Goal: Task Accomplishment & Management: Complete application form

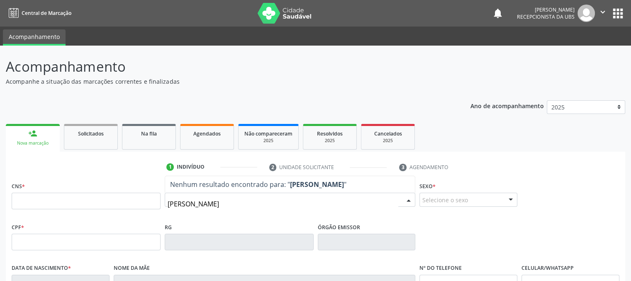
type input "[PERSON_NAME]"
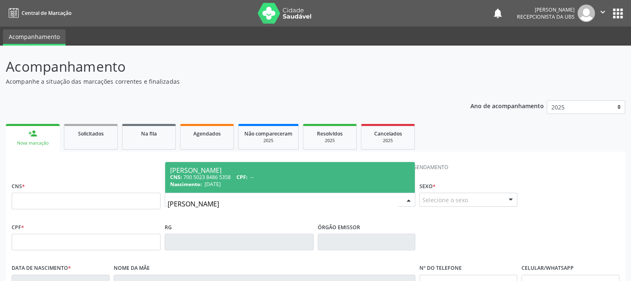
click at [232, 170] on div "[PERSON_NAME]" at bounding box center [290, 170] width 240 height 7
type input "700 5023 8486 5358"
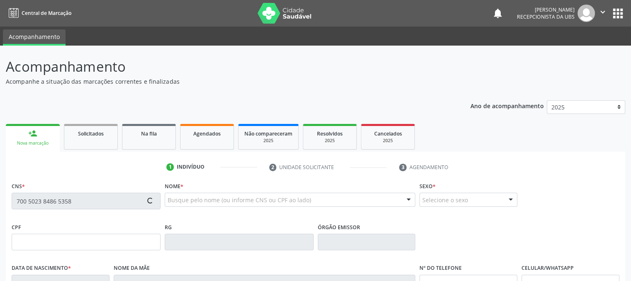
type input "[DATE]"
type input "Luzia Panfilia Nogueira"
type input "[PHONE_NUMBER]"
type input "098.949.344-04"
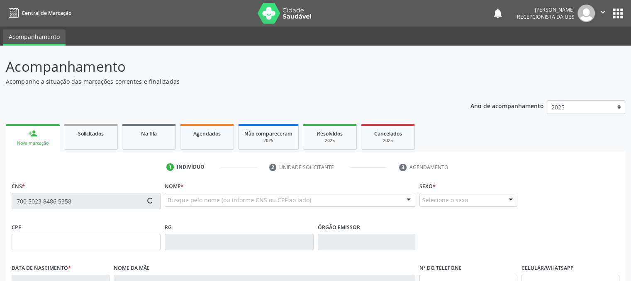
type input "649"
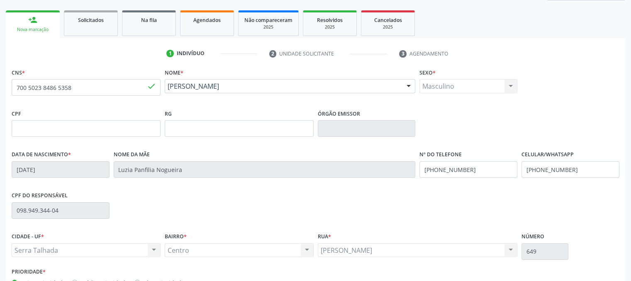
scroll to position [133, 0]
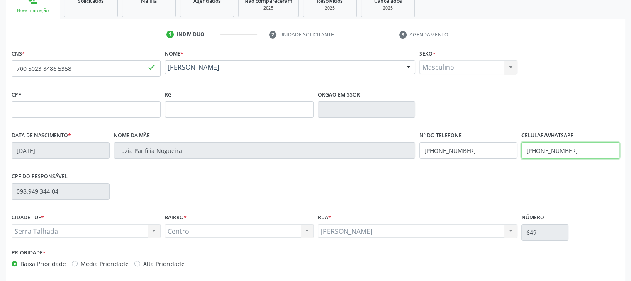
drag, startPoint x: 590, startPoint y: 154, endPoint x: 450, endPoint y: 142, distance: 141.1
click at [450, 142] on div "Data de nascimento * [DATE] Nome da mãe [PERSON_NAME] Nº do Telefone [PHONE_NUM…" at bounding box center [316, 149] width 612 height 41
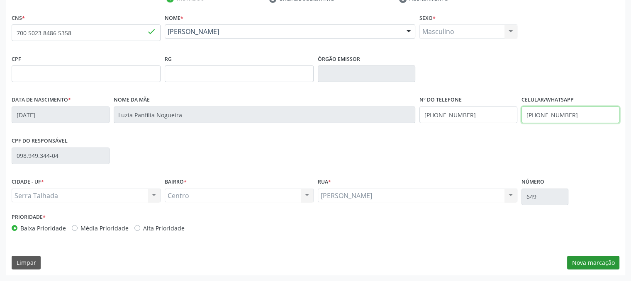
type input "[PHONE_NUMBER]"
click at [616, 262] on button "Nova marcação" at bounding box center [593, 263] width 52 height 14
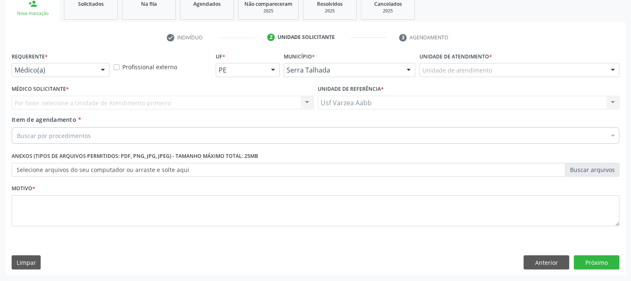
scroll to position [129, 0]
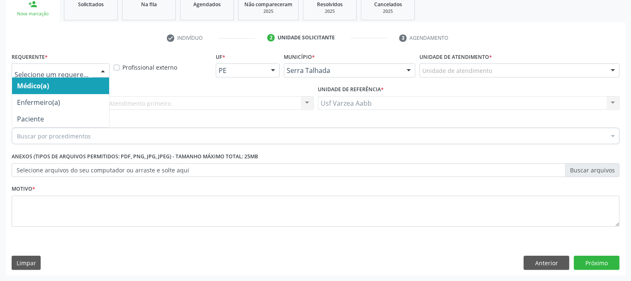
click at [61, 65] on div at bounding box center [61, 70] width 98 height 14
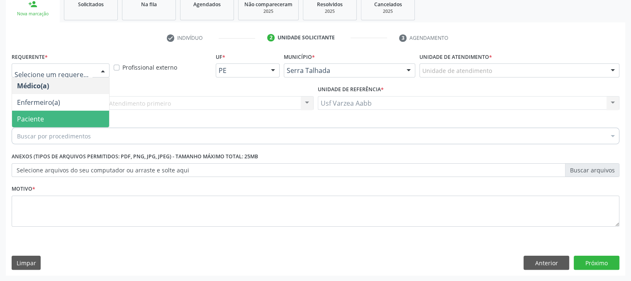
click at [34, 117] on span "Paciente" at bounding box center [30, 118] width 27 height 9
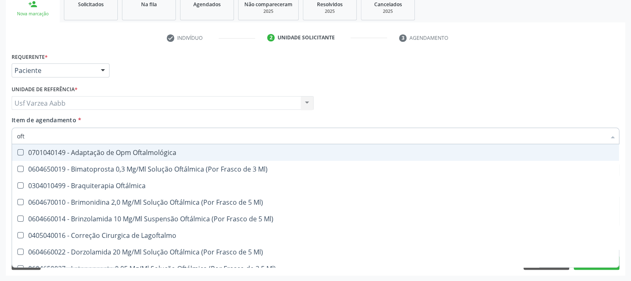
type input "ofta"
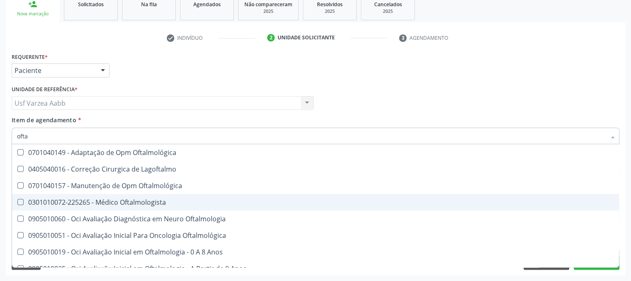
click at [96, 200] on div "0301010072-225265 - Médico Oftalmologista" at bounding box center [315, 202] width 597 height 7
checkbox Oftalmologista "true"
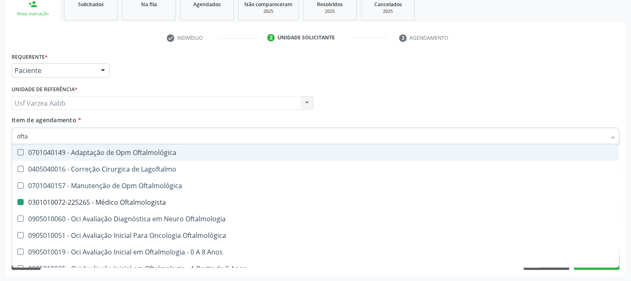
checkbox Lagoftalmo "true"
checkbox Oftalmologista "false"
click at [460, 71] on div "Requerente * Paciente Médico(a) Enfermeiro(a) Paciente Nenhum resultado encontr…" at bounding box center [316, 67] width 612 height 32
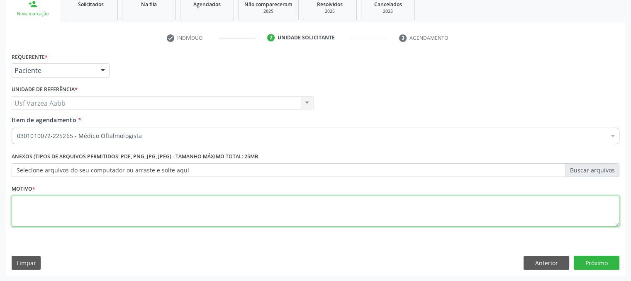
click at [137, 201] on textarea at bounding box center [316, 212] width 608 height 32
type textarea "x"
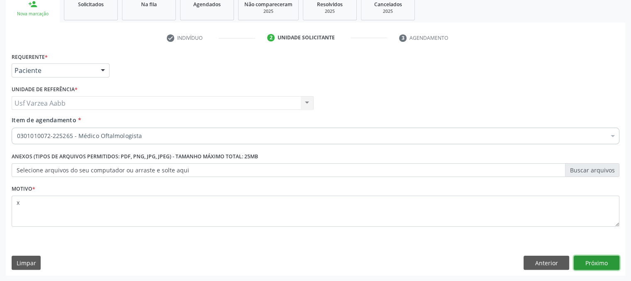
click at [596, 265] on button "Próximo" at bounding box center [597, 263] width 46 height 14
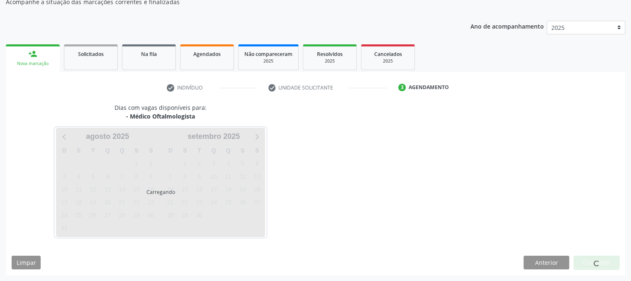
scroll to position [80, 0]
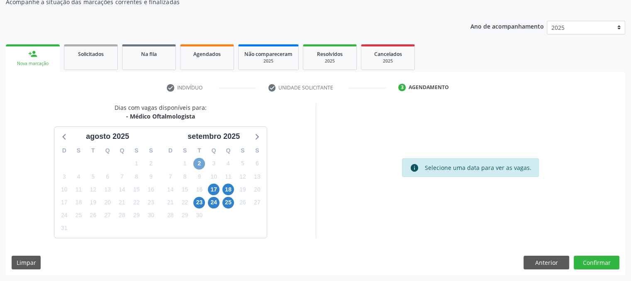
click at [204, 164] on span "2" at bounding box center [199, 164] width 12 height 12
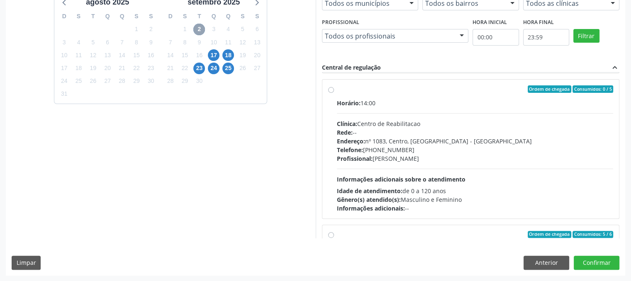
scroll to position [420, 0]
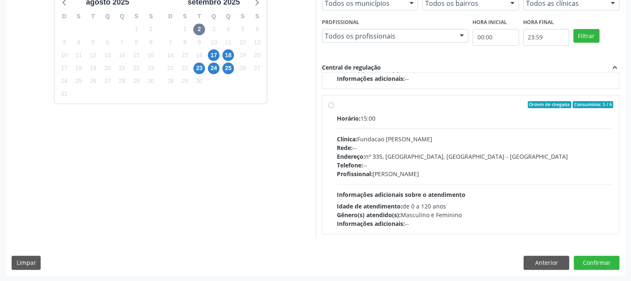
click at [337, 105] on label "Ordem de chegada Consumidos: 5 / 6 Horário: 15:00 Clínica: Fundacao [PERSON_NAM…" at bounding box center [475, 164] width 277 height 127
click at [332, 105] on input "Ordem de chegada Consumidos: 5 / 6 Horário: 15:00 Clínica: Fundacao [PERSON_NAM…" at bounding box center [331, 104] width 6 height 7
radio input "true"
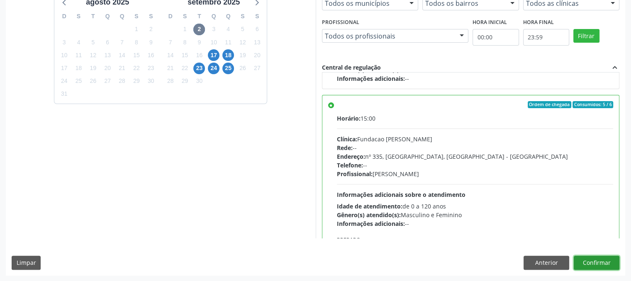
click at [591, 259] on button "Confirmar" at bounding box center [597, 263] width 46 height 14
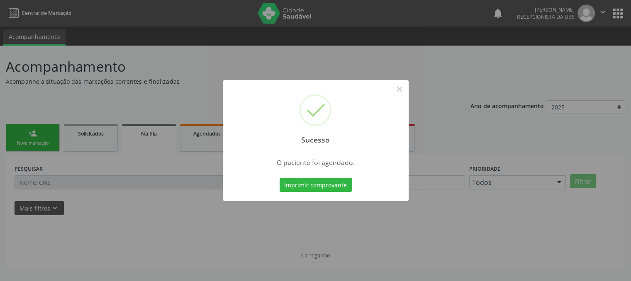
scroll to position [0, 0]
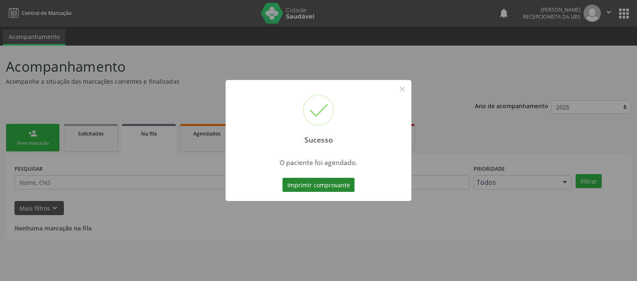
click at [328, 182] on button "Imprimir comprovante" at bounding box center [318, 185] width 72 height 14
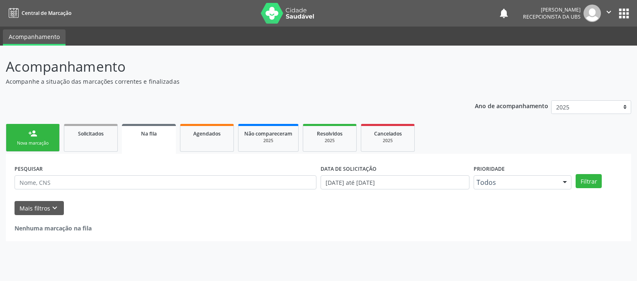
click at [33, 144] on div "Nova marcação" at bounding box center [32, 143] width 41 height 6
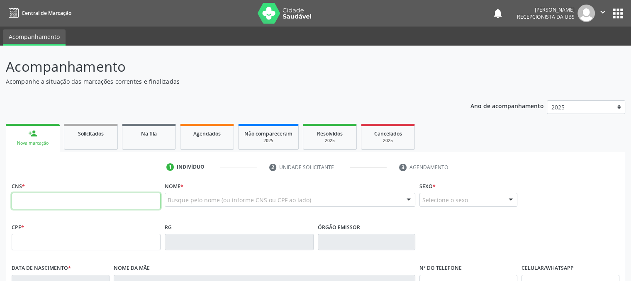
click at [32, 202] on input "text" at bounding box center [86, 201] width 149 height 17
type input "700 3089 5640 8833"
type input "680.193.944-00"
type input "[DATE]"
type input "[PERSON_NAME]"
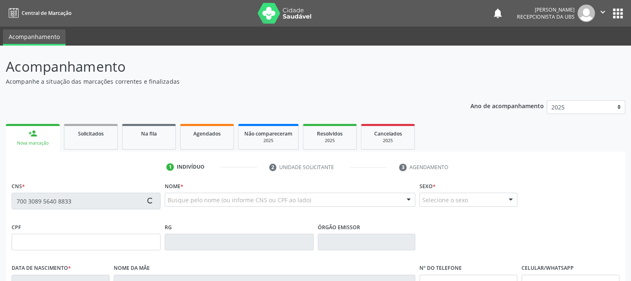
type input "[PHONE_NUMBER]"
type input "009.144.824-75"
type input "130"
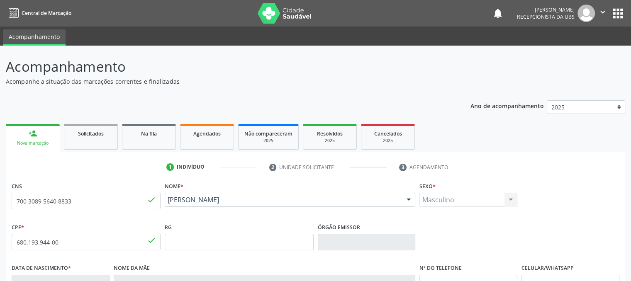
scroll to position [168, 0]
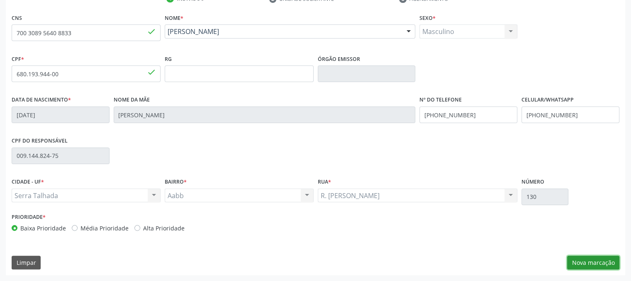
click at [577, 264] on button "Nova marcação" at bounding box center [593, 263] width 52 height 14
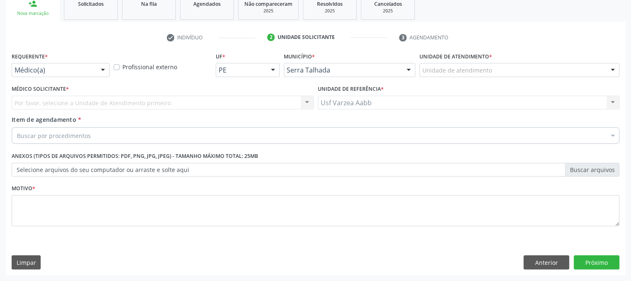
scroll to position [129, 0]
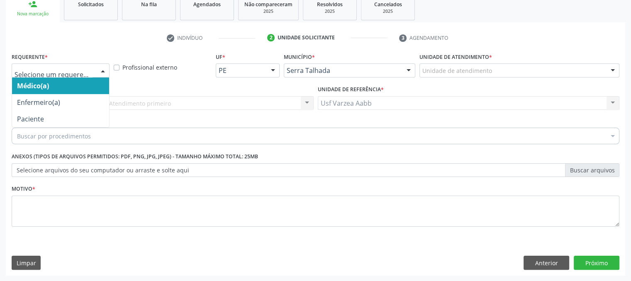
click at [71, 75] on div at bounding box center [61, 70] width 98 height 14
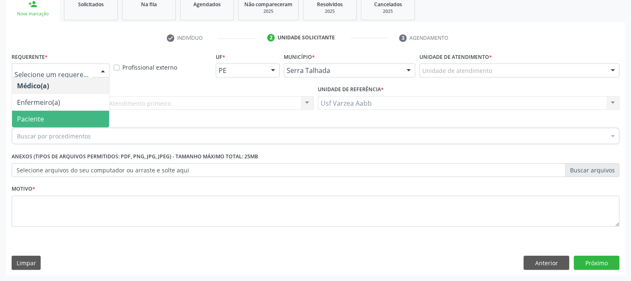
click at [62, 118] on span "Paciente" at bounding box center [60, 119] width 97 height 17
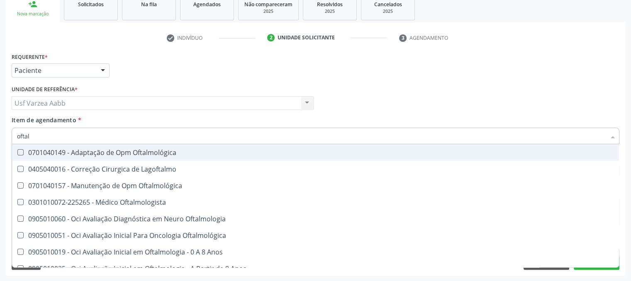
type input "oftalm"
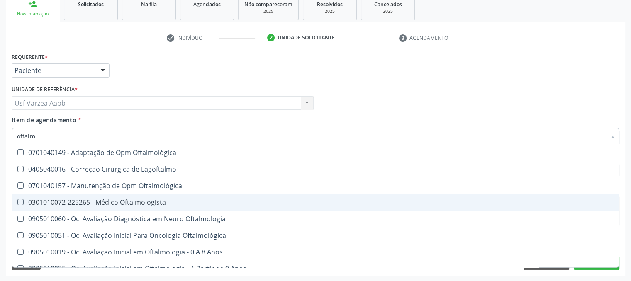
click at [123, 202] on div "0301010072-225265 - Médico Oftalmologista" at bounding box center [315, 202] width 597 height 7
checkbox Oftalmologista "true"
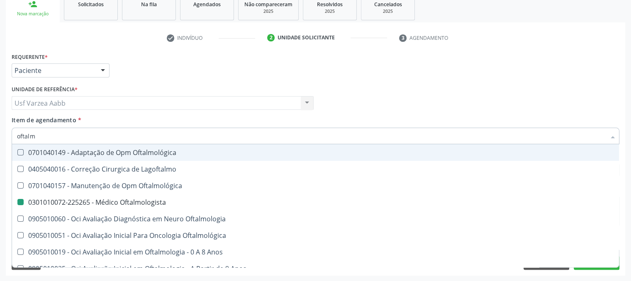
click at [377, 109] on div "Médico Solicitante Por favor, selecione a Unidade de Atendimento primeiro Nenhu…" at bounding box center [316, 99] width 612 height 32
checkbox Lagoftalmo "true"
checkbox Oftalmologista "false"
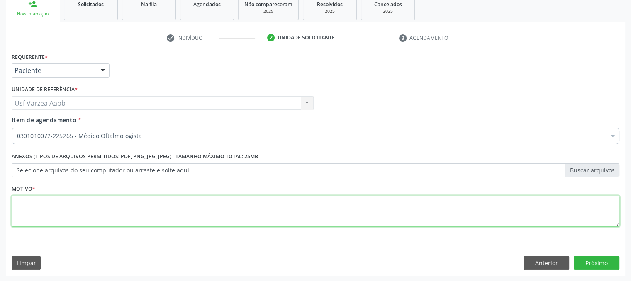
click at [177, 216] on textarea at bounding box center [316, 212] width 608 height 32
type textarea "x"
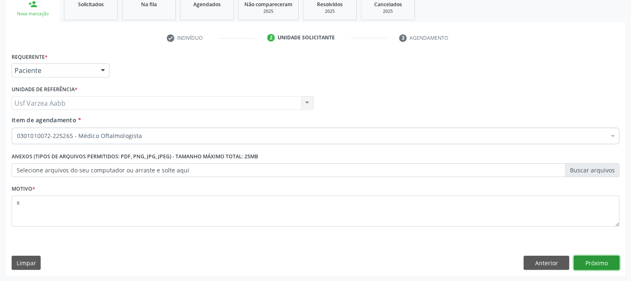
click at [604, 268] on button "Próximo" at bounding box center [597, 263] width 46 height 14
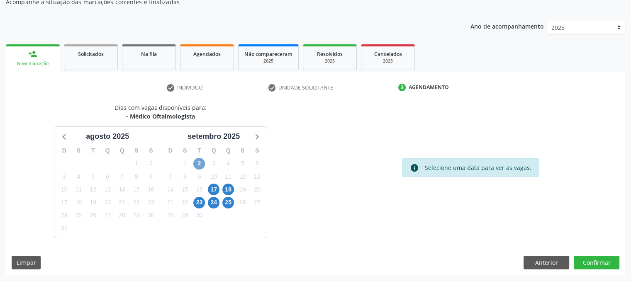
click at [198, 166] on span "2" at bounding box center [199, 164] width 12 height 12
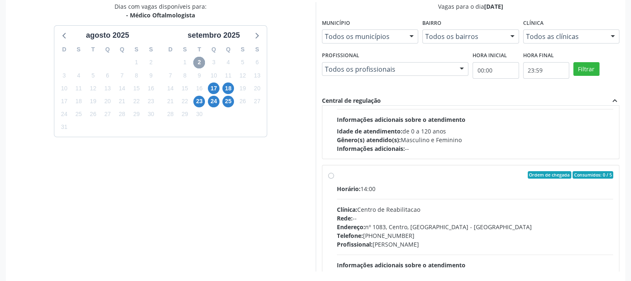
scroll to position [275, 0]
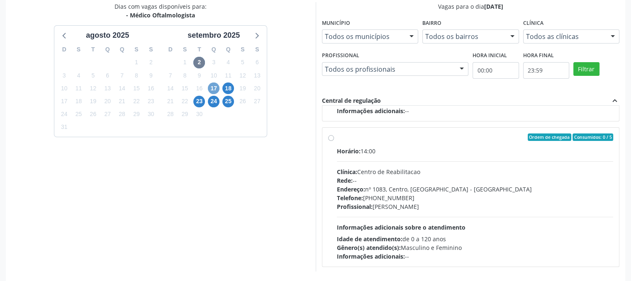
click at [215, 91] on span "17" at bounding box center [214, 89] width 12 height 12
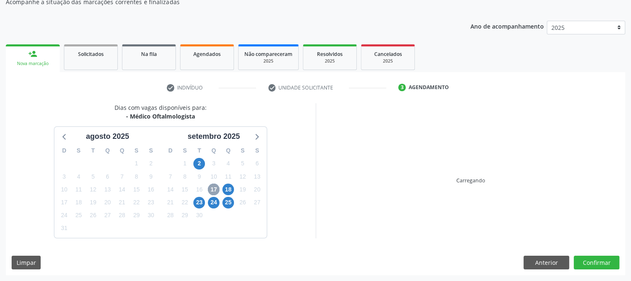
scroll to position [181, 0]
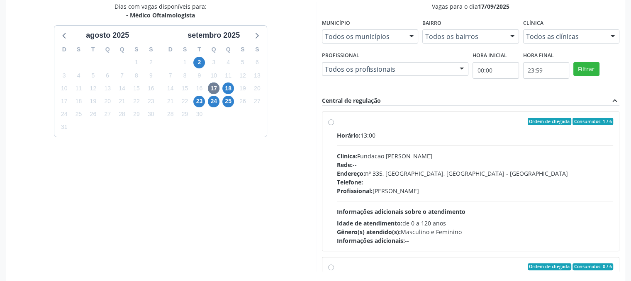
click at [335, 125] on div "Ordem de chegada Consumidos: 1 / 6 Horário: 13:00 Clínica: Fundacao [PERSON_NAM…" at bounding box center [470, 181] width 285 height 127
radio input "true"
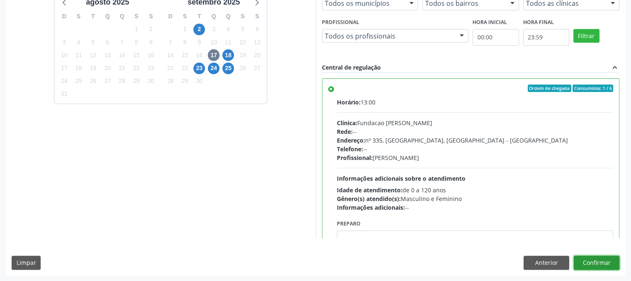
click at [608, 259] on button "Confirmar" at bounding box center [597, 263] width 46 height 14
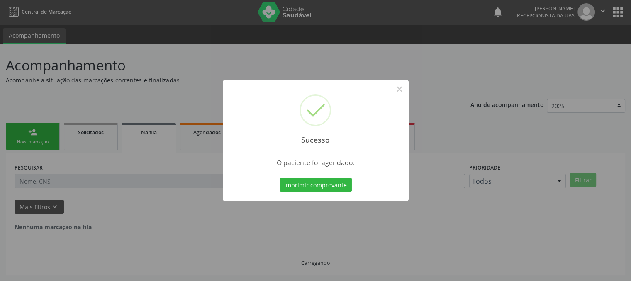
scroll to position [0, 0]
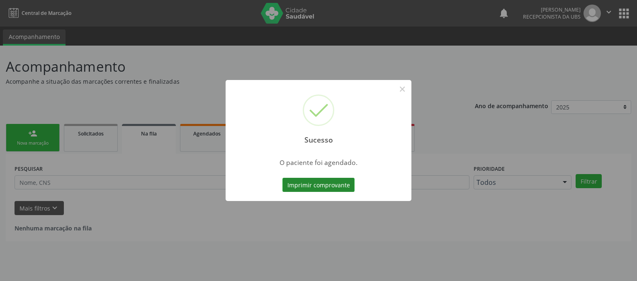
click at [337, 187] on button "Imprimir comprovante" at bounding box center [318, 185] width 72 height 14
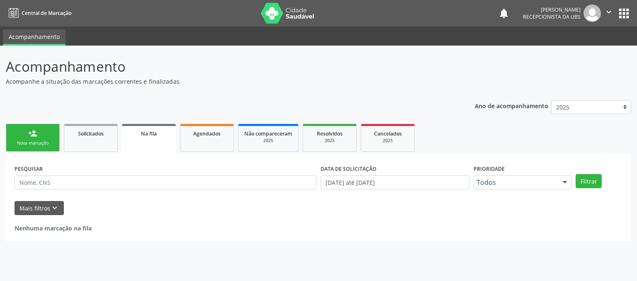
click at [32, 144] on div "Nova marcação" at bounding box center [32, 143] width 41 height 6
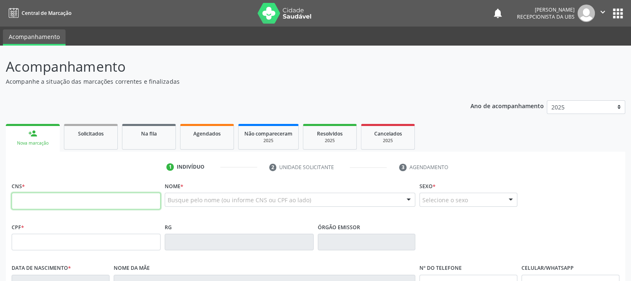
click at [54, 196] on input "text" at bounding box center [86, 201] width 149 height 17
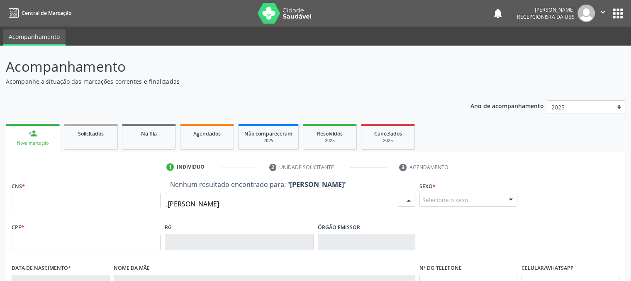
type input "[PERSON_NAME]"
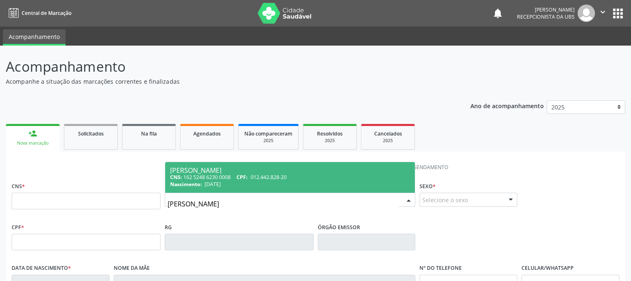
click at [233, 178] on div "CNS: 162 5248 6230 0008 CPF: 012.442.828-20" at bounding box center [290, 177] width 240 height 7
type input "162 5248 6230 0008"
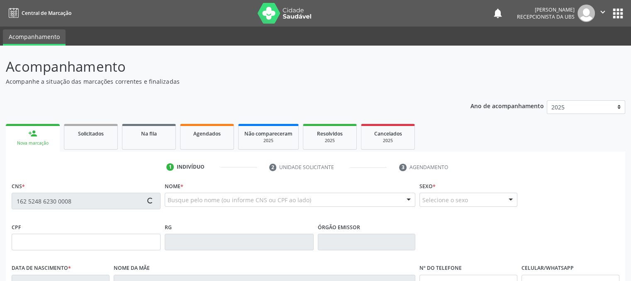
type input "012.442.828-20"
type input "[DATE]"
type input "Adalta Anelia da Conceicão"
type input "[PHONE_NUMBER]"
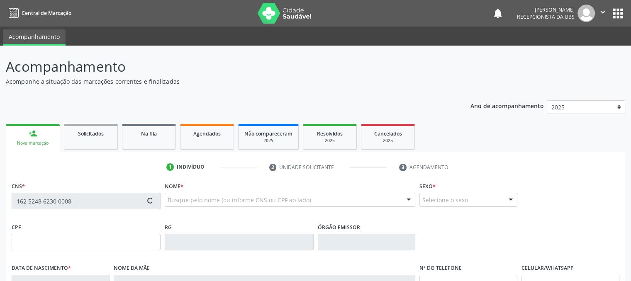
type input "010.502.434-12"
type input "1321"
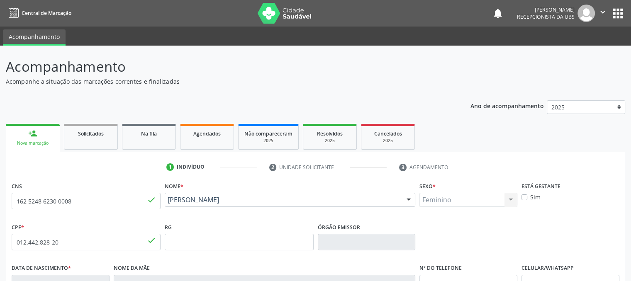
scroll to position [168, 0]
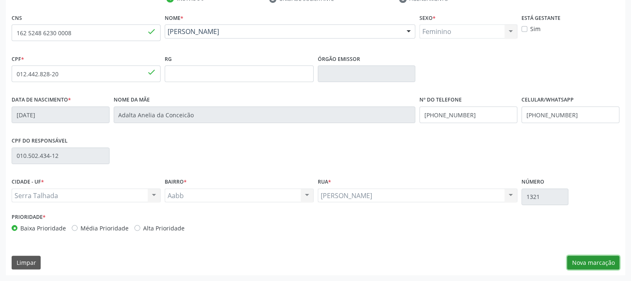
click at [578, 263] on button "Nova marcação" at bounding box center [593, 263] width 52 height 14
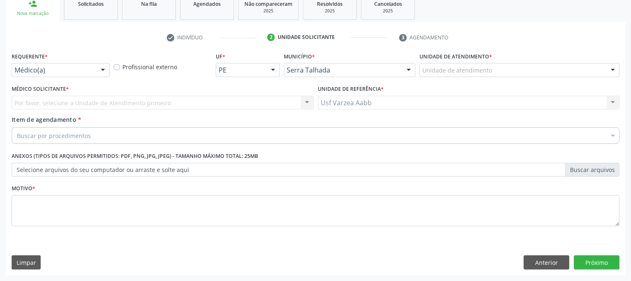
scroll to position [129, 0]
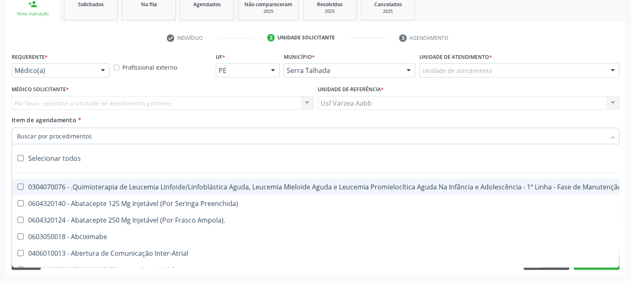
click at [113, 138] on div at bounding box center [316, 136] width 608 height 17
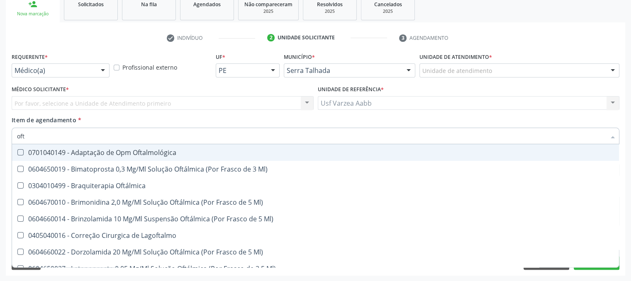
type input "ofta"
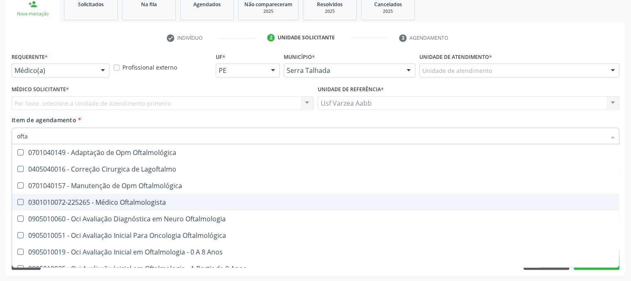
click at [144, 207] on span "0301010072-225265 - Médico Oftalmologista" at bounding box center [315, 202] width 607 height 17
checkbox Oftalmologista "true"
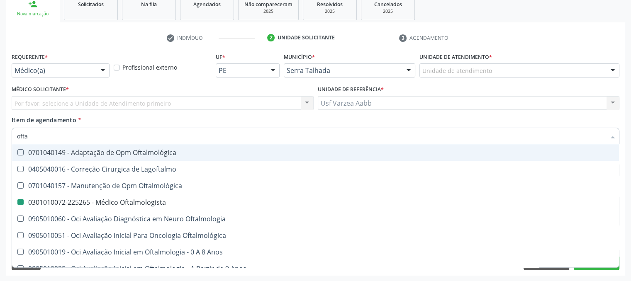
click at [79, 78] on div "Requerente * Médico(a) Médico(a) Enfermeiro(a) Paciente Nenhum resultado encont…" at bounding box center [61, 67] width 102 height 32
checkbox Lagoftalmo "true"
checkbox Oftalmologista "false"
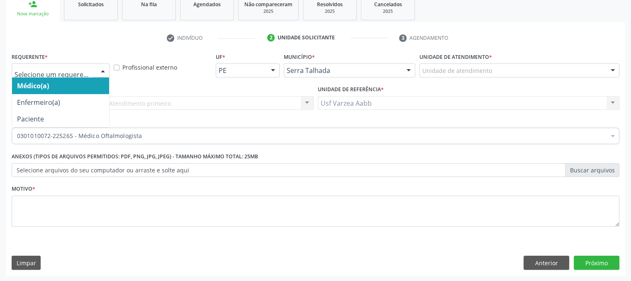
click at [83, 74] on div at bounding box center [61, 70] width 98 height 14
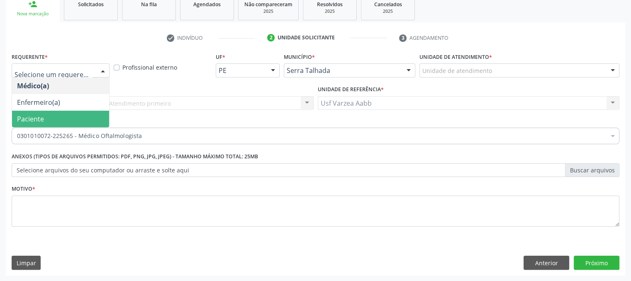
click at [81, 122] on span "Paciente" at bounding box center [60, 119] width 97 height 17
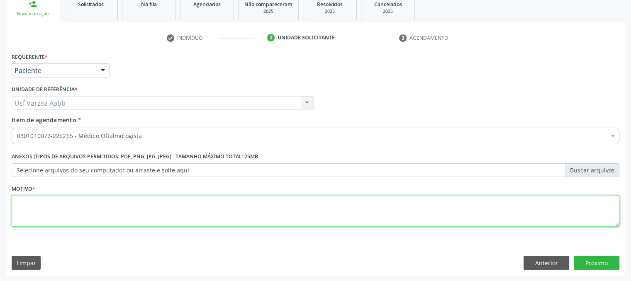
click at [85, 203] on textarea at bounding box center [316, 212] width 608 height 32
type textarea "x"
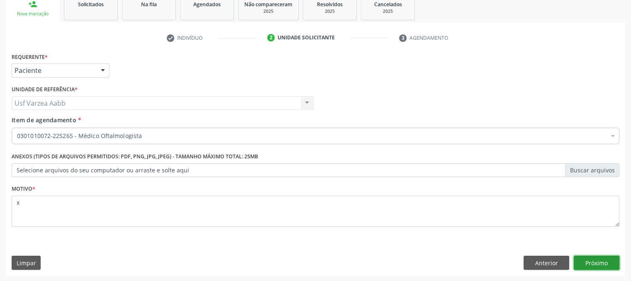
click at [584, 266] on button "Próximo" at bounding box center [597, 263] width 46 height 14
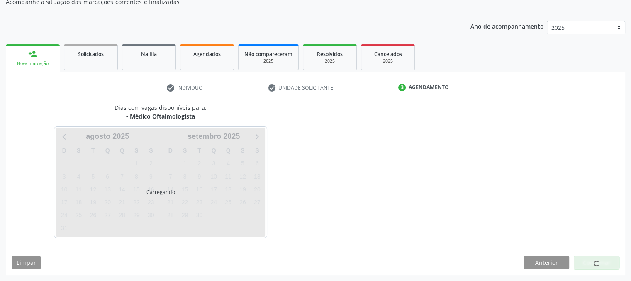
scroll to position [80, 0]
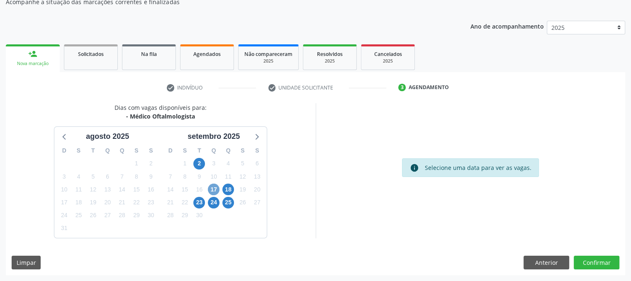
click at [209, 190] on span "17" at bounding box center [214, 190] width 12 height 12
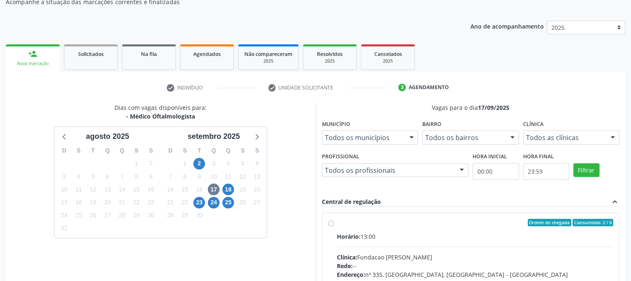
click at [337, 223] on label "Ordem de chegada Consumidos: 2 / 6 Horário: 13:00 Clínica: Fundacao [PERSON_NAM…" at bounding box center [475, 282] width 277 height 127
click at [328, 223] on input "Ordem de chegada Consumidos: 2 / 6 Horário: 13:00 Clínica: Fundacao [PERSON_NAM…" at bounding box center [331, 222] width 6 height 7
radio input "true"
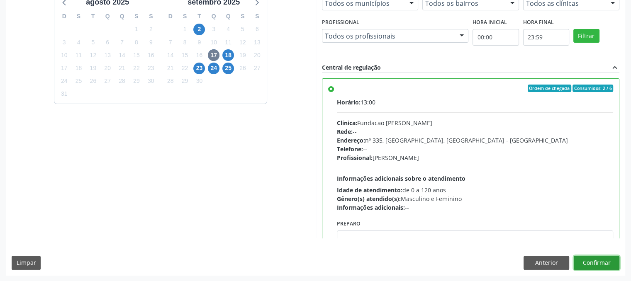
click at [596, 263] on button "Confirmar" at bounding box center [597, 263] width 46 height 14
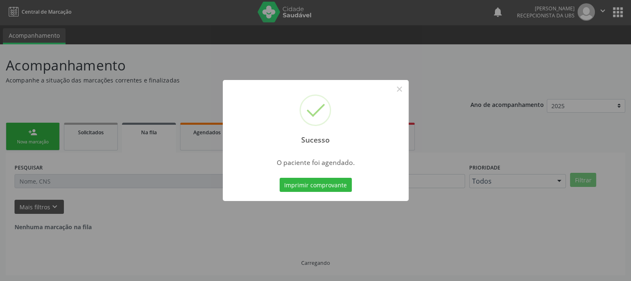
scroll to position [0, 0]
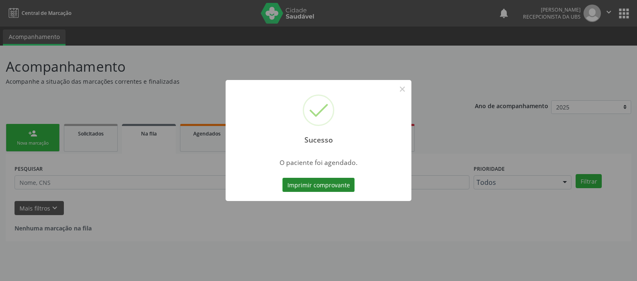
click at [333, 182] on button "Imprimir comprovante" at bounding box center [318, 185] width 72 height 14
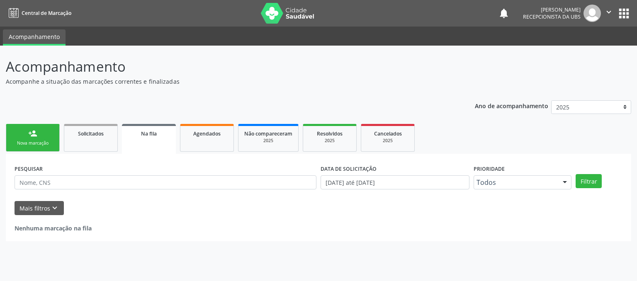
click at [43, 132] on link "person_add Nova marcação" at bounding box center [33, 138] width 54 height 28
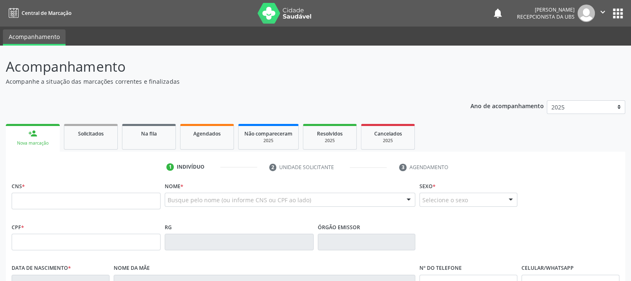
click at [52, 132] on link "person_add Nova marcação" at bounding box center [33, 138] width 54 height 28
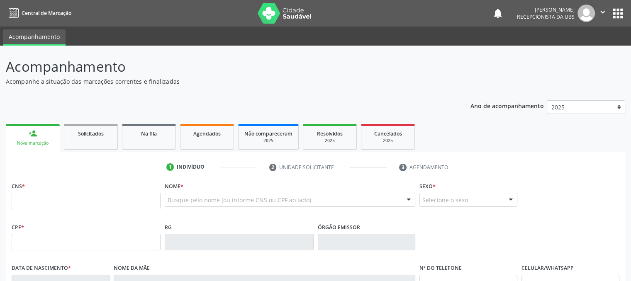
click at [52, 132] on link "person_add Nova marcação" at bounding box center [33, 138] width 54 height 28
click at [45, 197] on input "text" at bounding box center [86, 201] width 149 height 17
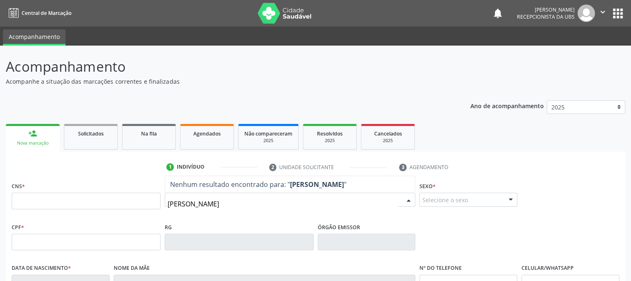
type input "[PERSON_NAME]"
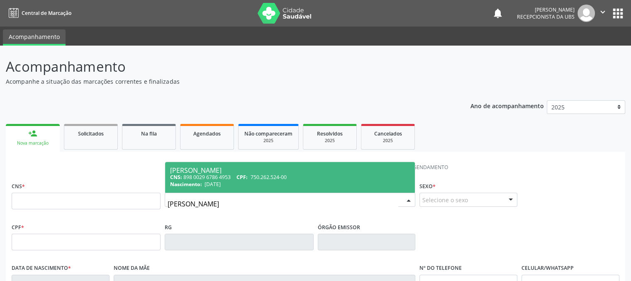
click at [221, 181] on span "[DATE]" at bounding box center [212, 184] width 16 height 7
type input "898 0029 6786 4953"
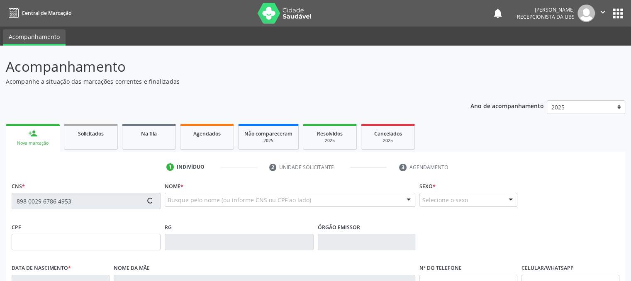
type input "750.262.524-00"
type input "[DATE]"
type input "[PERSON_NAME]"
type input "[PHONE_NUMBER]"
type input "588.155.204-06"
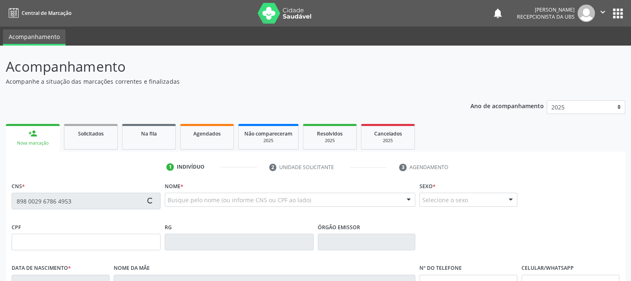
type input "S/N"
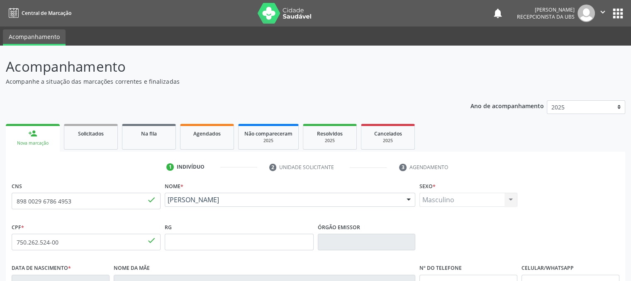
click at [629, 200] on div "Acompanhamento Acompanhe a situação das marcações correntes e finalizadas Relat…" at bounding box center [315, 248] width 631 height 404
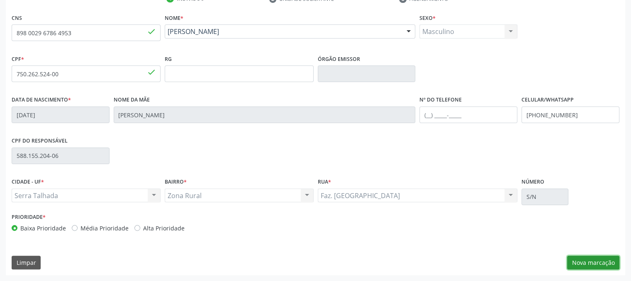
click at [587, 259] on button "Nova marcação" at bounding box center [593, 263] width 52 height 14
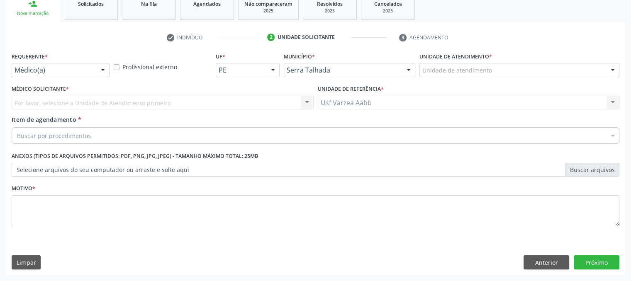
scroll to position [129, 0]
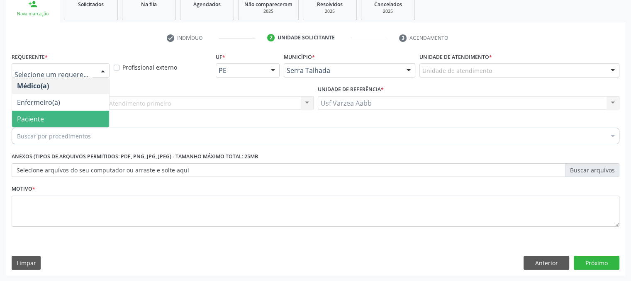
click at [75, 120] on span "Paciente" at bounding box center [60, 119] width 97 height 17
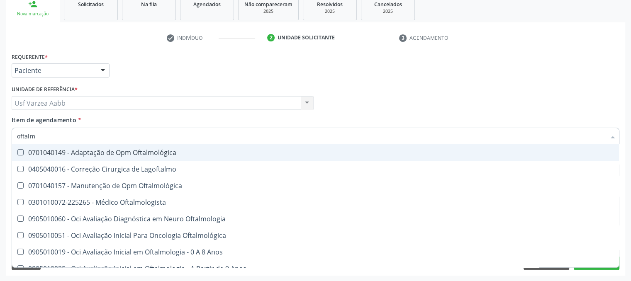
type input "oftalmo"
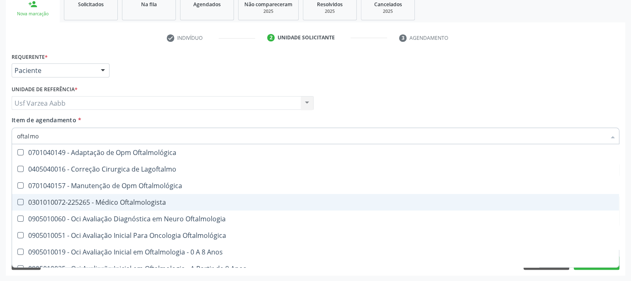
click at [107, 202] on div "0301010072-225265 - Médico Oftalmologista" at bounding box center [315, 202] width 597 height 7
checkbox Oftalmologista "true"
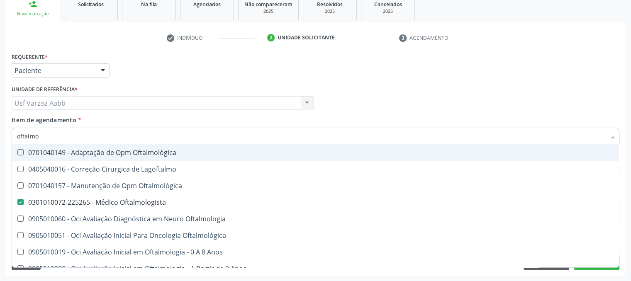
click at [333, 70] on div "Requerente * Paciente Médico(a) Enfermeiro(a) Paciente Nenhum resultado encontr…" at bounding box center [316, 67] width 612 height 32
checkbox Lagoftalmo "true"
checkbox Oftalmologista "false"
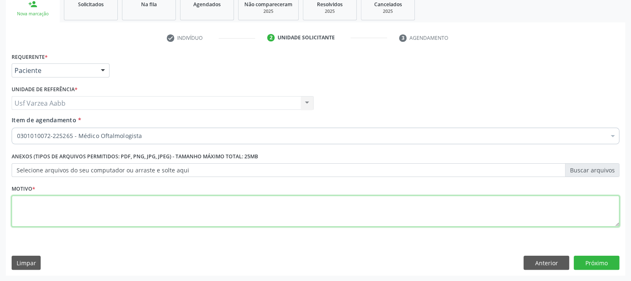
click at [71, 212] on textarea at bounding box center [316, 212] width 608 height 32
type textarea "x"
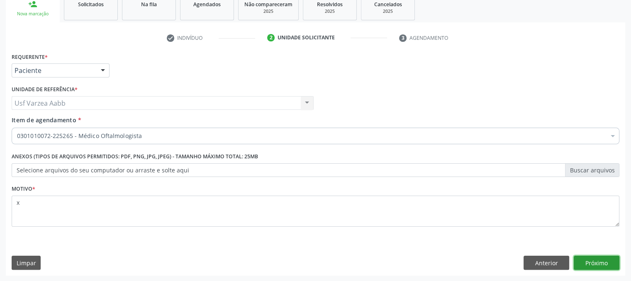
click at [608, 269] on button "Próximo" at bounding box center [597, 263] width 46 height 14
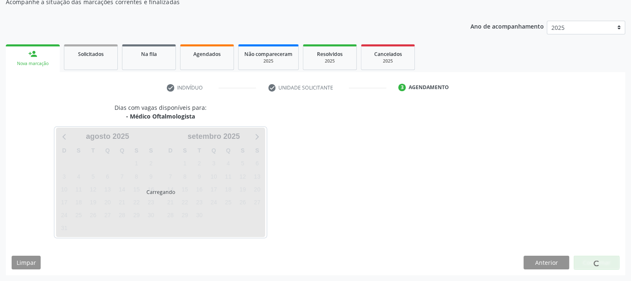
scroll to position [80, 0]
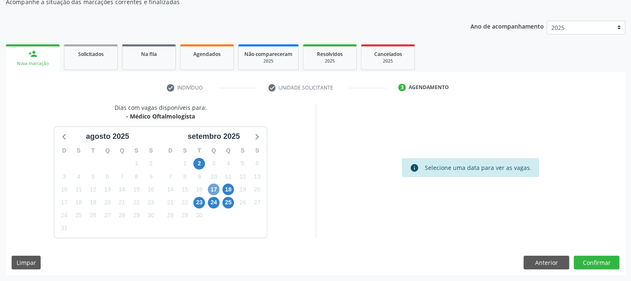
click at [211, 188] on span "17" at bounding box center [214, 190] width 12 height 12
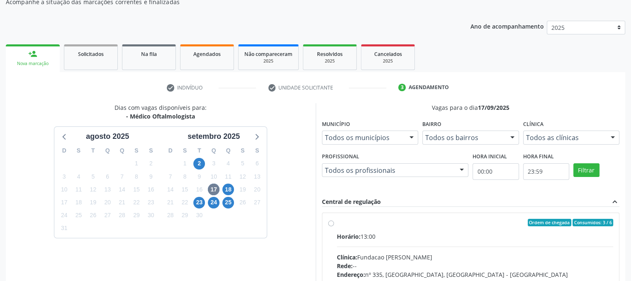
click at [337, 221] on label "Ordem de chegada Consumidos: 3 / 6 Horário: 13:00 Clínica: Fundacao Altino Vent…" at bounding box center [475, 282] width 277 height 127
click at [329, 221] on input "Ordem de chegada Consumidos: 3 / 6 Horário: 13:00 Clínica: Fundacao Altino Vent…" at bounding box center [331, 222] width 6 height 7
radio input "true"
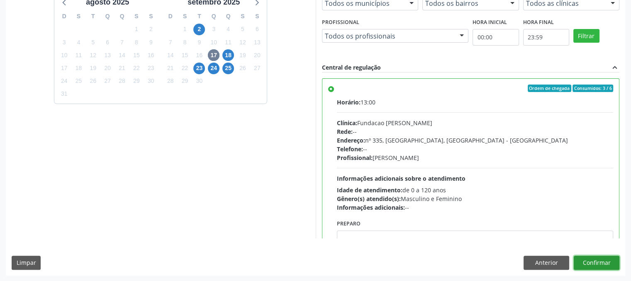
click at [592, 265] on button "Confirmar" at bounding box center [597, 263] width 46 height 14
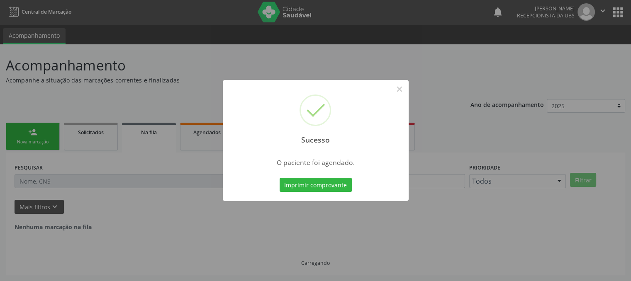
scroll to position [0, 0]
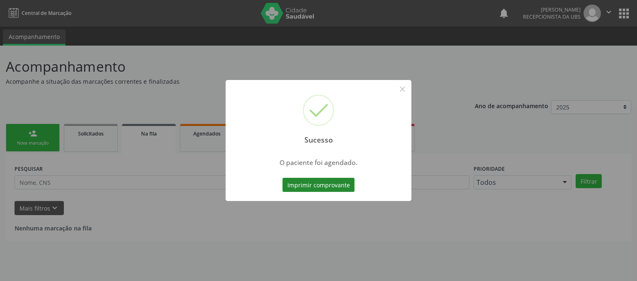
click at [338, 186] on button "Imprimir comprovante" at bounding box center [318, 185] width 72 height 14
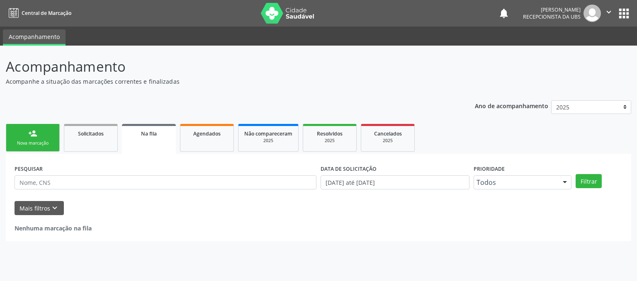
click at [50, 127] on link "person_add Nova marcação" at bounding box center [33, 138] width 54 height 28
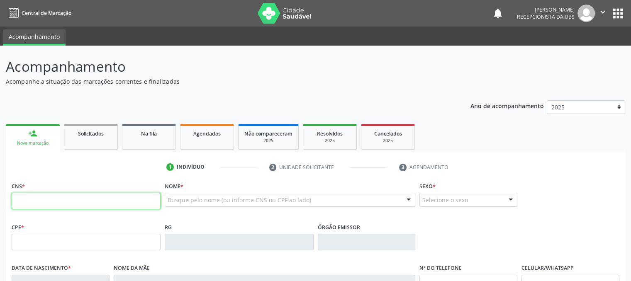
click at [53, 198] on input "text" at bounding box center [86, 201] width 149 height 17
type input "210 2841 7588 0001"
type input "435.100.514-91"
type input "01/11/1938"
type input "Josefa Ferrira dos Santos"
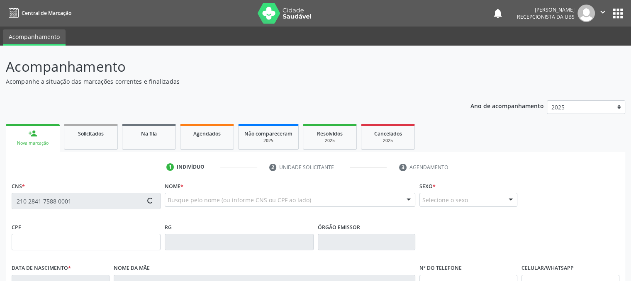
type input "(87) 99937-5447"
type input "339"
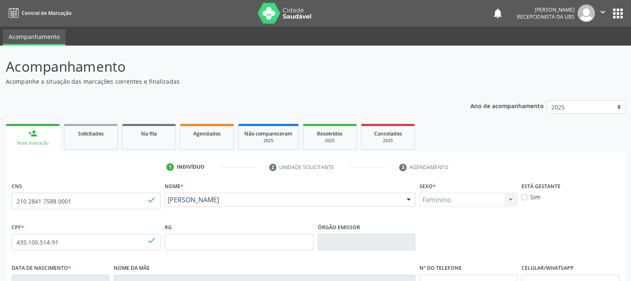
scroll to position [168, 0]
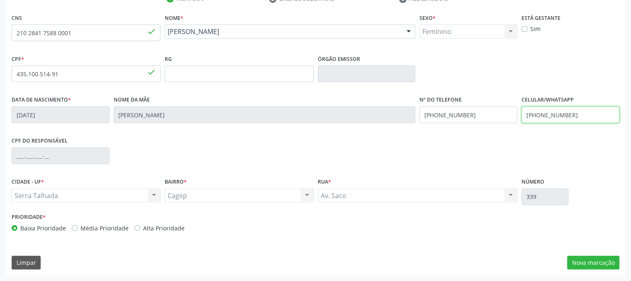
click at [591, 114] on input "(87) 99937-5447" at bounding box center [570, 115] width 98 height 17
type input "(87) 99666-7255"
click at [600, 255] on div "CNS 210 2841 7588 0001 done Nome * Antonia Ferreira dos Santos Antonia Ferreira…" at bounding box center [315, 144] width 619 height 264
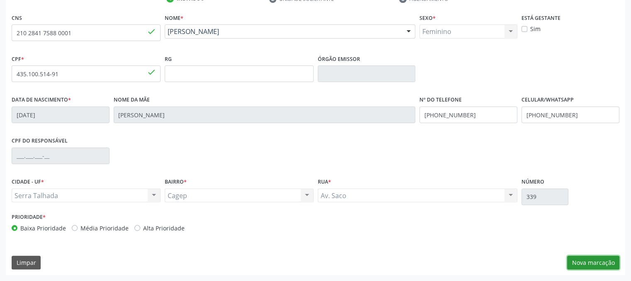
click at [603, 258] on button "Nova marcação" at bounding box center [593, 263] width 52 height 14
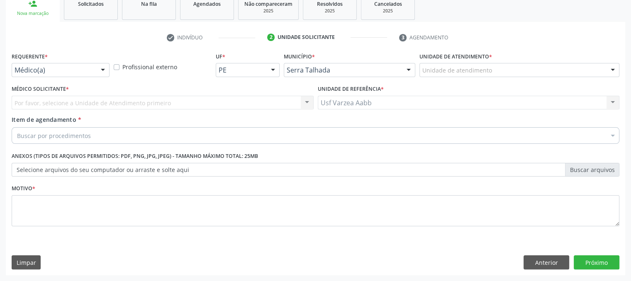
scroll to position [129, 0]
click at [0, 42] on div "Acompanhamento Acompanhe a situação das marcações correntes e finalizadas Relat…" at bounding box center [315, 98] width 631 height 365
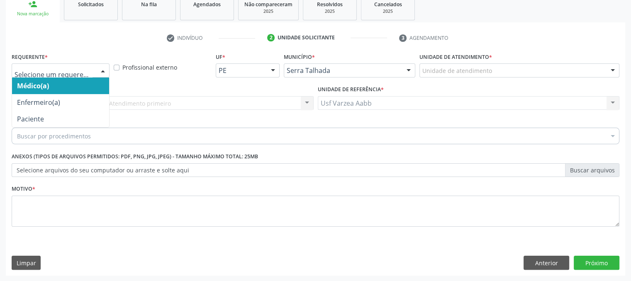
click at [65, 76] on div at bounding box center [61, 70] width 98 height 14
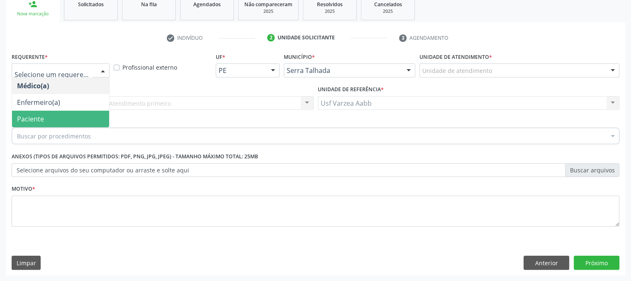
click at [59, 115] on span "Paciente" at bounding box center [60, 119] width 97 height 17
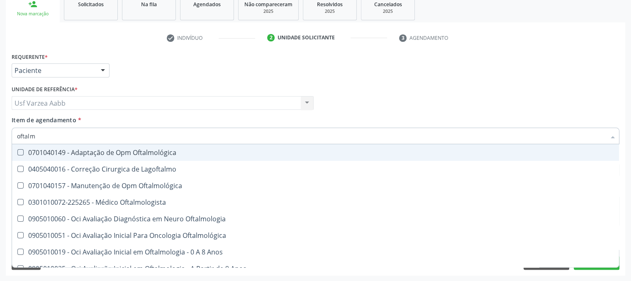
type input "oftalmo"
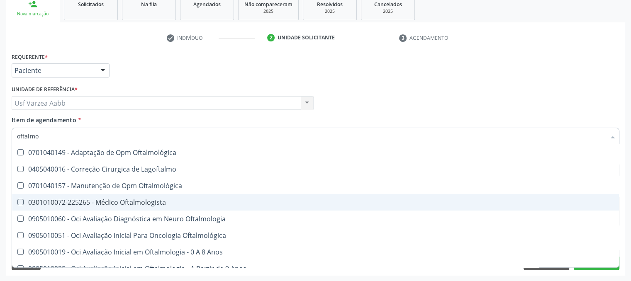
click at [109, 203] on div "0301010072-225265 - Médico Oftalmologista" at bounding box center [315, 202] width 597 height 7
checkbox Oftalmologista "true"
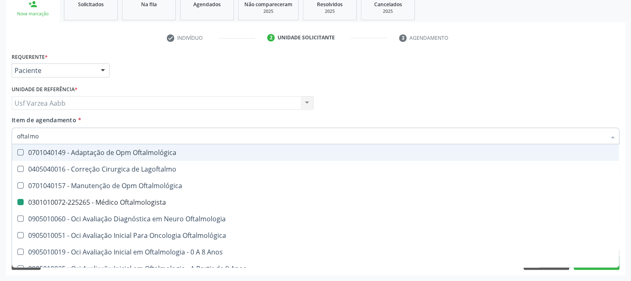
checkbox Lagoftalmo "true"
checkbox Oftalmologista "false"
click at [221, 107] on div "Usf Varzea Aabb Usf Varzea Aabb Nenhum resultado encontrado para: " " Não há ne…" at bounding box center [163, 103] width 302 height 14
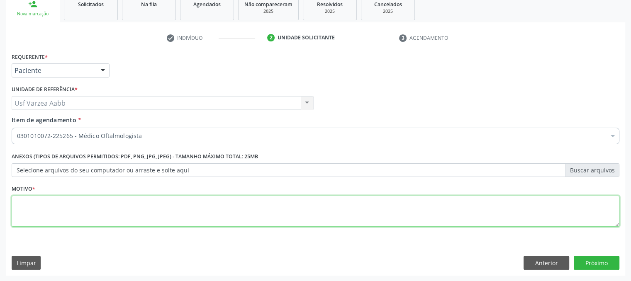
click at [78, 207] on textarea at bounding box center [316, 212] width 608 height 32
type textarea "x"
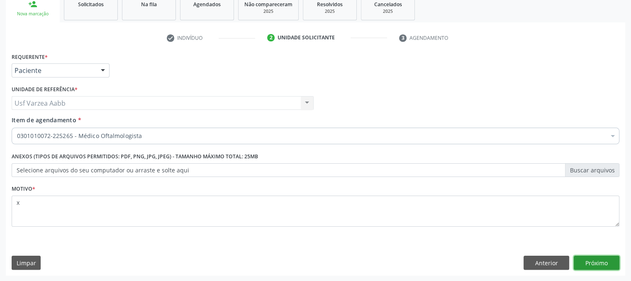
click at [598, 264] on button "Próximo" at bounding box center [597, 263] width 46 height 14
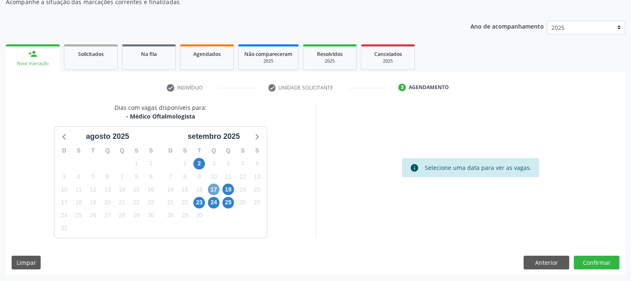
click at [217, 192] on span "17" at bounding box center [214, 190] width 12 height 12
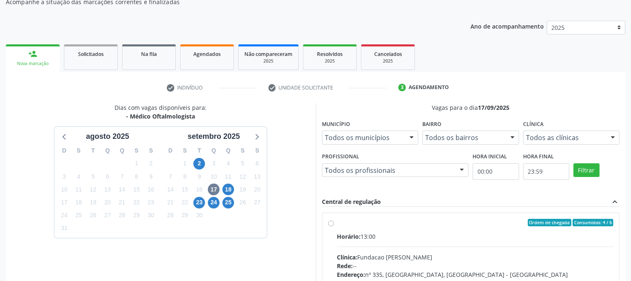
click at [337, 221] on label "Ordem de chegada Consumidos: 4 / 6 Horário: 13:00 Clínica: Fundacao Altino Vent…" at bounding box center [475, 282] width 277 height 127
click at [329, 221] on input "Ordem de chegada Consumidos: 4 / 6 Horário: 13:00 Clínica: Fundacao Altino Vent…" at bounding box center [331, 222] width 6 height 7
radio input "true"
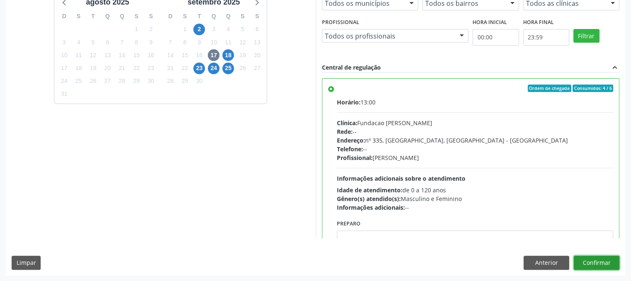
click at [594, 260] on button "Confirmar" at bounding box center [597, 263] width 46 height 14
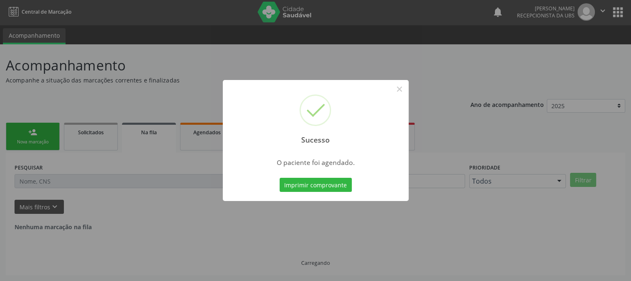
scroll to position [0, 0]
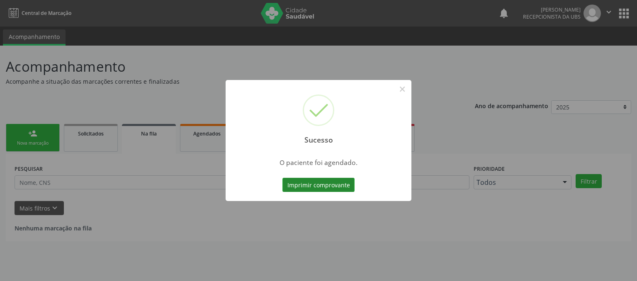
click at [347, 185] on button "Imprimir comprovante" at bounding box center [318, 185] width 72 height 14
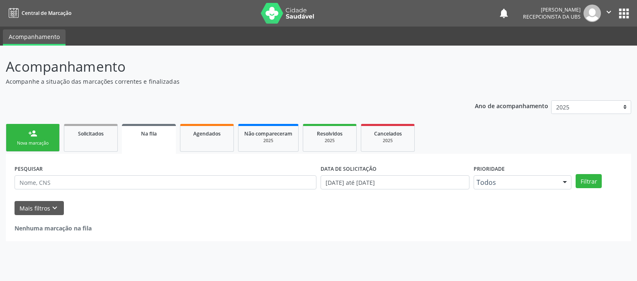
click at [51, 137] on link "person_add Nova marcação" at bounding box center [33, 138] width 54 height 28
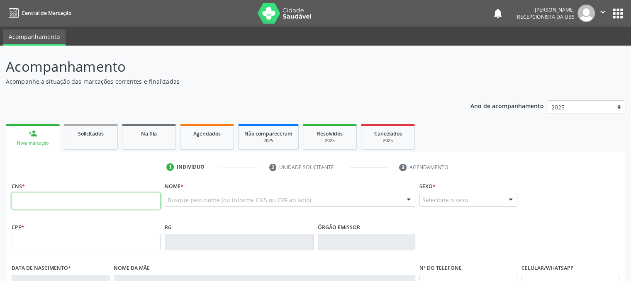
click at [83, 199] on input "text" at bounding box center [86, 201] width 149 height 17
type input "701 0078 5069 1299"
type input "02/05/1961"
type input "Josefa Francisca dos Santos"
type input "(87) 99620-6723"
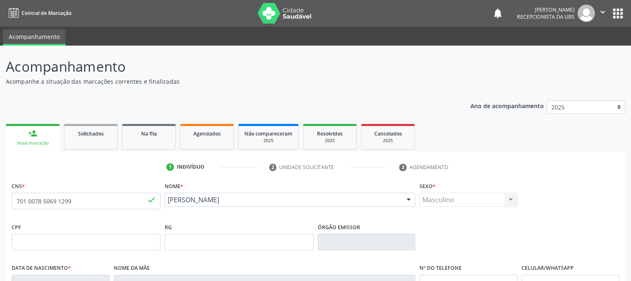
scroll to position [168, 0]
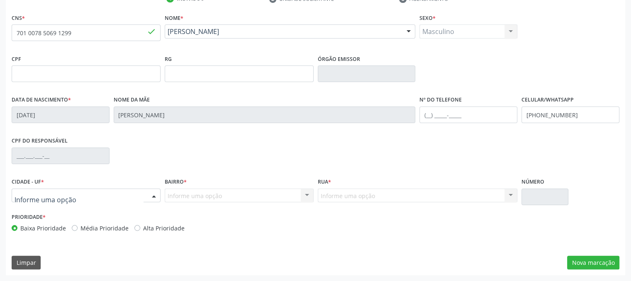
click at [105, 192] on div at bounding box center [86, 196] width 149 height 14
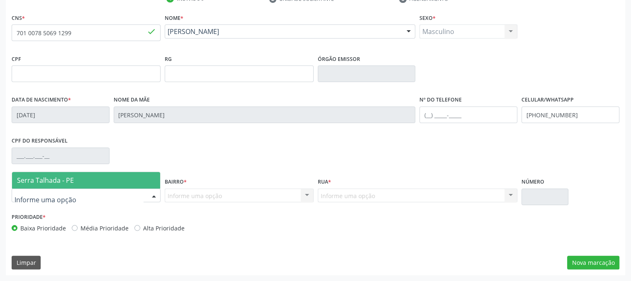
click at [94, 182] on span "Serra Talhada - PE" at bounding box center [86, 180] width 148 height 17
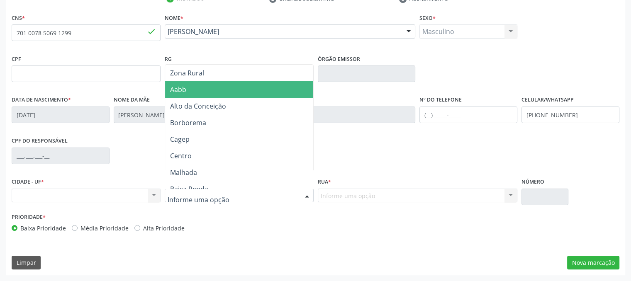
click at [202, 90] on span "Aabb" at bounding box center [239, 89] width 148 height 17
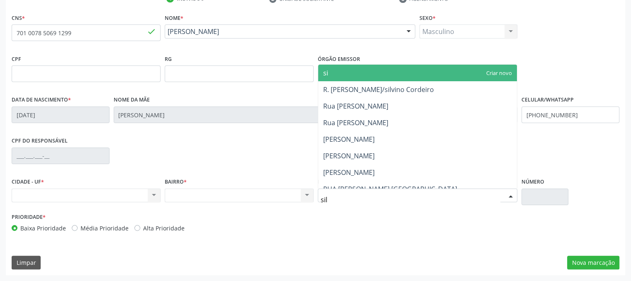
type input "silv"
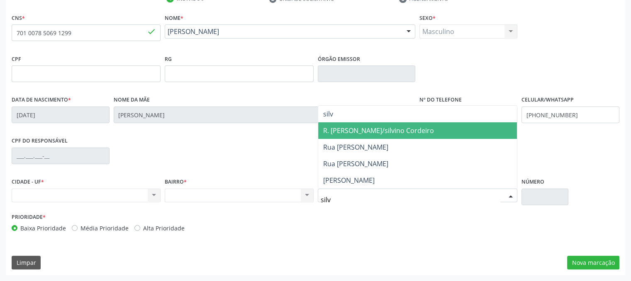
click at [406, 133] on span "R. Floriano Peixoto/silvino Cordeiro" at bounding box center [378, 130] width 111 height 9
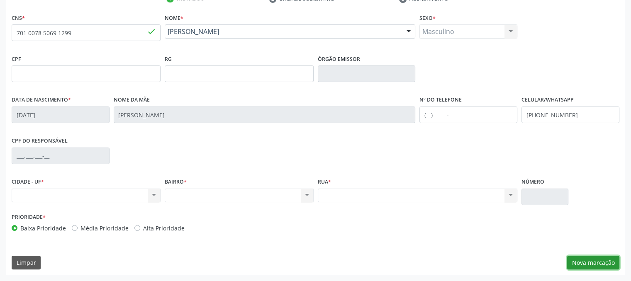
click at [590, 260] on button "Nova marcação" at bounding box center [593, 263] width 52 height 14
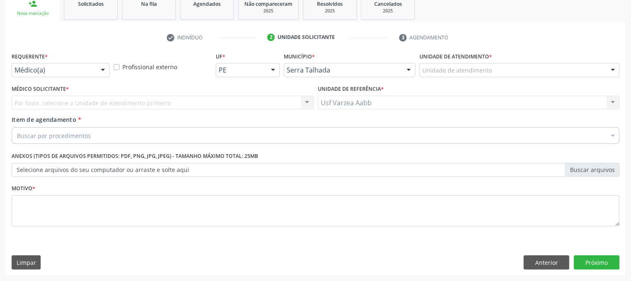
scroll to position [129, 0]
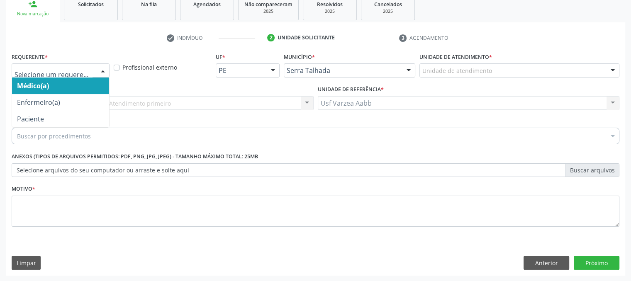
click at [69, 77] on div "Médico(a) Enfermeiro(a) Paciente Nenhum resultado encontrado para: " " Não há n…" at bounding box center [61, 70] width 98 height 14
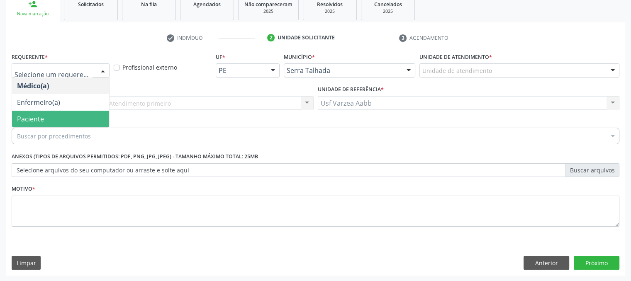
click at [52, 117] on span "Paciente" at bounding box center [60, 119] width 97 height 17
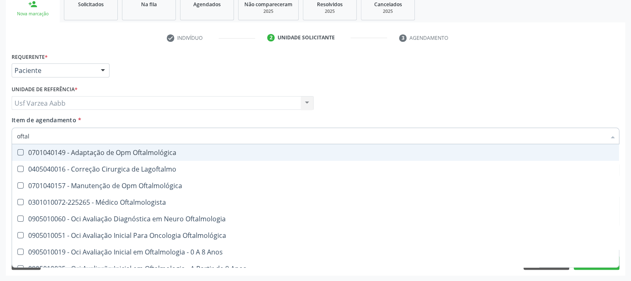
type input "oftalm"
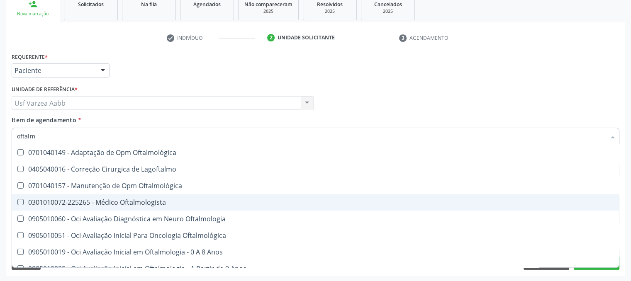
click at [109, 202] on div "0301010072-225265 - Médico Oftalmologista" at bounding box center [315, 202] width 597 height 7
checkbox Oftalmologista "true"
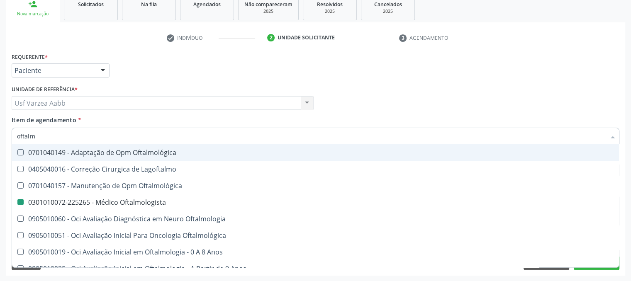
click at [228, 85] on div "Unidade de referência * Usf Varzea Aabb Usf Varzea Aabb Nenhum resultado encont…" at bounding box center [163, 96] width 302 height 27
checkbox Lagoftalmo "true"
checkbox Oftalmologista "false"
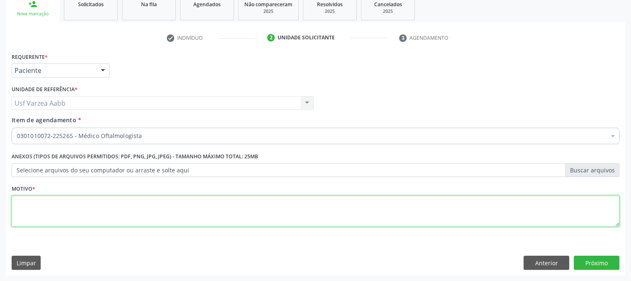
click at [41, 225] on textarea at bounding box center [316, 212] width 608 height 32
type textarea "x"
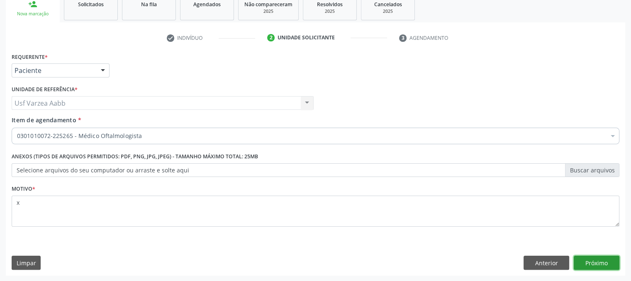
click at [592, 261] on button "Próximo" at bounding box center [597, 263] width 46 height 14
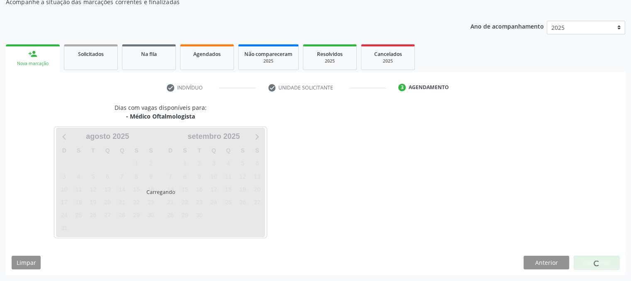
scroll to position [80, 0]
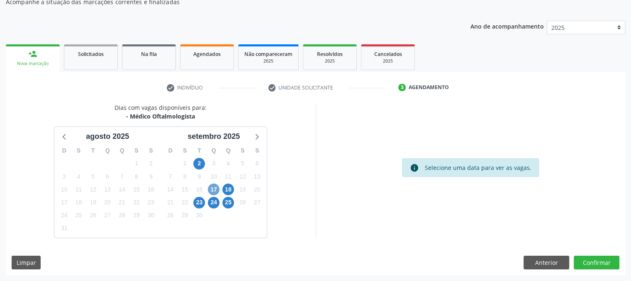
click at [213, 190] on span "17" at bounding box center [214, 190] width 12 height 12
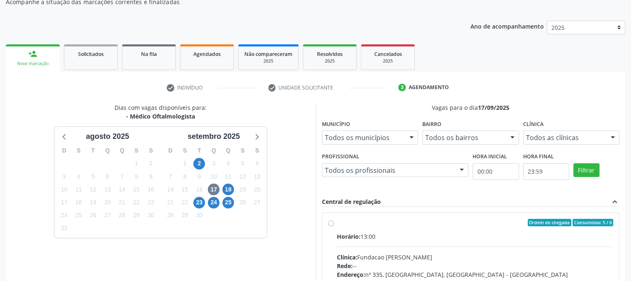
click at [337, 221] on label "Ordem de chegada Consumidos: 5 / 6 Horário: 13:00 Clínica: Fundacao Altino Vent…" at bounding box center [475, 282] width 277 height 127
click at [329, 221] on input "Ordem de chegada Consumidos: 5 / 6 Horário: 13:00 Clínica: Fundacao Altino Vent…" at bounding box center [331, 222] width 6 height 7
radio input "true"
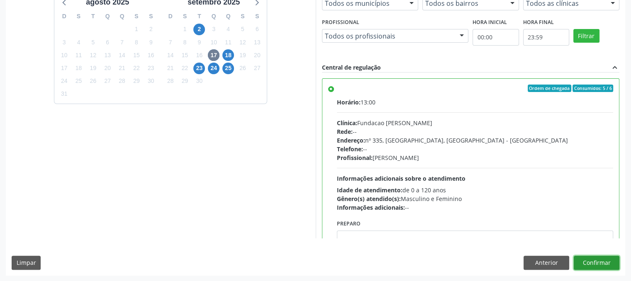
click at [604, 259] on button "Confirmar" at bounding box center [597, 263] width 46 height 14
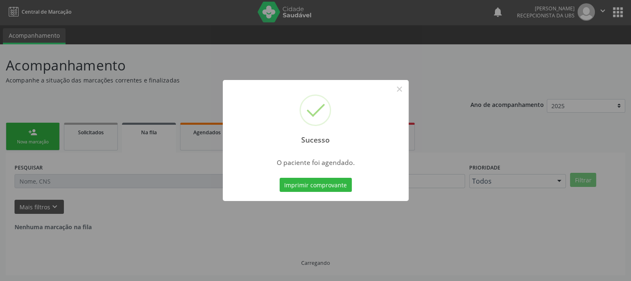
scroll to position [0, 0]
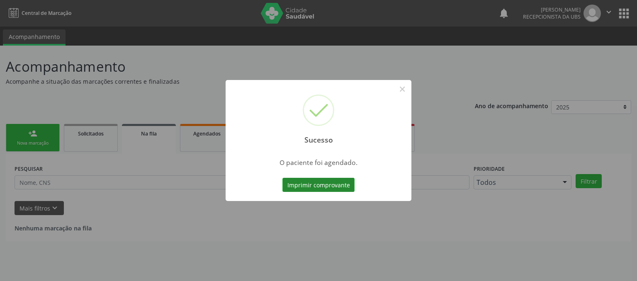
click at [342, 182] on button "Imprimir comprovante" at bounding box center [318, 185] width 72 height 14
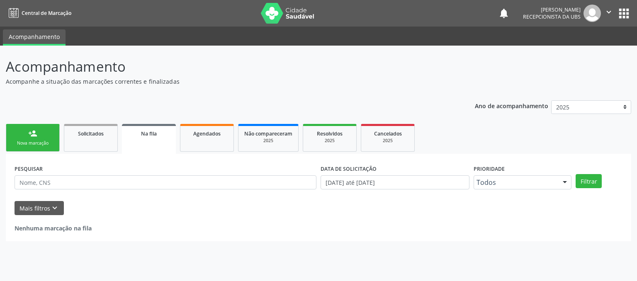
click at [41, 139] on link "person_add Nova marcação" at bounding box center [33, 138] width 54 height 28
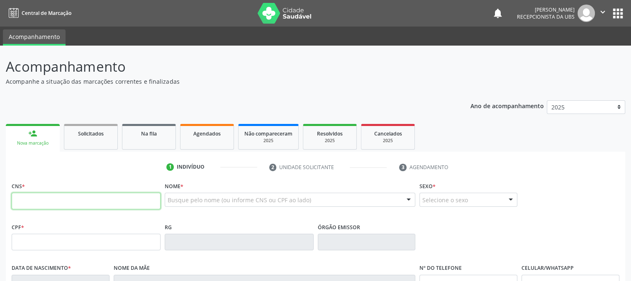
click at [49, 196] on input "text" at bounding box center [86, 201] width 149 height 17
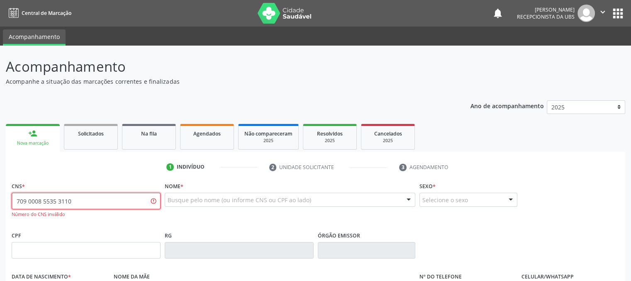
type input "709 0008 5535 3110"
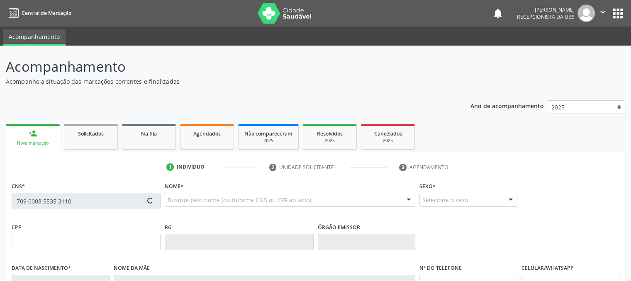
type input "20/06/1957"
type input "Maria Olimpia Neto"
type input "[PHONE_NUMBER]"
type input "647"
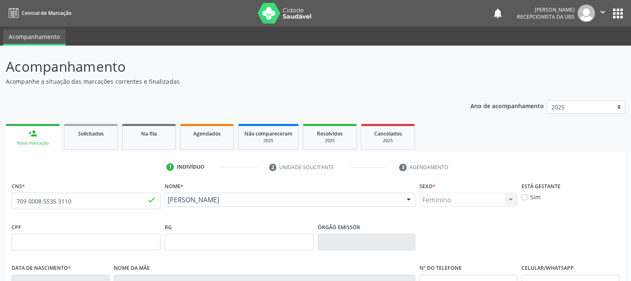
scroll to position [168, 0]
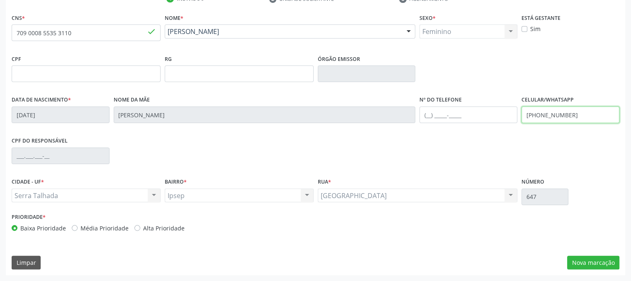
click at [591, 117] on input "[PHONE_NUMBER]" at bounding box center [570, 115] width 98 height 17
type input "("
type input "(87) 98846-6338"
click at [583, 261] on button "Nova marcação" at bounding box center [593, 263] width 52 height 14
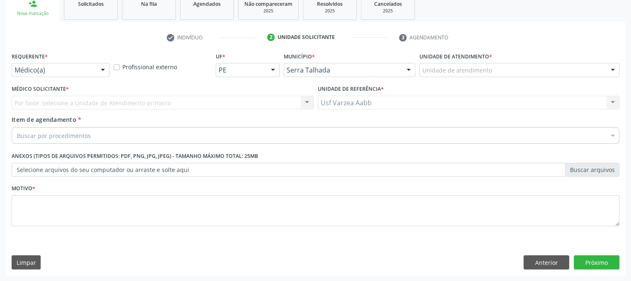
scroll to position [129, 0]
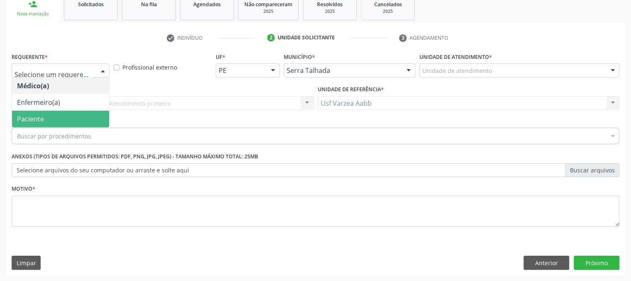
click at [55, 124] on span "Paciente" at bounding box center [60, 119] width 97 height 17
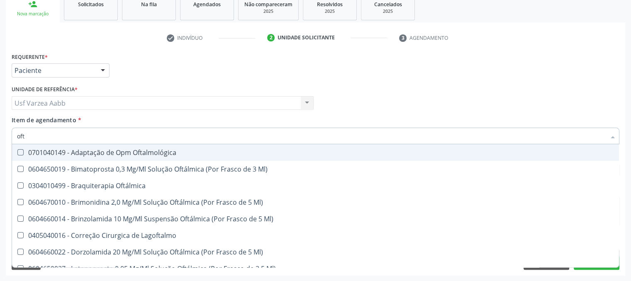
type input "ofta"
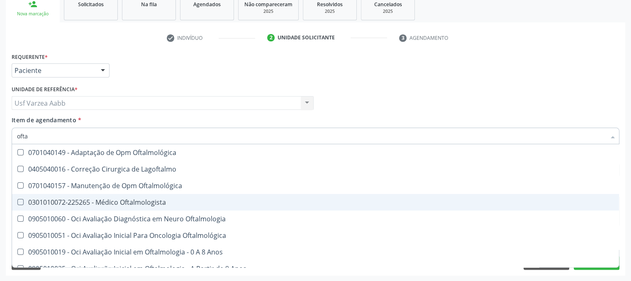
click at [106, 203] on div "0301010072-225265 - Médico Oftalmologista" at bounding box center [315, 202] width 597 height 7
checkbox Oftalmologista "true"
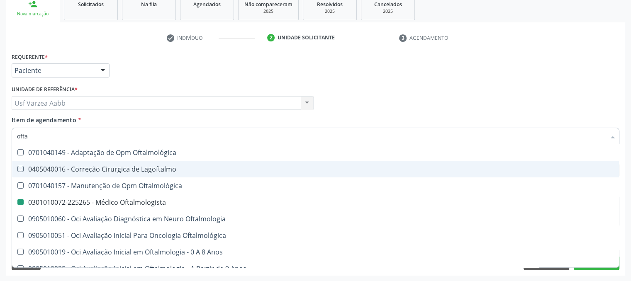
checkbox Lagoftalmo "true"
checkbox Oftalmologista "false"
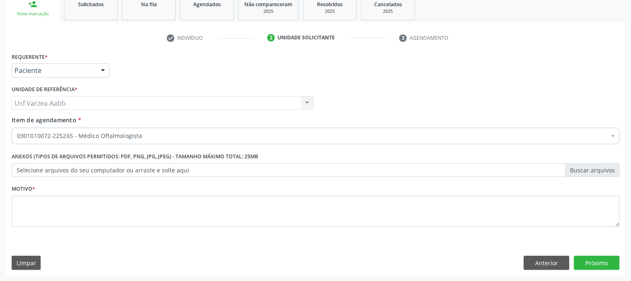
click at [185, 82] on div "Requerente * Paciente Médico(a) Enfermeiro(a) Paciente Nenhum resultado encontr…" at bounding box center [316, 67] width 612 height 32
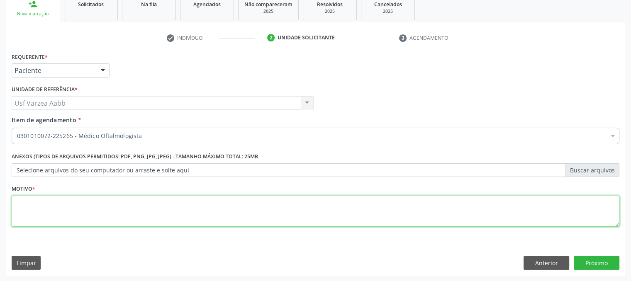
click at [103, 211] on textarea at bounding box center [316, 212] width 608 height 32
type textarea "x"
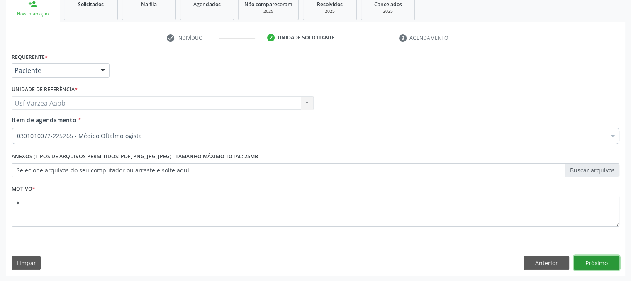
click at [597, 267] on button "Próximo" at bounding box center [597, 263] width 46 height 14
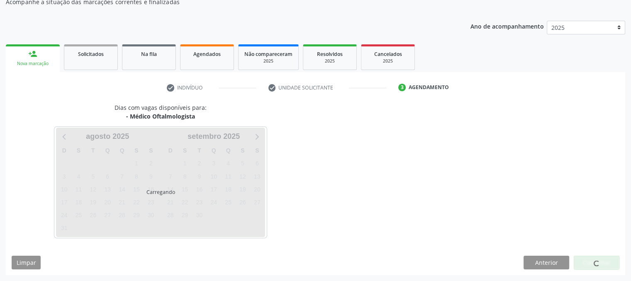
scroll to position [80, 0]
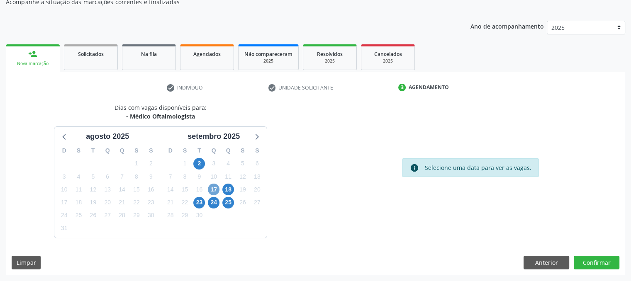
click at [215, 190] on span "17" at bounding box center [214, 190] width 12 height 12
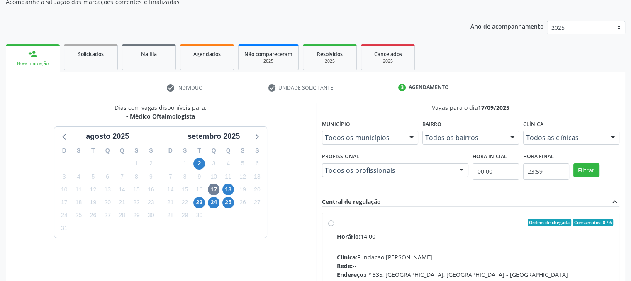
click at [337, 224] on label "Ordem de chegada Consumidos: 0 / 6 Horário: 14:00 Clínica: Fundacao Altino Vent…" at bounding box center [475, 282] width 277 height 127
click at [328, 224] on input "Ordem de chegada Consumidos: 0 / 6 Horário: 14:00 Clínica: Fundacao Altino Vent…" at bounding box center [331, 222] width 6 height 7
radio input "true"
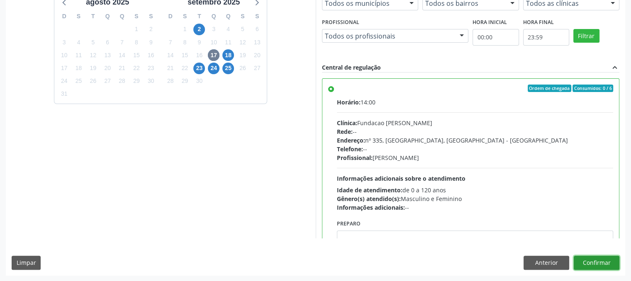
click at [602, 258] on button "Confirmar" at bounding box center [597, 263] width 46 height 14
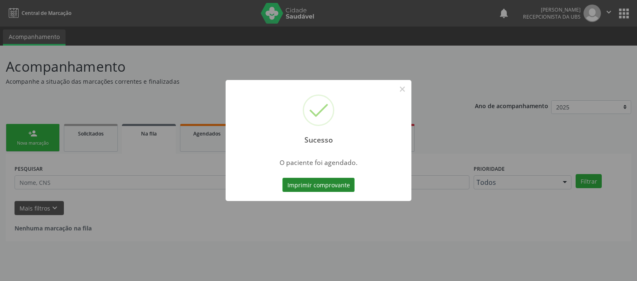
click at [348, 189] on button "Imprimir comprovante" at bounding box center [318, 185] width 72 height 14
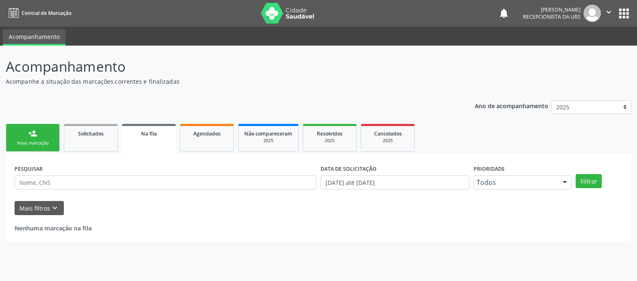
click at [44, 136] on link "person_add Nova marcação" at bounding box center [33, 138] width 54 height 28
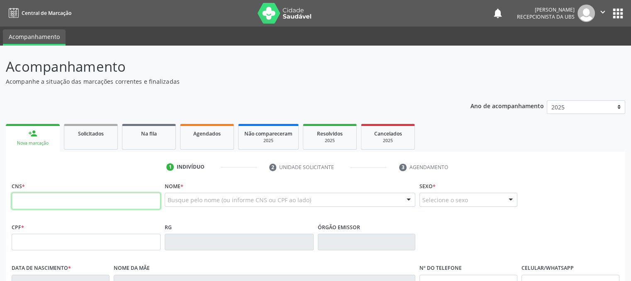
click at [35, 196] on input "text" at bounding box center [86, 201] width 149 height 17
type input "704 5033 5310 6513"
type input "537.172.608-04"
type input "30/03/1949"
type input "Rosa Gomes de Lima"
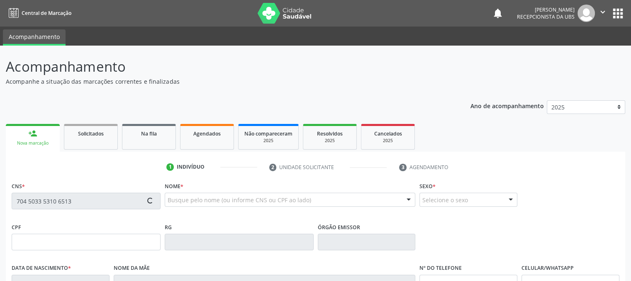
type input "(87) 8871-7419"
type input "361"
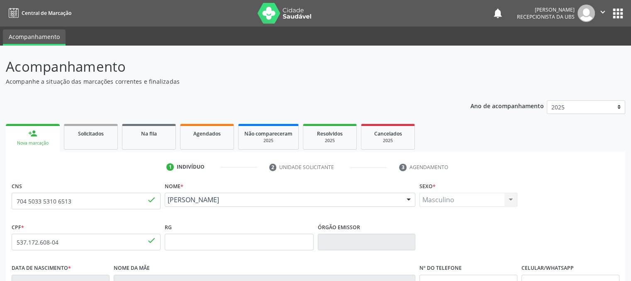
scroll to position [168, 0]
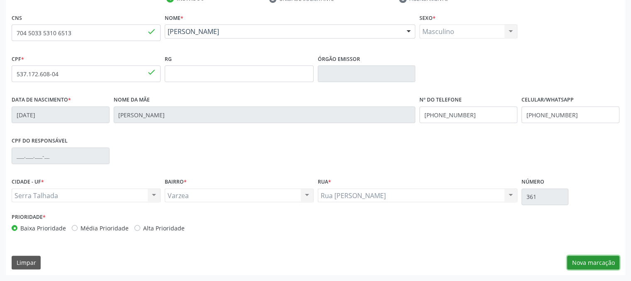
click at [581, 262] on button "Nova marcação" at bounding box center [593, 263] width 52 height 14
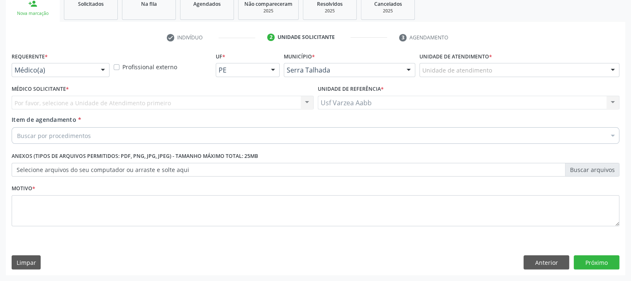
scroll to position [129, 0]
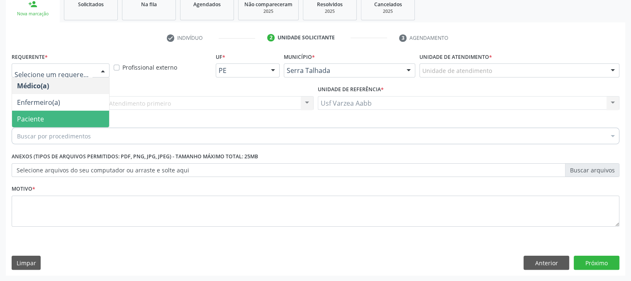
click at [34, 114] on span "Paciente" at bounding box center [30, 118] width 27 height 9
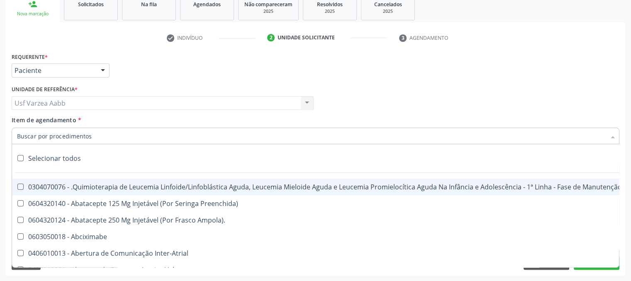
click at [57, 130] on div at bounding box center [316, 136] width 608 height 17
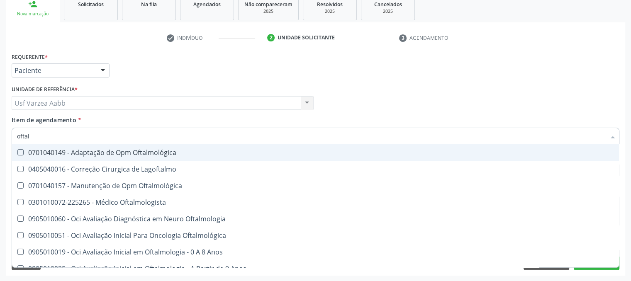
type input "oftalm"
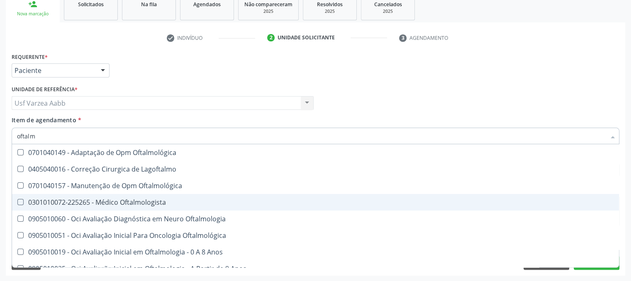
click at [112, 200] on div "0301010072-225265 - Médico Oftalmologista" at bounding box center [315, 202] width 597 height 7
checkbox Oftalmologista "true"
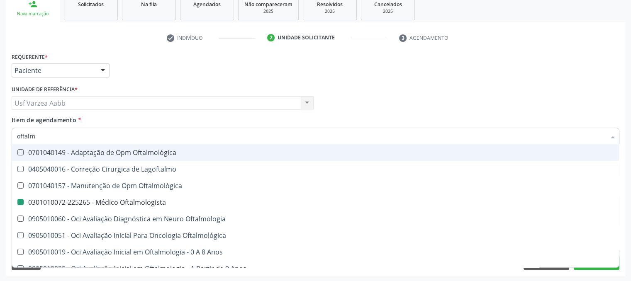
checkbox Lagoftalmo "true"
checkbox Oftalmologista "false"
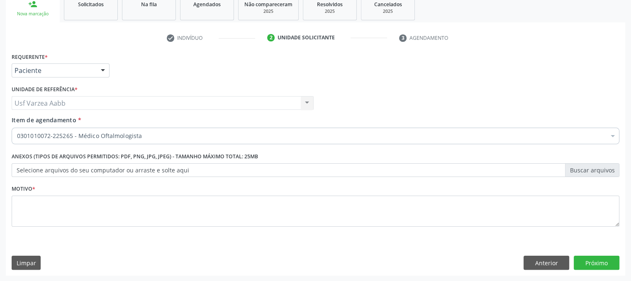
click at [406, 90] on div "Médico Solicitante Por favor, selecione a Unidade de Atendimento primeiro Nenhu…" at bounding box center [316, 99] width 612 height 32
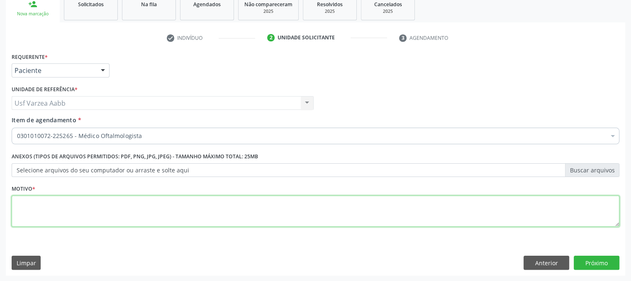
click at [143, 214] on textarea at bounding box center [316, 212] width 608 height 32
type textarea "x"
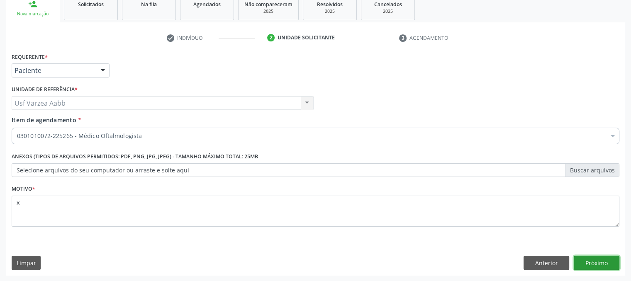
click at [582, 257] on button "Próximo" at bounding box center [597, 263] width 46 height 14
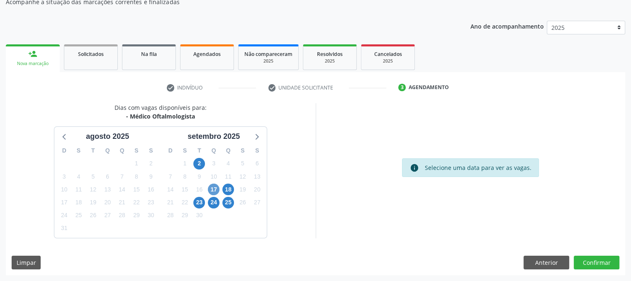
click at [216, 192] on div "17" at bounding box center [214, 189] width 12 height 13
click at [216, 192] on span "17" at bounding box center [214, 190] width 12 height 12
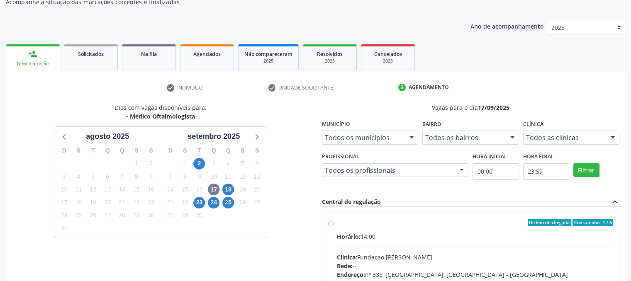
click at [337, 222] on label "Ordem de chegada Consumidos: 1 / 6 Horário: 14:00 Clínica: Fundacao Altino Vent…" at bounding box center [475, 282] width 277 height 127
click at [331, 222] on input "Ordem de chegada Consumidos: 1 / 6 Horário: 14:00 Clínica: Fundacao Altino Vent…" at bounding box center [331, 222] width 6 height 7
radio input "true"
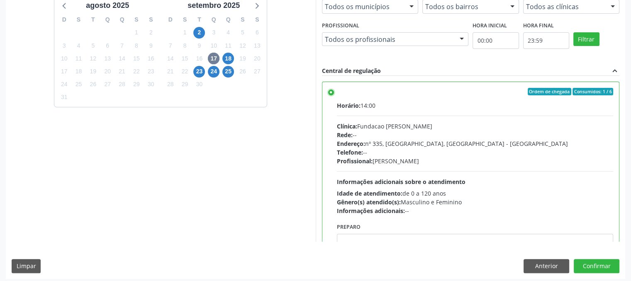
scroll to position [214, 0]
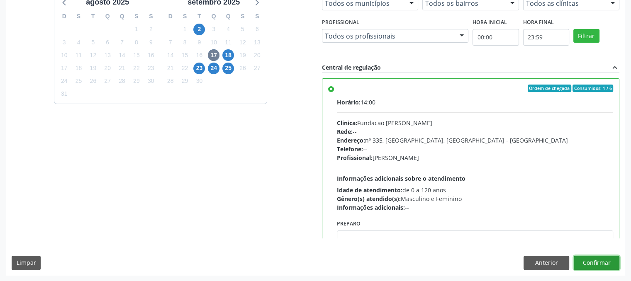
click at [607, 263] on button "Confirmar" at bounding box center [597, 263] width 46 height 14
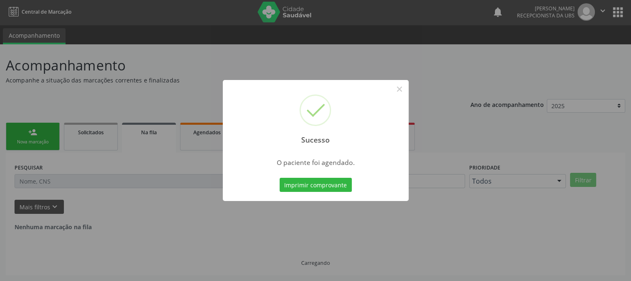
scroll to position [0, 0]
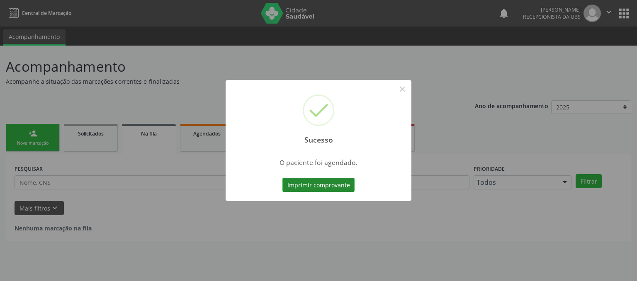
click at [332, 187] on button "Imprimir comprovante" at bounding box center [318, 185] width 72 height 14
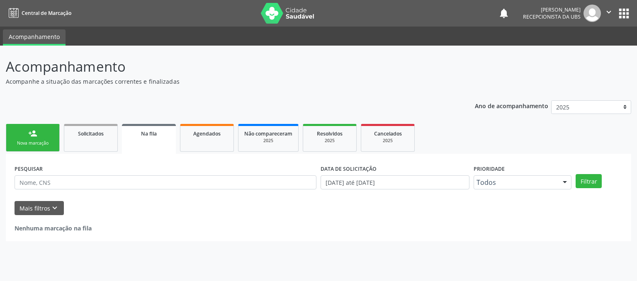
click at [46, 137] on link "person_add Nova marcação" at bounding box center [33, 138] width 54 height 28
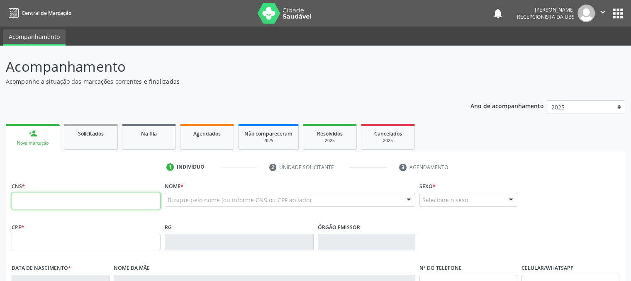
click at [48, 198] on input "text" at bounding box center [86, 201] width 149 height 17
type input "898 0034 1558 4439"
type input "025.407.494-45"
type input "26/06/1959"
type input "Maria de Lourdes Siqueira Campos"
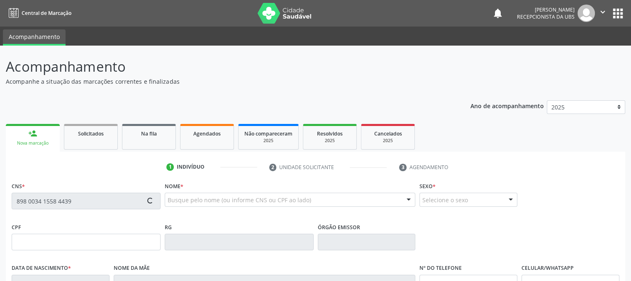
type input "(87) 99937-0975"
type input "579"
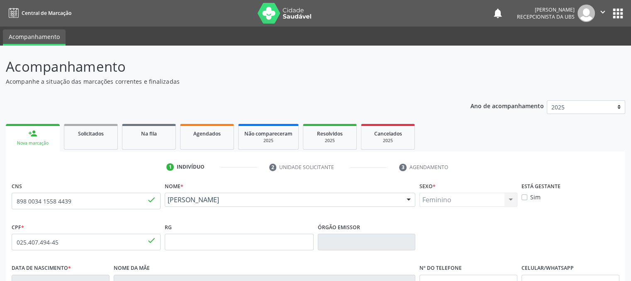
scroll to position [168, 0]
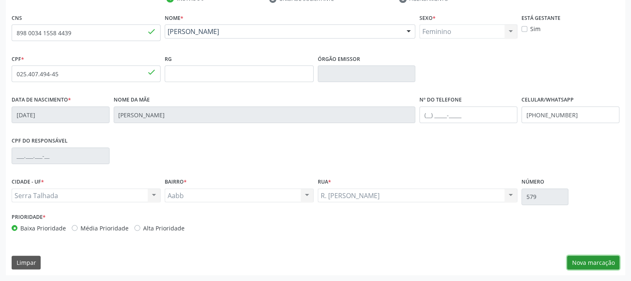
click at [597, 265] on button "Nova marcação" at bounding box center [593, 263] width 52 height 14
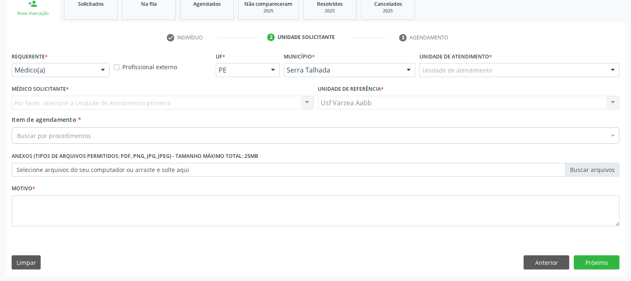
scroll to position [129, 0]
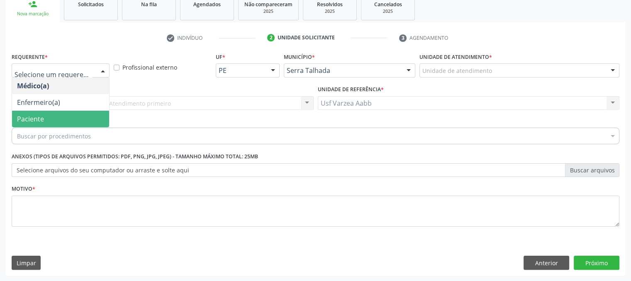
click at [61, 114] on span "Paciente" at bounding box center [60, 119] width 97 height 17
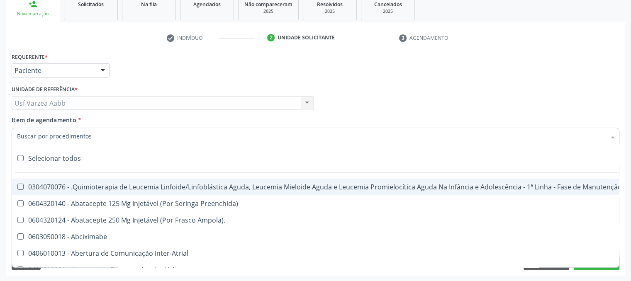
click at [61, 140] on div at bounding box center [316, 136] width 608 height 17
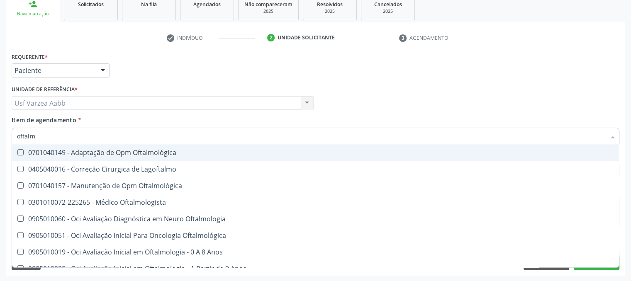
type input "oftalmo"
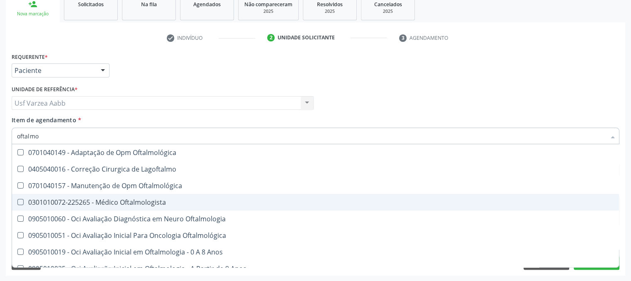
click at [73, 206] on span "0301010072-225265 - Médico Oftalmologista" at bounding box center [315, 202] width 607 height 17
checkbox Oftalmologista "true"
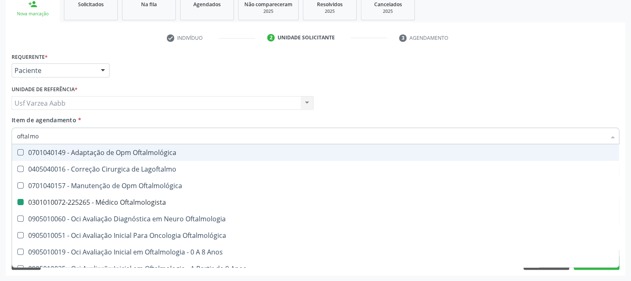
checkbox Lagoftalmo "true"
checkbox Oftalmologista "false"
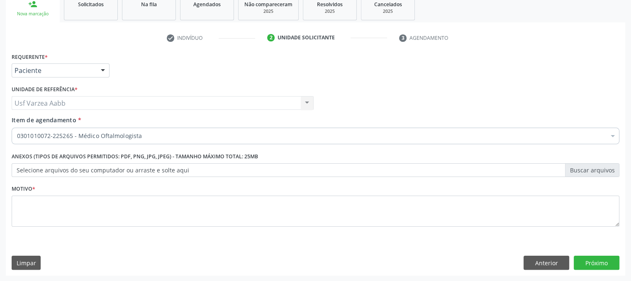
click at [337, 114] on div "Médico Solicitante Por favor, selecione a Unidade de Atendimento primeiro Nenhu…" at bounding box center [316, 99] width 612 height 32
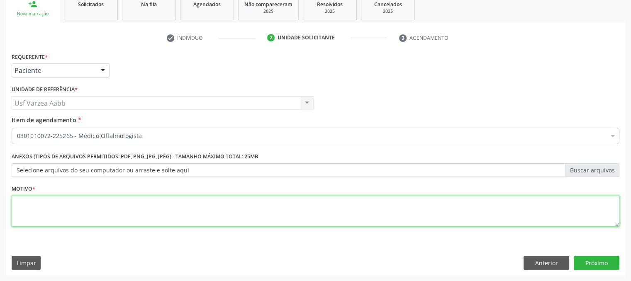
click at [132, 211] on textarea at bounding box center [316, 212] width 608 height 32
type textarea "x"
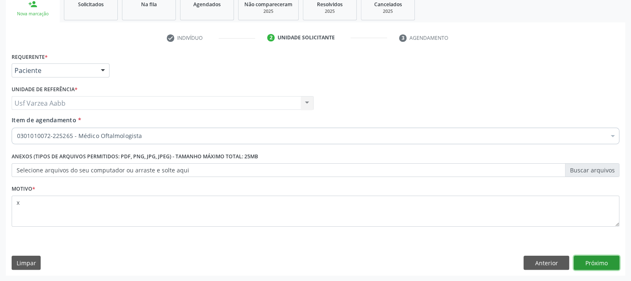
click at [576, 268] on button "Próximo" at bounding box center [597, 263] width 46 height 14
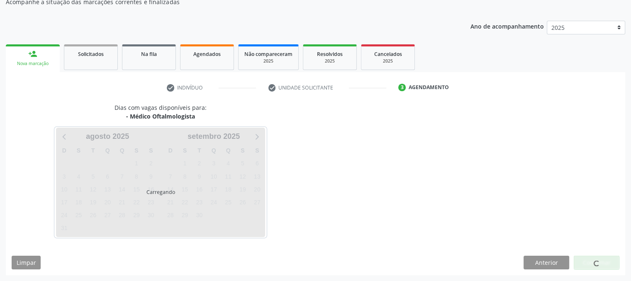
scroll to position [80, 0]
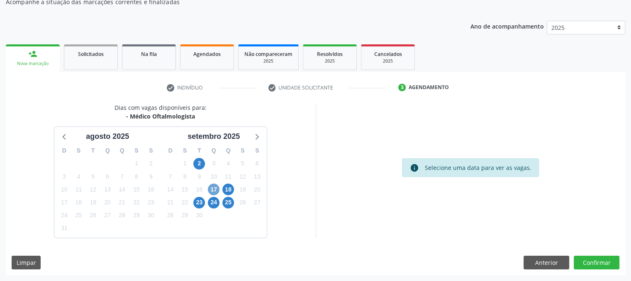
click at [214, 190] on span "17" at bounding box center [214, 190] width 12 height 12
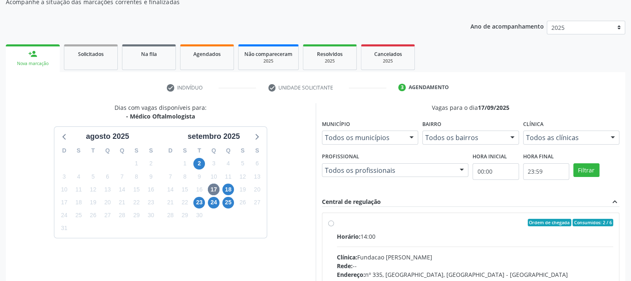
click at [337, 221] on label "Ordem de chegada Consumidos: 2 / 6 Horário: 14:00 Clínica: Fundacao Altino Vent…" at bounding box center [475, 282] width 277 height 127
click at [332, 221] on input "Ordem de chegada Consumidos: 2 / 6 Horário: 14:00 Clínica: Fundacao Altino Vent…" at bounding box center [331, 222] width 6 height 7
radio input "true"
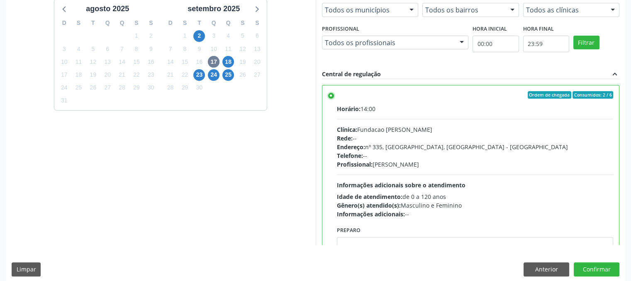
scroll to position [214, 0]
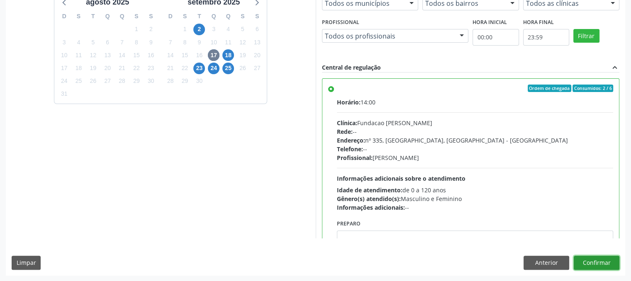
click at [615, 264] on button "Confirmar" at bounding box center [597, 263] width 46 height 14
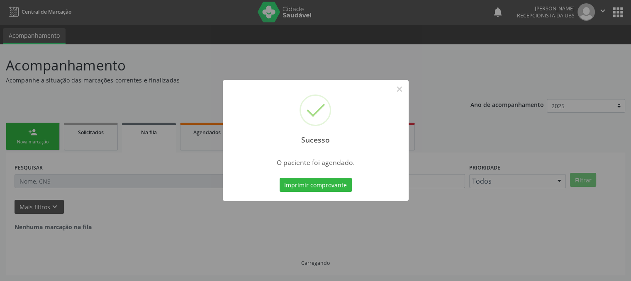
scroll to position [0, 0]
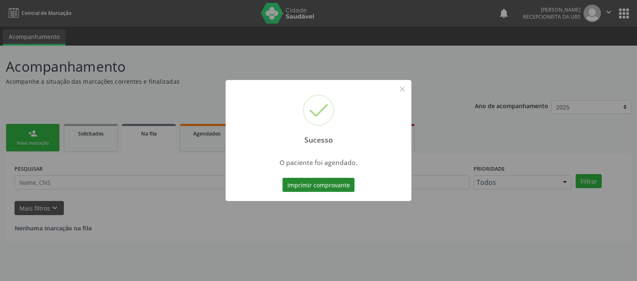
click at [340, 188] on button "Imprimir comprovante" at bounding box center [318, 185] width 72 height 14
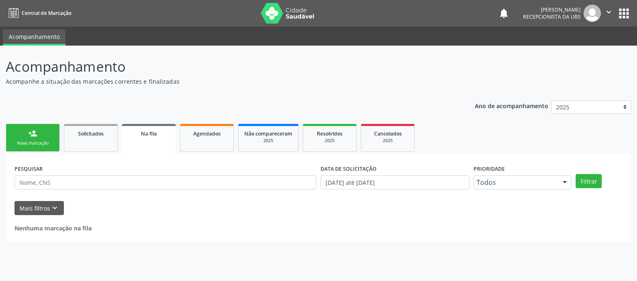
click at [56, 148] on link "person_add Nova marcação" at bounding box center [33, 138] width 54 height 28
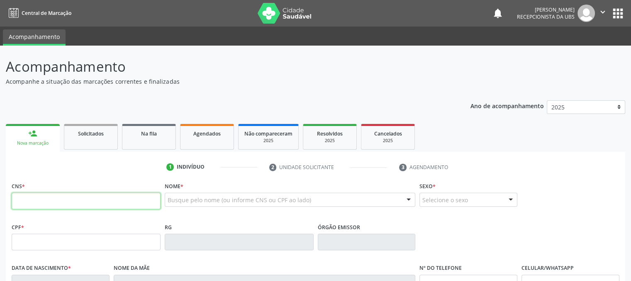
click at [55, 196] on input "text" at bounding box center [86, 201] width 149 height 17
type input "706 4066 1714 0680"
type input "599.192.304-30"
type input "23/07/1955"
type input "Izaura Maria da Conceicao"
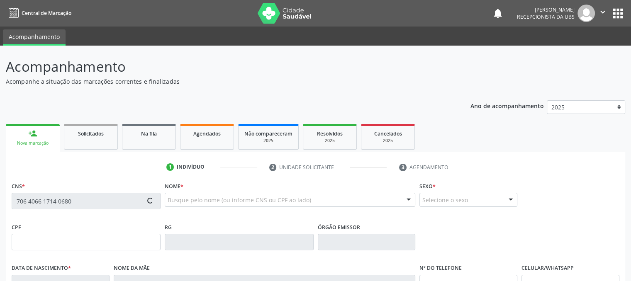
type input "(15) 98806-6777"
type input "221.810.188-20"
type input "15"
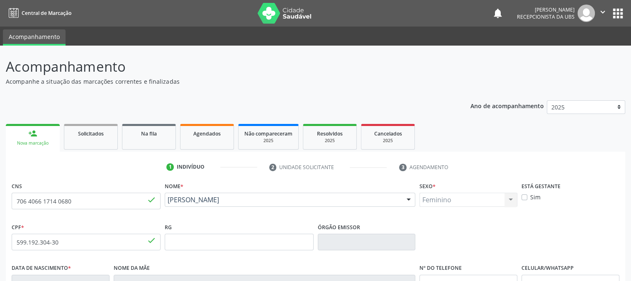
scroll to position [168, 0]
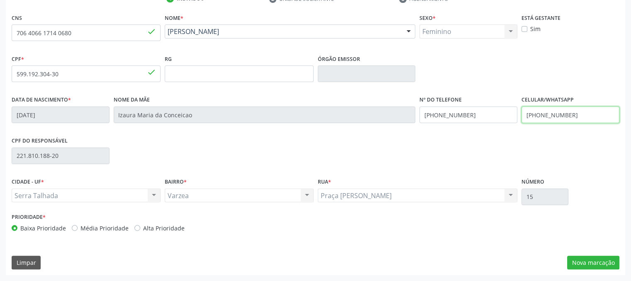
click at [579, 118] on input "(15) 98806-6777" at bounding box center [570, 115] width 98 height 17
type input "(87) 99667-0600"
click at [598, 256] on button "Nova marcação" at bounding box center [593, 263] width 52 height 14
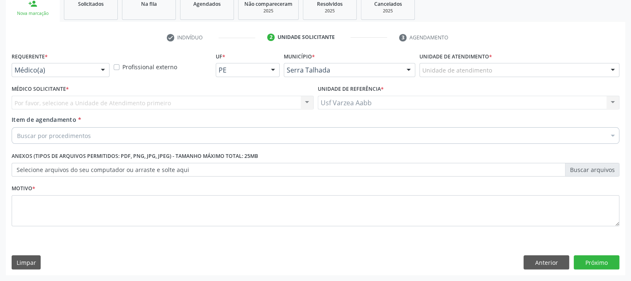
scroll to position [129, 0]
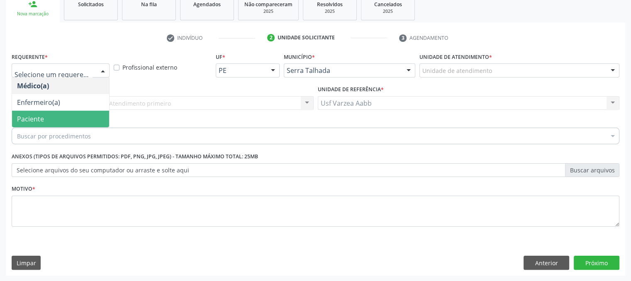
click at [50, 123] on span "Paciente" at bounding box center [60, 119] width 97 height 17
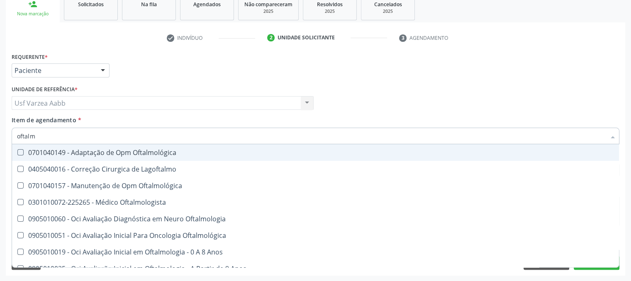
type input "oftalmo"
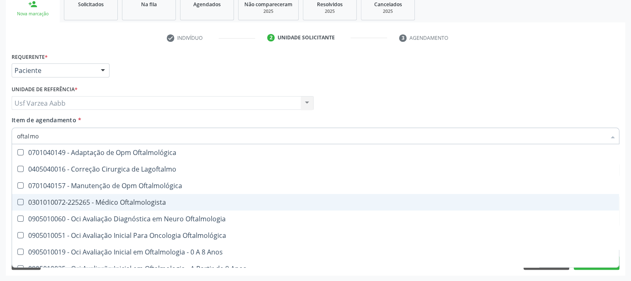
click at [77, 204] on div "0301010072-225265 - Médico Oftalmologista" at bounding box center [315, 202] width 597 height 7
checkbox Oftalmologista "true"
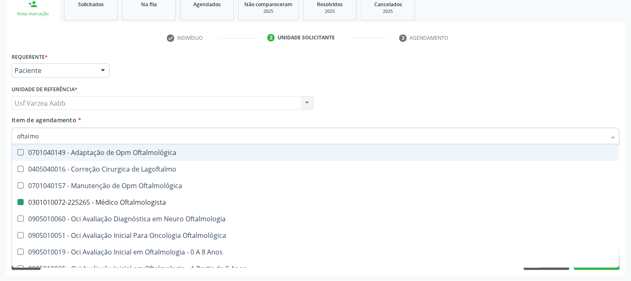
click at [352, 110] on div "Médico Solicitante Por favor, selecione a Unidade de Atendimento primeiro Nenhu…" at bounding box center [316, 99] width 612 height 32
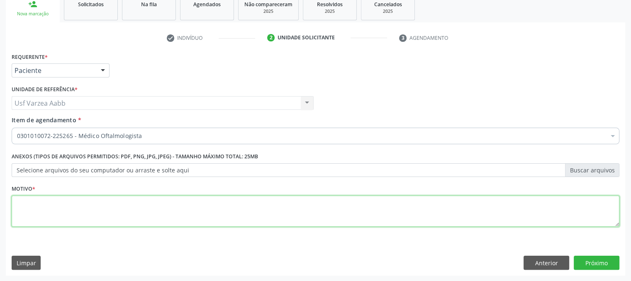
click at [109, 199] on textarea at bounding box center [316, 212] width 608 height 32
type textarea "x"
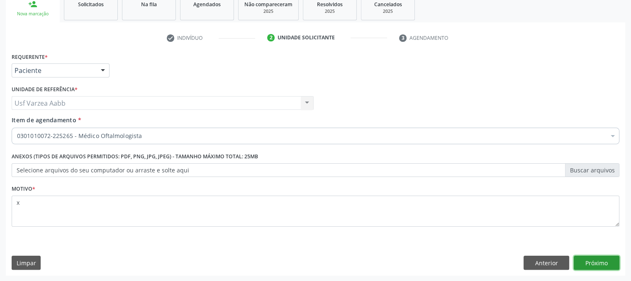
click at [602, 258] on button "Próximo" at bounding box center [597, 263] width 46 height 14
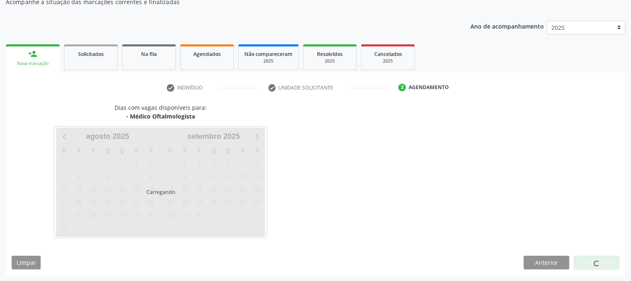
scroll to position [80, 0]
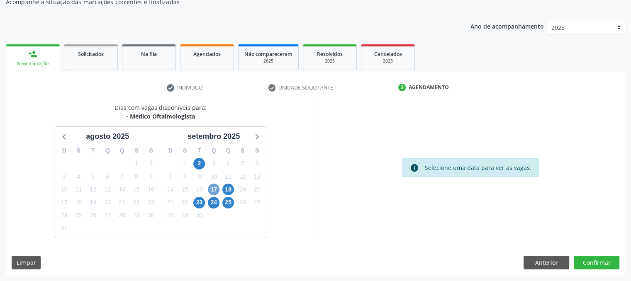
click at [212, 190] on span "17" at bounding box center [214, 190] width 12 height 12
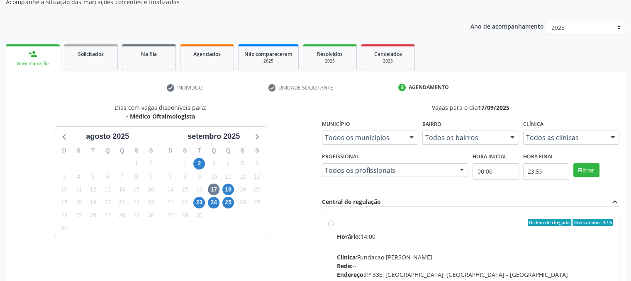
click at [326, 220] on div "Ordem de chegada Consumidos: 3 / 6 Horário: 14:00 Clínica: Fundacao Altino Vent…" at bounding box center [470, 282] width 297 height 139
radio input "true"
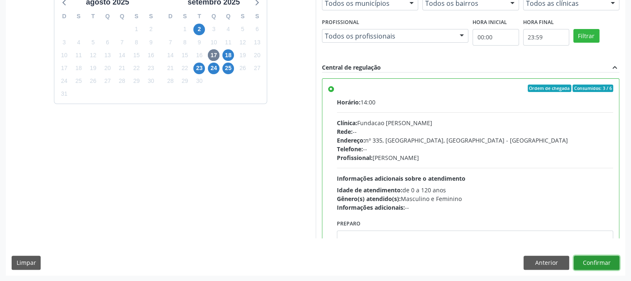
click at [598, 258] on button "Confirmar" at bounding box center [597, 263] width 46 height 14
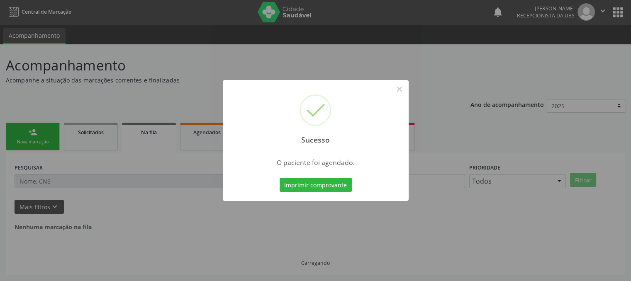
scroll to position [0, 0]
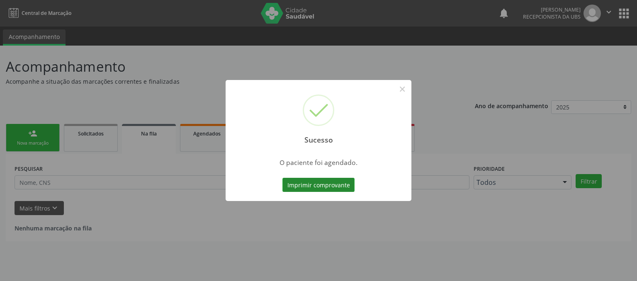
click at [333, 186] on button "Imprimir comprovante" at bounding box center [318, 185] width 72 height 14
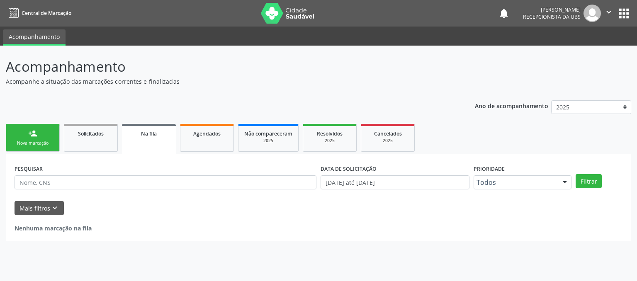
click at [32, 138] on link "person_add Nova marcação" at bounding box center [33, 138] width 54 height 28
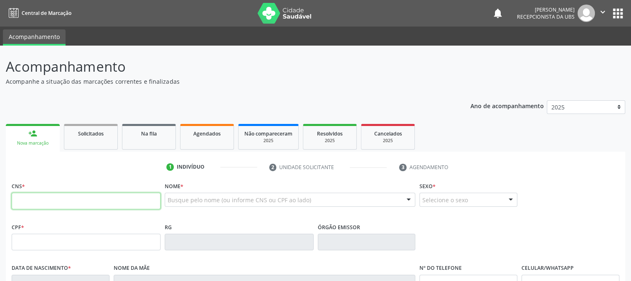
click at [31, 199] on input "text" at bounding box center [86, 201] width 149 height 17
click at [197, 134] on span "Agendados" at bounding box center [206, 133] width 27 height 7
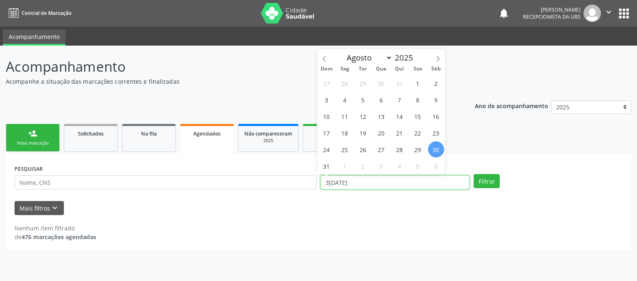
click at [387, 178] on input "30/08/2025" at bounding box center [395, 182] width 149 height 14
click at [420, 85] on span "1" at bounding box center [418, 83] width 16 height 16
type input "01/08/2025"
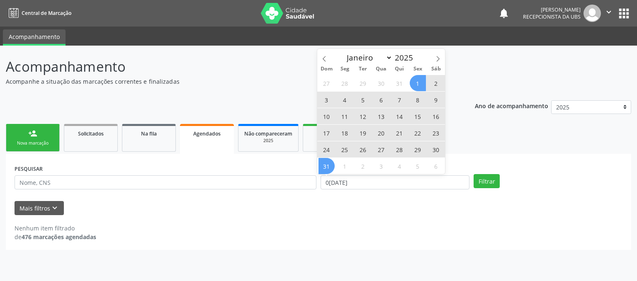
click at [326, 167] on span "31" at bounding box center [327, 166] width 16 height 16
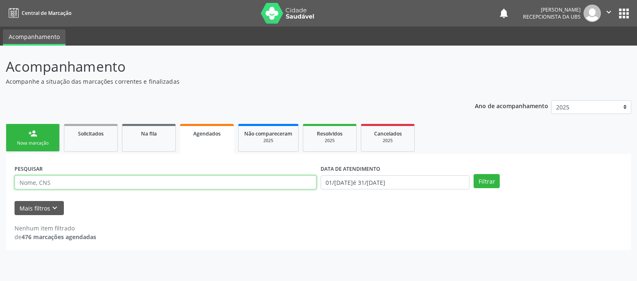
click at [217, 183] on input "text" at bounding box center [166, 182] width 302 height 14
click at [474, 174] on button "Filtrar" at bounding box center [487, 181] width 26 height 14
click at [630, 221] on div "Acompanhamento Acompanhe a situação das marcações correntes e finalizadas Relat…" at bounding box center [318, 164] width 637 height 236
click at [95, 184] on input "jose dimas cordeiro" at bounding box center [166, 182] width 302 height 14
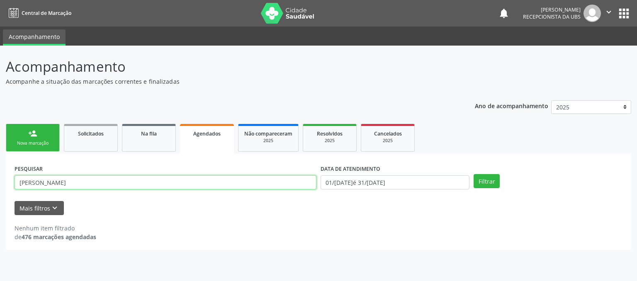
click at [95, 184] on input "jose dimas cordeiro" at bounding box center [166, 182] width 302 height 14
type input "dimas cordeiro"
click at [474, 174] on button "Filtrar" at bounding box center [487, 181] width 26 height 14
click at [95, 184] on input "dimas cordeiro" at bounding box center [166, 182] width 302 height 14
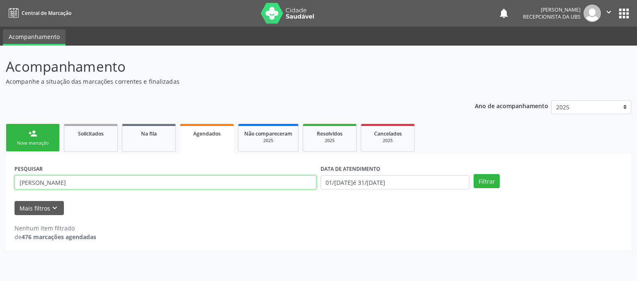
click at [95, 184] on input "dimas cordeiro" at bounding box center [166, 182] width 302 height 14
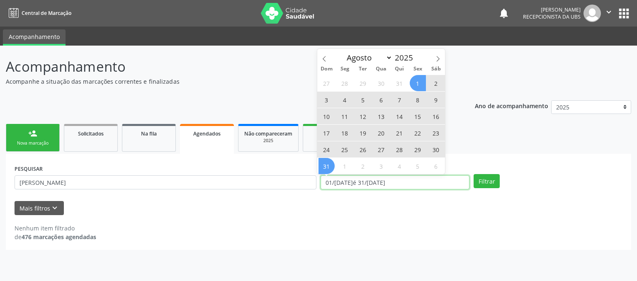
click at [411, 182] on input "01/08/2025 até 31/08/2025" at bounding box center [395, 182] width 149 height 14
click at [415, 83] on span "1" at bounding box center [418, 83] width 16 height 16
type input "01/08/2025"
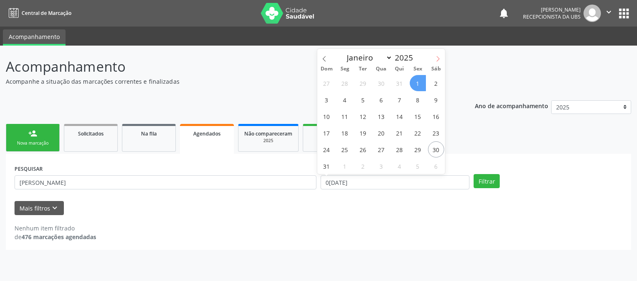
click at [436, 60] on icon at bounding box center [438, 59] width 6 height 6
select select "8"
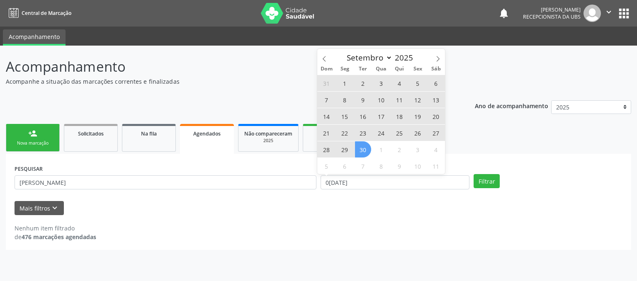
click at [361, 149] on span "30" at bounding box center [363, 149] width 16 height 16
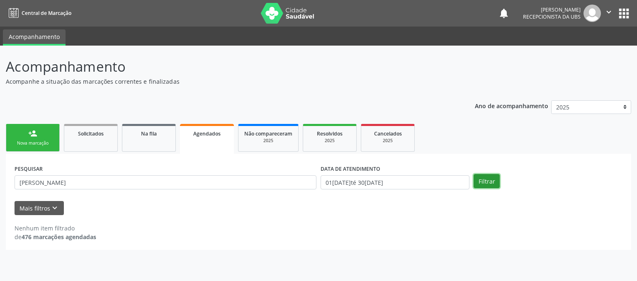
click at [479, 180] on button "Filtrar" at bounding box center [487, 181] width 26 height 14
click at [630, 227] on div "Acompanhamento Acompanhe a situação das marcações correntes e finalizadas Relat…" at bounding box center [318, 164] width 637 height 236
click at [338, 139] on div "2025" at bounding box center [329, 141] width 41 height 6
select select "7"
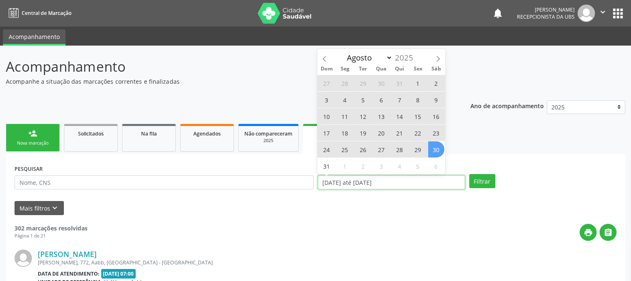
click at [374, 179] on input "01/01/2025 até 30/08/2025" at bounding box center [391, 182] width 147 height 14
click at [413, 81] on span "1" at bounding box center [418, 83] width 16 height 16
type input "01/08/2025"
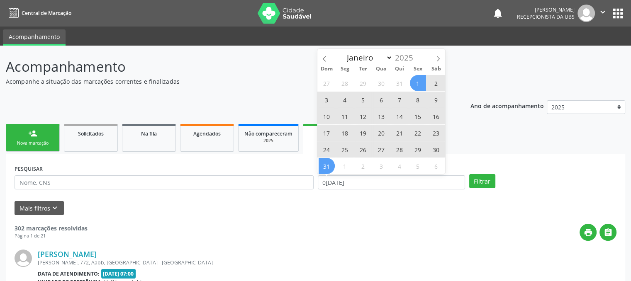
click at [325, 168] on span "31" at bounding box center [327, 166] width 16 height 16
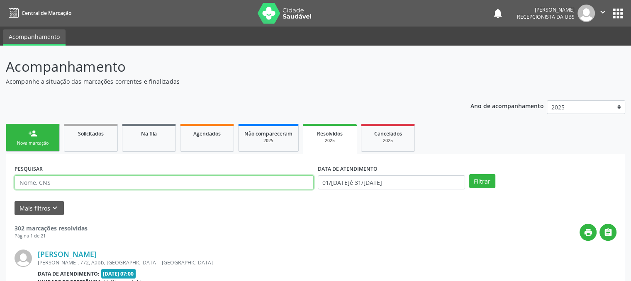
click at [275, 182] on input "text" at bounding box center [164, 182] width 299 height 14
type input "dimas cordeiro"
click at [469, 174] on button "Filtrar" at bounding box center [482, 181] width 26 height 14
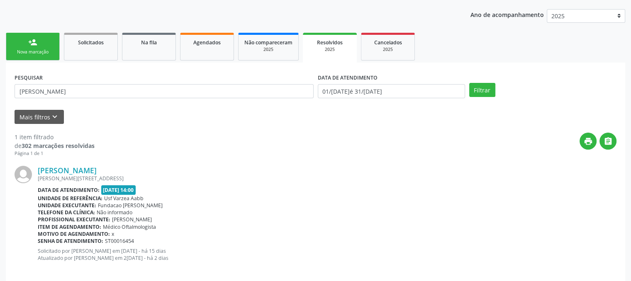
scroll to position [92, 0]
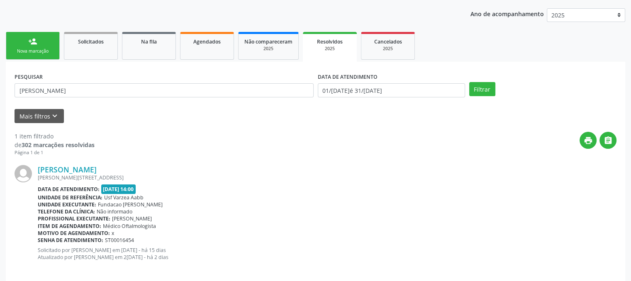
click at [18, 50] on div "Nova marcação" at bounding box center [32, 51] width 41 height 6
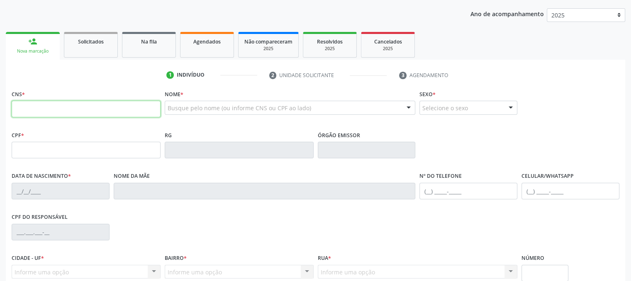
click at [122, 110] on input "text" at bounding box center [86, 109] width 149 height 17
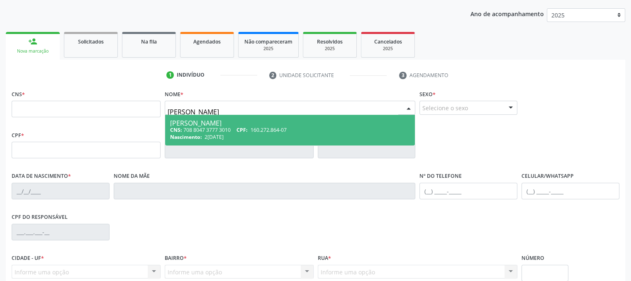
type input "luiza nayanne s"
click at [368, 121] on div "Luiza Nayanne Soares de Souza" at bounding box center [290, 123] width 240 height 7
type input "708 8047 3777 3010"
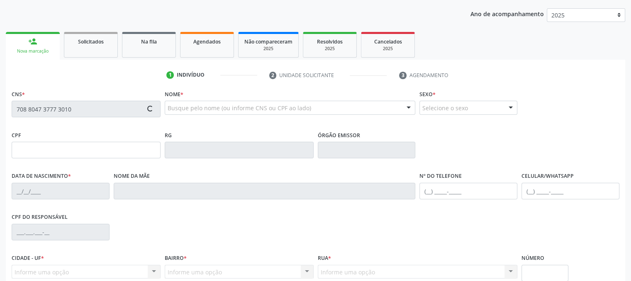
type input "160.272.864-07"
type input "28/04/2008"
type input "Nara Patricia Gomes de Souza"
type input "(87) 99922-6980"
type input "129.485.386-45"
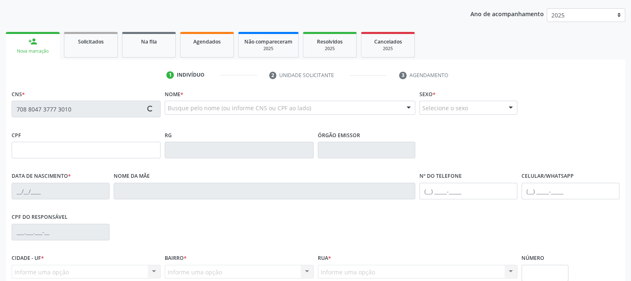
type input "1289"
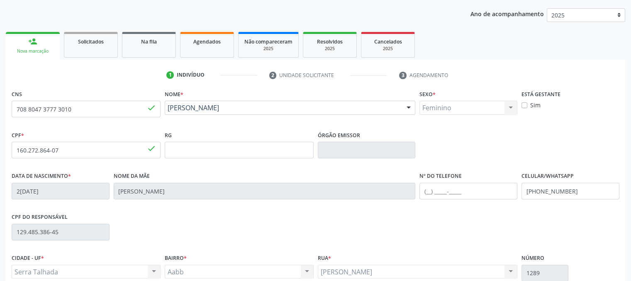
click at [626, 238] on div "Acompanhamento Acompanhe a situação das marcações correntes e finalizadas Relat…" at bounding box center [315, 156] width 631 height 404
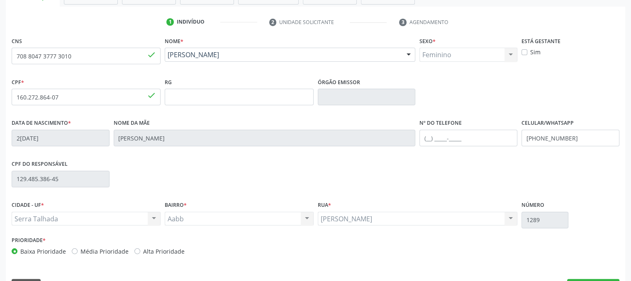
scroll to position [168, 0]
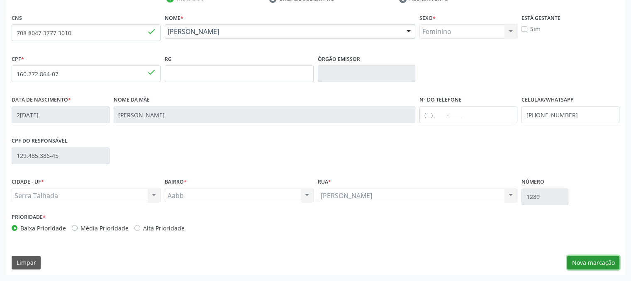
click at [592, 259] on button "Nova marcação" at bounding box center [593, 263] width 52 height 14
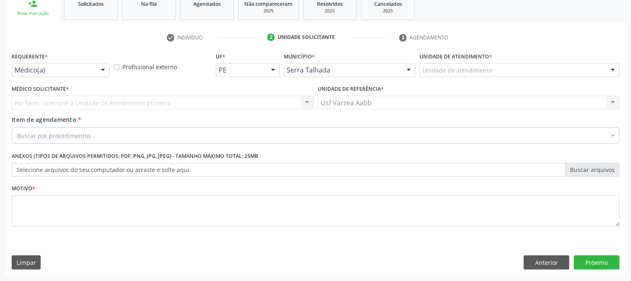
scroll to position [129, 0]
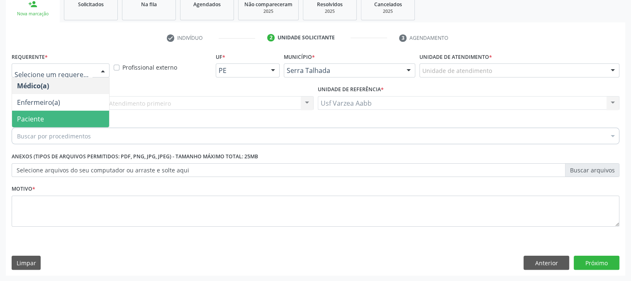
click at [53, 117] on span "Paciente" at bounding box center [60, 119] width 97 height 17
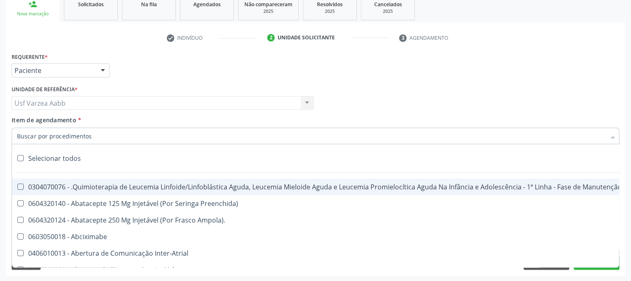
click at [58, 130] on div at bounding box center [316, 136] width 608 height 17
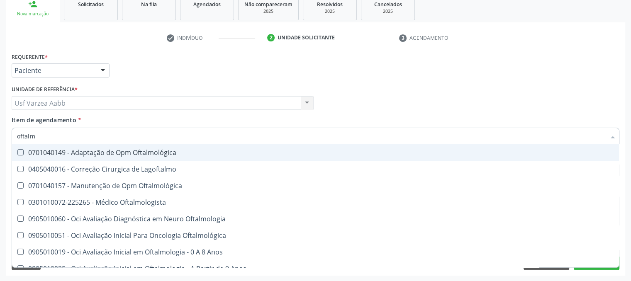
type input "oftalmo"
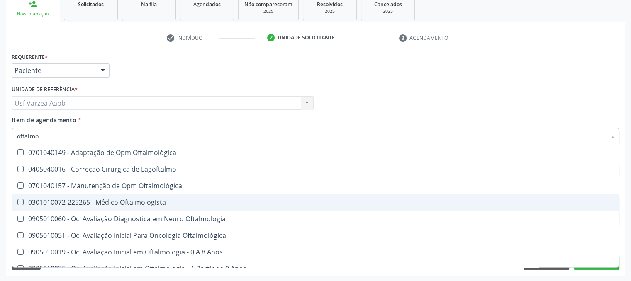
click at [97, 204] on div "0301010072-225265 - Médico Oftalmologista" at bounding box center [315, 202] width 597 height 7
checkbox Oftalmologista "true"
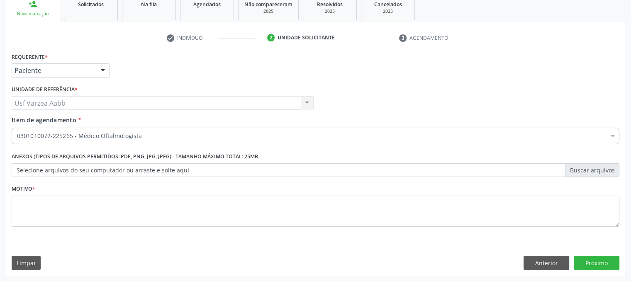
click at [347, 125] on div "Item de agendamento * 0301010072-225265 - Médico Oftalmologista Desfazer seleçã…" at bounding box center [316, 129] width 608 height 26
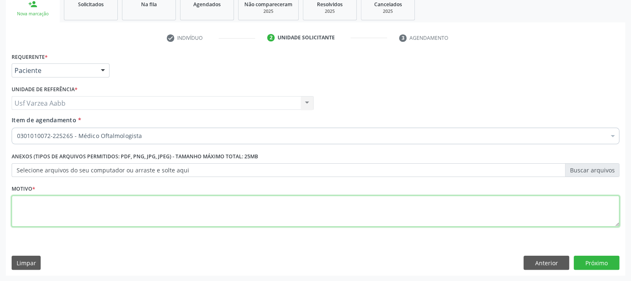
click at [54, 202] on textarea at bounding box center [316, 212] width 608 height 32
type textarea "x"
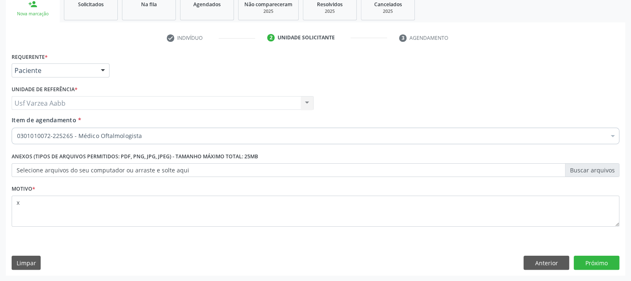
click at [588, 270] on div "Requerente * Paciente Médico(a) Enfermeiro(a) Paciente Nenhum resultado encontr…" at bounding box center [315, 163] width 619 height 225
click at [587, 268] on button "Próximo" at bounding box center [597, 263] width 46 height 14
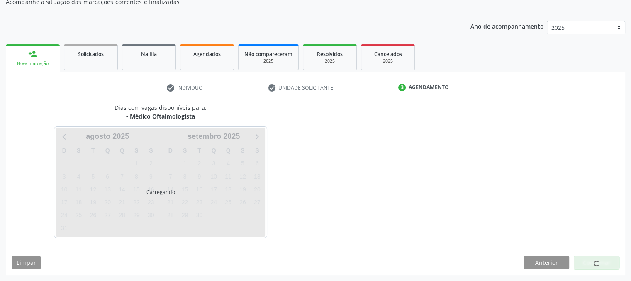
scroll to position [80, 0]
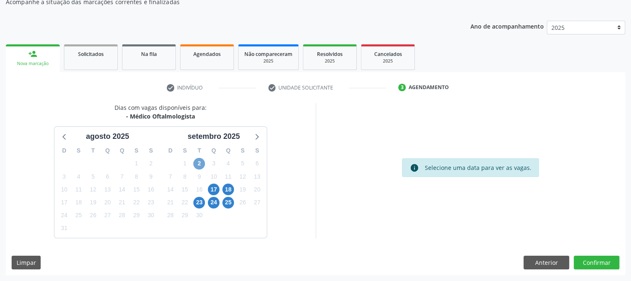
click at [194, 161] on span "2" at bounding box center [199, 164] width 12 height 12
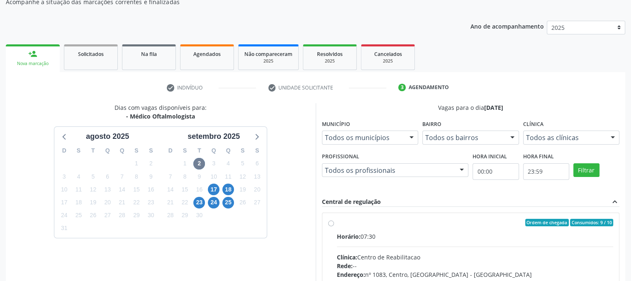
click at [337, 224] on label "Ordem de chegada Consumidos: 9 / 10 Horário: 07:30 Clínica: Centro de Reabilita…" at bounding box center [475, 282] width 277 height 127
click at [332, 224] on input "Ordem de chegada Consumidos: 9 / 10 Horário: 07:30 Clínica: Centro de Reabilita…" at bounding box center [331, 222] width 6 height 7
radio input "true"
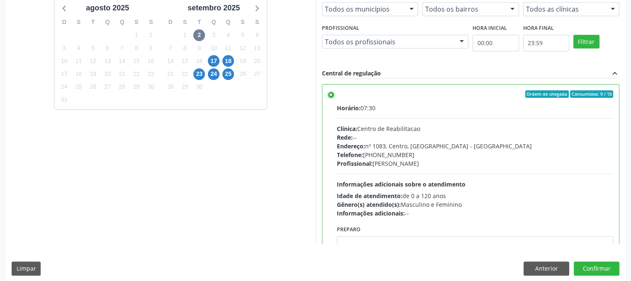
scroll to position [214, 0]
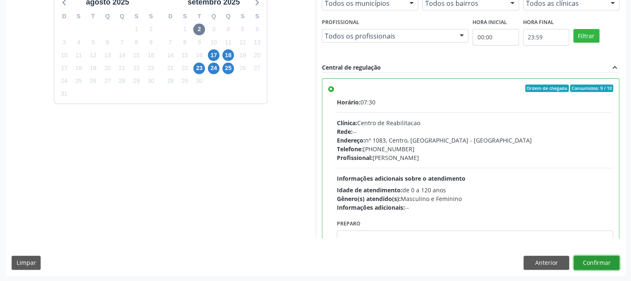
click at [610, 263] on button "Confirmar" at bounding box center [597, 263] width 46 height 14
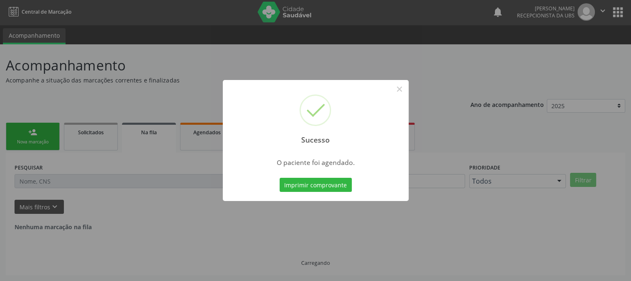
scroll to position [0, 0]
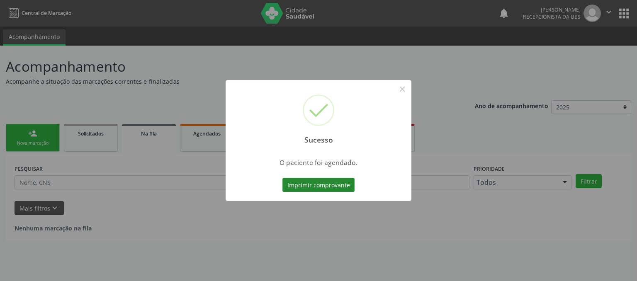
click at [333, 182] on button "Imprimir comprovante" at bounding box center [318, 185] width 72 height 14
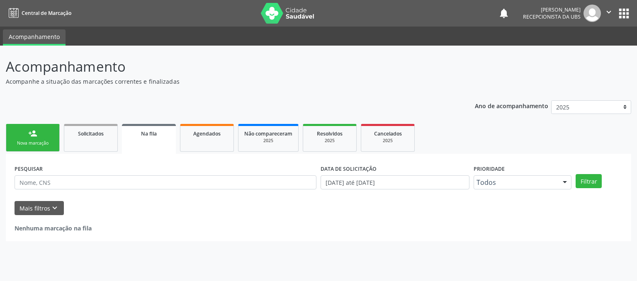
click at [38, 140] on div "Nova marcação" at bounding box center [32, 143] width 41 height 6
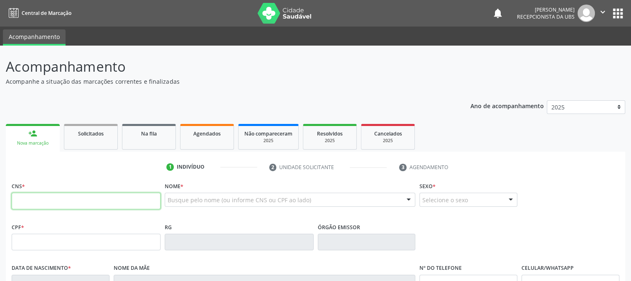
click at [95, 201] on input "text" at bounding box center [86, 201] width 149 height 17
type input "700 2049 6966 0827"
type input "07/12/1980"
type input "Josefa Maria da Silva Lima"
type input "(87) 98837-2984"
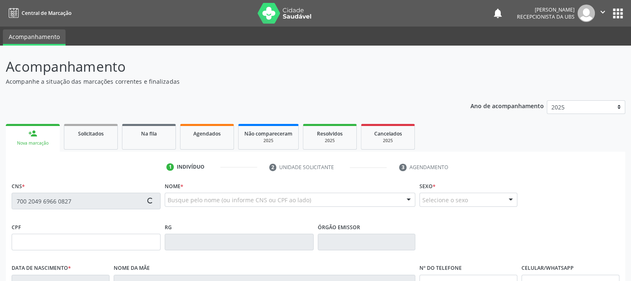
type input "012.822.244-17"
type input "93"
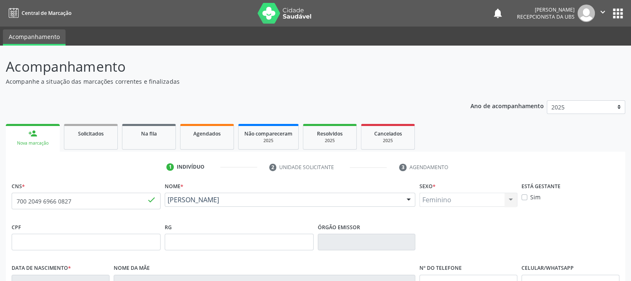
scroll to position [168, 0]
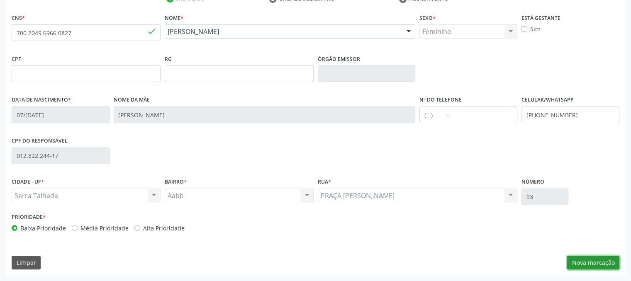
click at [599, 267] on button "Nova marcação" at bounding box center [593, 263] width 52 height 14
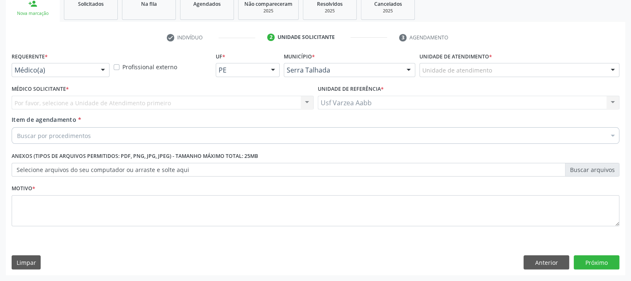
scroll to position [129, 0]
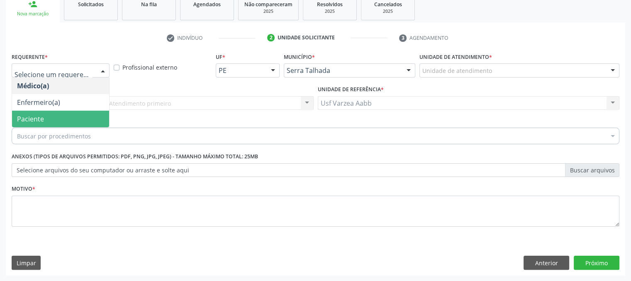
click at [61, 115] on span "Paciente" at bounding box center [60, 119] width 97 height 17
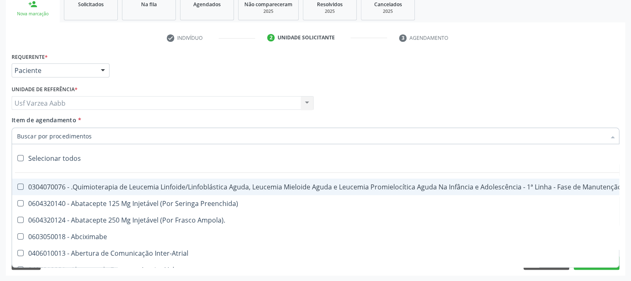
click at [109, 138] on div at bounding box center [316, 136] width 608 height 17
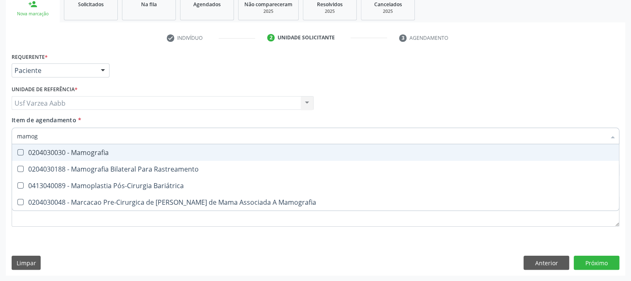
type input "mamogr"
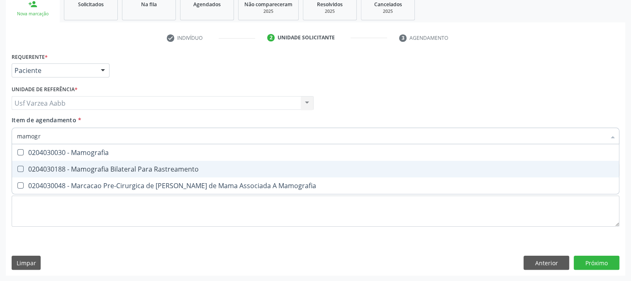
click at [124, 167] on div "0204030188 - Mamografia Bilateral Para Rastreamento" at bounding box center [315, 169] width 597 height 7
checkbox Rastreamento "true"
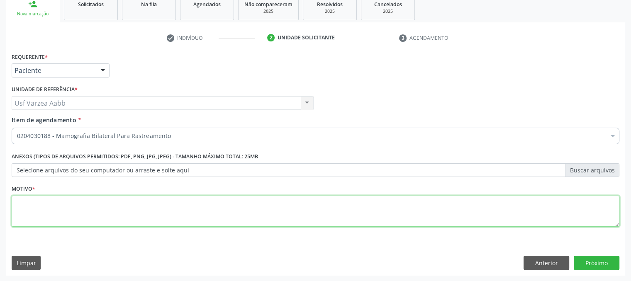
click at [124, 216] on div "Requerente * Paciente Médico(a) Enfermeiro(a) Paciente Nenhum resultado encontr…" at bounding box center [316, 145] width 608 height 188
type textarea "x"
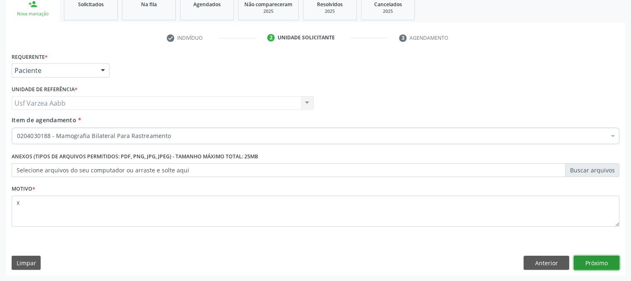
click at [581, 260] on button "Próximo" at bounding box center [597, 263] width 46 height 14
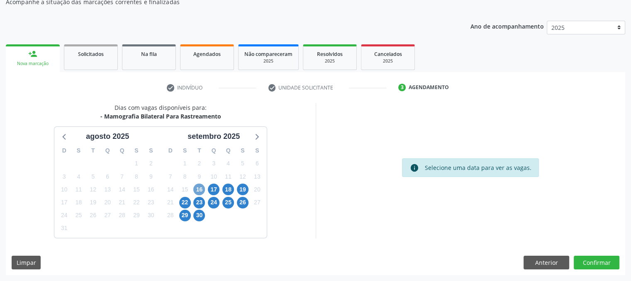
click at [194, 187] on span "16" at bounding box center [199, 190] width 12 height 12
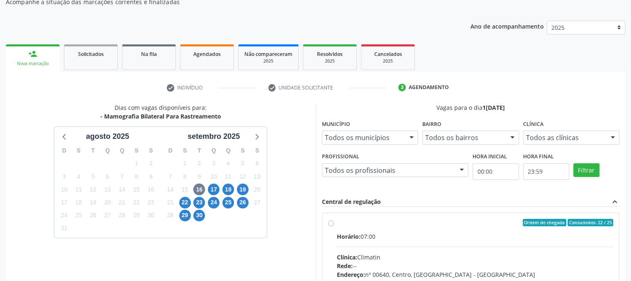
click at [337, 223] on label "Ordem de chegada Consumidos: 22 / 25 Horário: 07:00 Clínica: Climatin Rede: -- …" at bounding box center [475, 282] width 277 height 127
click at [330, 223] on input "Ordem de chegada Consumidos: 22 / 25 Horário: 07:00 Clínica: Climatin Rede: -- …" at bounding box center [331, 222] width 6 height 7
radio input "true"
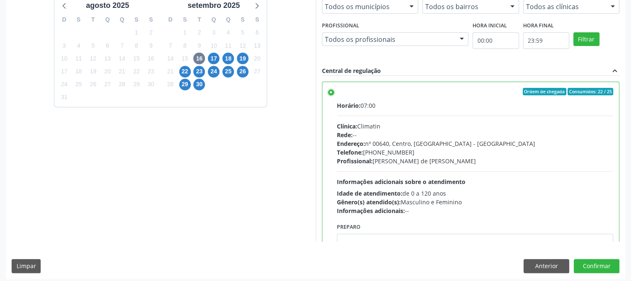
scroll to position [214, 0]
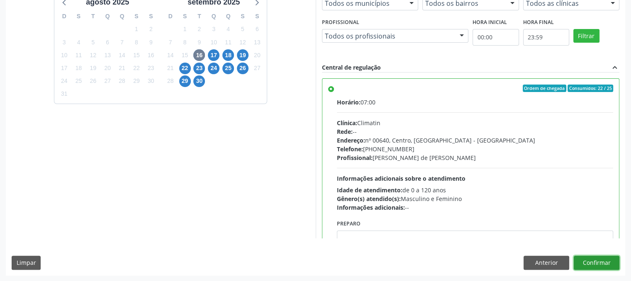
click at [598, 259] on button "Confirmar" at bounding box center [597, 263] width 46 height 14
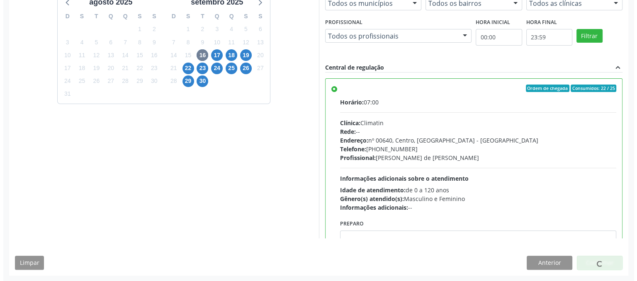
scroll to position [0, 0]
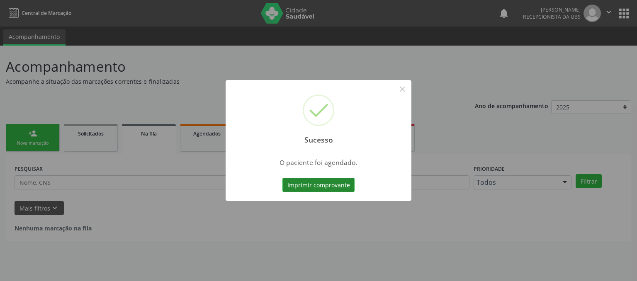
click at [338, 190] on button "Imprimir comprovante" at bounding box center [318, 185] width 72 height 14
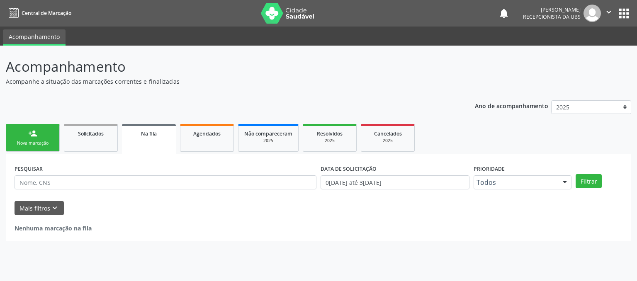
click at [40, 140] on div "Nova marcação" at bounding box center [32, 143] width 41 height 6
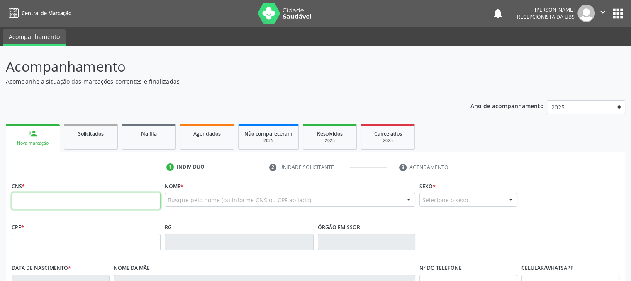
click at [40, 199] on input "text" at bounding box center [86, 201] width 149 height 17
type input "706 5023 2519 9494"
type input "882.635.504-59"
type input "10/12/1964"
type input "Inalda Barros da Silva"
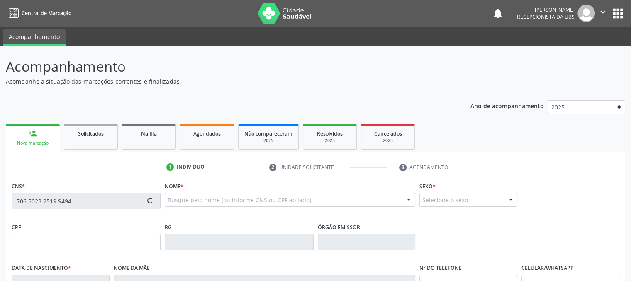
type input "(87) 99627-2340"
type input "409"
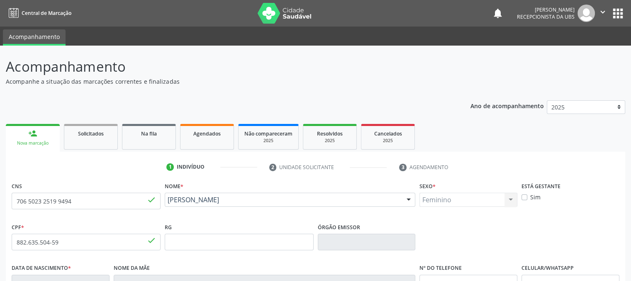
drag, startPoint x: 597, startPoint y: 241, endPoint x: 637, endPoint y: 246, distance: 39.7
click at [631, 246] on html "Central de Marcação notifications Ericka Evelliny Ferraz Ferreira Recepcionista…" at bounding box center [315, 140] width 631 height 281
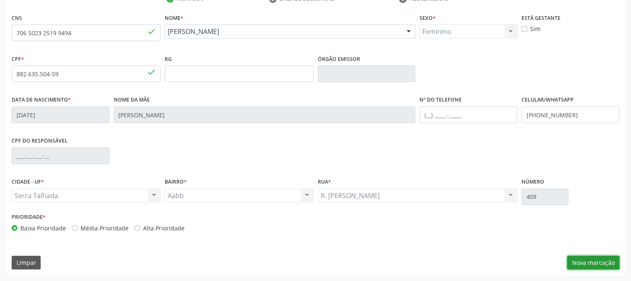
click at [603, 265] on button "Nova marcação" at bounding box center [593, 263] width 52 height 14
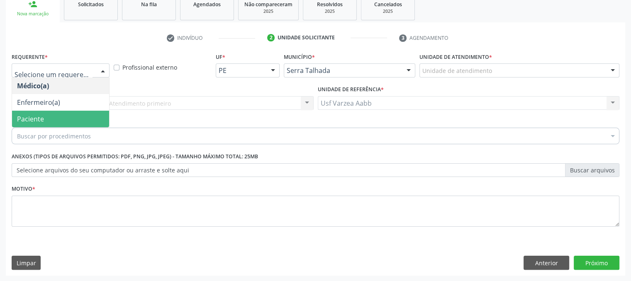
click at [58, 118] on span "Paciente" at bounding box center [60, 119] width 97 height 17
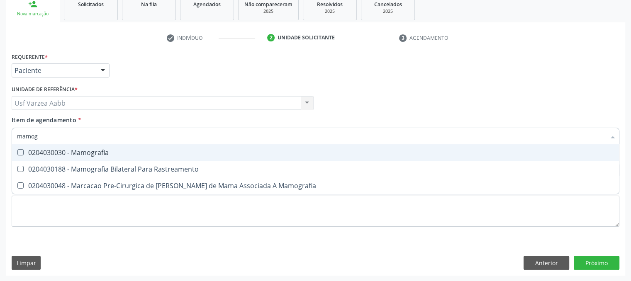
type input "mamogr"
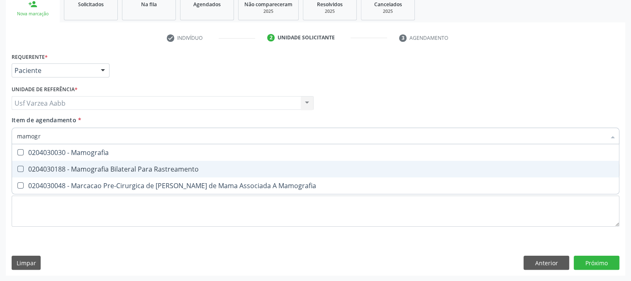
click at [71, 163] on span "0204030188 - Mamografia Bilateral Para Rastreamento" at bounding box center [315, 169] width 607 height 17
checkbox Rastreamento "true"
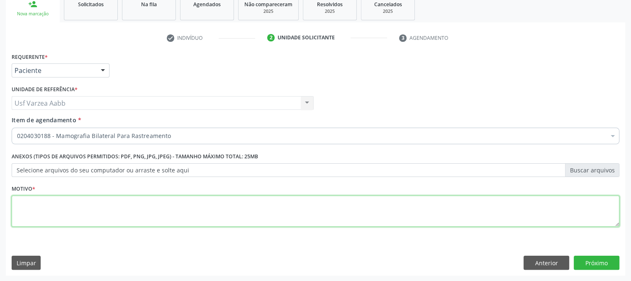
click at [89, 214] on div "Requerente * Paciente Médico(a) Enfermeiro(a) Paciente Nenhum resultado encontr…" at bounding box center [316, 145] width 608 height 188
type textarea "xx"
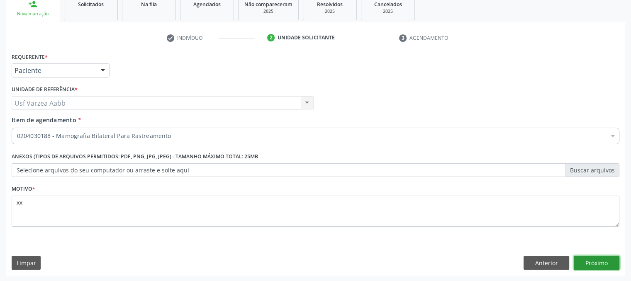
click at [613, 259] on button "Próximo" at bounding box center [597, 263] width 46 height 14
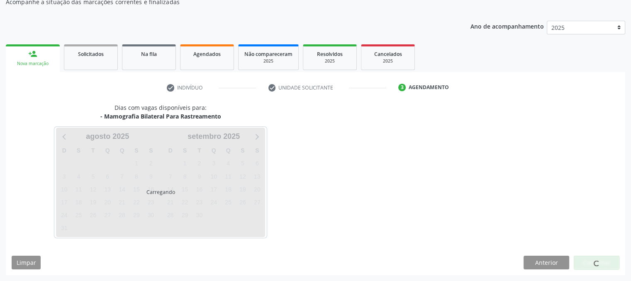
scroll to position [80, 0]
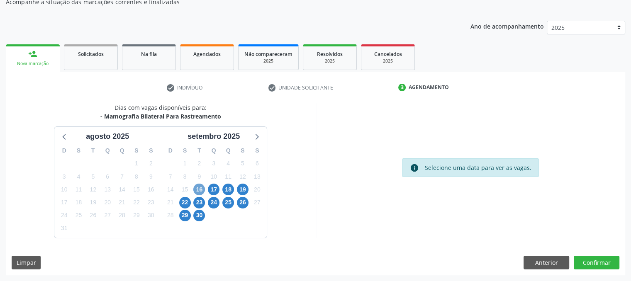
click at [197, 190] on span "16" at bounding box center [199, 190] width 12 height 12
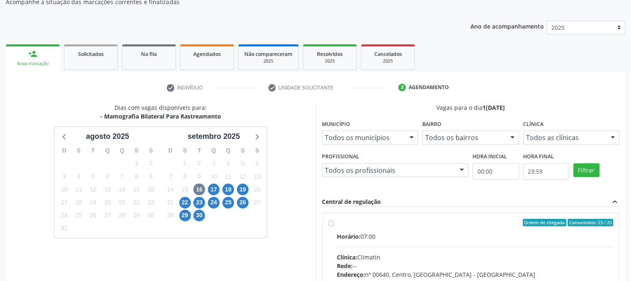
click at [326, 226] on div "Ordem de chegada Consumidos: 23 / 25 Horário: 07:00 Clínica: Climatin Rede: -- …" at bounding box center [470, 282] width 297 height 139
radio input "true"
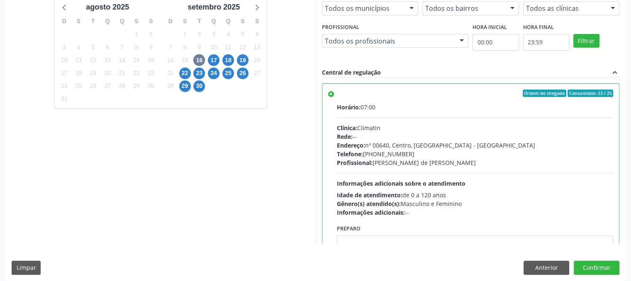
scroll to position [214, 0]
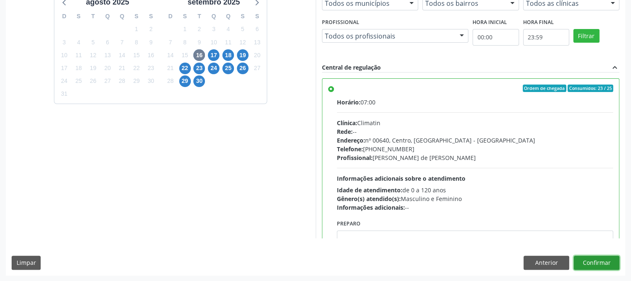
click at [590, 261] on button "Confirmar" at bounding box center [597, 263] width 46 height 14
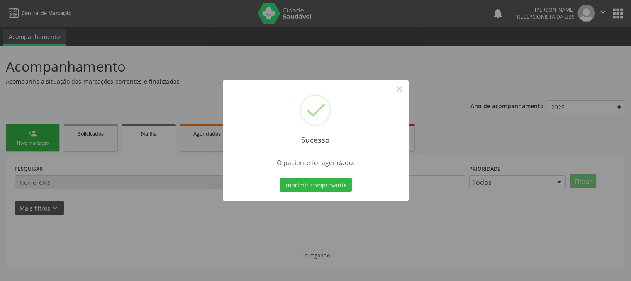
scroll to position [0, 0]
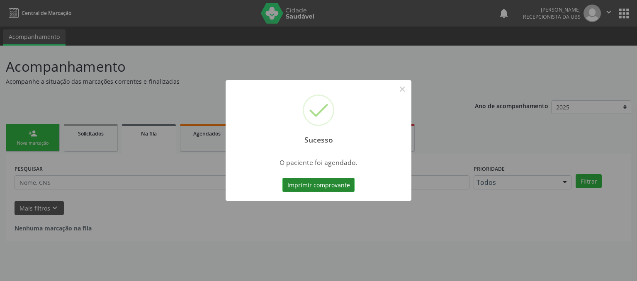
click at [333, 186] on button "Imprimir comprovante" at bounding box center [318, 185] width 72 height 14
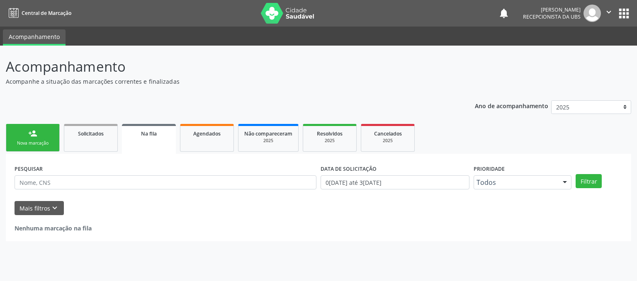
click at [41, 133] on link "person_add Nova marcação" at bounding box center [33, 138] width 54 height 28
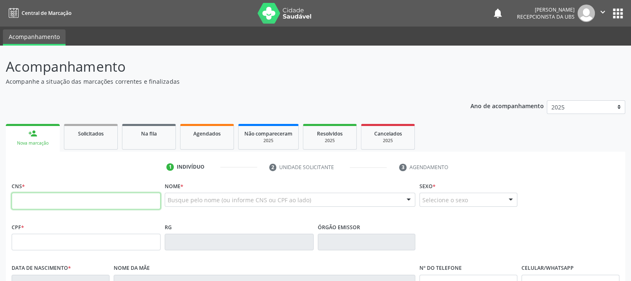
click at [63, 204] on input "text" at bounding box center [86, 201] width 149 height 17
type input "700 6009 6599 0868"
type input "728.897.134-15"
type input "28/01/1970"
type input "Irane Maria de Carvalho Silva"
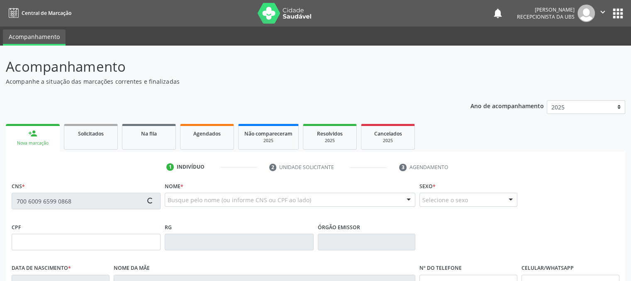
type input "(87) 99952-5932"
type input "244.498.654-72"
type input "977"
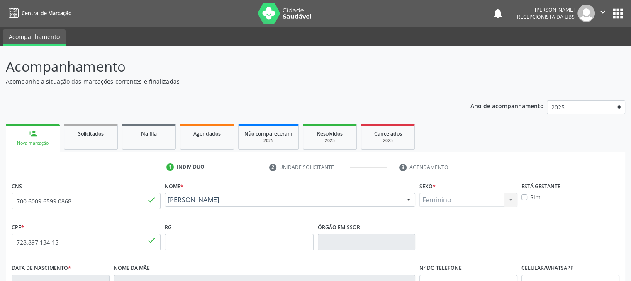
scroll to position [168, 0]
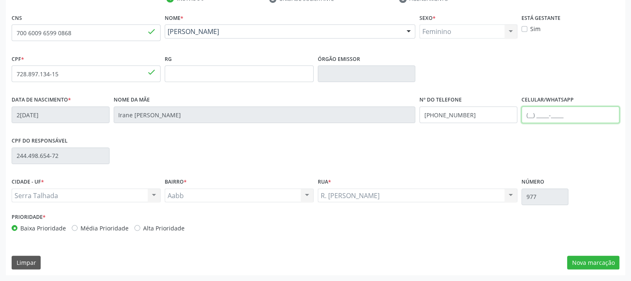
click at [559, 117] on input "text" at bounding box center [570, 115] width 98 height 17
type input "(87) 99952-5932"
click at [585, 258] on button "Nova marcação" at bounding box center [593, 263] width 52 height 14
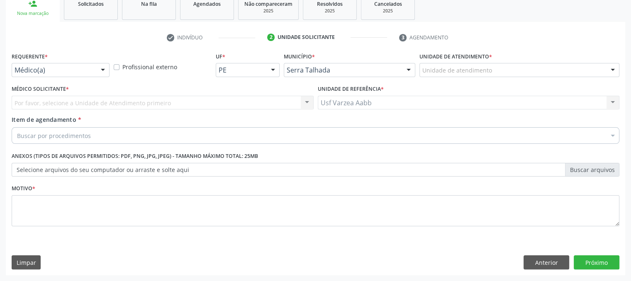
scroll to position [129, 0]
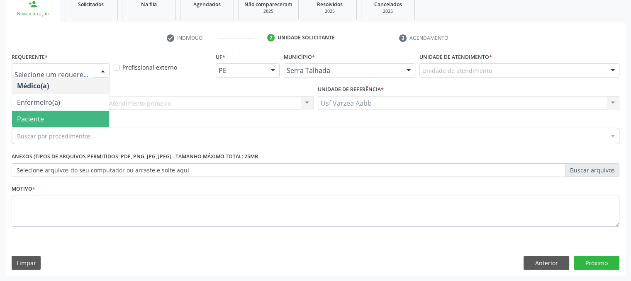
click at [59, 112] on span "Paciente" at bounding box center [60, 119] width 97 height 17
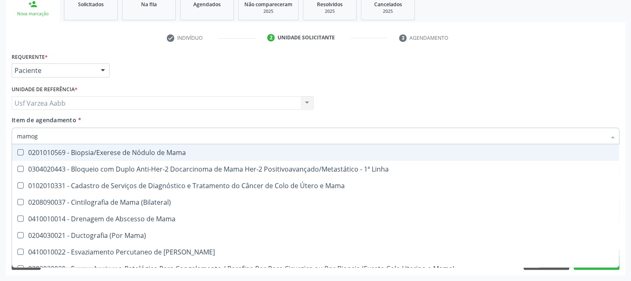
type input "mamogr"
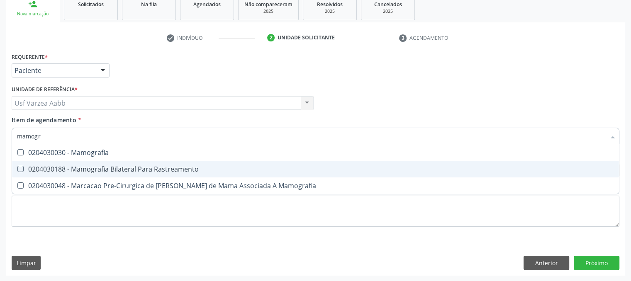
click at [74, 170] on div "0204030188 - Mamografia Bilateral Para Rastreamento" at bounding box center [315, 169] width 597 height 7
checkbox Rastreamento "true"
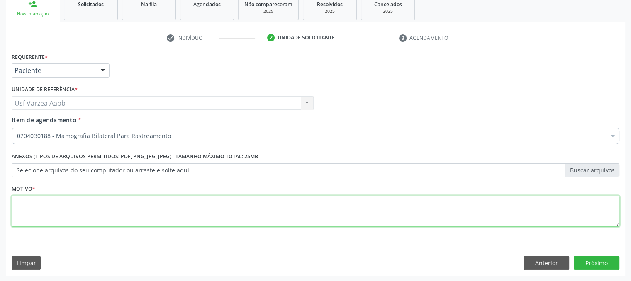
click at [81, 212] on div "Requerente * Paciente Médico(a) Enfermeiro(a) Paciente Nenhum resultado encontr…" at bounding box center [316, 145] width 608 height 188
type textarea "x"
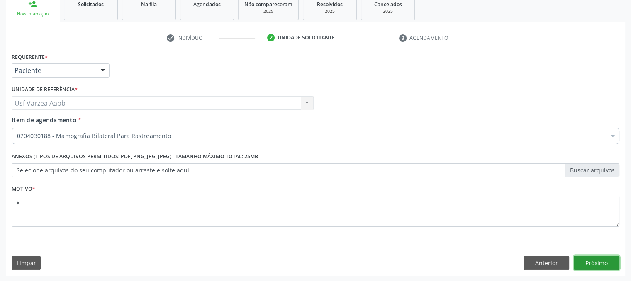
click at [594, 268] on button "Próximo" at bounding box center [597, 263] width 46 height 14
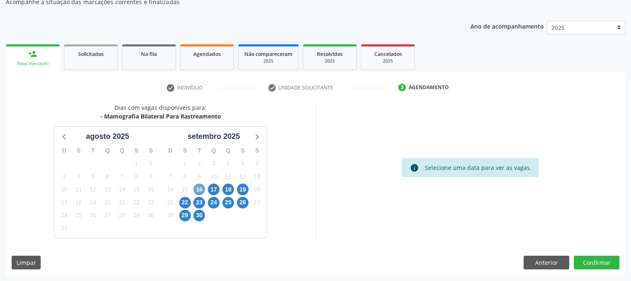
click at [203, 190] on span "16" at bounding box center [199, 190] width 12 height 12
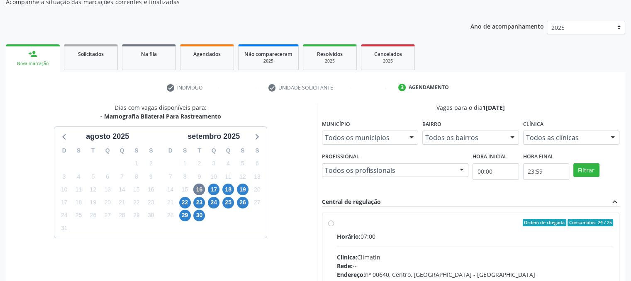
click at [337, 225] on label "Ordem de chegada Consumidos: 24 / 25 Horário: 07:00 Clínica: Climatin Rede: -- …" at bounding box center [475, 282] width 277 height 127
click at [332, 225] on input "Ordem de chegada Consumidos: 24 / 25 Horário: 07:00 Clínica: Climatin Rede: -- …" at bounding box center [331, 222] width 6 height 7
radio input "true"
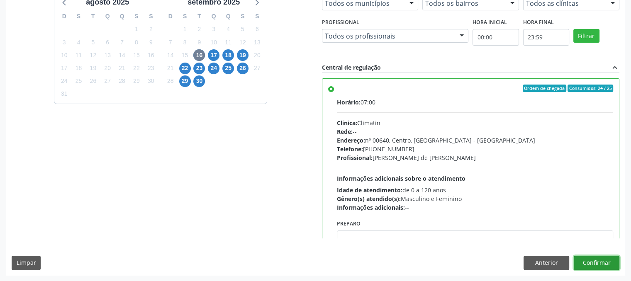
click at [592, 256] on button "Confirmar" at bounding box center [597, 263] width 46 height 14
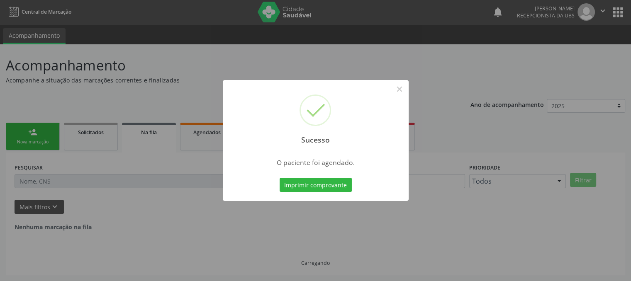
scroll to position [0, 0]
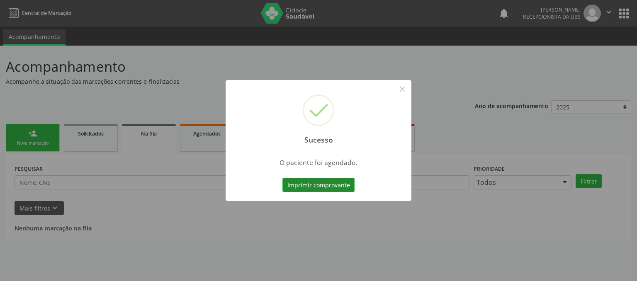
click at [339, 183] on button "Imprimir comprovante" at bounding box center [318, 185] width 72 height 14
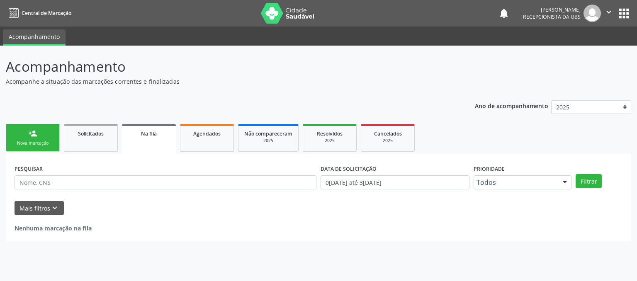
click at [37, 138] on link "person_add Nova marcação" at bounding box center [33, 138] width 54 height 28
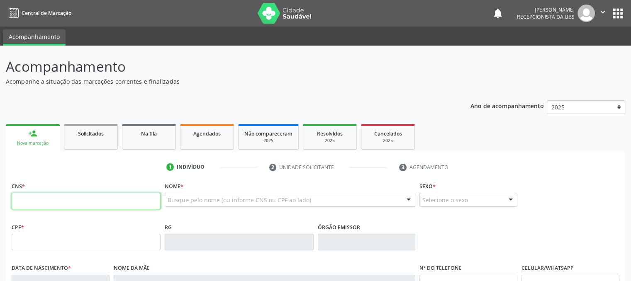
click at [34, 200] on input "text" at bounding box center [86, 201] width 149 height 17
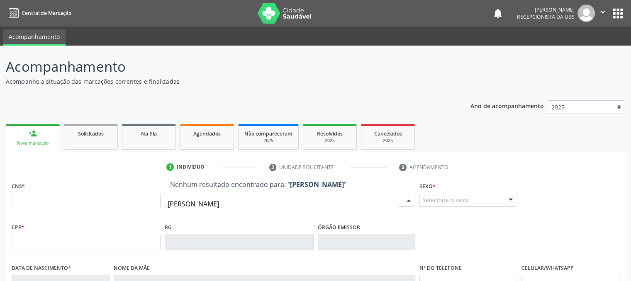
type input "francisca rezend"
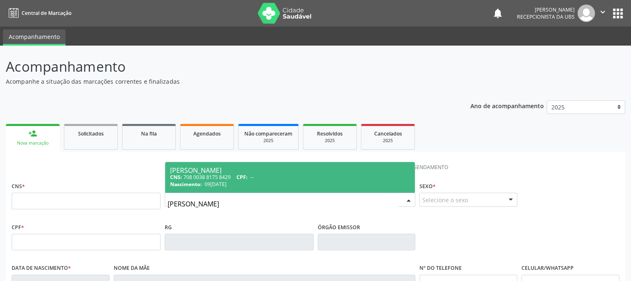
type input "708 0038 8175 8429"
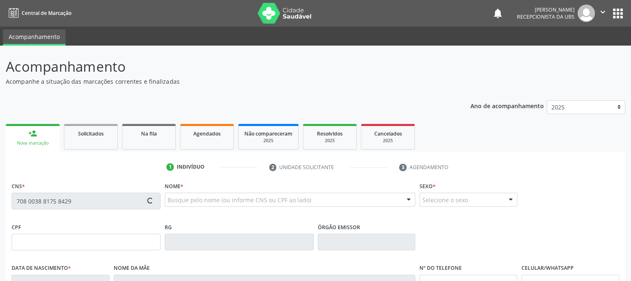
type input "09/10/1949"
type input "Maria do Carmo Rodrigues Rezende"
type input "(87) 99962-5254"
type input "355"
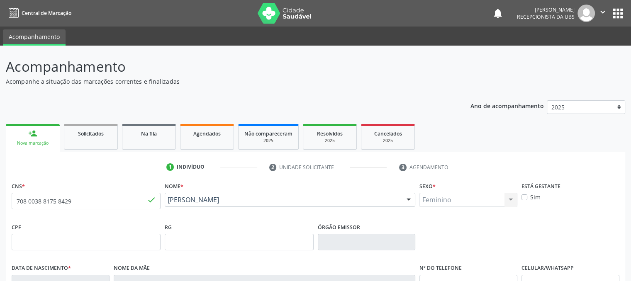
scroll to position [168, 0]
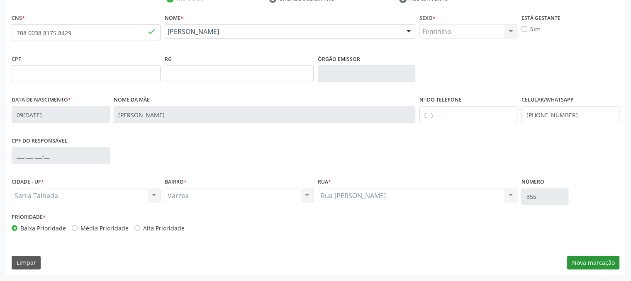
drag, startPoint x: 573, startPoint y: 271, endPoint x: 590, endPoint y: 261, distance: 19.5
click at [590, 261] on div "CNS * 708 0038 8175 8429 done Nome * Francisca Rezende da Silva Francisca Rezen…" at bounding box center [315, 144] width 619 height 264
click at [590, 261] on button "Nova marcação" at bounding box center [593, 263] width 52 height 14
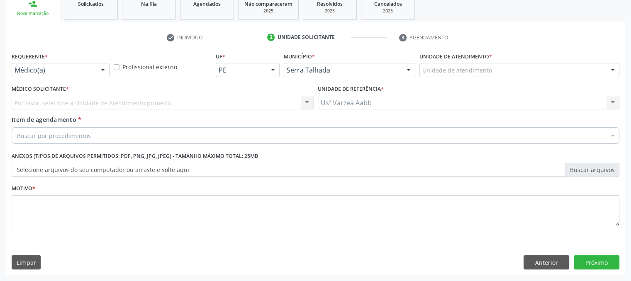
scroll to position [129, 0]
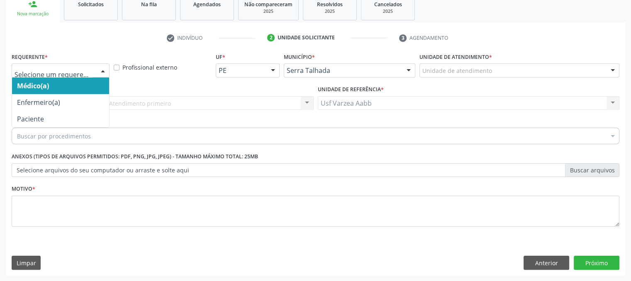
click at [47, 65] on div at bounding box center [61, 70] width 98 height 14
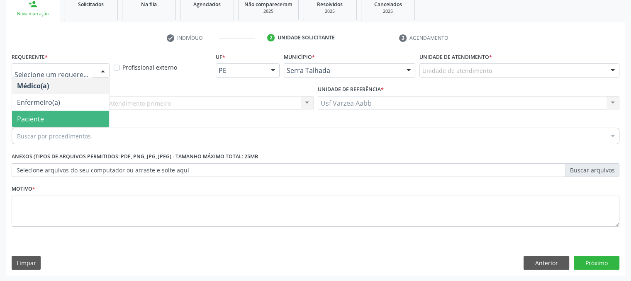
click at [48, 119] on span "Paciente" at bounding box center [60, 119] width 97 height 17
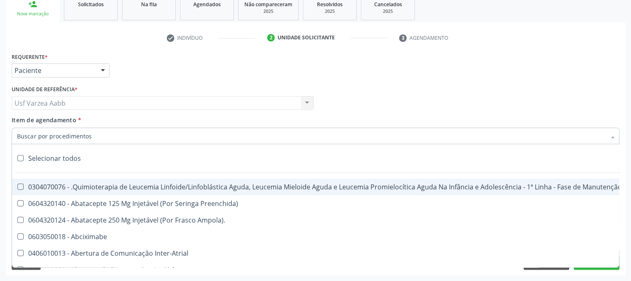
click at [63, 140] on div at bounding box center [316, 136] width 608 height 17
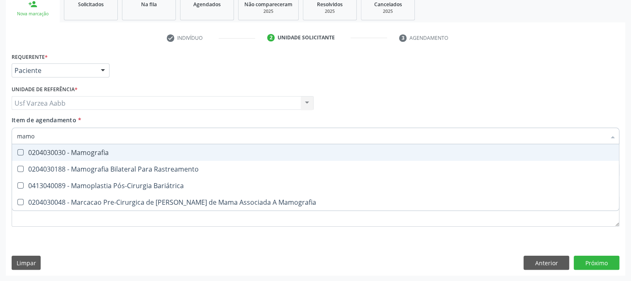
type input "mamog"
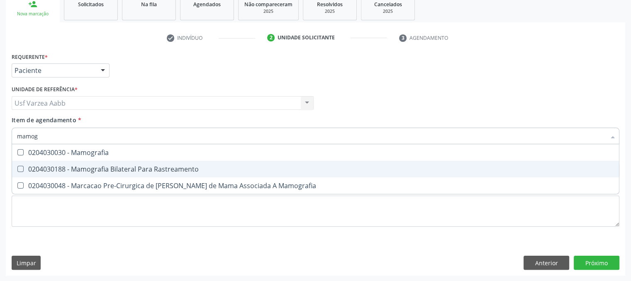
click at [81, 175] on span "0204030188 - Mamografia Bilateral Para Rastreamento" at bounding box center [315, 169] width 607 height 17
checkbox Rastreamento "true"
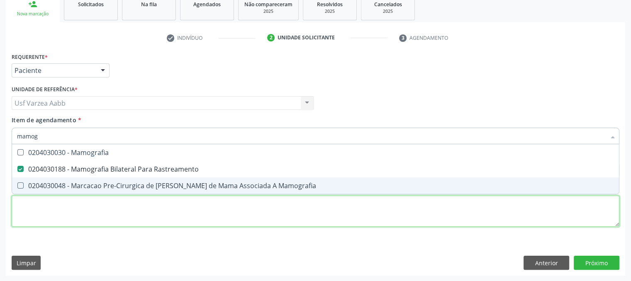
click at [87, 215] on div "Requerente * Paciente Médico(a) Enfermeiro(a) Paciente Nenhum resultado encontr…" at bounding box center [316, 145] width 608 height 188
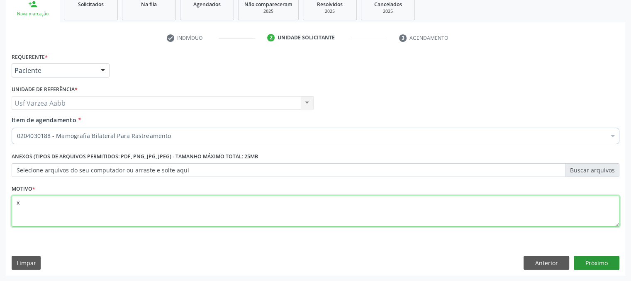
type textarea "x"
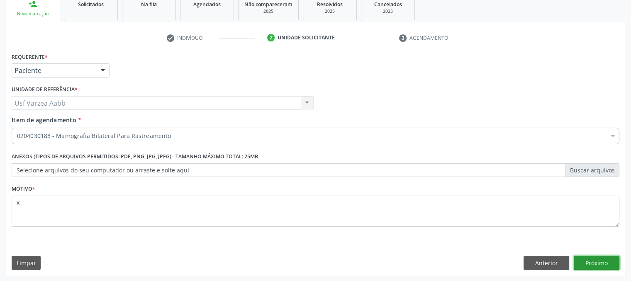
click at [581, 259] on button "Próximo" at bounding box center [597, 263] width 46 height 14
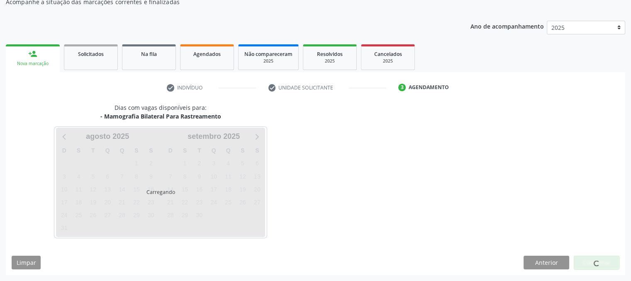
scroll to position [80, 0]
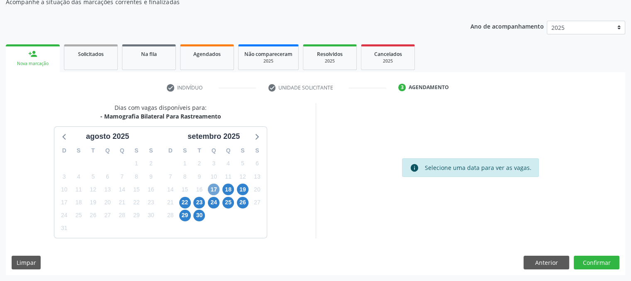
click at [212, 192] on span "17" at bounding box center [214, 190] width 12 height 12
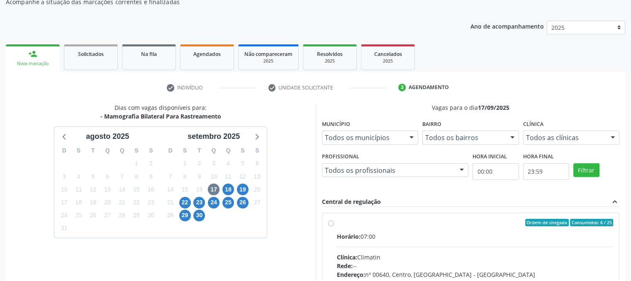
click at [337, 220] on label "Ordem de chegada Consumidos: 6 / 25 Horário: 07:00 Clínica: Climatin Rede: -- E…" at bounding box center [475, 282] width 277 height 127
click at [331, 220] on input "Ordem de chegada Consumidos: 6 / 25 Horário: 07:00 Clínica: Climatin Rede: -- E…" at bounding box center [331, 222] width 6 height 7
radio input "true"
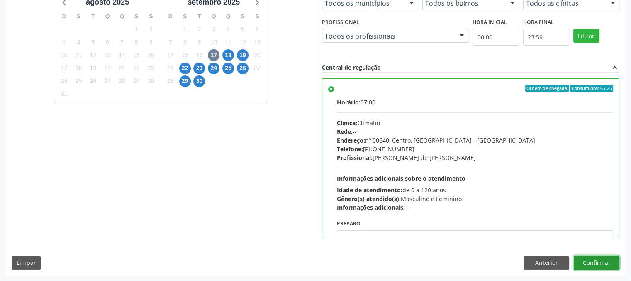
click at [592, 260] on button "Confirmar" at bounding box center [597, 263] width 46 height 14
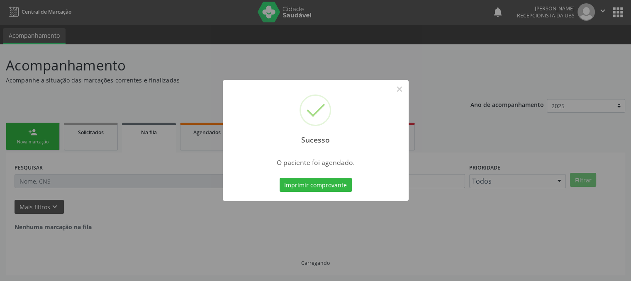
scroll to position [0, 0]
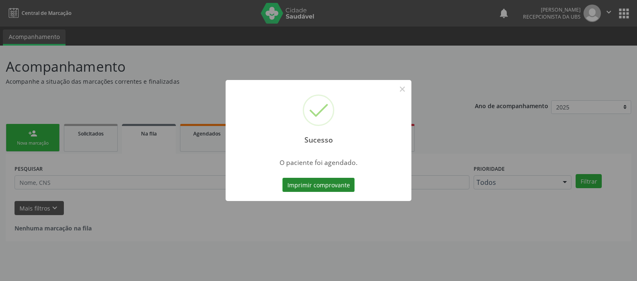
click at [340, 187] on button "Imprimir comprovante" at bounding box center [318, 185] width 72 height 14
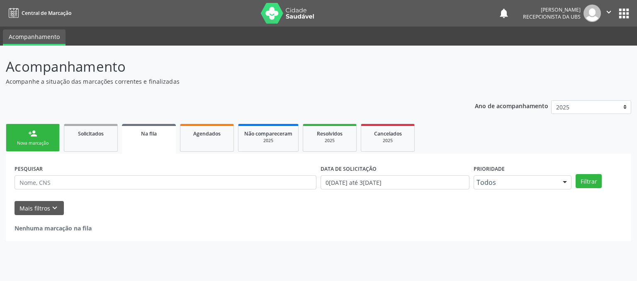
click at [54, 133] on link "person_add Nova marcação" at bounding box center [33, 138] width 54 height 28
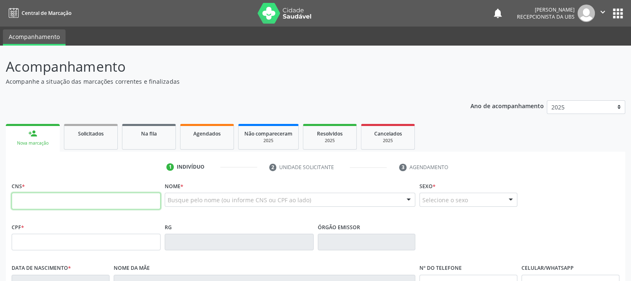
click at [56, 204] on input "text" at bounding box center [86, 201] width 149 height 17
type input "707 4050 2865 0371"
type input "488.664.314-00"
type input "04/10/1966"
type input "Maria Odete Paes"
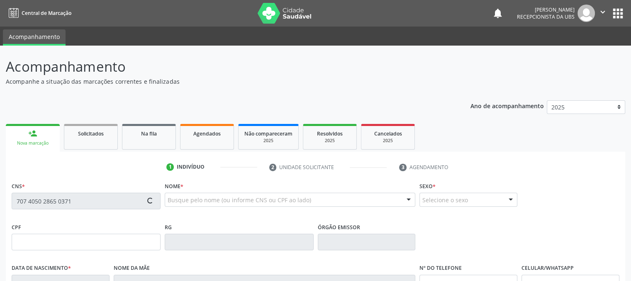
type input "(87) 99633-2409"
type input "1694"
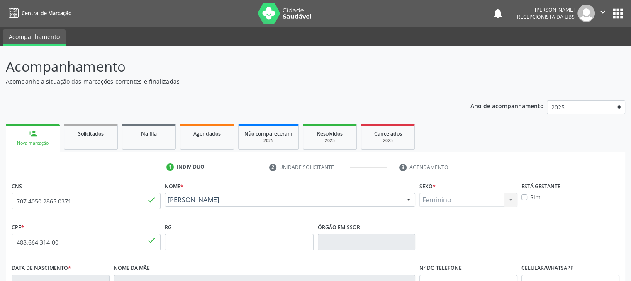
scroll to position [168, 0]
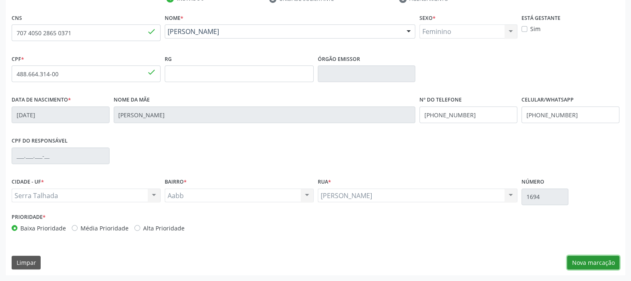
click at [586, 264] on button "Nova marcação" at bounding box center [593, 263] width 52 height 14
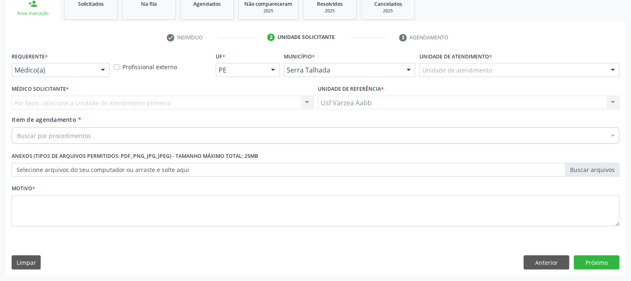
scroll to position [129, 0]
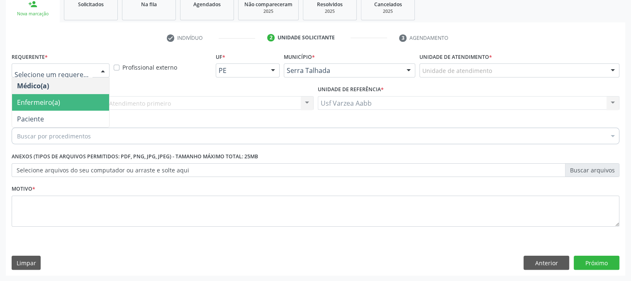
drag, startPoint x: 56, startPoint y: 75, endPoint x: 68, endPoint y: 119, distance: 46.2
click at [68, 78] on div "Médico(a) Enfermeiro(a) Paciente Nenhum resultado encontrado para: " " Não há n…" at bounding box center [61, 70] width 98 height 14
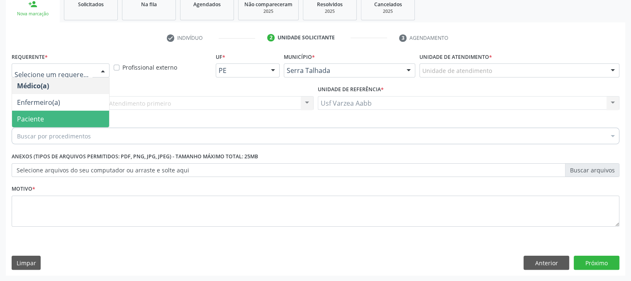
click at [68, 119] on span "Paciente" at bounding box center [60, 119] width 97 height 17
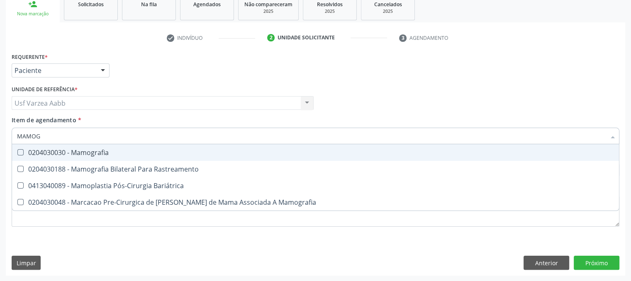
type input "MAMOGR"
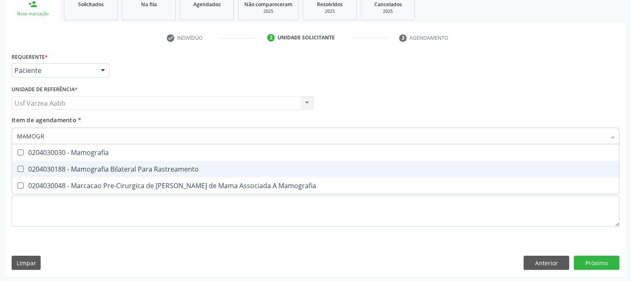
click at [91, 173] on span "0204030188 - Mamografia Bilateral Para Rastreamento" at bounding box center [315, 169] width 607 height 17
checkbox Rastreamento "true"
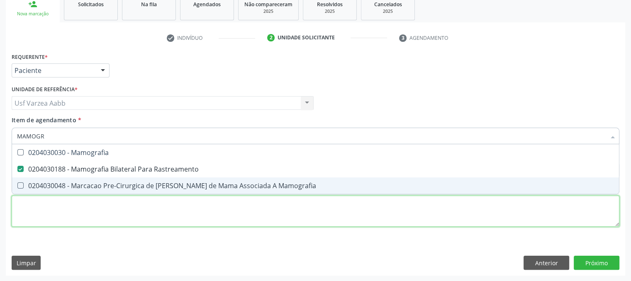
click at [95, 219] on div "Requerente * Paciente Médico(a) Enfermeiro(a) Paciente Nenhum resultado encontr…" at bounding box center [316, 145] width 608 height 188
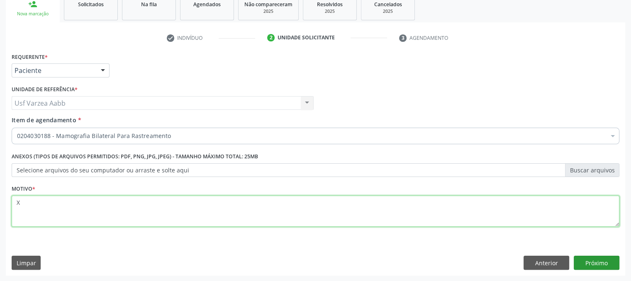
type textarea "X"
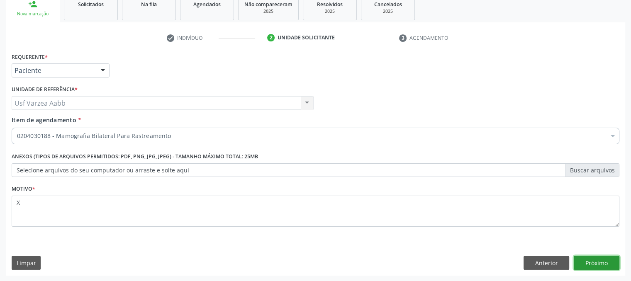
click at [589, 262] on button "Próximo" at bounding box center [597, 263] width 46 height 14
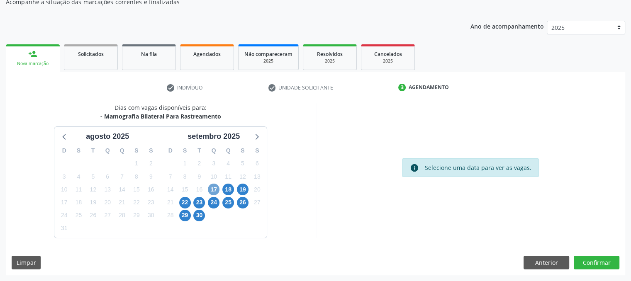
click at [210, 187] on span "17" at bounding box center [214, 190] width 12 height 12
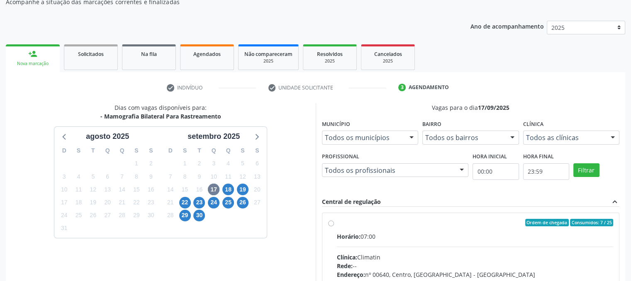
click at [337, 222] on label "Ordem de chegada Consumidos: 7 / 25 Horário: 07:00 Clínica: Climatin Rede: -- E…" at bounding box center [475, 282] width 277 height 127
click at [330, 222] on input "Ordem de chegada Consumidos: 7 / 25 Horário: 07:00 Clínica: Climatin Rede: -- E…" at bounding box center [331, 222] width 6 height 7
radio input "true"
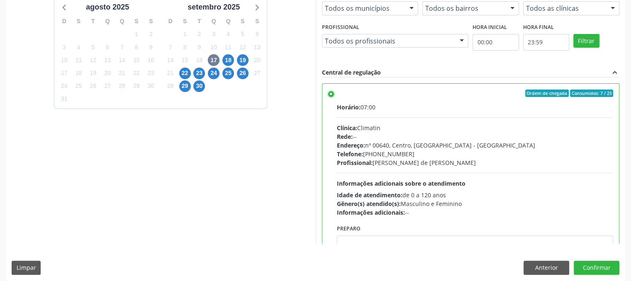
scroll to position [214, 0]
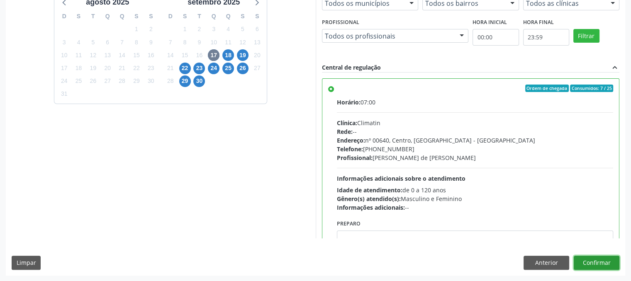
click at [596, 256] on button "Confirmar" at bounding box center [597, 263] width 46 height 14
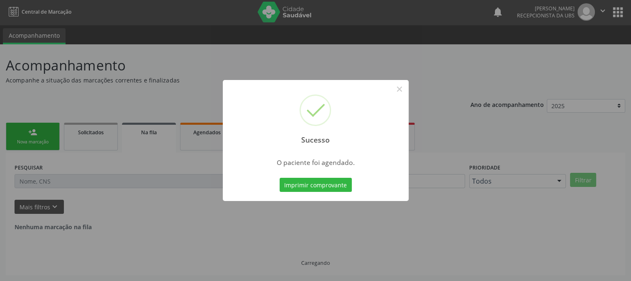
scroll to position [0, 0]
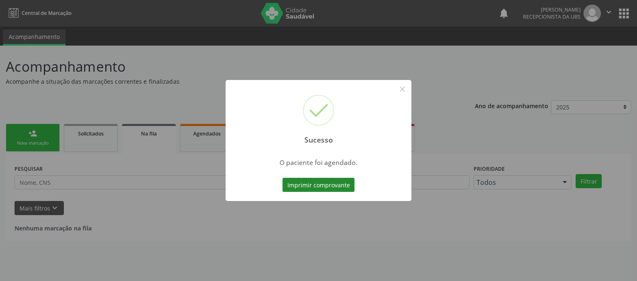
click at [341, 187] on button "Imprimir comprovante" at bounding box center [318, 185] width 72 height 14
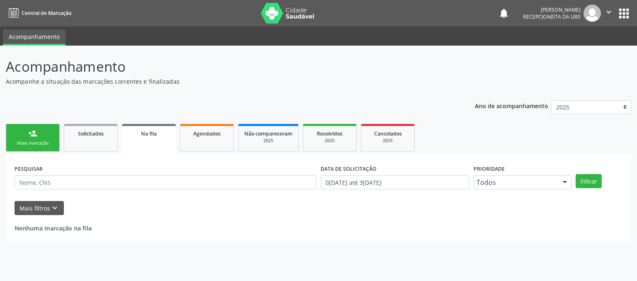
click at [25, 141] on div "Nova marcação" at bounding box center [32, 143] width 41 height 6
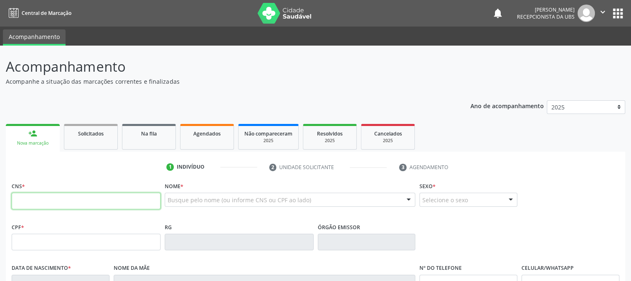
click at [29, 206] on input "text" at bounding box center [86, 201] width 149 height 17
type input "706 2030 1121 8368"
type input "020.280.904-80"
type input "24/07/1973"
type input "Ana Rita da Silva"
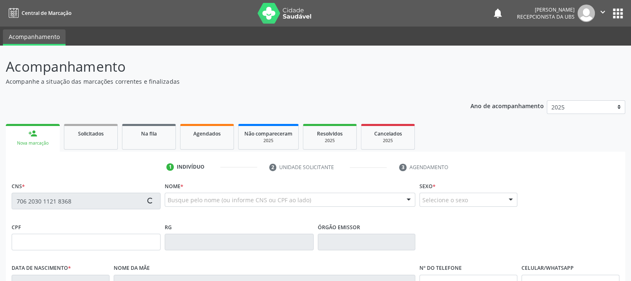
type input "(87) 98107-4520"
type input "119"
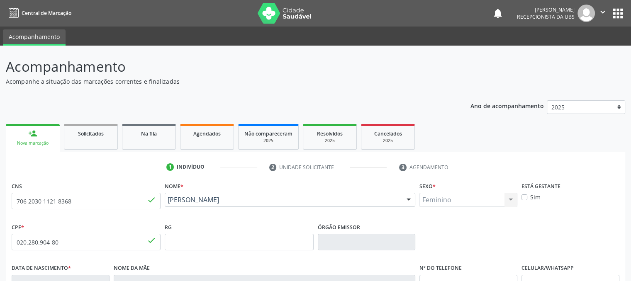
scroll to position [168, 0]
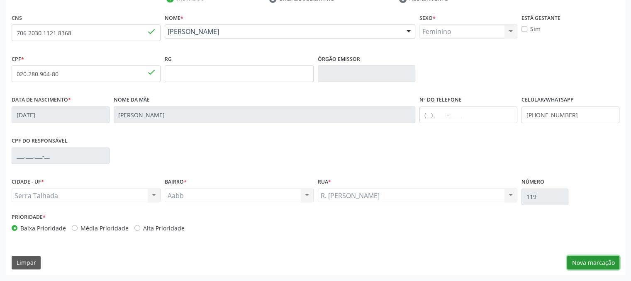
click at [601, 261] on button "Nova marcação" at bounding box center [593, 263] width 52 height 14
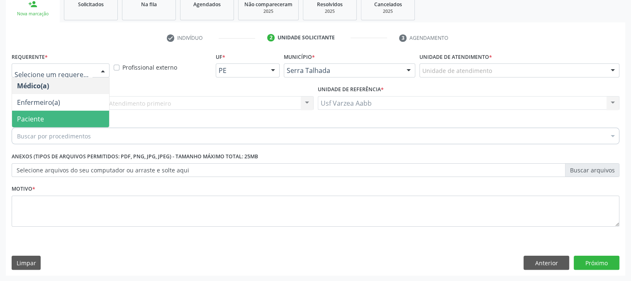
click at [54, 114] on span "Paciente" at bounding box center [60, 119] width 97 height 17
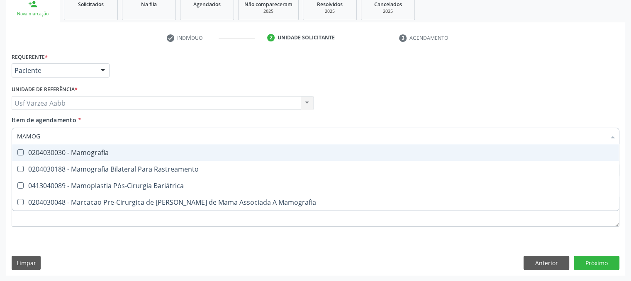
type input "MAMOGR"
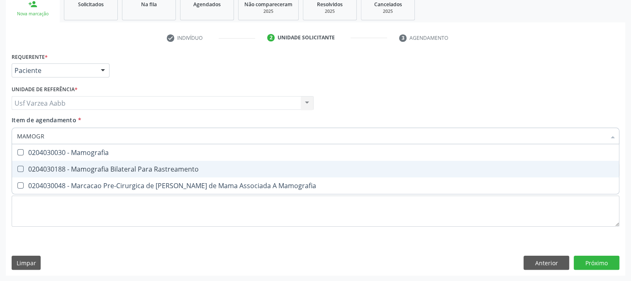
click at [79, 166] on div "0204030188 - Mamografia Bilateral Para Rastreamento" at bounding box center [315, 169] width 597 height 7
checkbox Rastreamento "true"
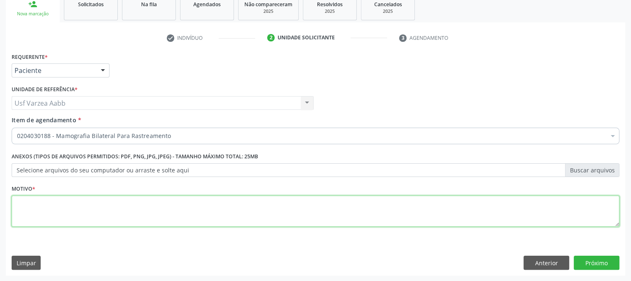
click at [124, 208] on div "Requerente * Paciente Médico(a) Enfermeiro(a) Paciente Nenhum resultado encontr…" at bounding box center [316, 145] width 608 height 188
type textarea "X"
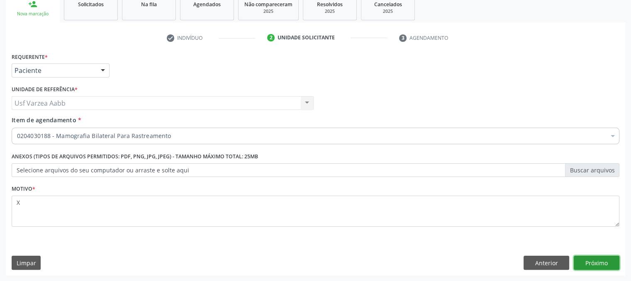
click at [607, 256] on button "Próximo" at bounding box center [597, 263] width 46 height 14
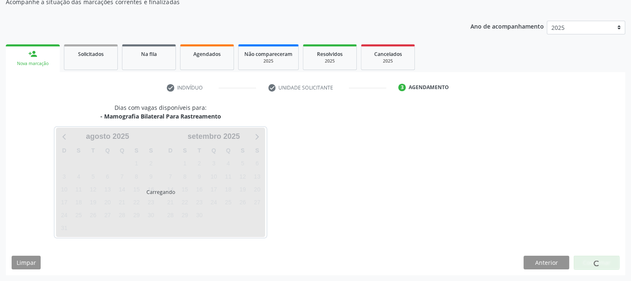
scroll to position [80, 0]
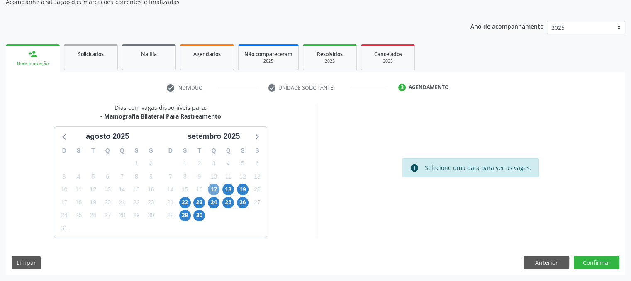
click at [215, 192] on span "17" at bounding box center [214, 190] width 12 height 12
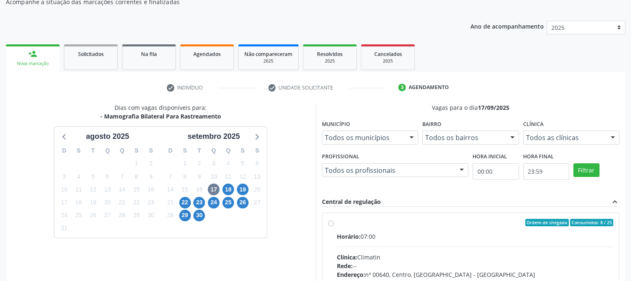
click at [329, 226] on div "Ordem de chegada Consumidos: 8 / 25 Horário: 07:00 Clínica: Climatin Rede: -- E…" at bounding box center [470, 282] width 285 height 127
radio input "true"
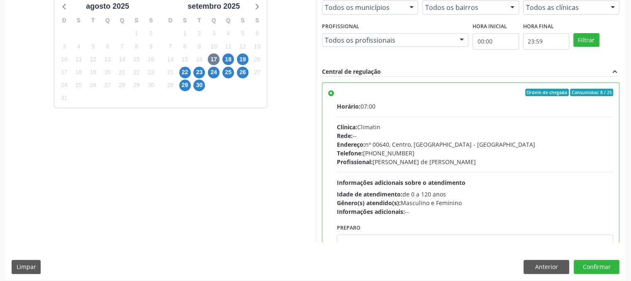
scroll to position [214, 0]
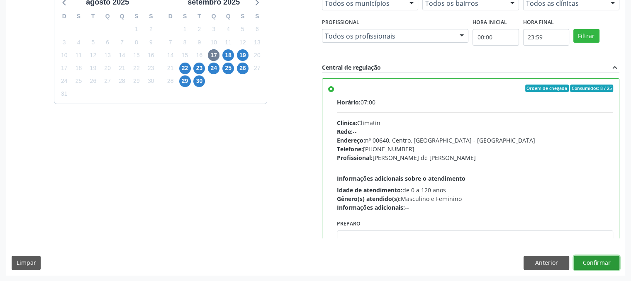
click at [593, 262] on button "Confirmar" at bounding box center [597, 263] width 46 height 14
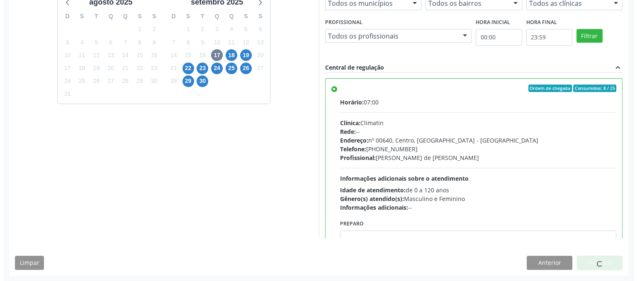
scroll to position [0, 0]
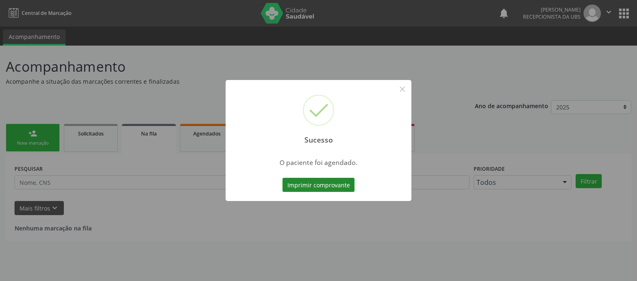
click at [344, 179] on button "Imprimir comprovante" at bounding box center [318, 185] width 72 height 14
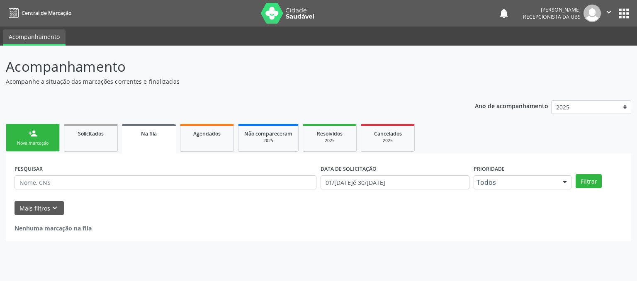
click at [32, 144] on div "Nova marcação" at bounding box center [32, 143] width 41 height 6
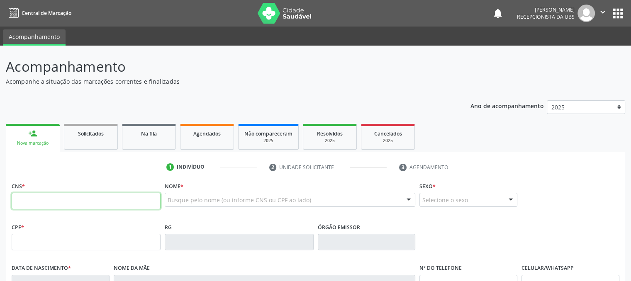
click at [49, 197] on input "text" at bounding box center [86, 201] width 149 height 17
type input "898 0037 3777 9998"
type input "07/12/1964"
type input "Maria das Virgens de Oliveira"
type input "(87) 99925-8365"
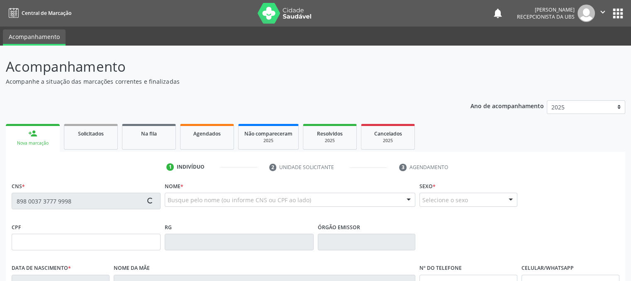
type input "(87) 99925-8365"
type input "893"
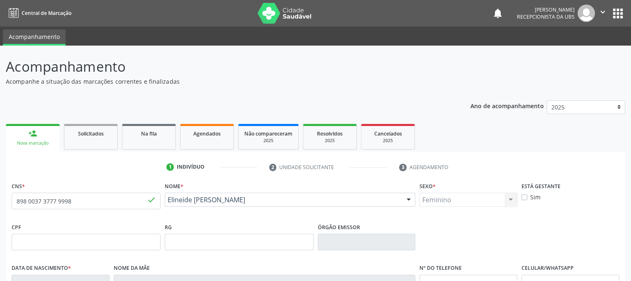
scroll to position [168, 0]
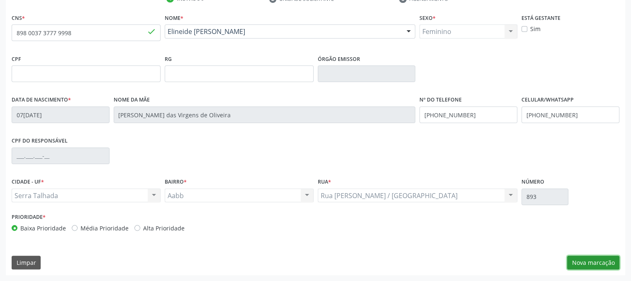
click at [590, 263] on button "Nova marcação" at bounding box center [593, 263] width 52 height 14
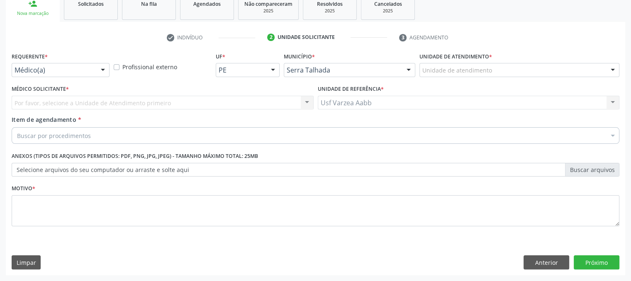
scroll to position [129, 0]
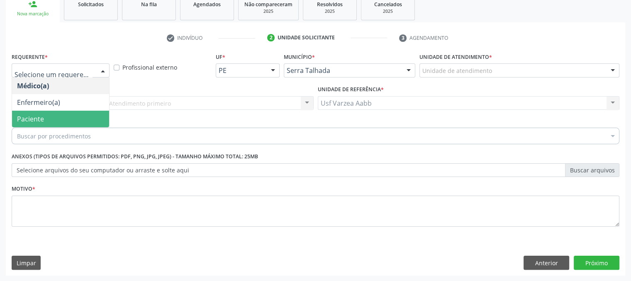
click at [54, 122] on span "Paciente" at bounding box center [60, 119] width 97 height 17
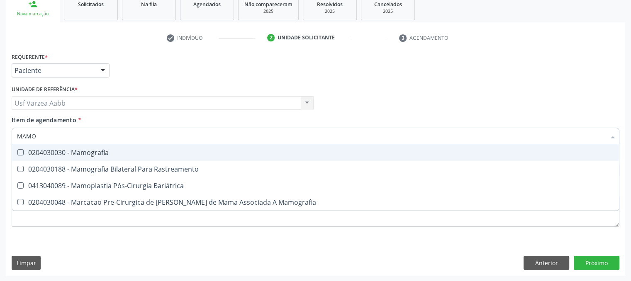
type input "MAMOG"
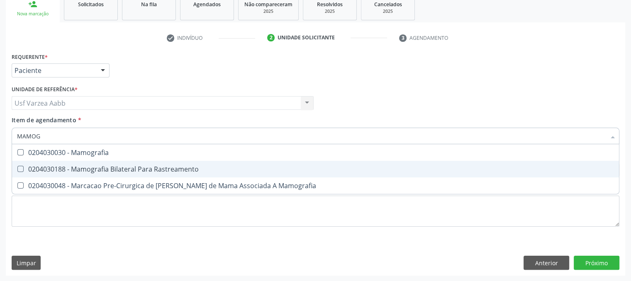
click at [73, 166] on div "0204030188 - Mamografia Bilateral Para Rastreamento" at bounding box center [315, 169] width 597 height 7
checkbox Rastreamento "true"
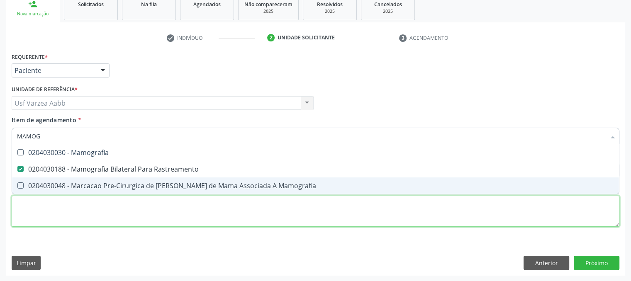
click at [89, 211] on div "Requerente * Paciente Médico(a) Enfermeiro(a) Paciente Nenhum resultado encontr…" at bounding box center [316, 145] width 608 height 188
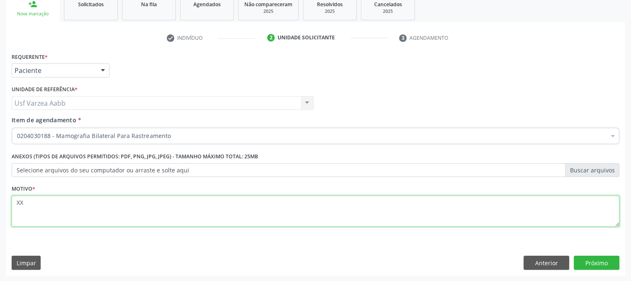
type textarea "XX"
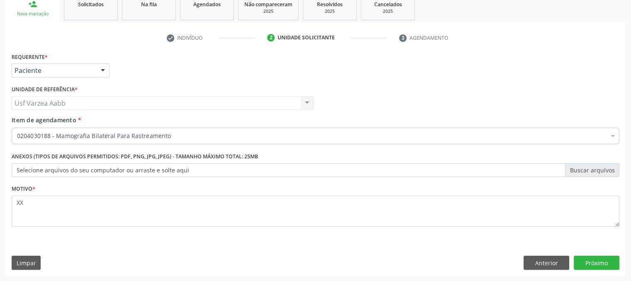
click at [604, 270] on div "Requerente * Paciente Médico(a) Enfermeiro(a) Paciente Nenhum resultado encontr…" at bounding box center [315, 163] width 619 height 225
click at [604, 268] on button "Próximo" at bounding box center [597, 263] width 46 height 14
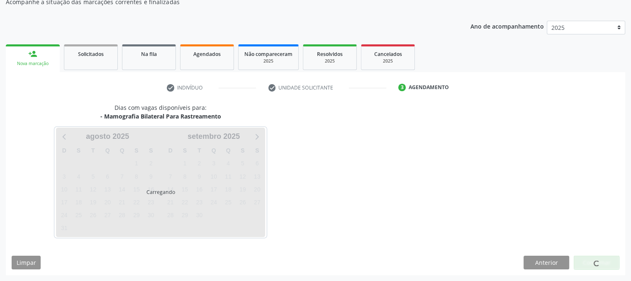
scroll to position [80, 0]
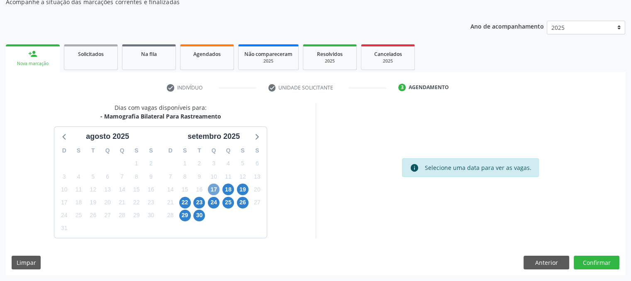
click at [212, 189] on span "17" at bounding box center [214, 190] width 12 height 12
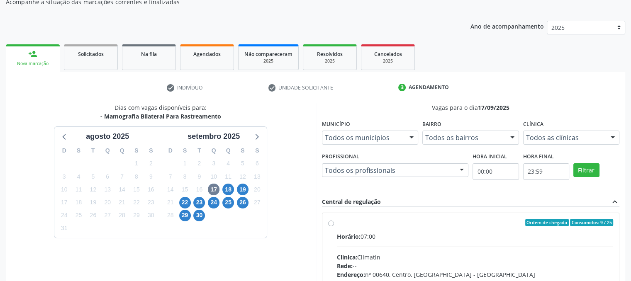
click at [325, 224] on div "Ordem de chegada Consumidos: 9 / 25 Horário: 07:00 Clínica: Climatin Rede: -- E…" at bounding box center [470, 282] width 297 height 139
radio input "true"
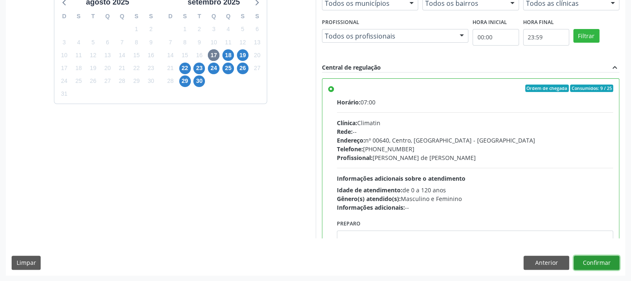
click at [596, 257] on button "Confirmar" at bounding box center [597, 263] width 46 height 14
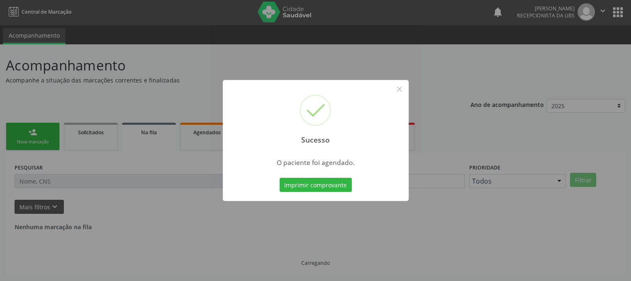
scroll to position [0, 0]
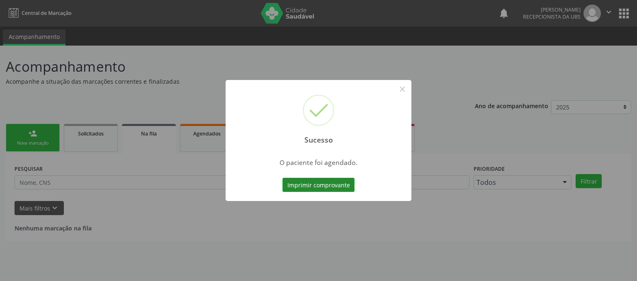
click at [337, 188] on button "Imprimir comprovante" at bounding box center [318, 185] width 72 height 14
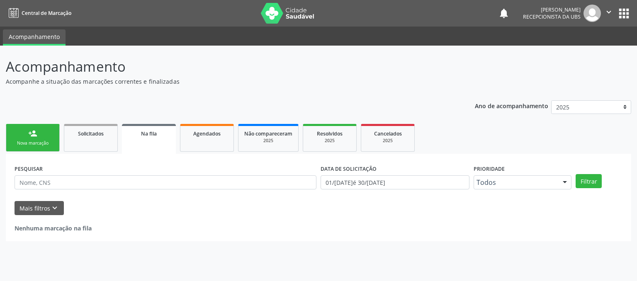
click at [31, 134] on div "person_add" at bounding box center [32, 133] width 9 height 9
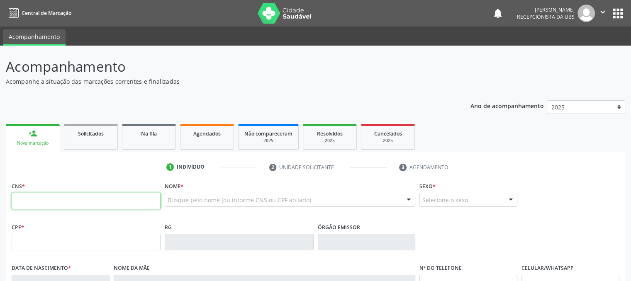
click at [32, 198] on input "text" at bounding box center [86, 201] width 149 height 17
type input "700 2019 6291 9628"
type input "961.585.304-68"
type input "15/11/1973"
type input "Rita Maria da Conceicao Silva"
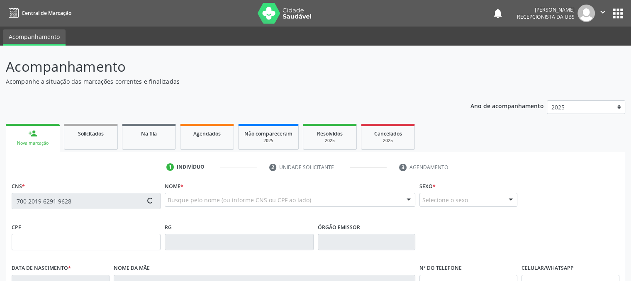
type input "(87) 99617-2450"
type input "051.401.454-72"
type input "300"
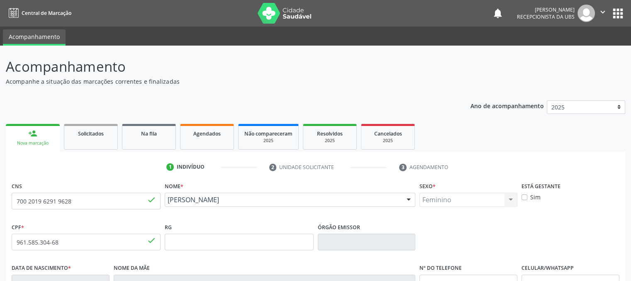
scroll to position [168, 0]
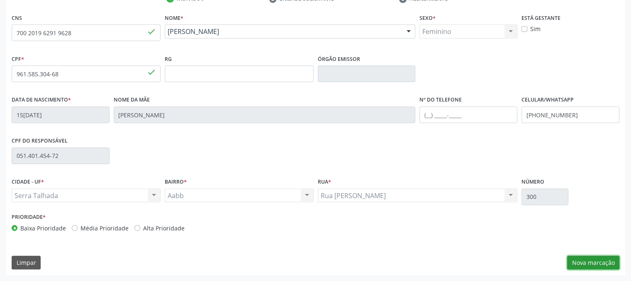
click at [594, 265] on button "Nova marcação" at bounding box center [593, 263] width 52 height 14
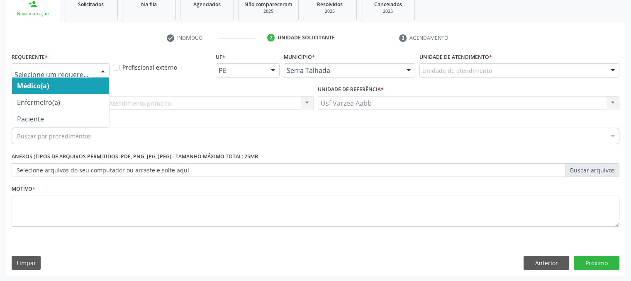
click at [95, 64] on div at bounding box center [61, 70] width 98 height 14
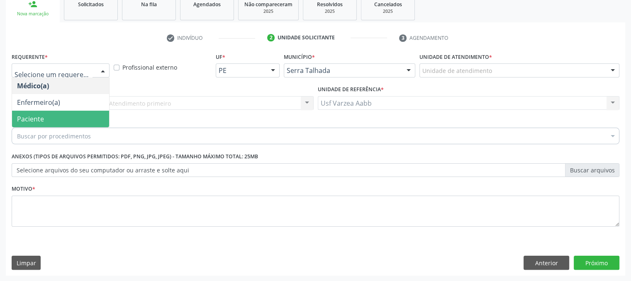
click at [79, 112] on span "Paciente" at bounding box center [60, 119] width 97 height 17
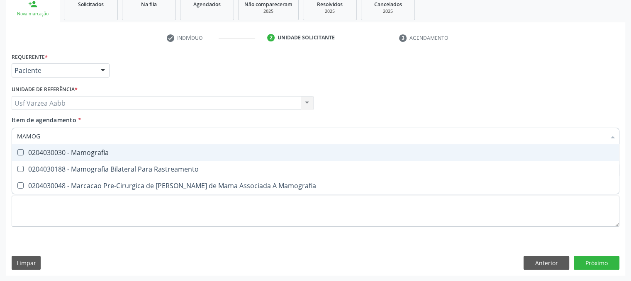
type input "MAMOGR"
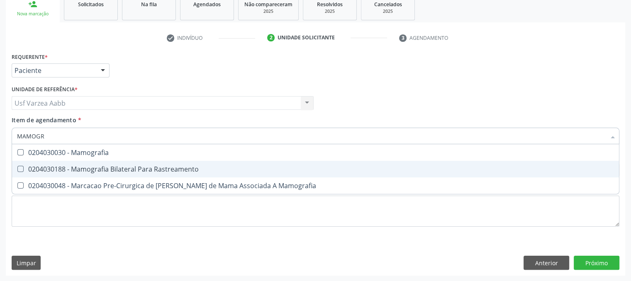
click at [93, 169] on div "0204030188 - Mamografia Bilateral Para Rastreamento" at bounding box center [315, 169] width 597 height 7
checkbox Rastreamento "true"
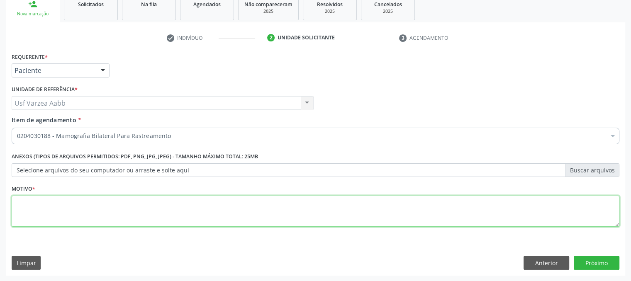
click at [108, 218] on div "Requerente * Paciente Médico(a) Enfermeiro(a) Paciente Nenhum resultado encontr…" at bounding box center [316, 145] width 608 height 188
type textarea "X"
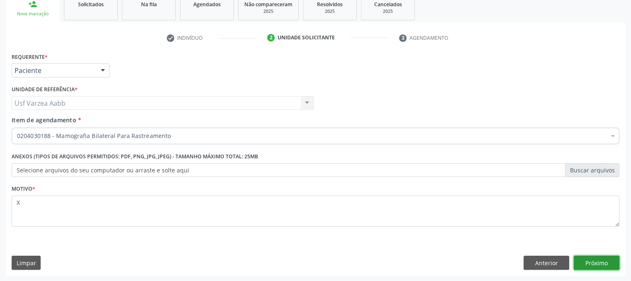
click at [600, 269] on button "Próximo" at bounding box center [597, 263] width 46 height 14
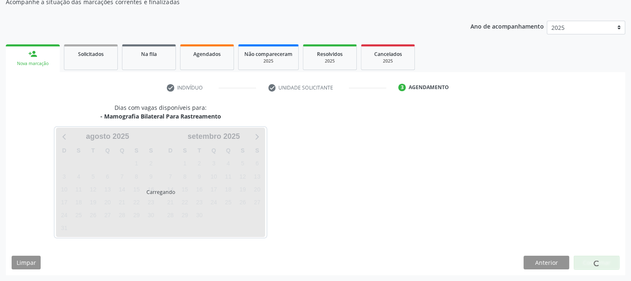
scroll to position [80, 0]
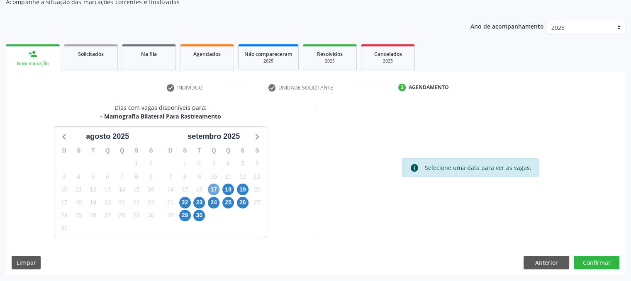
click at [212, 190] on span "17" at bounding box center [214, 190] width 12 height 12
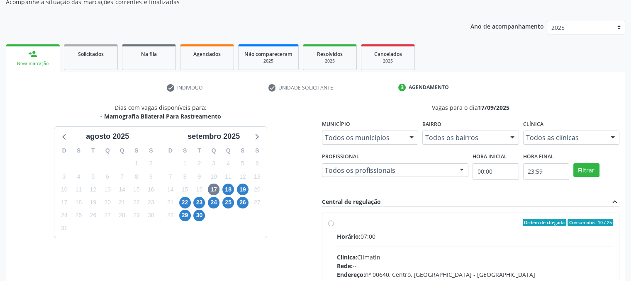
click at [326, 221] on div "Ordem de chegada Consumidos: 10 / 25 Horário: 07:00 Clínica: Climatin Rede: -- …" at bounding box center [470, 282] width 297 height 139
radio input "true"
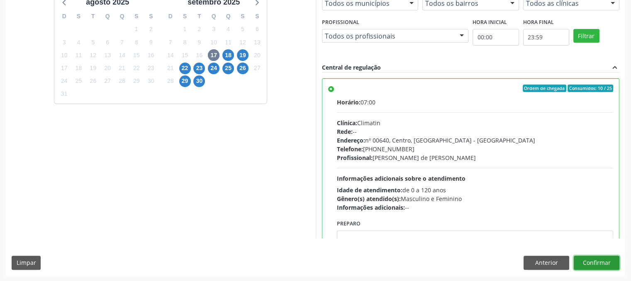
click at [591, 259] on button "Confirmar" at bounding box center [597, 263] width 46 height 14
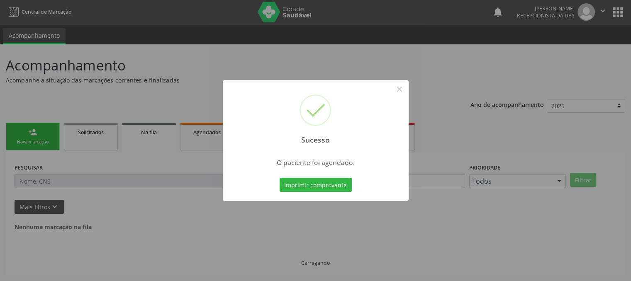
scroll to position [0, 0]
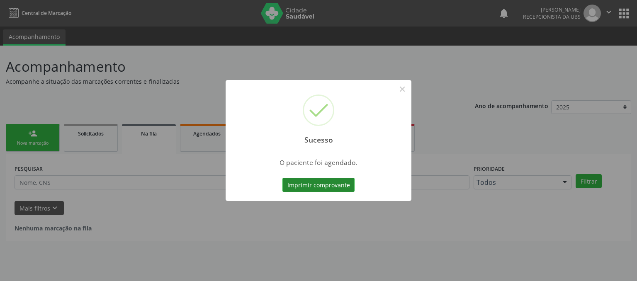
click at [333, 179] on button "Imprimir comprovante" at bounding box center [318, 185] width 72 height 14
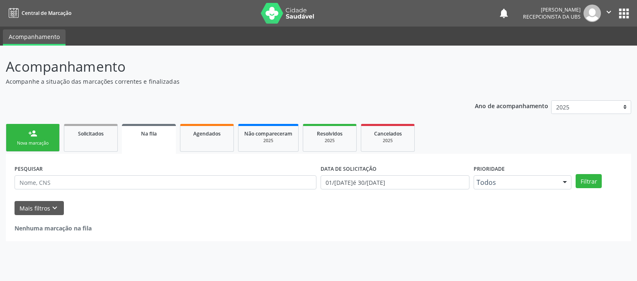
click at [35, 133] on div "person_add" at bounding box center [32, 133] width 9 height 9
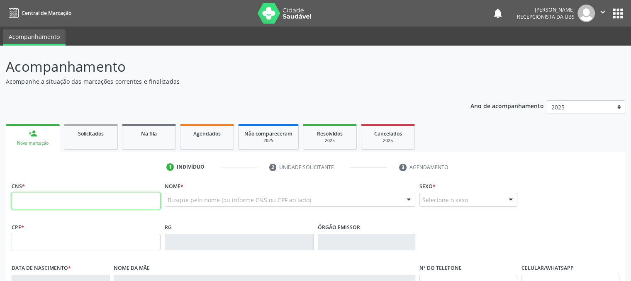
click at [85, 205] on input "text" at bounding box center [86, 201] width 149 height 17
type input "708 9077 3767 2216"
type input "507.701.954-15"
type input "15/07/1965"
type input "Rosa Bezerra de Lima Araujo"
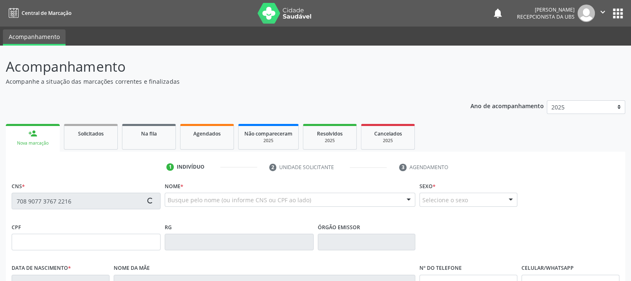
type input "(87) 99915-4471"
type input "1180"
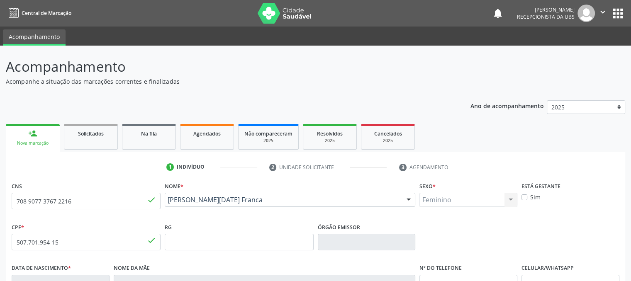
scroll to position [168, 0]
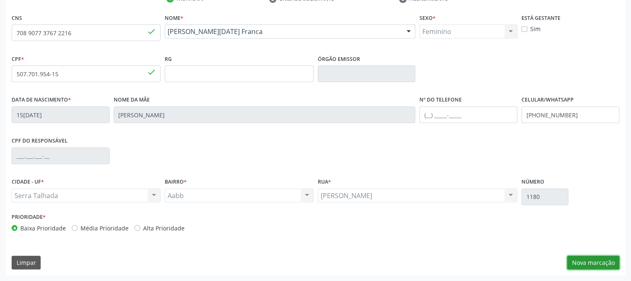
click at [597, 259] on button "Nova marcação" at bounding box center [593, 263] width 52 height 14
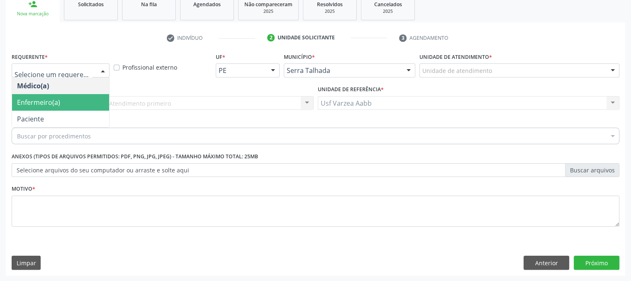
drag, startPoint x: 51, startPoint y: 77, endPoint x: 55, endPoint y: 117, distance: 40.0
click at [55, 78] on div "Médico(a) Enfermeiro(a) Paciente Nenhum resultado encontrado para: " " Não há n…" at bounding box center [61, 70] width 98 height 14
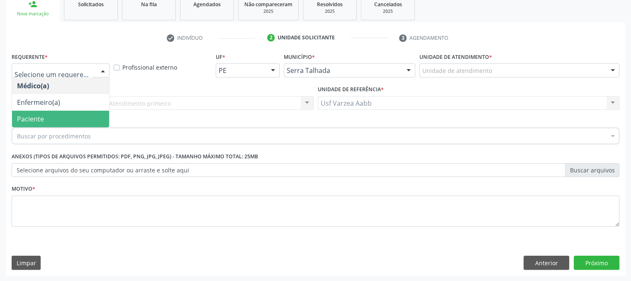
click at [55, 117] on span "Paciente" at bounding box center [60, 119] width 97 height 17
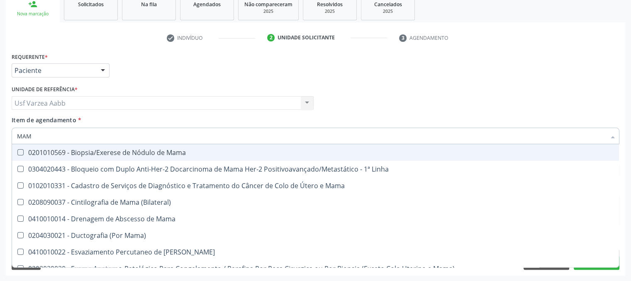
type input "MAMO"
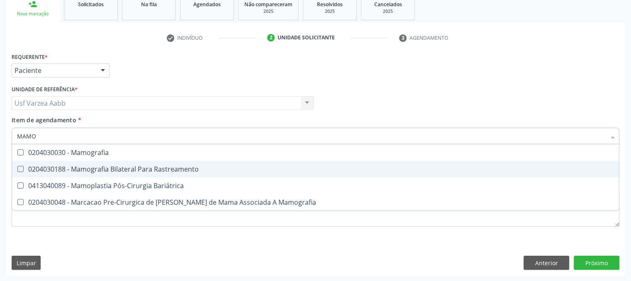
click at [119, 173] on div "0204030188 - Mamografia Bilateral Para Rastreamento" at bounding box center [315, 169] width 597 height 7
checkbox Rastreamento "true"
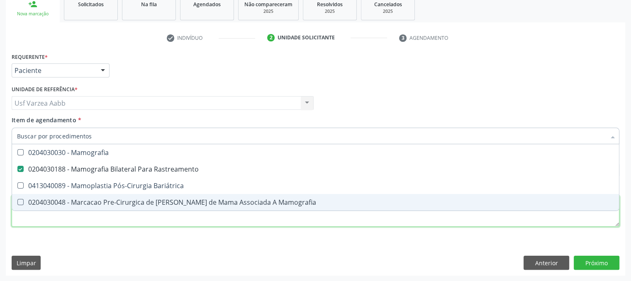
click at [122, 223] on div "Requerente * Paciente Médico(a) Enfermeiro(a) Paciente Nenhum resultado encontr…" at bounding box center [316, 145] width 608 height 188
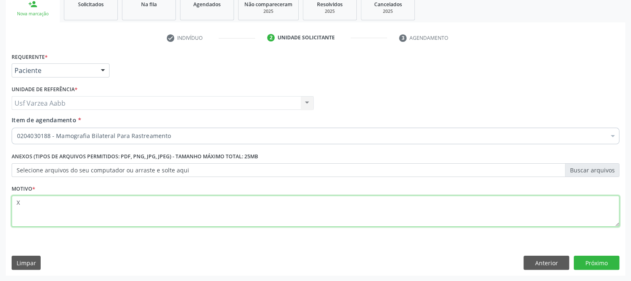
type textarea "X"
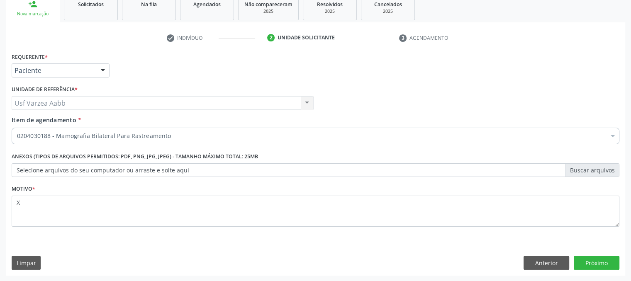
click at [594, 269] on div "Requerente * Paciente Médico(a) Enfermeiro(a) Paciente Nenhum resultado encontr…" at bounding box center [315, 163] width 619 height 225
click at [593, 265] on button "Próximo" at bounding box center [597, 263] width 46 height 14
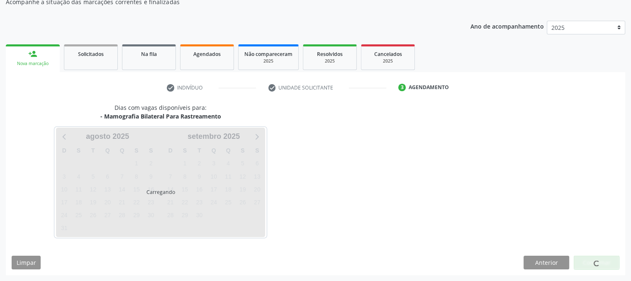
scroll to position [80, 0]
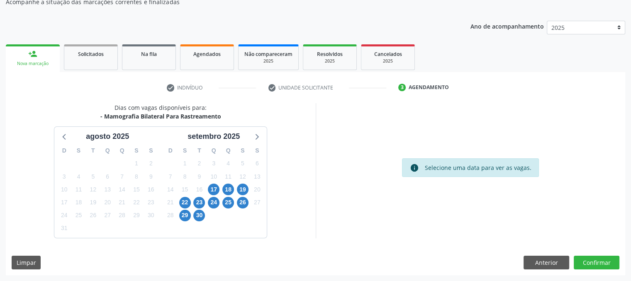
click at [209, 193] on div "17" at bounding box center [214, 189] width 12 height 13
click at [211, 193] on span "17" at bounding box center [214, 190] width 12 height 12
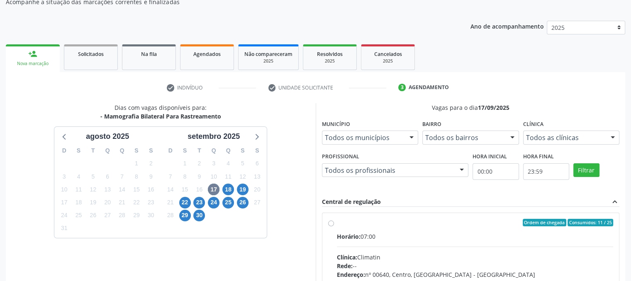
click at [337, 225] on label "Ordem de chegada Consumidos: 11 / 25 Horário: 07:00 Clínica: Climatin Rede: -- …" at bounding box center [475, 282] width 277 height 127
click at [329, 225] on input "Ordem de chegada Consumidos: 11 / 25 Horário: 07:00 Clínica: Climatin Rede: -- …" at bounding box center [331, 222] width 6 height 7
radio input "true"
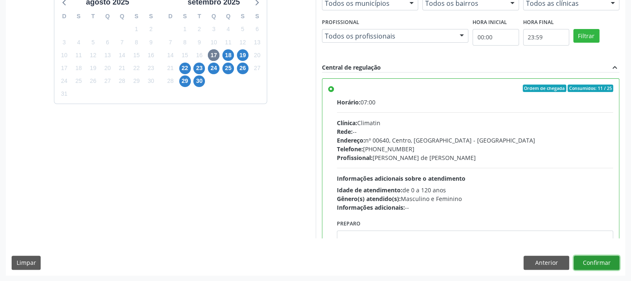
click at [593, 265] on button "Confirmar" at bounding box center [597, 263] width 46 height 14
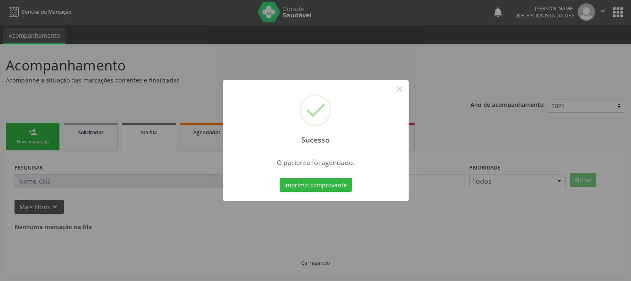
scroll to position [0, 0]
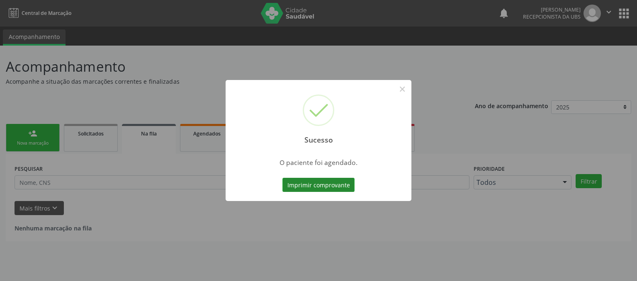
click at [336, 187] on button "Imprimir comprovante" at bounding box center [318, 185] width 72 height 14
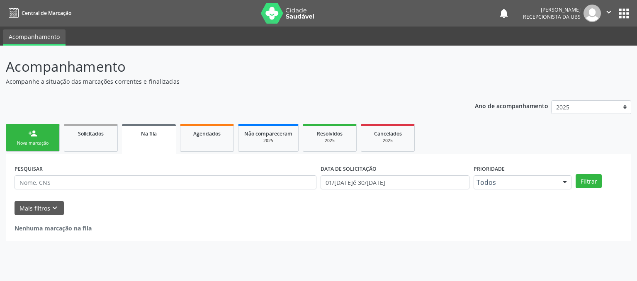
click at [44, 136] on link "person_add Nova marcação" at bounding box center [33, 138] width 54 height 28
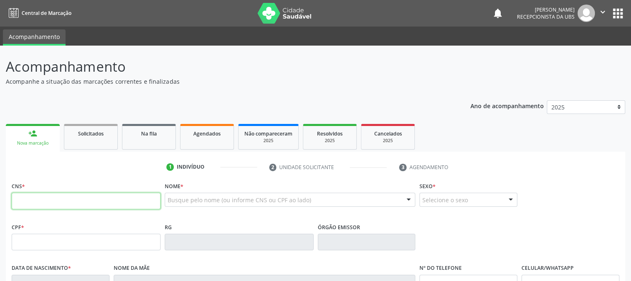
click at [40, 201] on input "text" at bounding box center [86, 201] width 149 height 17
type input "898 0037 3437 5276"
type input "191.575.094-68"
type input "27/11/1956"
type input "Nasilha Virgina Bezerra"
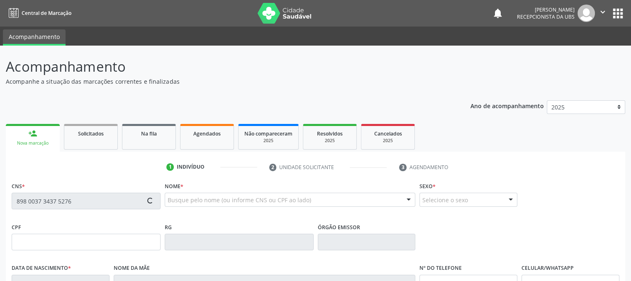
type input "(87) 99600-3373"
type input "148.411.504-04"
type input "1470"
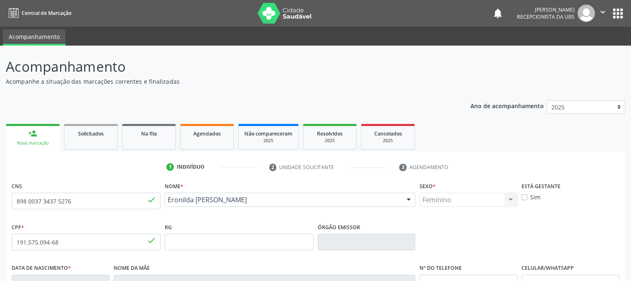
scroll to position [168, 0]
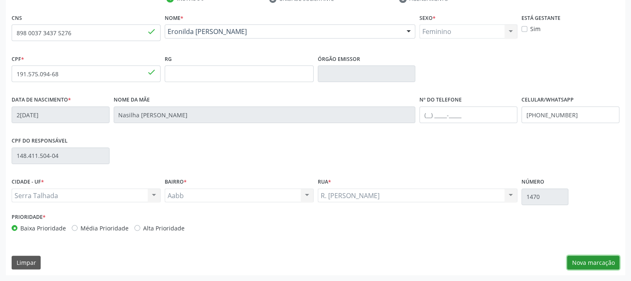
click at [586, 262] on button "Nova marcação" at bounding box center [593, 263] width 52 height 14
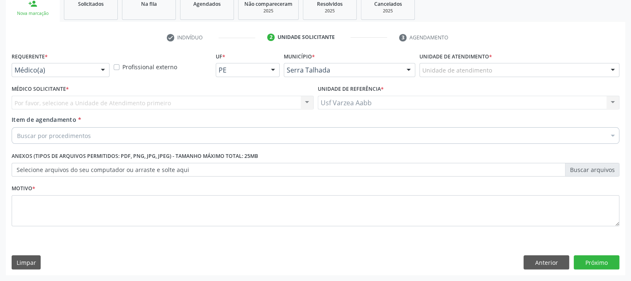
scroll to position [129, 0]
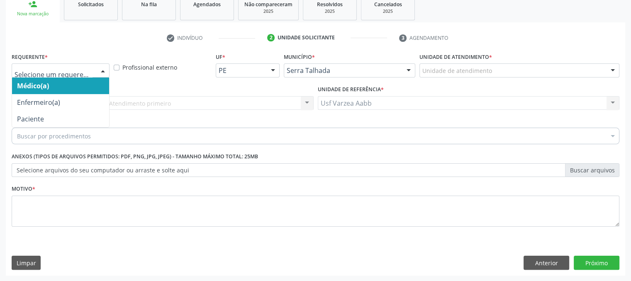
click at [85, 75] on div at bounding box center [61, 70] width 98 height 14
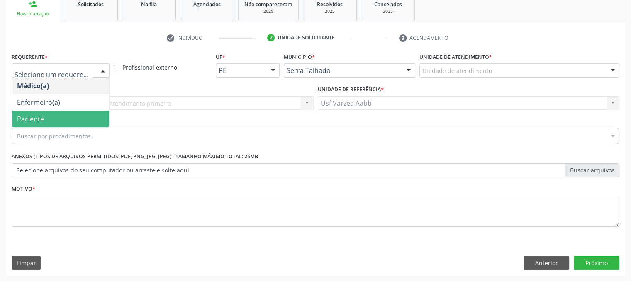
click at [79, 114] on span "Paciente" at bounding box center [60, 119] width 97 height 17
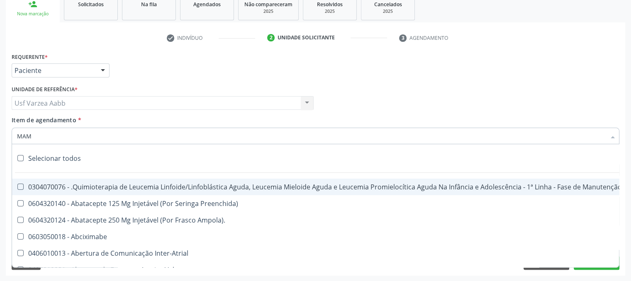
type input "MAMO"
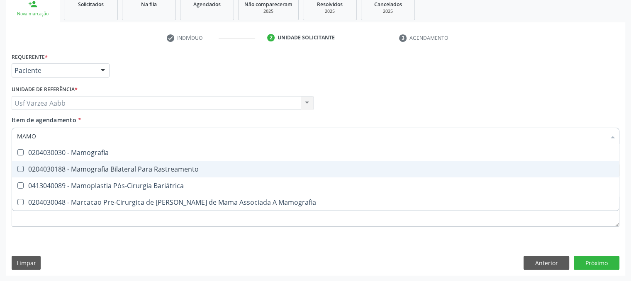
click at [103, 171] on div "0204030188 - Mamografia Bilateral Para Rastreamento" at bounding box center [315, 169] width 597 height 7
checkbox Rastreamento "true"
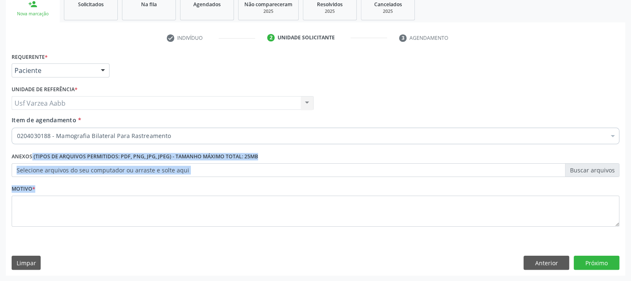
drag, startPoint x: 102, startPoint y: 242, endPoint x: 98, endPoint y: 222, distance: 20.7
click at [98, 222] on div "Requerente * Paciente Médico(a) Enfermeiro(a) Paciente Nenhum resultado encontr…" at bounding box center [315, 163] width 619 height 225
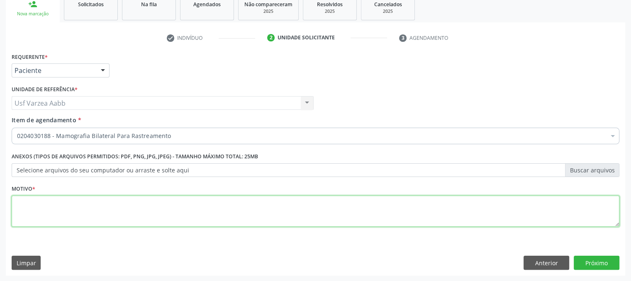
click at [98, 222] on textarea at bounding box center [316, 212] width 608 height 32
type textarea "X"
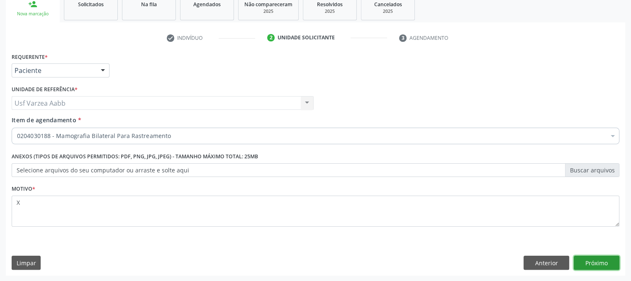
click at [587, 258] on button "Próximo" at bounding box center [597, 263] width 46 height 14
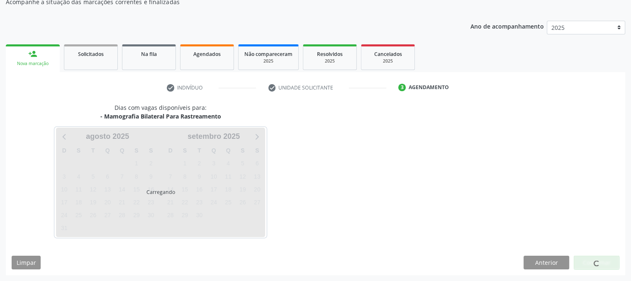
scroll to position [80, 0]
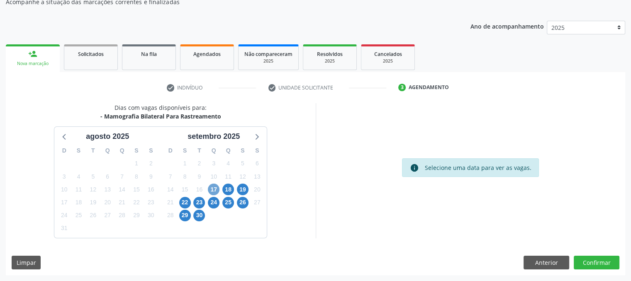
click at [212, 185] on span "17" at bounding box center [214, 190] width 12 height 12
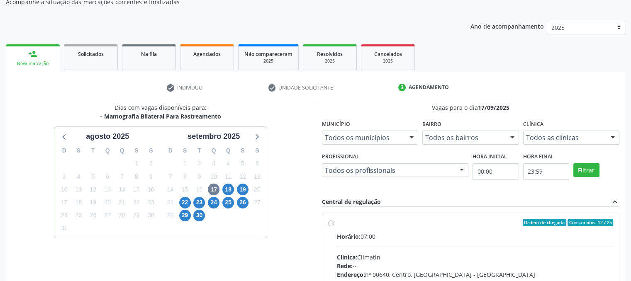
click at [333, 226] on div "Ordem de chegada Consumidos: 12 / 25 Horário: 07:00 Clínica: Climatin Rede: -- …" at bounding box center [470, 282] width 285 height 127
radio input "true"
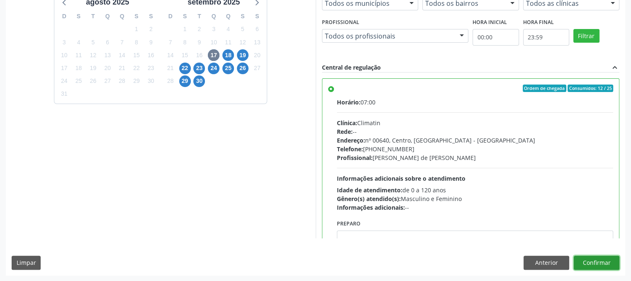
click at [598, 259] on button "Confirmar" at bounding box center [597, 263] width 46 height 14
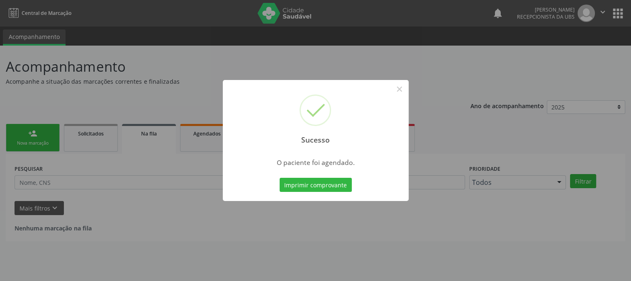
scroll to position [0, 0]
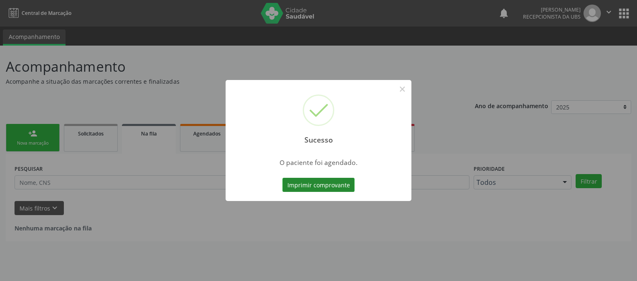
click at [302, 186] on button "Imprimir comprovante" at bounding box center [318, 185] width 72 height 14
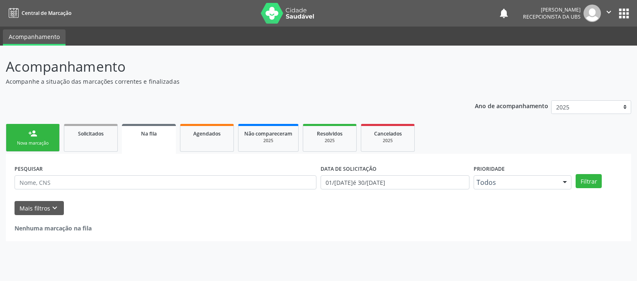
click at [26, 141] on div "Nova marcação" at bounding box center [32, 143] width 41 height 6
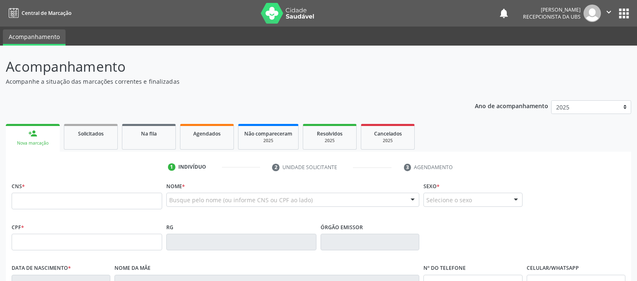
click at [33, 148] on link "person_add Nova marcação" at bounding box center [33, 138] width 54 height 28
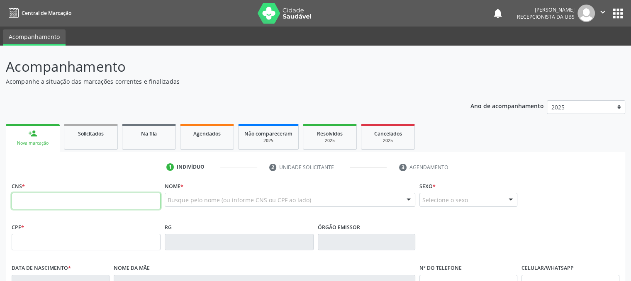
click at [32, 199] on input "text" at bounding box center [86, 201] width 149 height 17
type input "704 1061 0708 0976"
type input "035.698.654-36"
type input "31/12/1972"
type input "Maria Bizarria dos Santos"
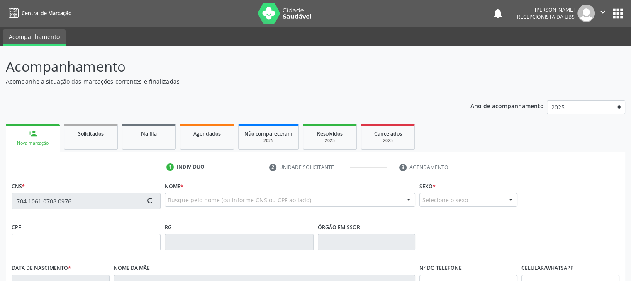
type input "(87) 99965-0463"
type input "354.463.404-00"
type input "23"
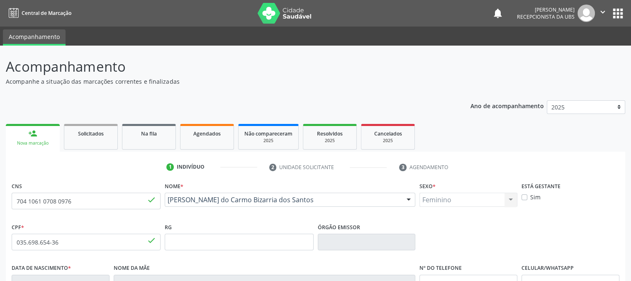
scroll to position [168, 0]
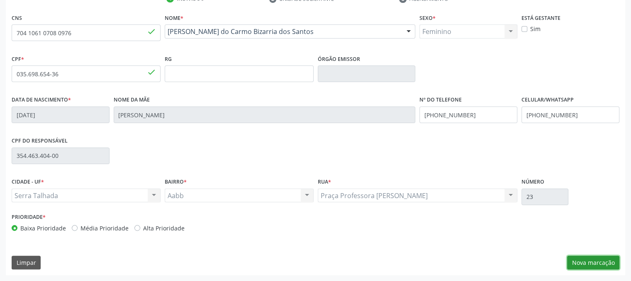
click at [598, 268] on button "Nova marcação" at bounding box center [593, 263] width 52 height 14
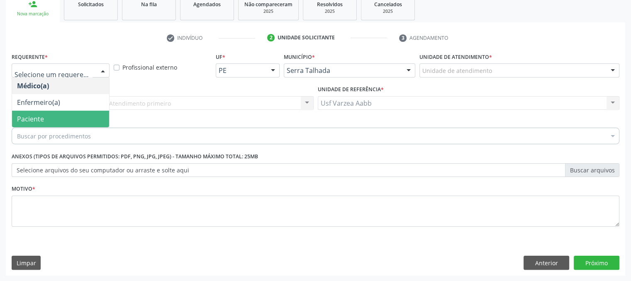
click at [78, 112] on span "Paciente" at bounding box center [60, 119] width 97 height 17
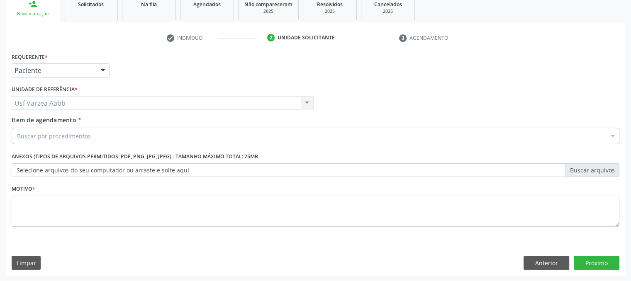
drag, startPoint x: 86, startPoint y: 144, endPoint x: 82, endPoint y: 139, distance: 7.1
click at [82, 139] on div "Item de agendamento * Buscar por procedimentos Selecionar todos 0304070076 - .Q…" at bounding box center [316, 132] width 612 height 32
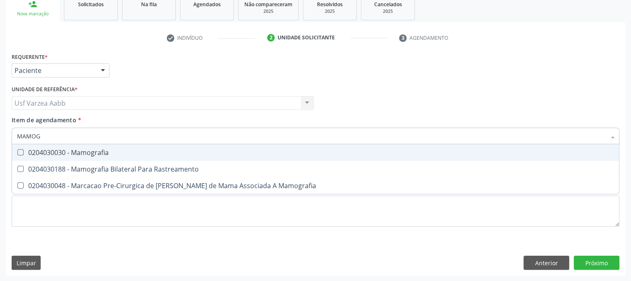
type input "MAMOGR"
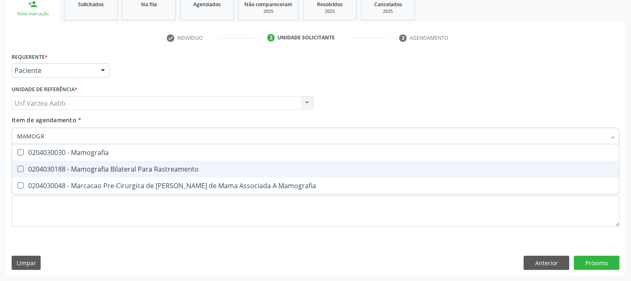
click at [106, 171] on div "0204030188 - Mamografia Bilateral Para Rastreamento" at bounding box center [315, 169] width 597 height 7
checkbox Rastreamento "true"
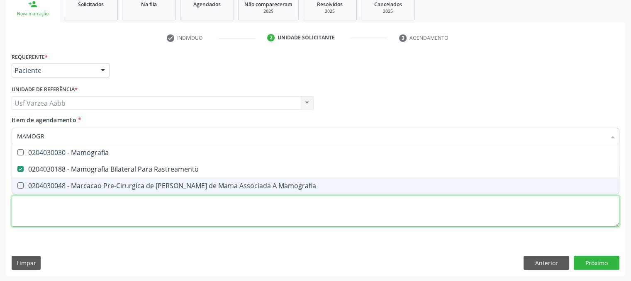
click at [118, 208] on div "Requerente * Paciente Médico(a) Enfermeiro(a) Paciente Nenhum resultado encontr…" at bounding box center [316, 145] width 608 height 188
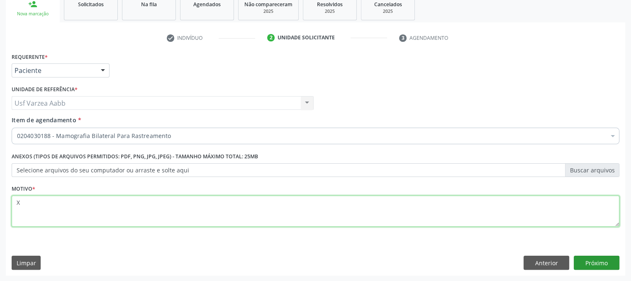
type textarea "X"
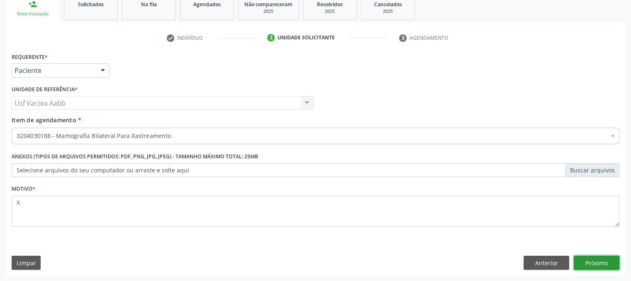
click at [605, 256] on button "Próximo" at bounding box center [597, 263] width 46 height 14
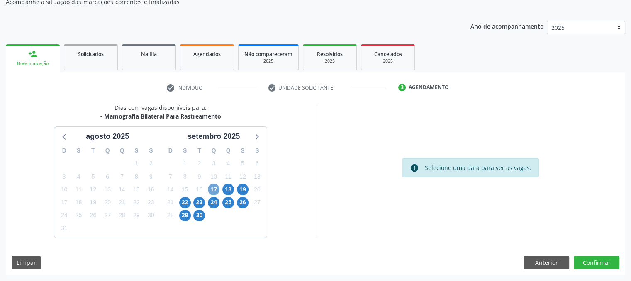
click at [213, 189] on span "17" at bounding box center [214, 190] width 12 height 12
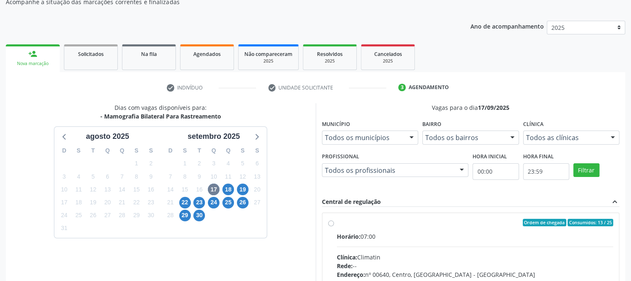
click at [337, 221] on label "Ordem de chegada Consumidos: 13 / 25 Horário: 07:00 Clínica: Climatin Rede: -- …" at bounding box center [475, 282] width 277 height 127
click at [331, 221] on input "Ordem de chegada Consumidos: 13 / 25 Horário: 07:00 Clínica: Climatin Rede: -- …" at bounding box center [331, 222] width 6 height 7
radio input "true"
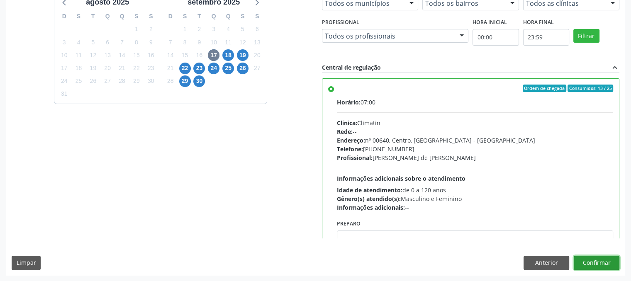
click at [601, 261] on button "Confirmar" at bounding box center [597, 263] width 46 height 14
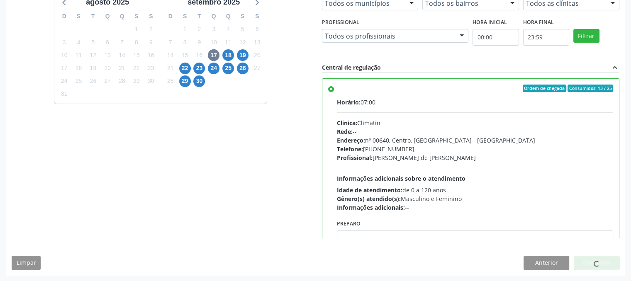
scroll to position [0, 0]
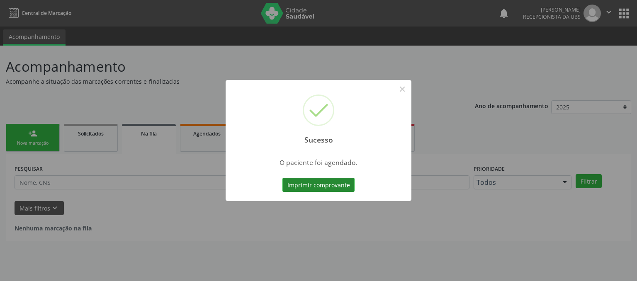
click at [307, 185] on button "Imprimir comprovante" at bounding box center [318, 185] width 72 height 14
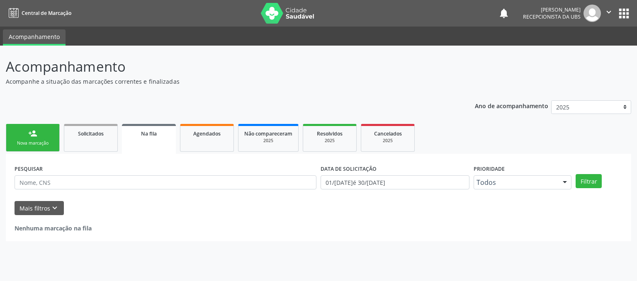
click at [46, 148] on link "person_add Nova marcação" at bounding box center [33, 138] width 54 height 28
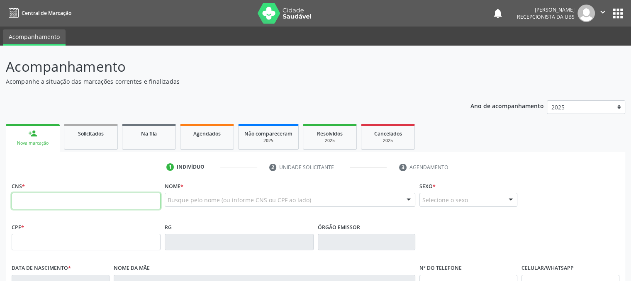
click at [50, 203] on input "text" at bounding box center [86, 201] width 149 height 17
type input "898 0034 2110 1215"
type input "385.216.444-34"
type input "28/10/1963"
type input "Maria Josefa de Lima"
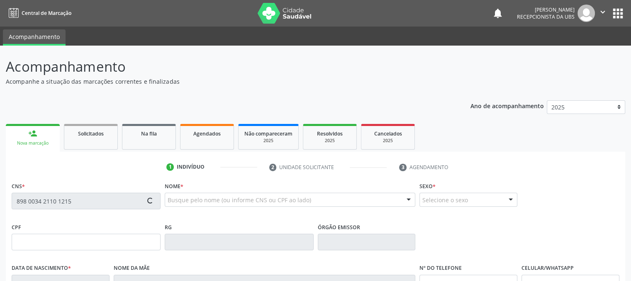
type input "(87) 99969-0402"
type input "135.226.714-49"
type input "795"
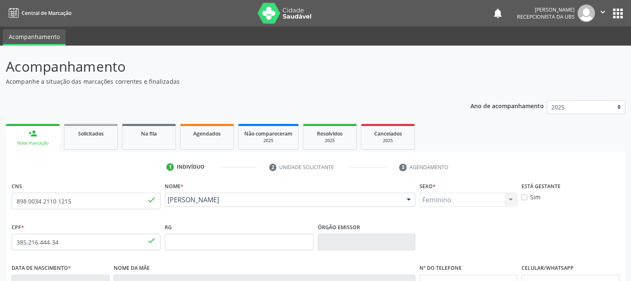
scroll to position [168, 0]
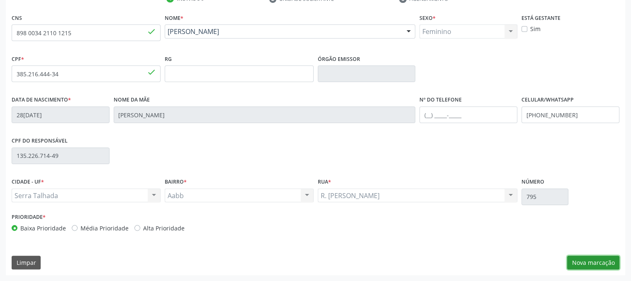
click at [593, 268] on button "Nova marcação" at bounding box center [593, 263] width 52 height 14
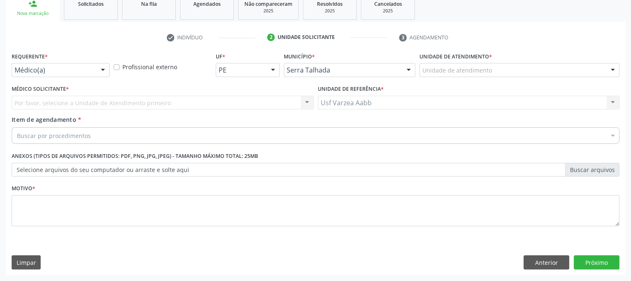
scroll to position [129, 0]
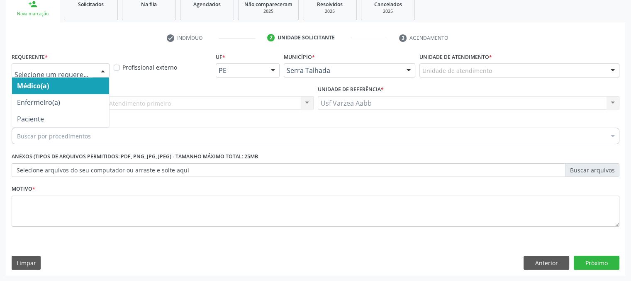
click at [80, 75] on div at bounding box center [61, 70] width 98 height 14
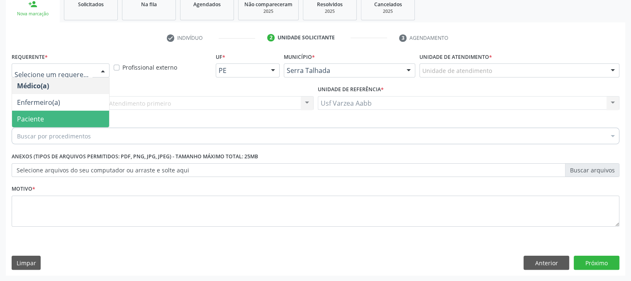
click at [70, 112] on span "Paciente" at bounding box center [60, 119] width 97 height 17
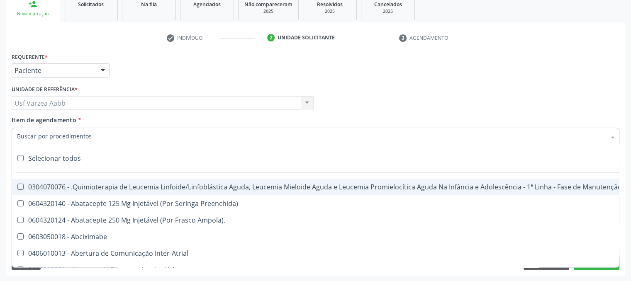
click at [101, 131] on div at bounding box center [316, 136] width 608 height 17
click at [79, 140] on input "Item de agendamento *" at bounding box center [311, 136] width 589 height 17
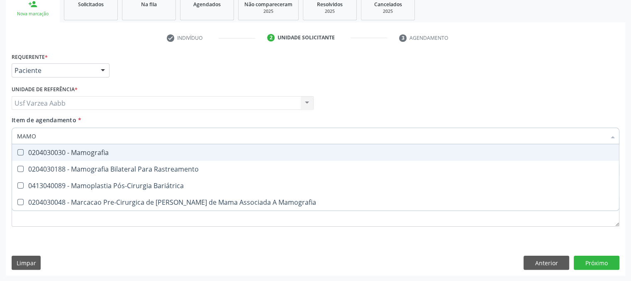
type input "MAMOG"
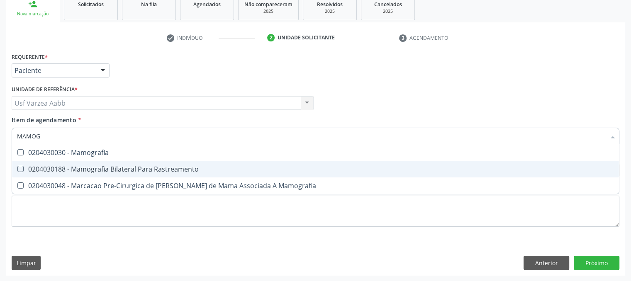
click at [98, 172] on div "0204030188 - Mamografia Bilateral Para Rastreamento" at bounding box center [315, 169] width 597 height 7
checkbox Rastreamento "true"
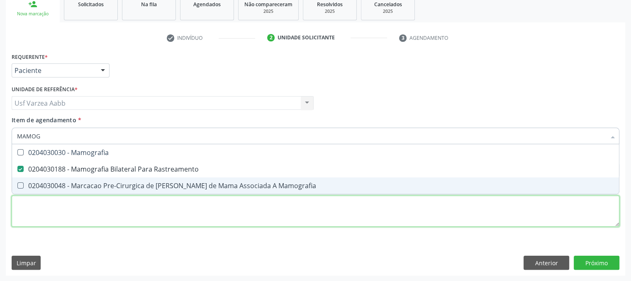
click at [101, 206] on div "Requerente * Paciente Médico(a) Enfermeiro(a) Paciente Nenhum resultado encontr…" at bounding box center [316, 145] width 608 height 188
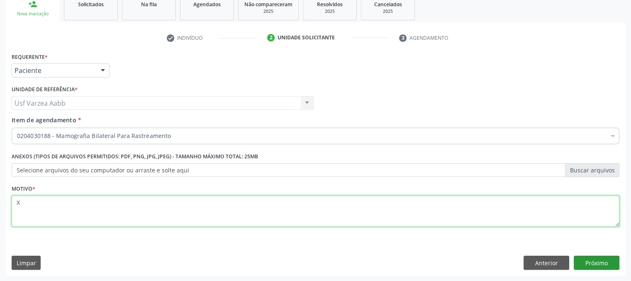
type textarea "X"
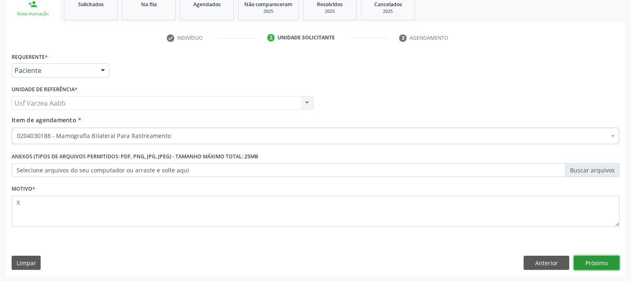
click at [590, 261] on button "Próximo" at bounding box center [597, 263] width 46 height 14
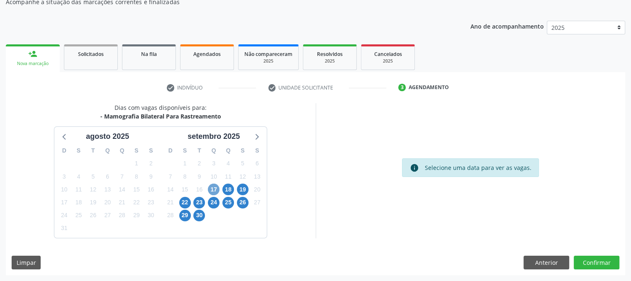
click at [219, 191] on span "17" at bounding box center [214, 190] width 12 height 12
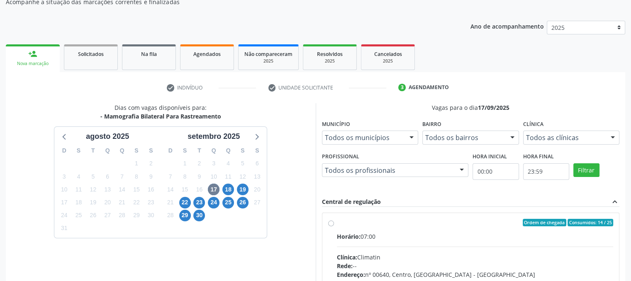
click at [337, 220] on label "Ordem de chegada Consumidos: 14 / 25 Horário: 07:00 Clínica: Climatin Rede: -- …" at bounding box center [475, 282] width 277 height 127
click at [330, 220] on input "Ordem de chegada Consumidos: 14 / 25 Horário: 07:00 Clínica: Climatin Rede: -- …" at bounding box center [331, 222] width 6 height 7
radio input "true"
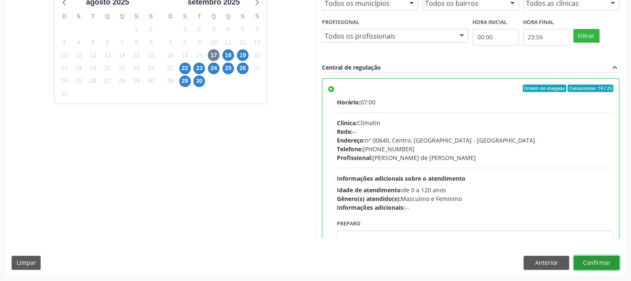
click at [601, 267] on button "Confirmar" at bounding box center [597, 263] width 46 height 14
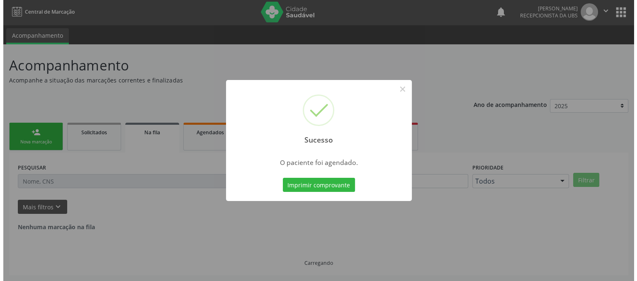
scroll to position [0, 0]
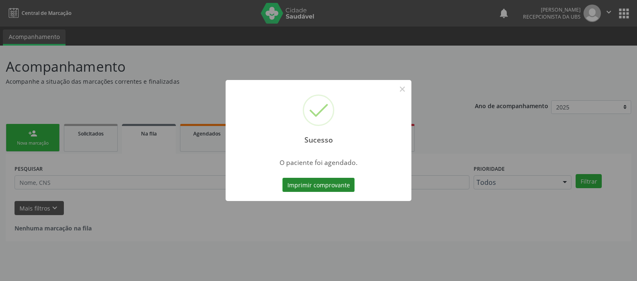
click at [344, 184] on button "Imprimir comprovante" at bounding box center [318, 185] width 72 height 14
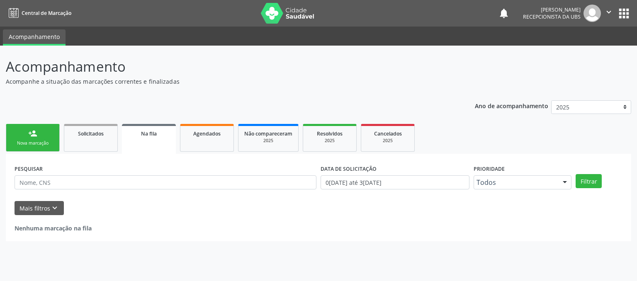
click at [41, 125] on link "person_add Nova marcação" at bounding box center [33, 138] width 54 height 28
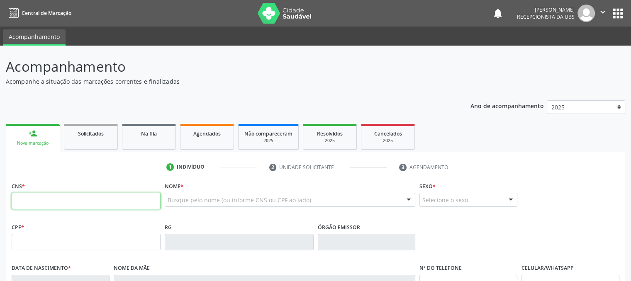
click at [61, 195] on input "text" at bounding box center [86, 201] width 149 height 17
type input "701 8072 0905 1371"
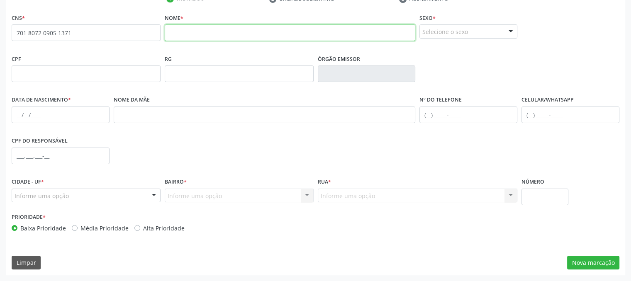
click at [235, 38] on input "text" at bounding box center [290, 32] width 251 height 17
type input "[PERSON_NAME]"
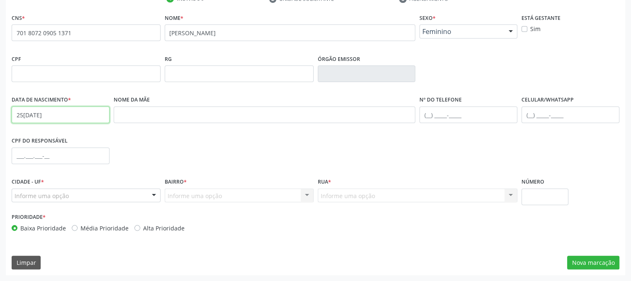
type input "25[DATE]"
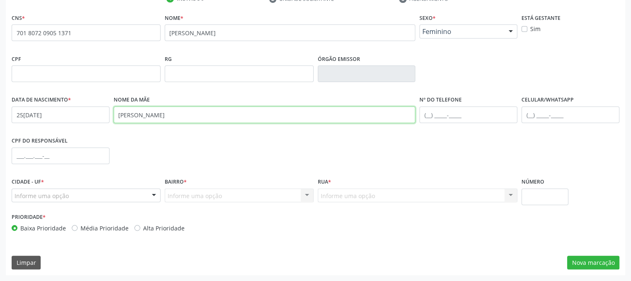
type input "[PERSON_NAME]"
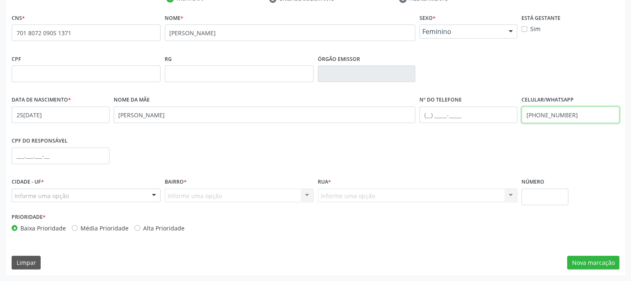
type input "[PHONE_NUMBER]"
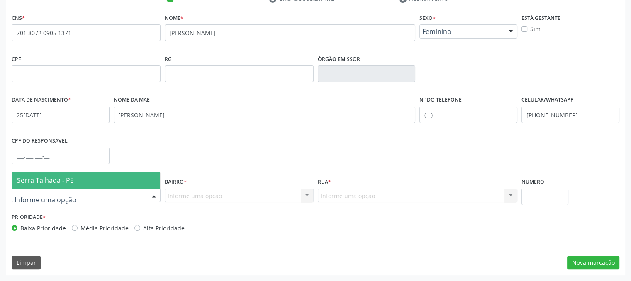
click at [44, 185] on span "Serra Talhada - PE" at bounding box center [86, 180] width 148 height 17
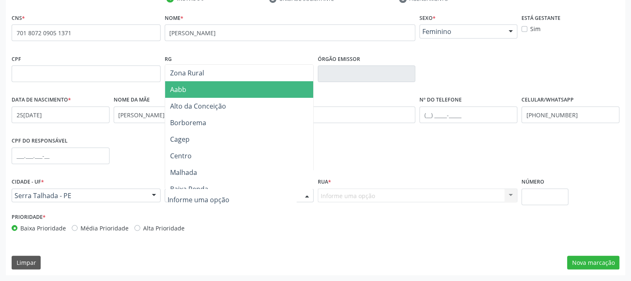
click at [181, 90] on span "Aabb" at bounding box center [178, 89] width 16 height 9
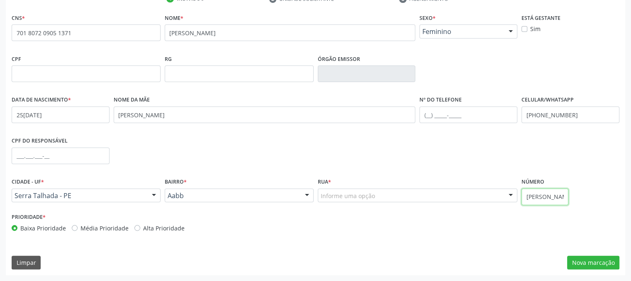
type input "[PERSON_NAME]"
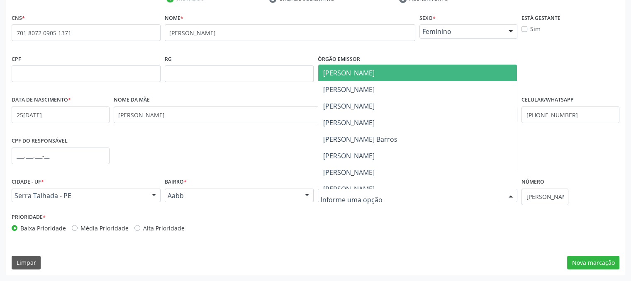
click at [340, 189] on div at bounding box center [418, 196] width 200 height 14
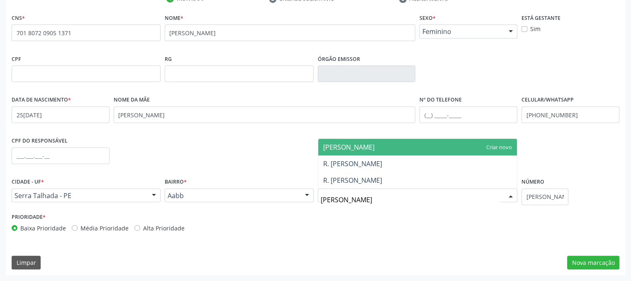
type input "[PERSON_NAME]"
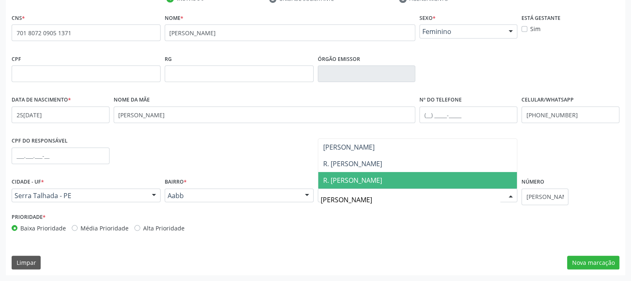
click at [357, 179] on span "R. [PERSON_NAME]" at bounding box center [352, 180] width 59 height 9
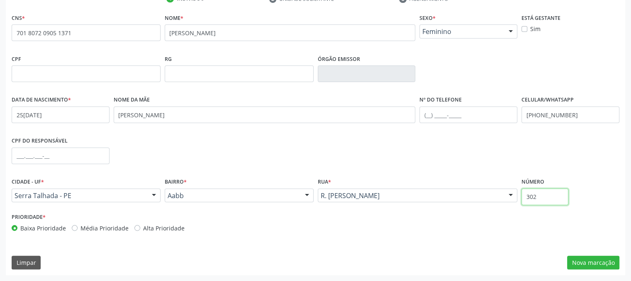
type input "302"
click at [590, 270] on div "CNS * 701 8072 0905 1371 none [GEOGRAPHIC_DATA] * [PERSON_NAME] * Feminino Masc…" at bounding box center [315, 144] width 619 height 264
click at [586, 266] on button "Nova marcação" at bounding box center [593, 263] width 52 height 14
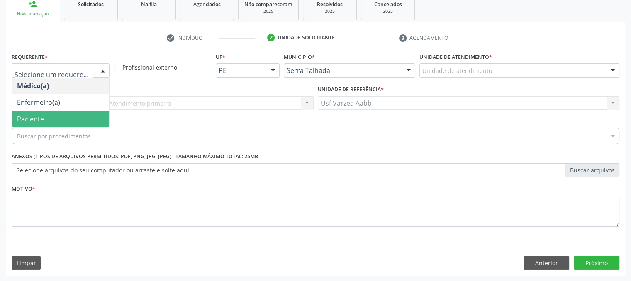
drag, startPoint x: 65, startPoint y: 69, endPoint x: 65, endPoint y: 121, distance: 52.3
click at [65, 121] on span "Paciente" at bounding box center [60, 119] width 97 height 17
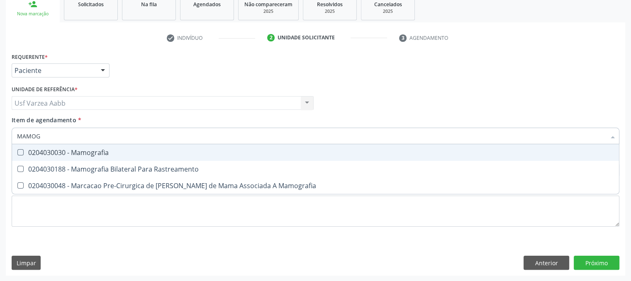
type input "MAMOGR"
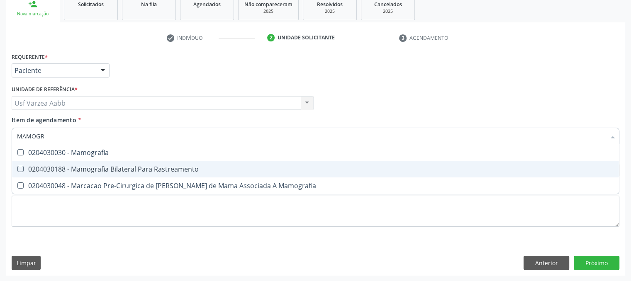
click at [80, 168] on div "0204030188 - Mamografia Bilateral Para Rastreamento" at bounding box center [315, 169] width 597 height 7
checkbox Rastreamento "true"
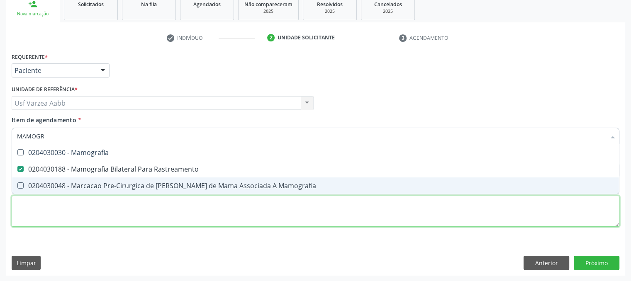
click at [99, 219] on div "Requerente * Paciente Médico(a) Enfermeiro(a) Paciente Nenhum resultado encontr…" at bounding box center [316, 145] width 608 height 188
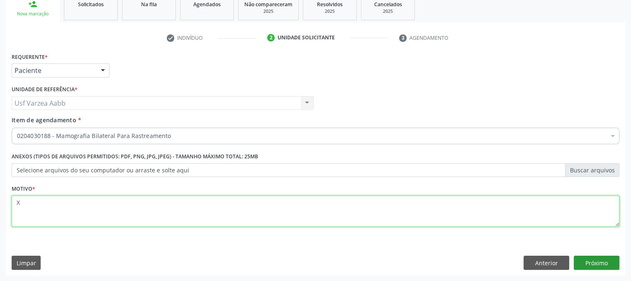
type textarea "X"
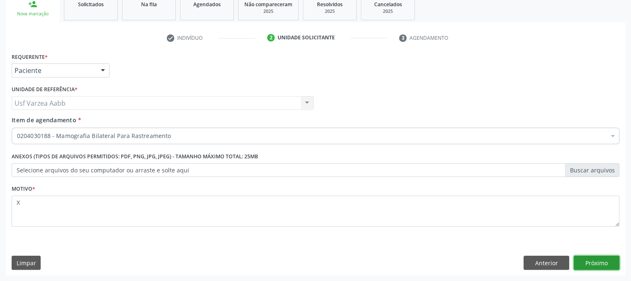
click at [579, 261] on button "Próximo" at bounding box center [597, 263] width 46 height 14
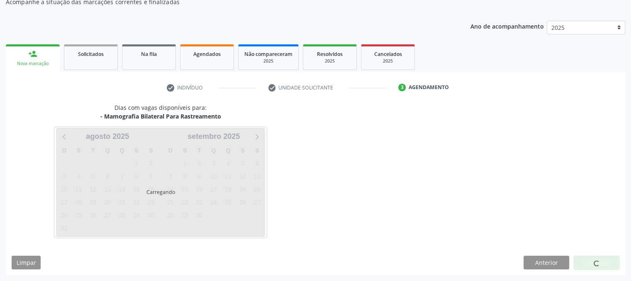
scroll to position [80, 0]
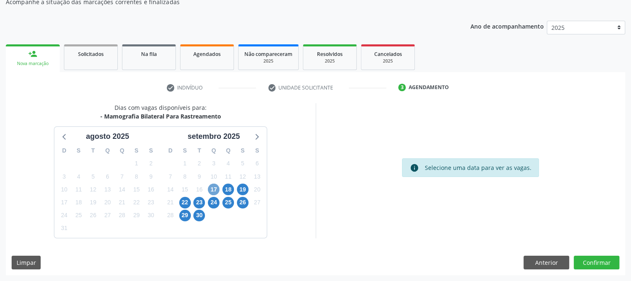
click at [214, 188] on span "17" at bounding box center [214, 190] width 12 height 12
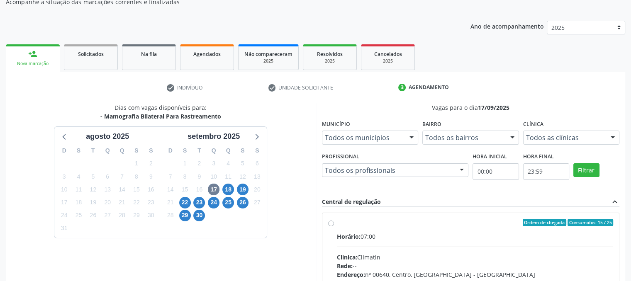
click at [337, 226] on label "Ordem de chegada Consumidos: 15 / 25 Horário: 07:00 Clínica: Climatin Rede: -- …" at bounding box center [475, 282] width 277 height 127
click at [328, 226] on input "Ordem de chegada Consumidos: 15 / 25 Horário: 07:00 Clínica: Climatin Rede: -- …" at bounding box center [331, 222] width 6 height 7
radio input "true"
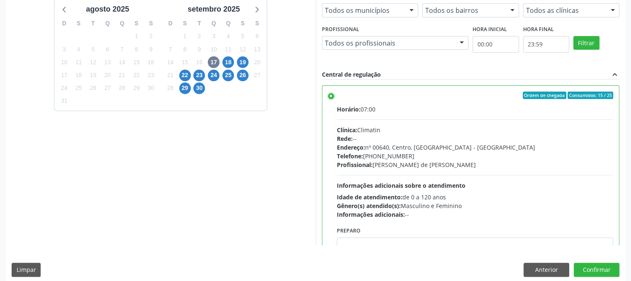
scroll to position [214, 0]
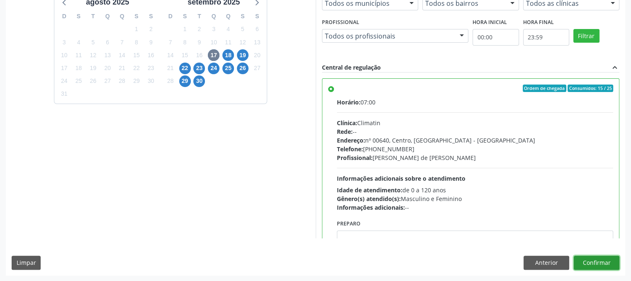
click at [593, 266] on button "Confirmar" at bounding box center [597, 263] width 46 height 14
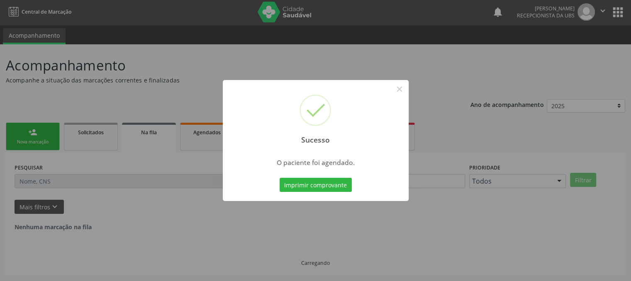
scroll to position [0, 0]
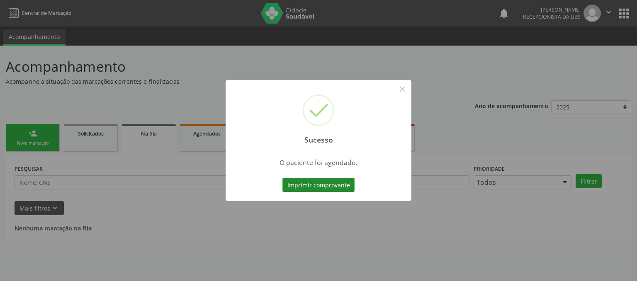
click at [340, 190] on button "Imprimir comprovante" at bounding box center [318, 185] width 72 height 14
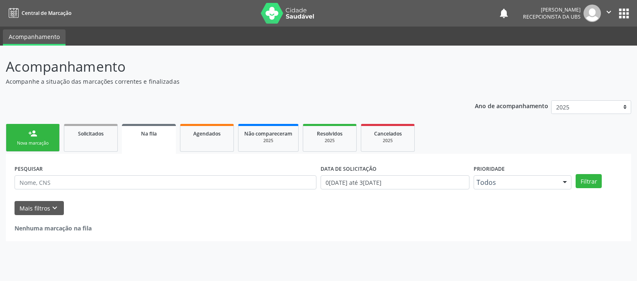
click at [35, 133] on div "person_add" at bounding box center [32, 133] width 9 height 9
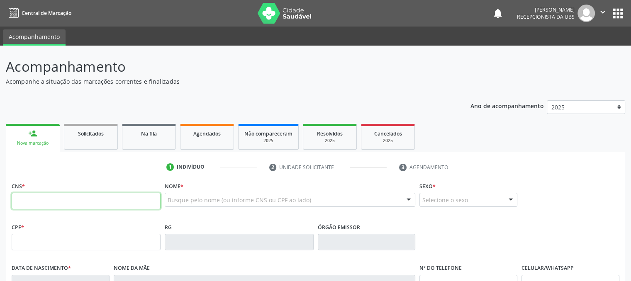
click at [49, 193] on input "text" at bounding box center [86, 201] width 149 height 17
type input "898 0034 0302 0586"
type input "339.707.424-04"
type input "24/02/1963"
type input "Maria de Lourdes Alves de Lima"
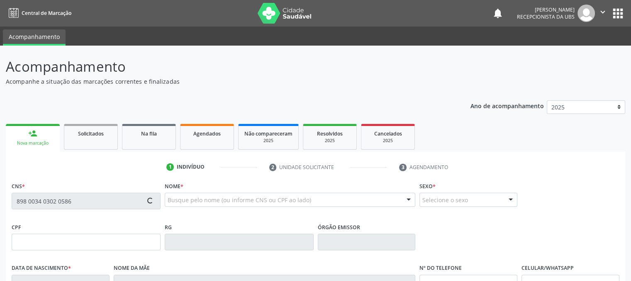
type input "(87) 99998-1026"
type input "963.818.504-00"
type input "80"
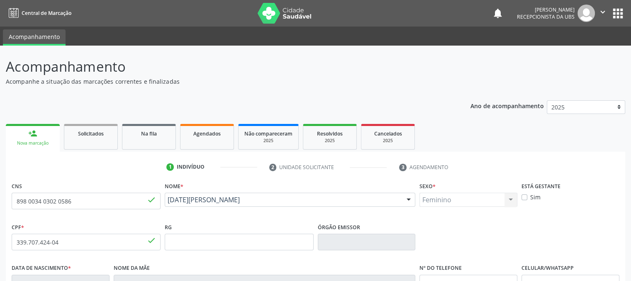
scroll to position [168, 0]
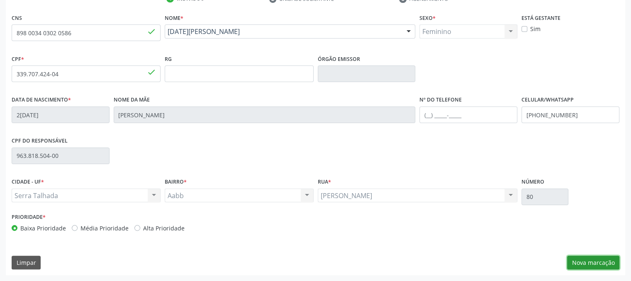
click at [606, 263] on button "Nova marcação" at bounding box center [593, 263] width 52 height 14
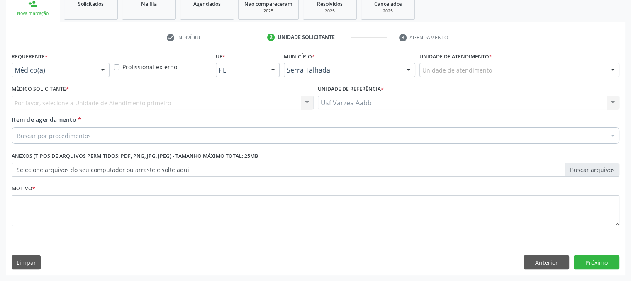
scroll to position [129, 0]
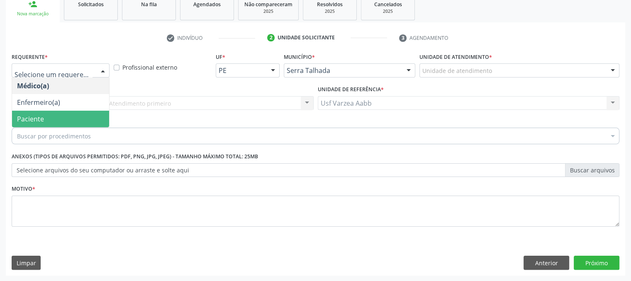
click at [47, 111] on span "Paciente" at bounding box center [60, 119] width 97 height 17
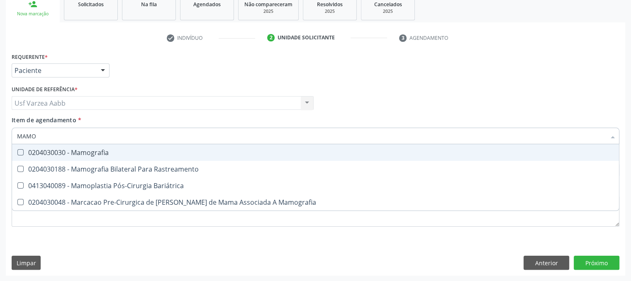
type input "MAMOG"
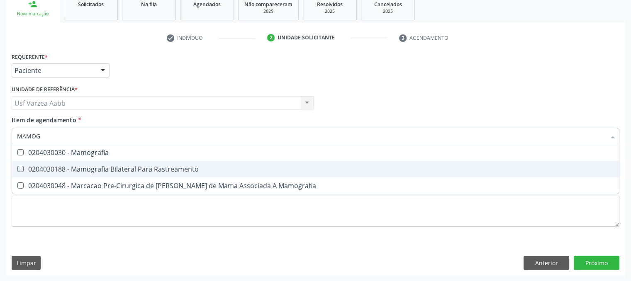
click at [73, 173] on div "0204030188 - Mamografia Bilateral Para Rastreamento" at bounding box center [315, 169] width 597 height 7
checkbox Rastreamento "true"
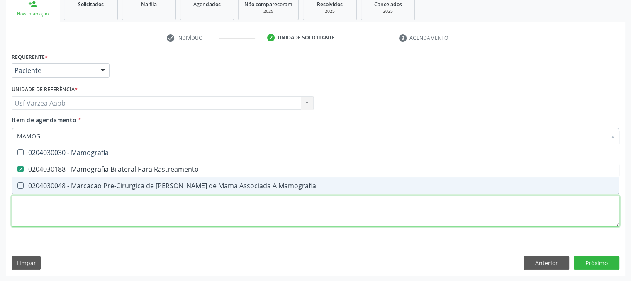
click at [75, 209] on div "Requerente * Paciente Médico(a) Enfermeiro(a) Paciente Nenhum resultado encontr…" at bounding box center [316, 145] width 608 height 188
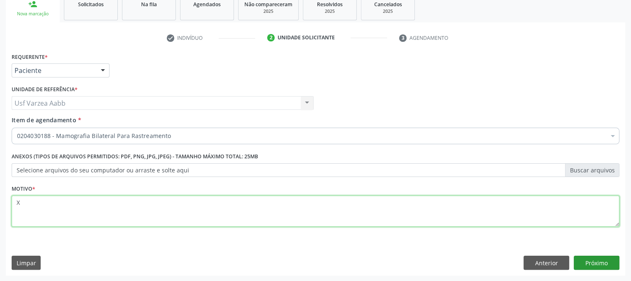
type textarea "X"
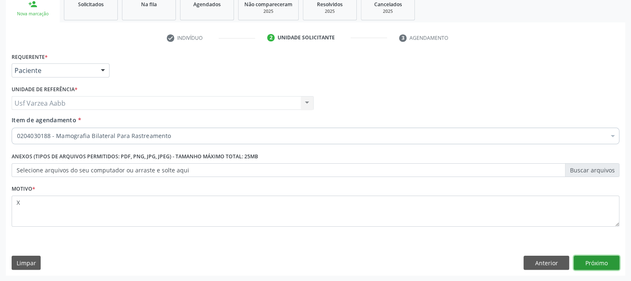
click at [586, 266] on button "Próximo" at bounding box center [597, 263] width 46 height 14
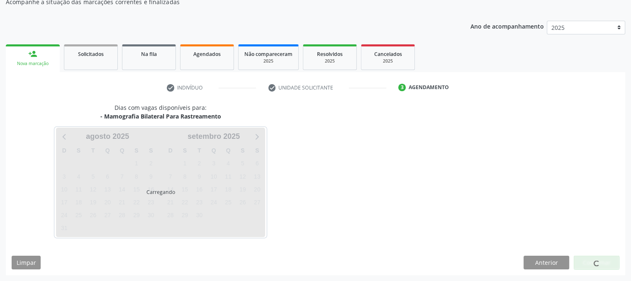
scroll to position [80, 0]
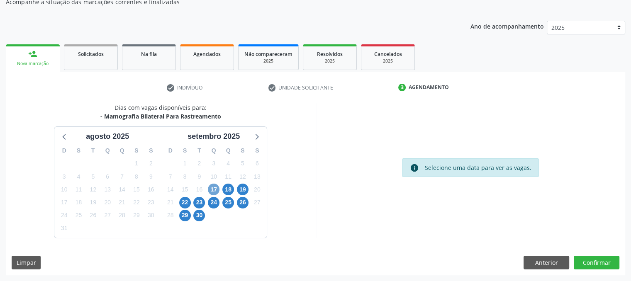
click at [213, 185] on span "17" at bounding box center [214, 190] width 12 height 12
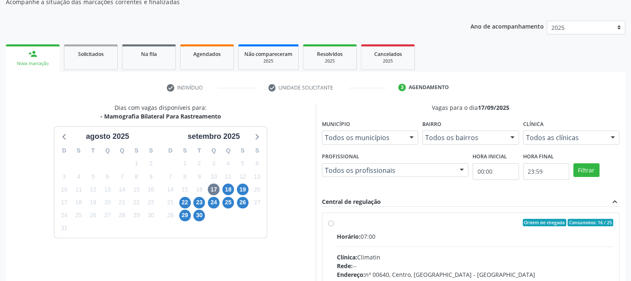
click at [337, 221] on label "Ordem de chegada Consumidos: 16 / 25 Horário: 07:00 Clínica: Climatin Rede: -- …" at bounding box center [475, 282] width 277 height 127
click at [329, 221] on input "Ordem de chegada Consumidos: 16 / 25 Horário: 07:00 Clínica: Climatin Rede: -- …" at bounding box center [331, 222] width 6 height 7
radio input "true"
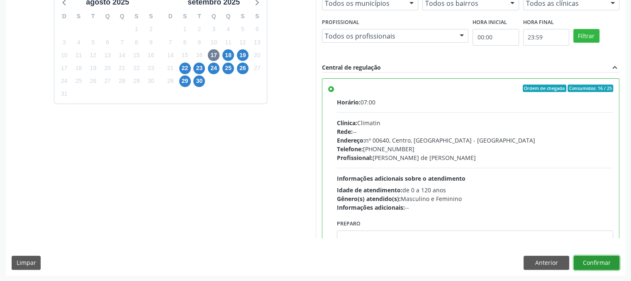
click at [590, 256] on button "Confirmar" at bounding box center [597, 263] width 46 height 14
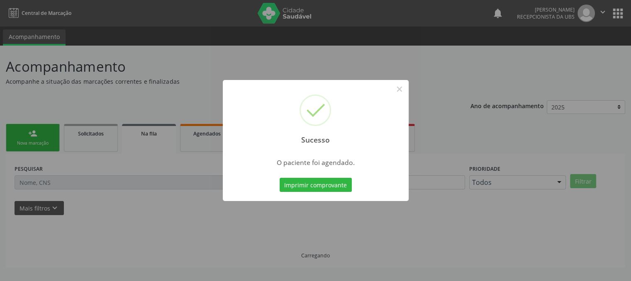
scroll to position [0, 0]
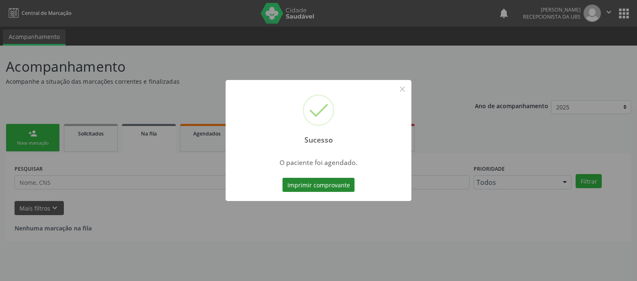
click at [352, 185] on button "Imprimir comprovante" at bounding box center [318, 185] width 72 height 14
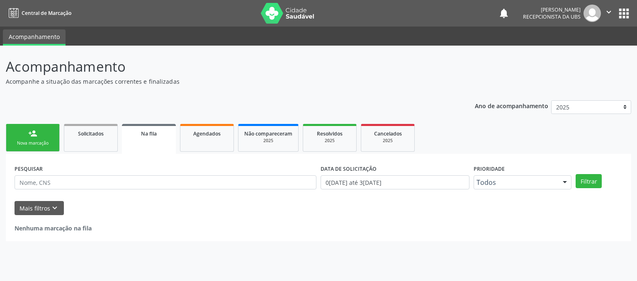
click at [33, 137] on div "person_add" at bounding box center [32, 133] width 9 height 9
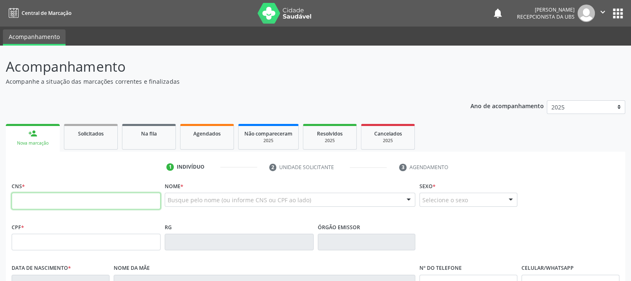
click at [32, 199] on input "text" at bounding box center [86, 201] width 149 height 17
type input "703 0008 6305 2974"
type input "656.633.304-53"
type input "04/11/1968"
type input "Iradete Marques Carvalho de Sa"
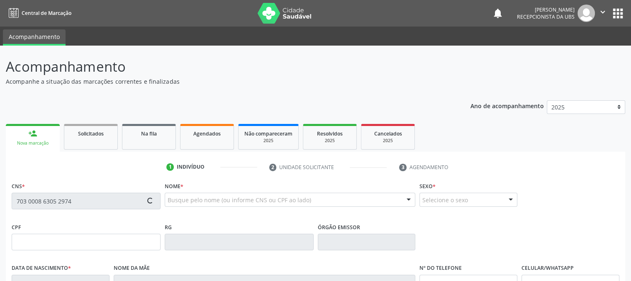
type input "(87) 99636-6794"
type input "62"
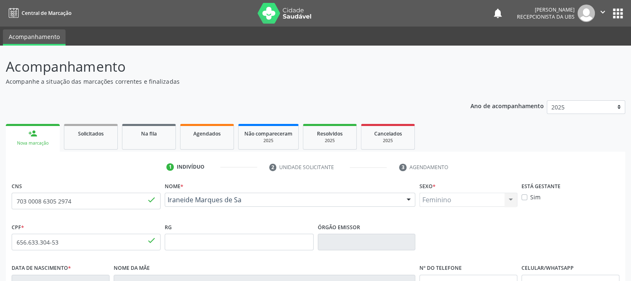
scroll to position [168, 0]
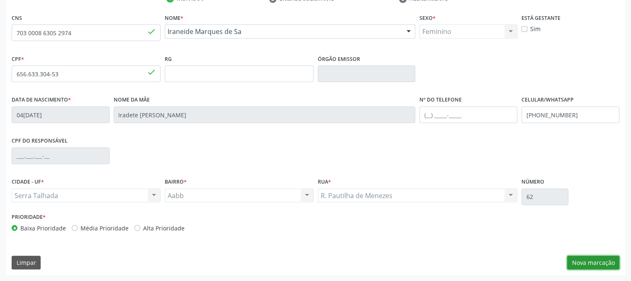
click at [577, 264] on button "Nova marcação" at bounding box center [593, 263] width 52 height 14
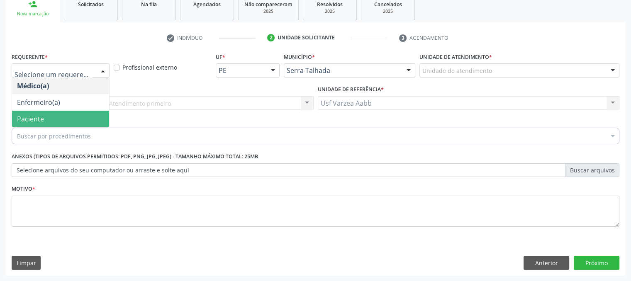
click at [65, 118] on span "Paciente" at bounding box center [60, 119] width 97 height 17
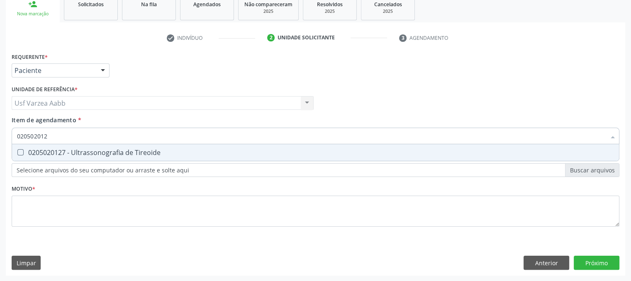
type input "0205020127"
click at [92, 155] on div "0205020127 - Ultrassonografia de Tireoide" at bounding box center [315, 152] width 597 height 7
checkbox Tireoide "true"
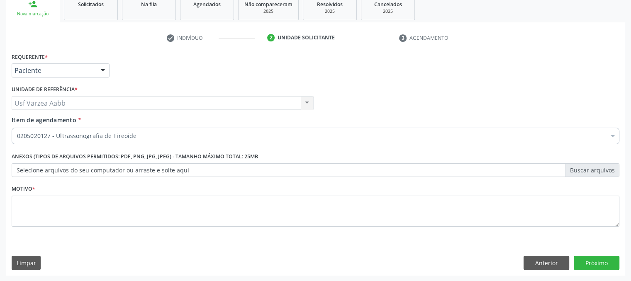
drag, startPoint x: 99, startPoint y: 193, endPoint x: 104, endPoint y: 198, distance: 6.5
click at [104, 198] on div "Motivo *" at bounding box center [316, 205] width 608 height 44
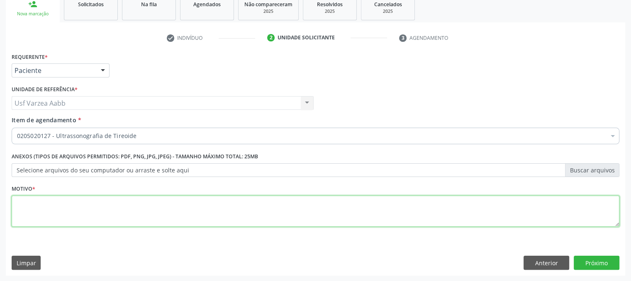
click at [104, 198] on textarea at bounding box center [316, 212] width 608 height 32
type textarea "x"
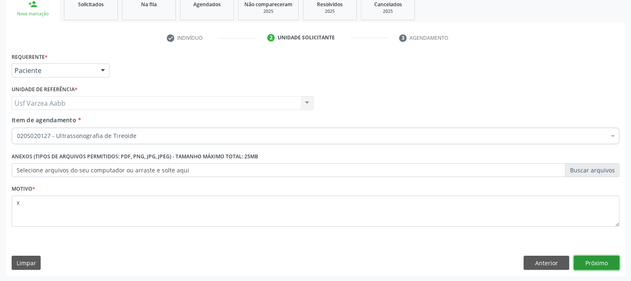
click at [581, 264] on button "Próximo" at bounding box center [597, 263] width 46 height 14
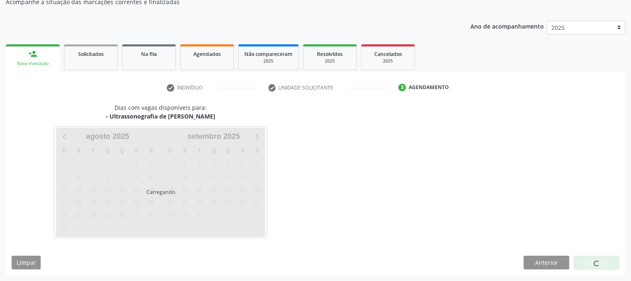
scroll to position [80, 0]
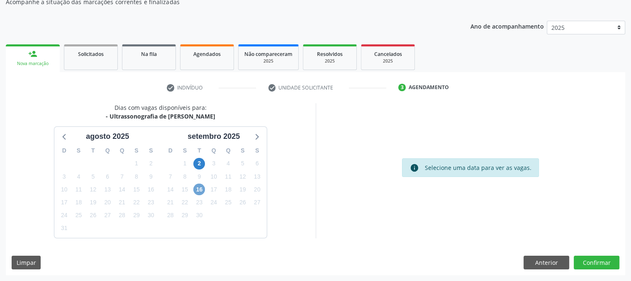
click at [201, 191] on span "16" at bounding box center [199, 190] width 12 height 12
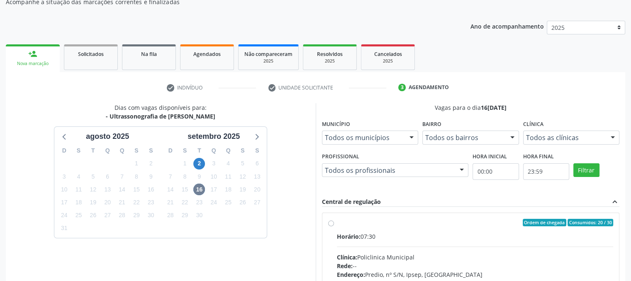
click at [337, 221] on label "Ordem de chegada Consumidos: 20 / 30 Horário: 07:30 Clínica: Policlinica Munici…" at bounding box center [475, 282] width 277 height 127
click at [331, 221] on input "Ordem de chegada Consumidos: 20 / 30 Horário: 07:30 Clínica: Policlinica Munici…" at bounding box center [331, 222] width 6 height 7
radio input "true"
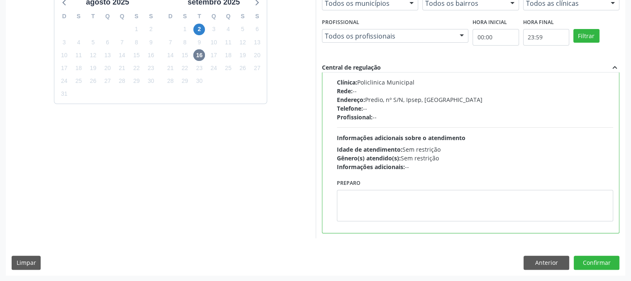
scroll to position [0, 0]
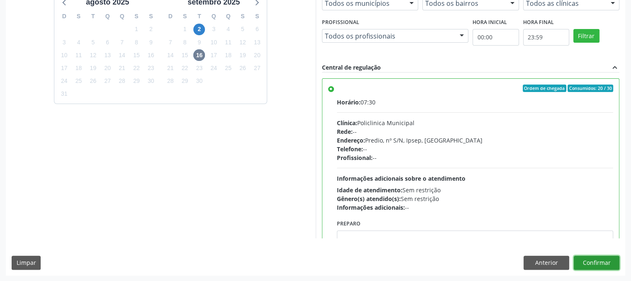
click at [589, 262] on button "Confirmar" at bounding box center [597, 263] width 46 height 14
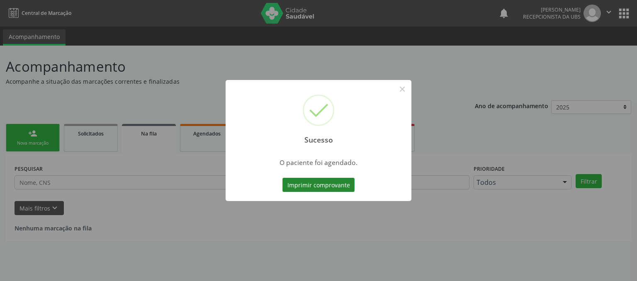
click at [337, 185] on button "Imprimir comprovante" at bounding box center [318, 185] width 72 height 14
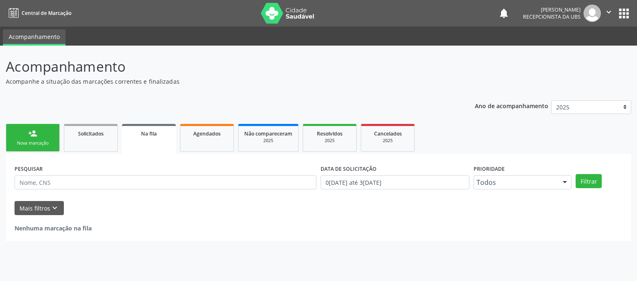
click at [58, 128] on div "Sucesso × O paciente foi agendado. Imprimir comprovante Cancel" at bounding box center [318, 140] width 637 height 281
click at [38, 140] on div "Nova marcação" at bounding box center [32, 143] width 41 height 6
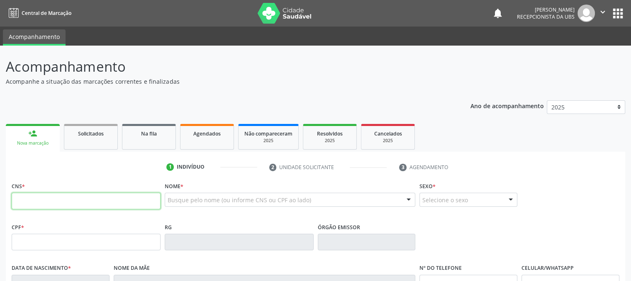
click at [48, 196] on input "text" at bounding box center [86, 201] width 149 height 17
type input "705 0084 9848 8252"
type input "085.242.894-49"
type input "23/10/1950"
type input "Cleonice de Melo Santos"
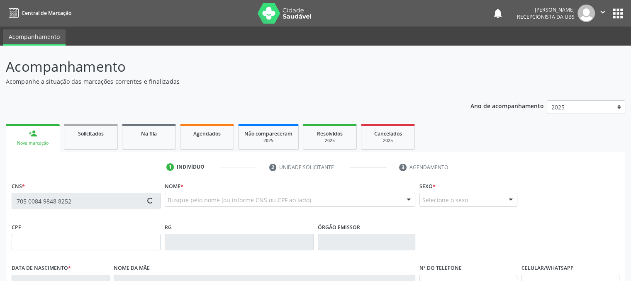
type input "(87) 98169-0647"
type input "116.684.518-40"
type input "1618"
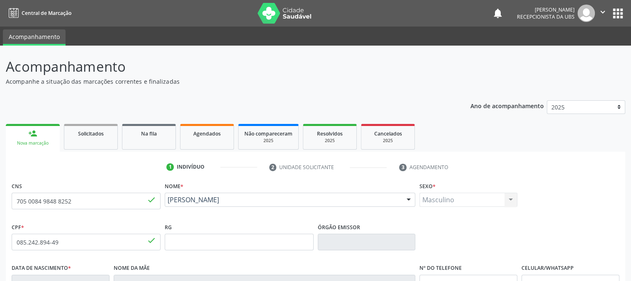
scroll to position [168, 0]
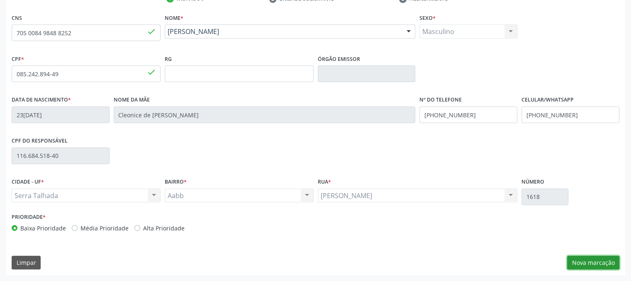
click at [593, 259] on button "Nova marcação" at bounding box center [593, 263] width 52 height 14
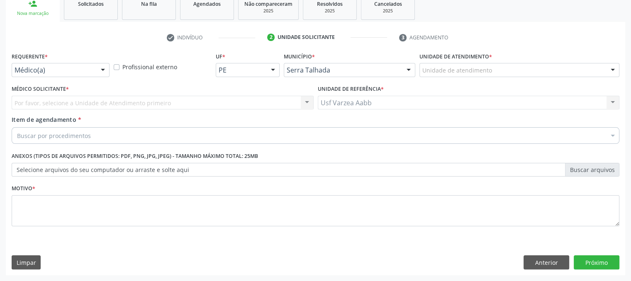
scroll to position [129, 0]
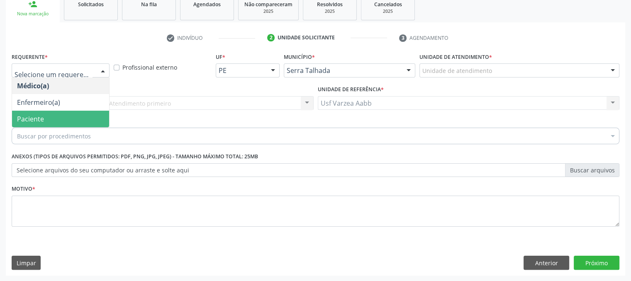
click at [64, 114] on span "Paciente" at bounding box center [60, 119] width 97 height 17
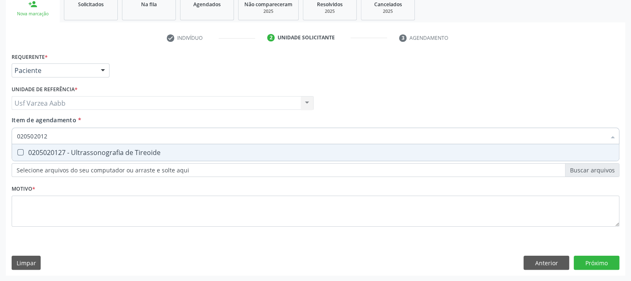
type input "0205020127"
click at [120, 151] on div "0205020127 - Ultrassonografia de Tireoide" at bounding box center [315, 152] width 597 height 7
checkbox Tireoide "true"
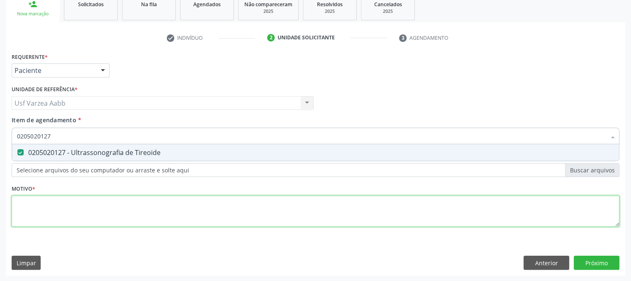
click at [146, 210] on div "Requerente * Paciente Médico(a) Enfermeiro(a) Paciente Nenhum resultado encontr…" at bounding box center [316, 145] width 608 height 188
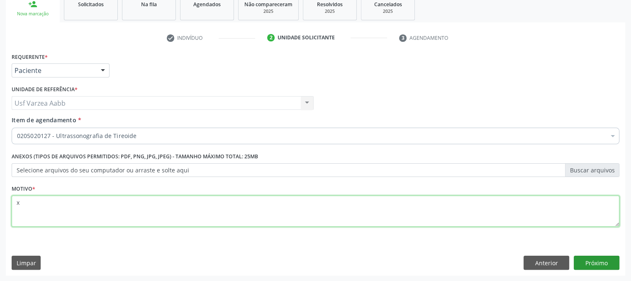
type textarea "x"
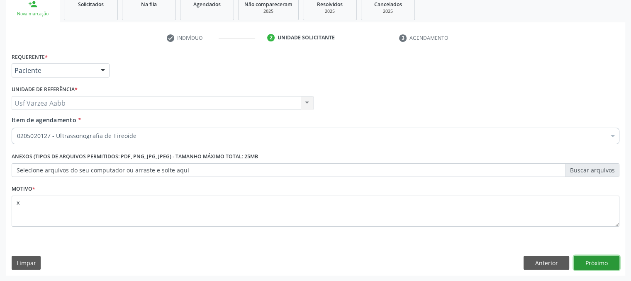
click at [614, 267] on button "Próximo" at bounding box center [597, 263] width 46 height 14
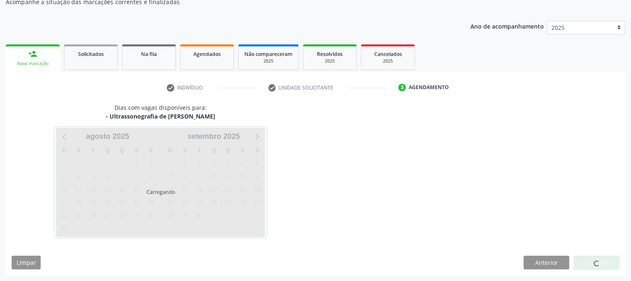
scroll to position [80, 0]
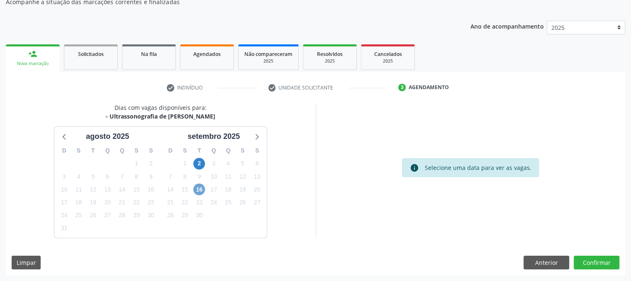
click at [202, 191] on span "16" at bounding box center [199, 190] width 12 height 12
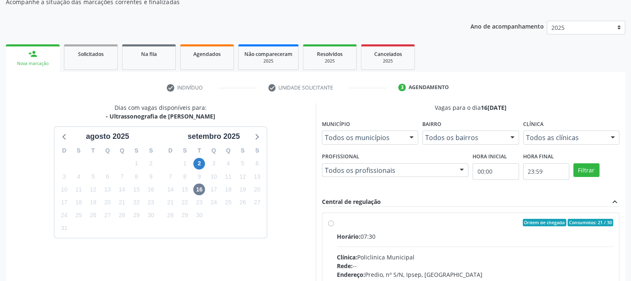
click at [337, 223] on label "Ordem de chegada Consumidos: 21 / 30 Horário: 07:30 Clínica: Policlinica Munici…" at bounding box center [475, 282] width 277 height 127
click at [333, 223] on input "Ordem de chegada Consumidos: 21 / 30 Horário: 07:30 Clínica: Policlinica Munici…" at bounding box center [331, 222] width 6 height 7
radio input "true"
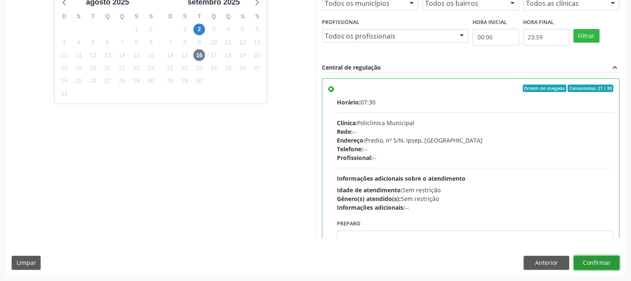
click at [591, 257] on button "Confirmar" at bounding box center [597, 263] width 46 height 14
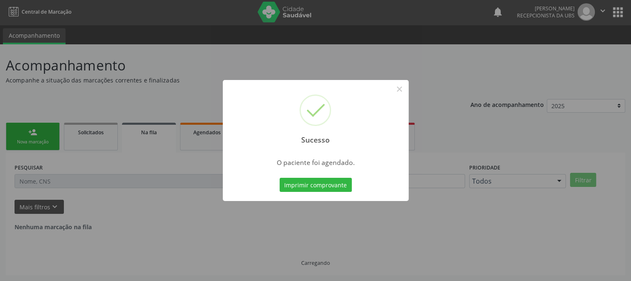
scroll to position [0, 0]
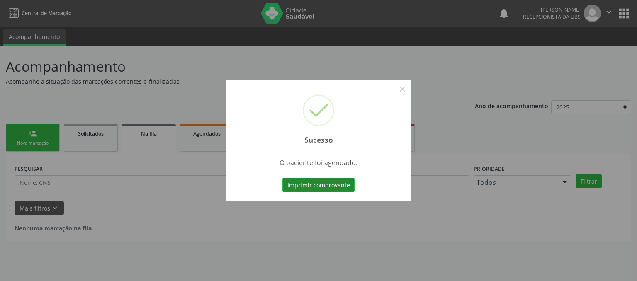
click at [343, 188] on button "Imprimir comprovante" at bounding box center [318, 185] width 72 height 14
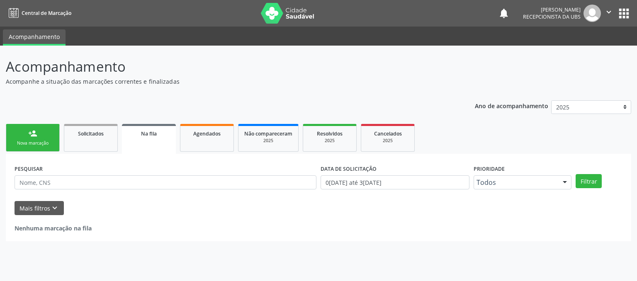
click at [36, 134] on div "person_add" at bounding box center [32, 133] width 9 height 9
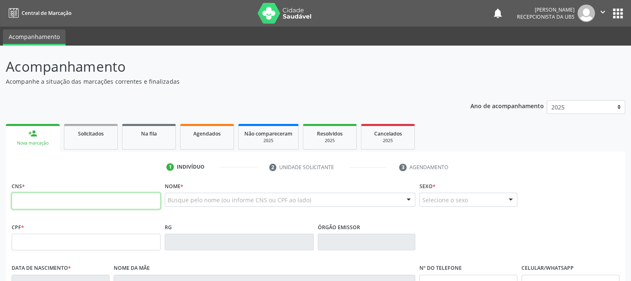
click at [57, 196] on input "text" at bounding box center [86, 201] width 149 height 17
type input "706 0078 8342 8849"
type input "045.122.174-52"
type input "19/11/1983"
type input "Terezinha Filomena de Souza Nogueira"
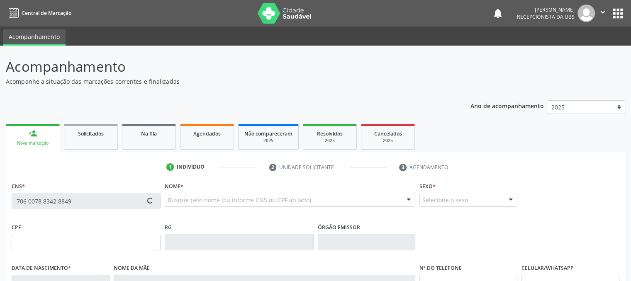
type input "(87) 99608-2454"
type input "060.313.194-89"
type input "996"
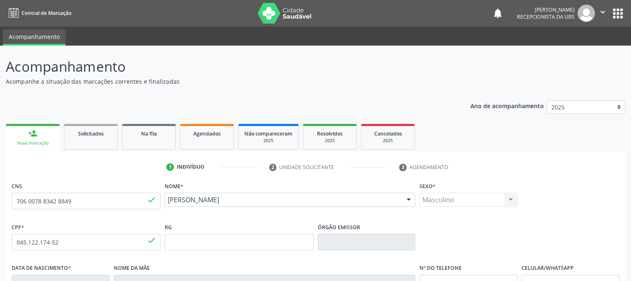
scroll to position [168, 0]
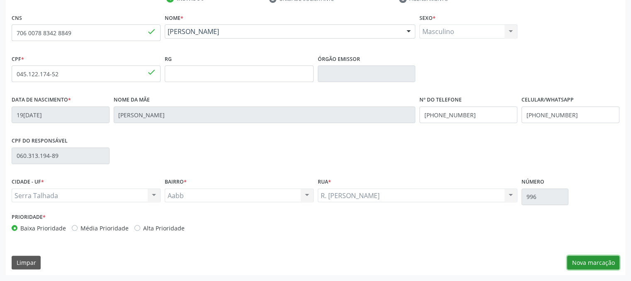
click at [580, 259] on button "Nova marcação" at bounding box center [593, 263] width 52 height 14
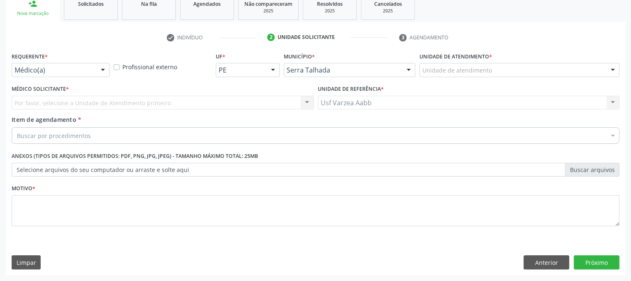
scroll to position [129, 0]
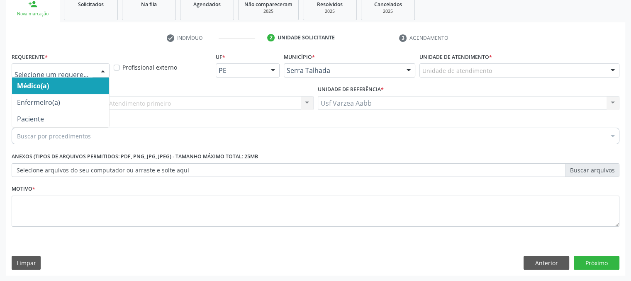
click at [68, 63] on div at bounding box center [61, 70] width 98 height 14
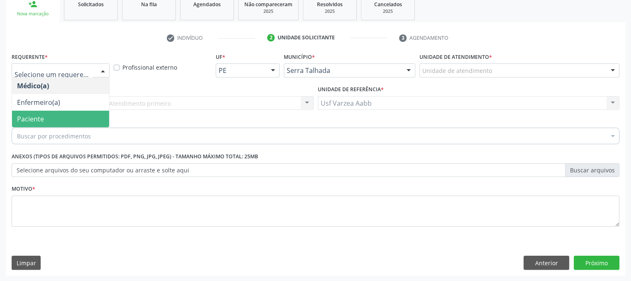
click at [54, 119] on span "Paciente" at bounding box center [60, 119] width 97 height 17
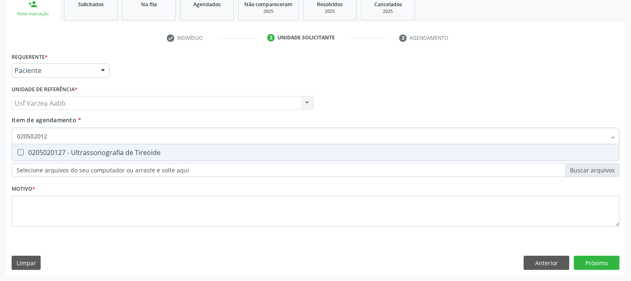
type input "0205020127"
click at [117, 156] on span "0205020127 - Ultrassonografia de Tireoide" at bounding box center [315, 152] width 607 height 17
checkbox Tireoide "true"
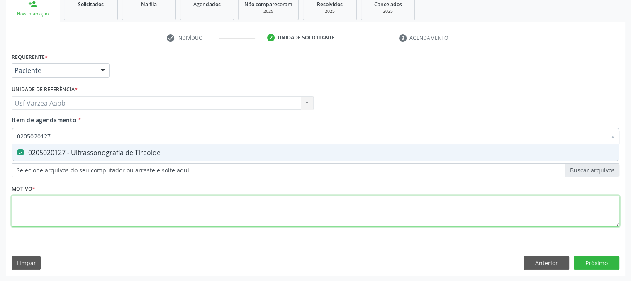
click at [159, 195] on div "Requerente * Paciente Médico(a) Enfermeiro(a) Paciente Nenhum resultado encontr…" at bounding box center [316, 145] width 608 height 188
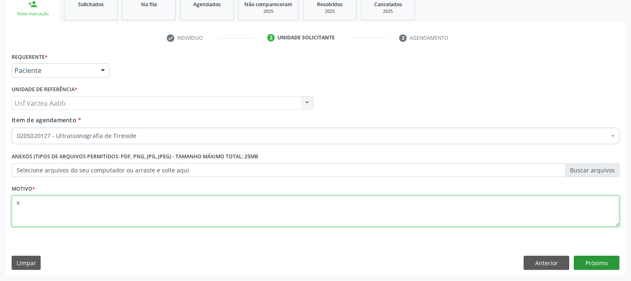
type textarea "x"
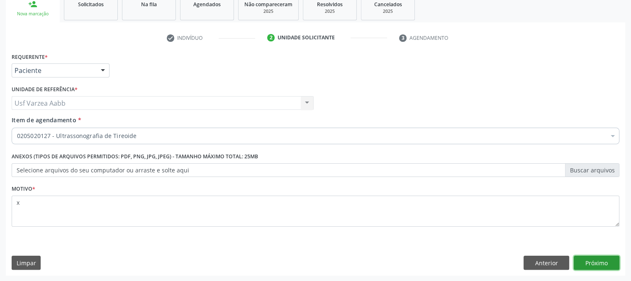
click at [576, 262] on button "Próximo" at bounding box center [597, 263] width 46 height 14
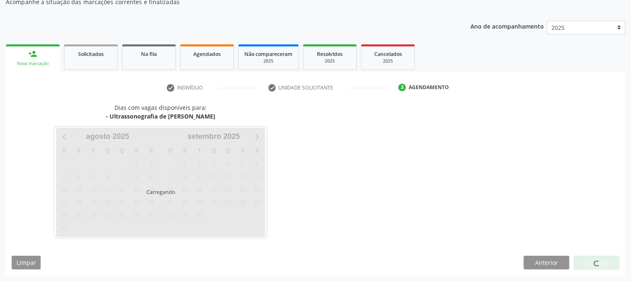
scroll to position [80, 0]
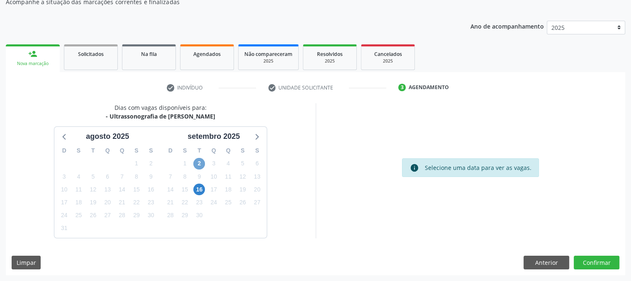
click at [201, 160] on span "2" at bounding box center [199, 164] width 12 height 12
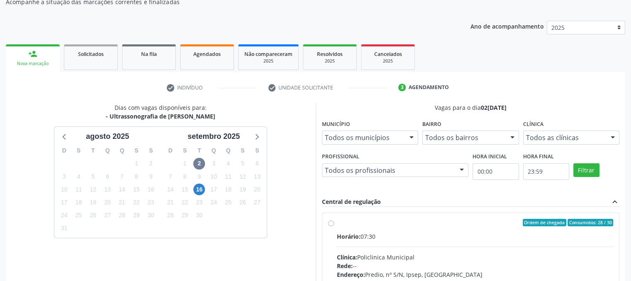
click at [337, 223] on label "Ordem de chegada Consumidos: 28 / 30 Horário: 07:30 Clínica: Policlinica Munici…" at bounding box center [475, 282] width 277 height 127
click at [331, 223] on input "Ordem de chegada Consumidos: 28 / 30 Horário: 07:30 Clínica: Policlinica Munici…" at bounding box center [331, 222] width 6 height 7
radio input "true"
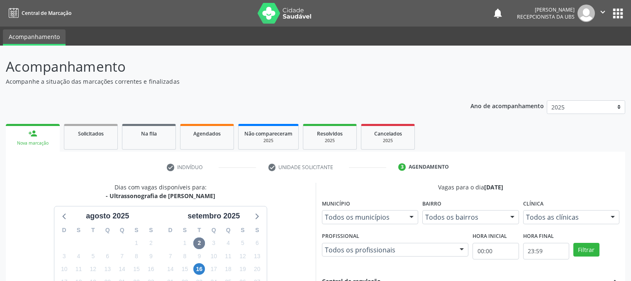
scroll to position [214, 0]
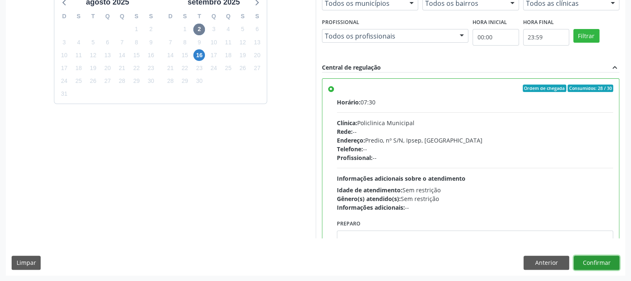
click at [601, 259] on button "Confirmar" at bounding box center [597, 263] width 46 height 14
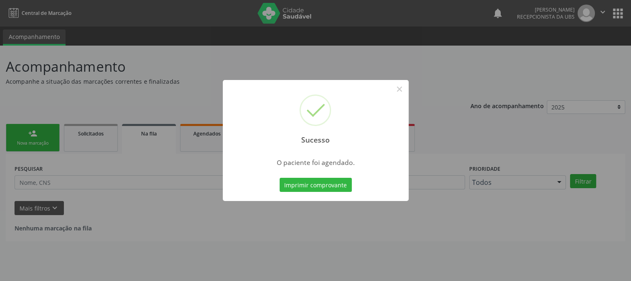
scroll to position [0, 0]
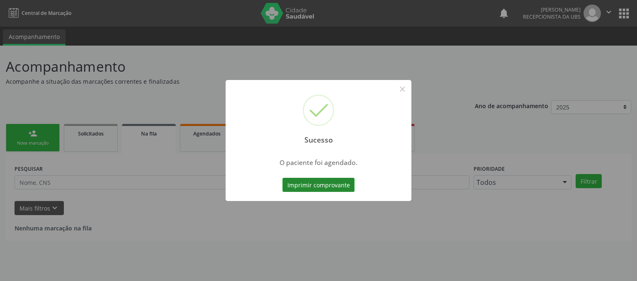
click at [342, 187] on button "Imprimir comprovante" at bounding box center [318, 185] width 72 height 14
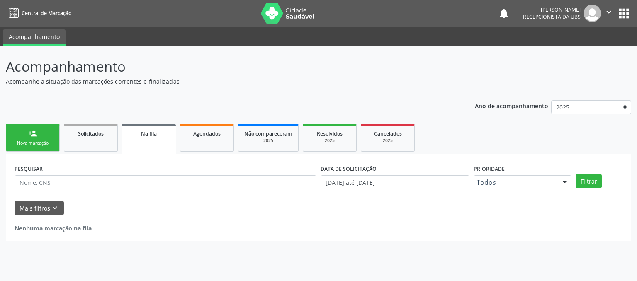
click at [30, 151] on link "person_add Nova marcação" at bounding box center [33, 138] width 54 height 28
click at [47, 142] on div "Nova marcação" at bounding box center [32, 143] width 41 height 6
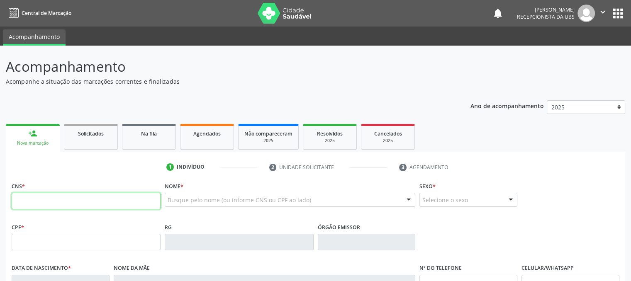
click at [30, 198] on input "text" at bounding box center [86, 201] width 149 height 17
type input "706 2095 5278 6764"
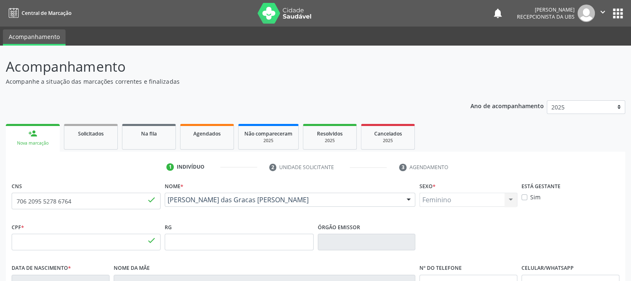
type input "360.488.524-87"
type input "14/12/1962"
type input "Acila Ramalho de Oliveira"
type input "(87) 99993-9419"
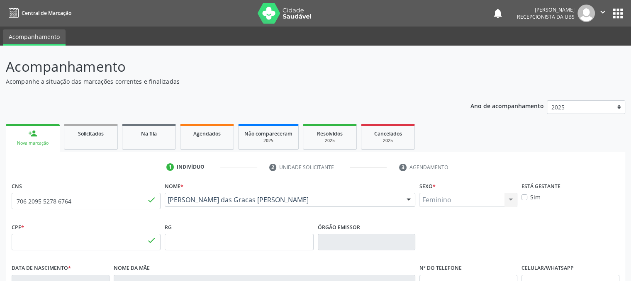
type input "1056"
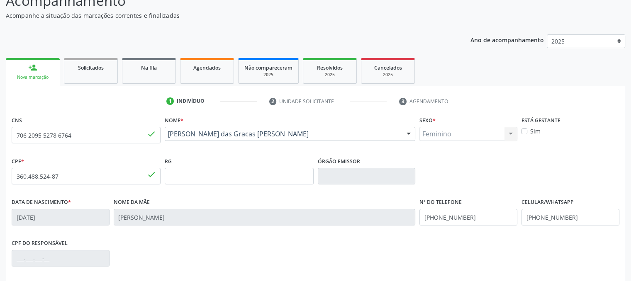
scroll to position [168, 0]
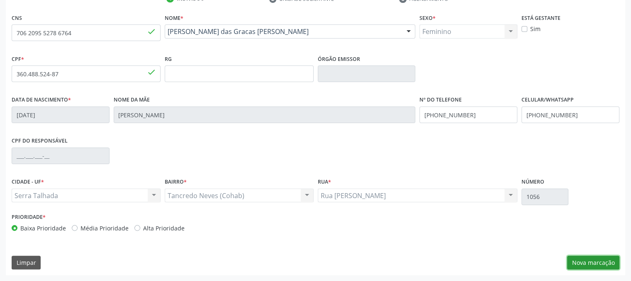
click at [590, 263] on button "Nova marcação" at bounding box center [593, 263] width 52 height 14
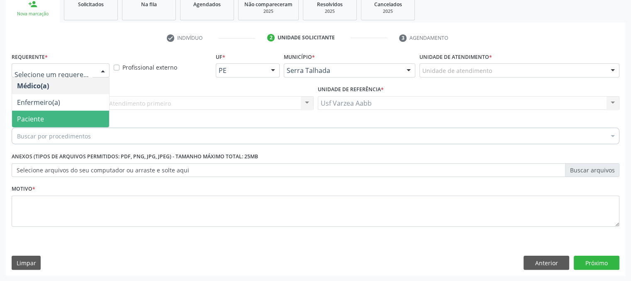
click at [47, 119] on span "Paciente" at bounding box center [60, 119] width 97 height 17
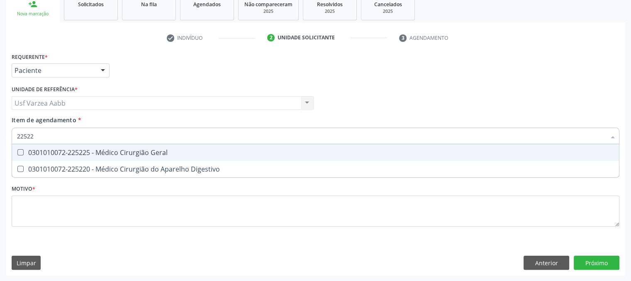
type input "225225"
click at [62, 158] on span "0301010072-225225 - Médico Cirurgião Geral" at bounding box center [315, 152] width 607 height 17
checkbox Geral "true"
type input "225225"
click at [71, 194] on div "Requerente * Paciente Médico(a) Enfermeiro(a) Paciente Nenhum resultado encontr…" at bounding box center [316, 145] width 608 height 188
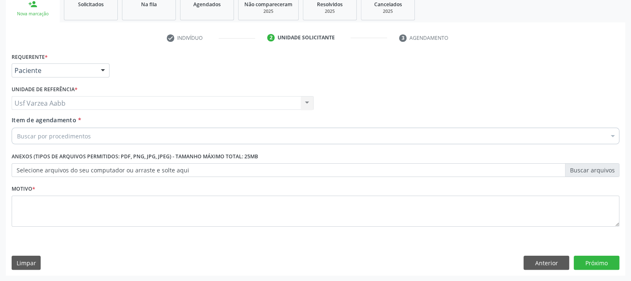
click at [79, 214] on div "Requerente * Paciente Médico(a) Enfermeiro(a) Paciente Nenhum resultado encontr…" at bounding box center [316, 145] width 608 height 188
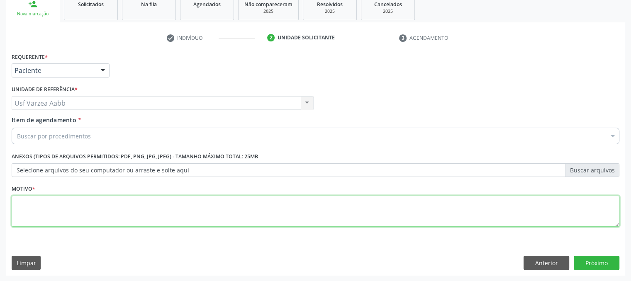
click at [79, 214] on textarea at bounding box center [316, 212] width 608 height 32
click at [79, 214] on textarea "x" at bounding box center [316, 212] width 608 height 32
type textarea "x"
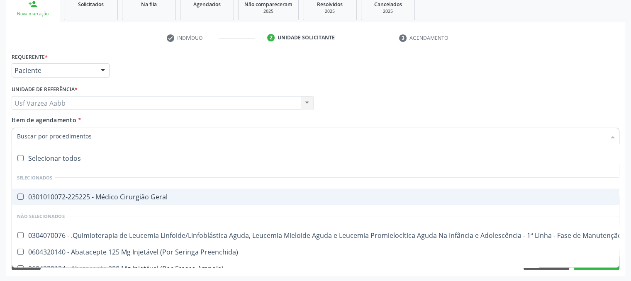
click at [98, 191] on span "0301010072-225225 - Médico Cirurgião Geral" at bounding box center [340, 197] width 656 height 17
checkbox Geral "true"
click at [255, 85] on div "Unidade de referência * Usf Varzea Aabb Usf Varzea Aabb Nenhum resultado encont…" at bounding box center [163, 96] width 302 height 27
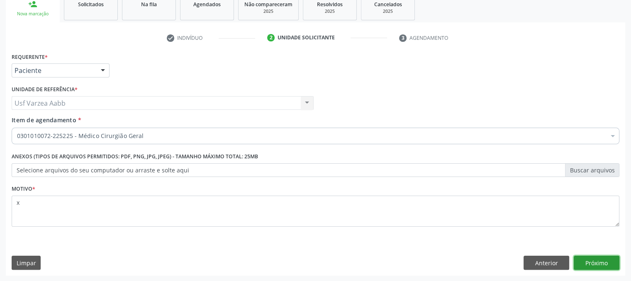
click at [591, 263] on button "Próximo" at bounding box center [597, 263] width 46 height 14
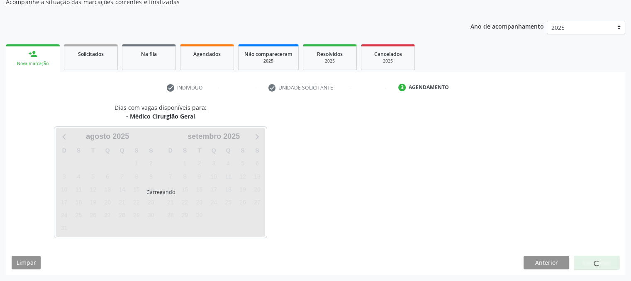
scroll to position [80, 0]
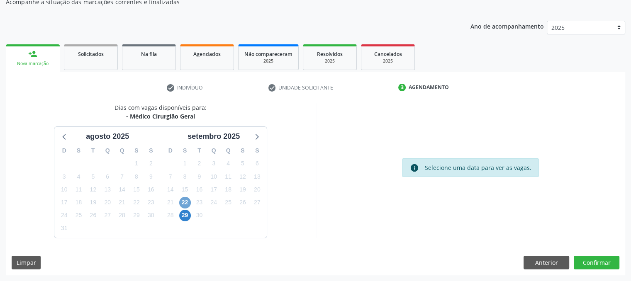
click at [185, 202] on span "22" at bounding box center [185, 203] width 12 height 12
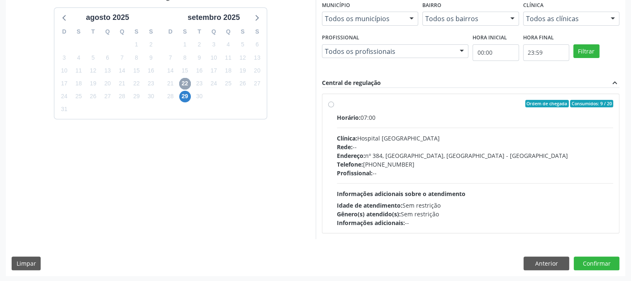
scroll to position [199, 0]
click at [184, 97] on span "29" at bounding box center [185, 96] width 12 height 12
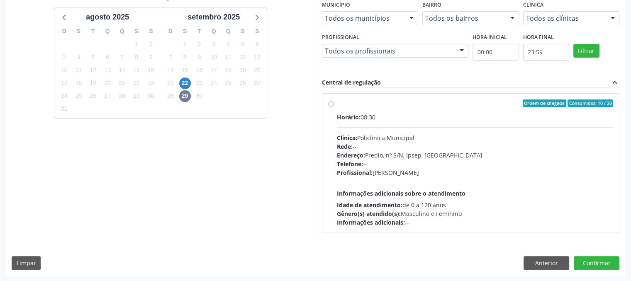
click at [337, 102] on label "Ordem de chegada Consumidos: 10 / 20 Horário: 08:30 Clínica: Policlinica Munici…" at bounding box center [475, 163] width 277 height 127
click at [332, 102] on input "Ordem de chegada Consumidos: 10 / 20 Horário: 08:30 Clínica: Policlinica Munici…" at bounding box center [331, 103] width 6 height 7
radio input "true"
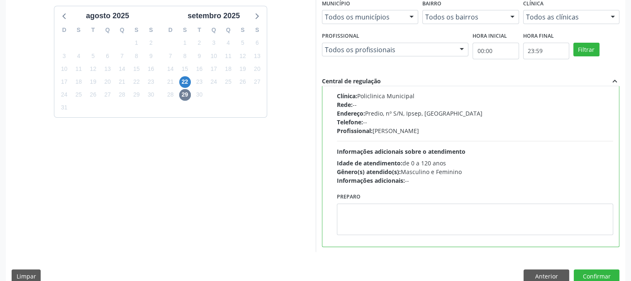
scroll to position [0, 0]
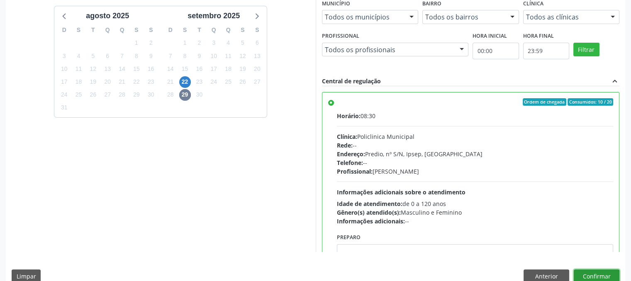
click at [594, 277] on button "Confirmar" at bounding box center [597, 277] width 46 height 14
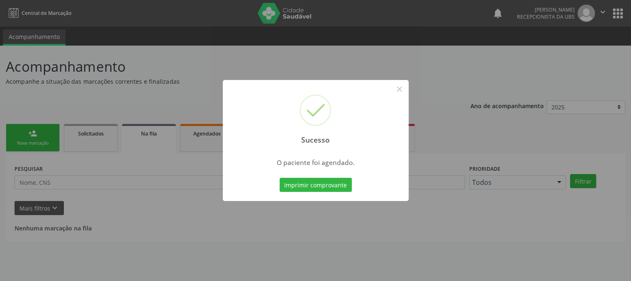
click at [319, 185] on button "Imprimir comprovante" at bounding box center [316, 185] width 72 height 14
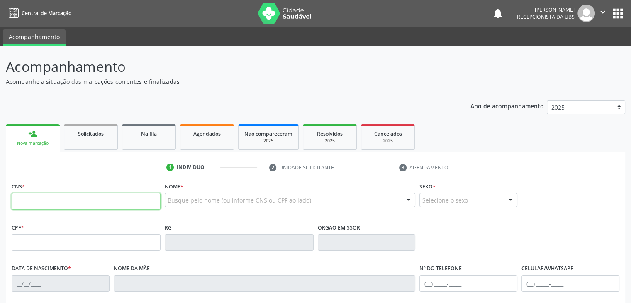
click at [38, 207] on input "text" at bounding box center [86, 201] width 149 height 17
type input "898 0046 5167 5125"
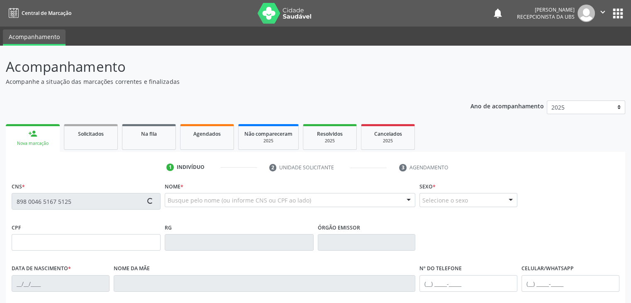
type input "716.714.944-66"
type input "[DATE]"
type input "[PERSON_NAME]"
type input "[PHONE_NUMBER]"
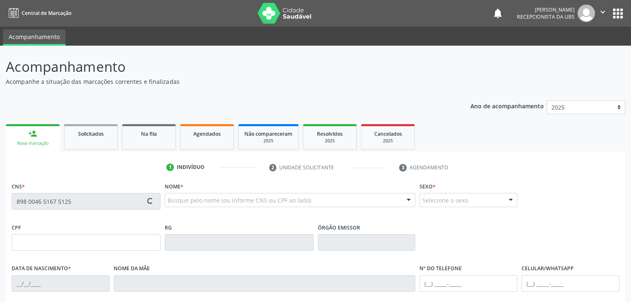
type input "027.082.984-96"
type input "31"
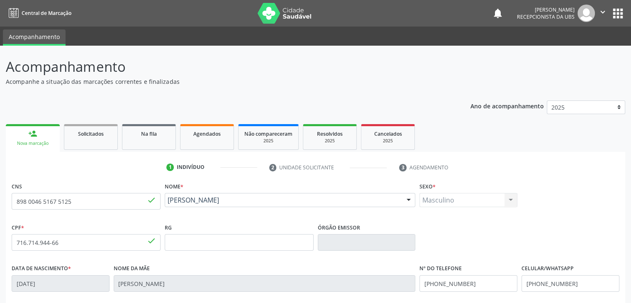
scroll to position [147, 0]
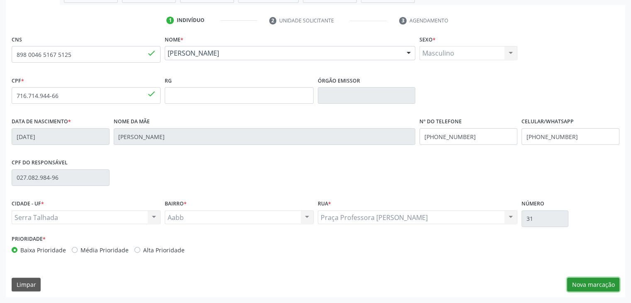
click at [586, 282] on button "Nova marcação" at bounding box center [593, 284] width 52 height 14
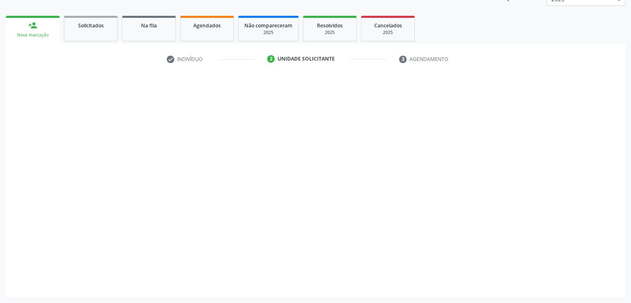
scroll to position [108, 0]
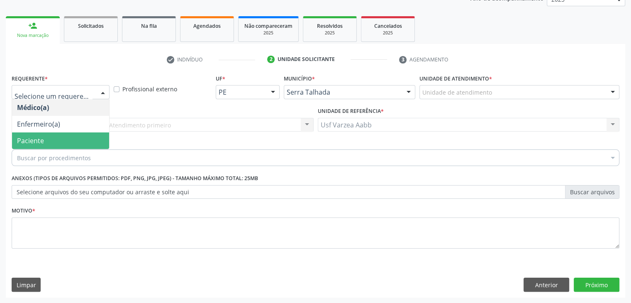
drag, startPoint x: 56, startPoint y: 86, endPoint x: 56, endPoint y: 150, distance: 64.3
click at [56, 150] on div "Requerente * Médico(a) Enfermeiro(a) Paciente Nenhum resultado encontrado para:…" at bounding box center [316, 166] width 608 height 188
click at [51, 138] on span "Paciente" at bounding box center [60, 140] width 97 height 17
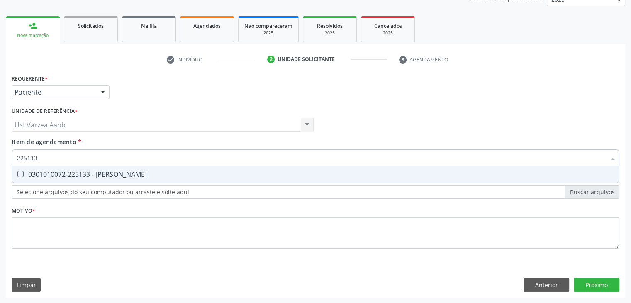
type input "225133"
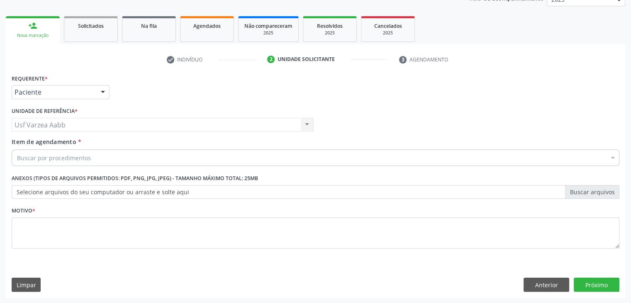
drag, startPoint x: 108, startPoint y: 185, endPoint x: 99, endPoint y: 172, distance: 16.4
click at [99, 172] on div "Anexos (Tipos de arquivos permitidos: PDF, PNG, JPG, JPEG) - Tamanho máximo tot…" at bounding box center [316, 185] width 608 height 27
drag, startPoint x: 94, startPoint y: 166, endPoint x: 89, endPoint y: 159, distance: 9.2
click at [89, 159] on div "Item de agendamento * Buscar por procedimentos Selecionar todos 0304070076 - .Q…" at bounding box center [316, 153] width 612 height 32
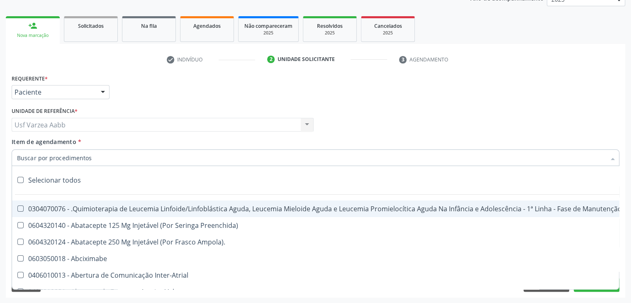
click at [89, 159] on div at bounding box center [316, 157] width 608 height 17
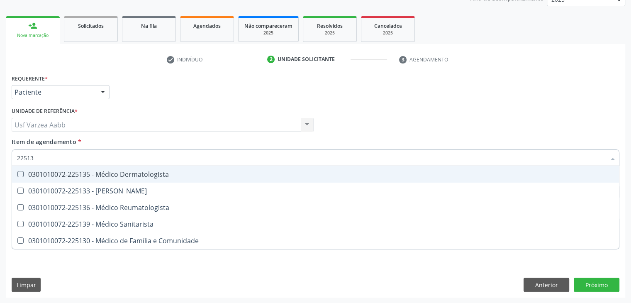
type input "225133"
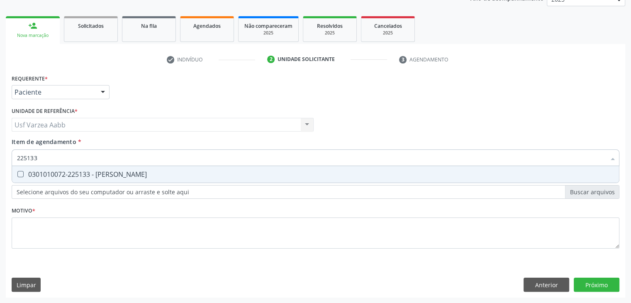
click at [101, 175] on div "0301010072-225133 - [PERSON_NAME]" at bounding box center [315, 174] width 597 height 7
checkbox Psiquiatra "true"
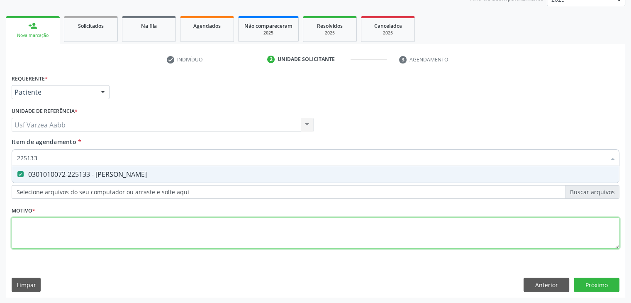
click at [120, 228] on div "Requerente * Paciente Médico(a) Enfermeiro(a) Paciente Nenhum resultado encontr…" at bounding box center [316, 166] width 608 height 188
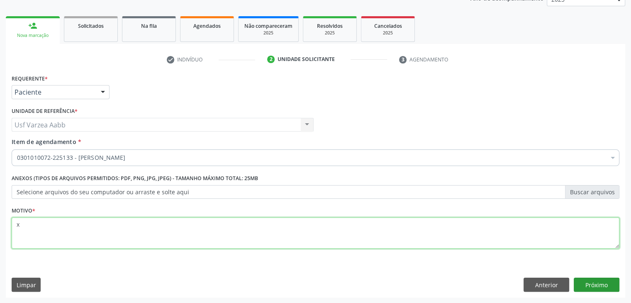
type textarea "x"
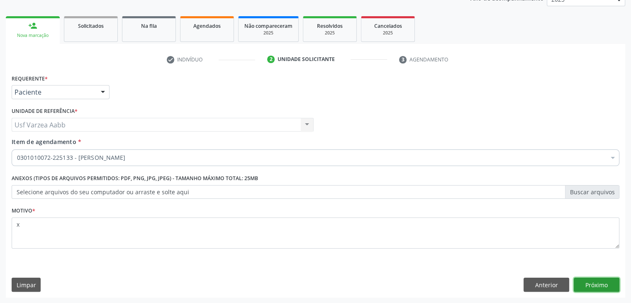
click at [591, 284] on button "Próximo" at bounding box center [597, 284] width 46 height 14
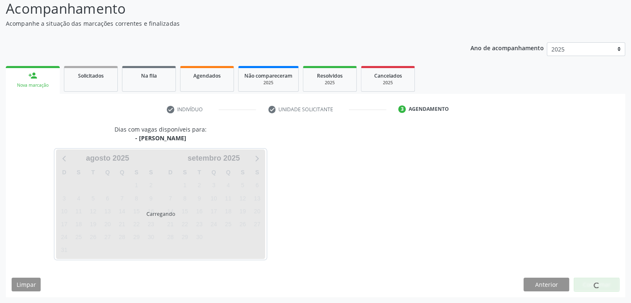
scroll to position [58, 0]
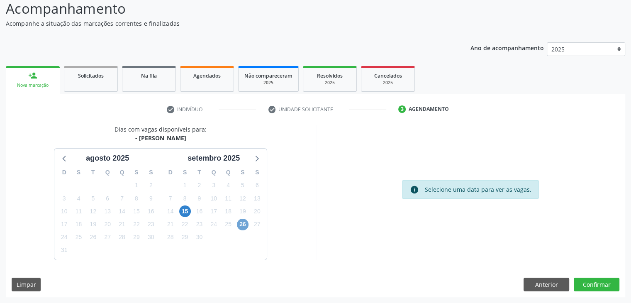
click at [243, 221] on span "26" at bounding box center [243, 225] width 12 height 12
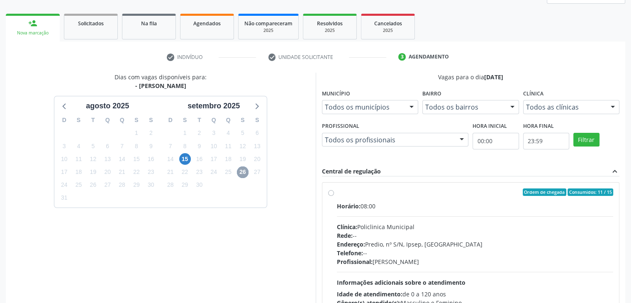
scroll to position [119, 0]
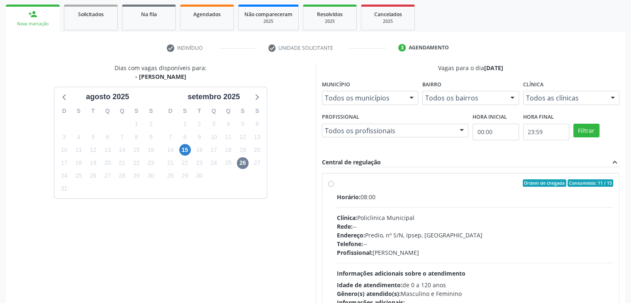
click at [335, 185] on div "Ordem de chegada Consumidos: 11 / 15 Horário: 08:00 Clínica: Policlinica Munici…" at bounding box center [470, 242] width 285 height 127
radio input "true"
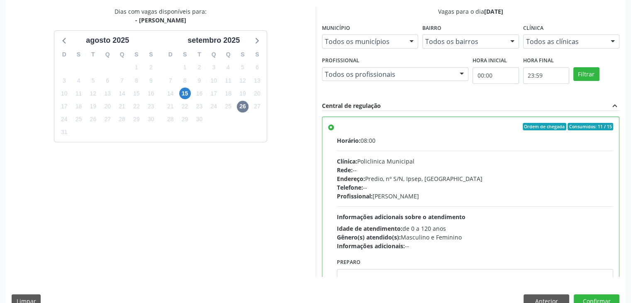
scroll to position [192, 0]
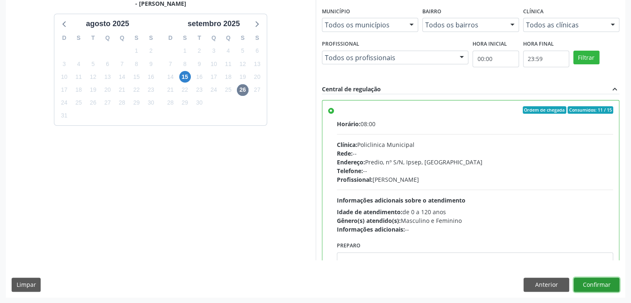
click at [597, 284] on button "Confirmar" at bounding box center [597, 284] width 46 height 14
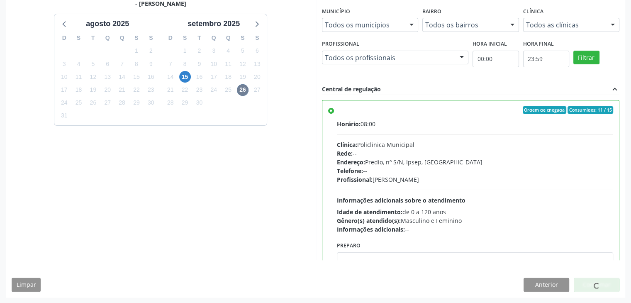
scroll to position [0, 0]
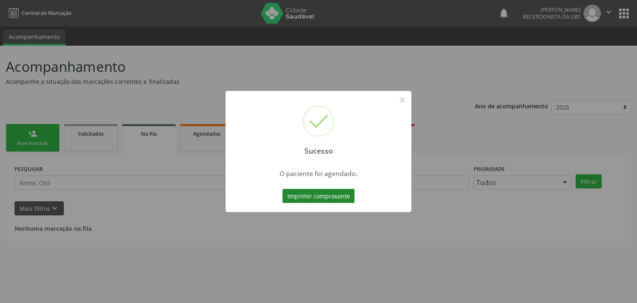
click at [333, 195] on button "Imprimir comprovante" at bounding box center [318, 196] width 72 height 14
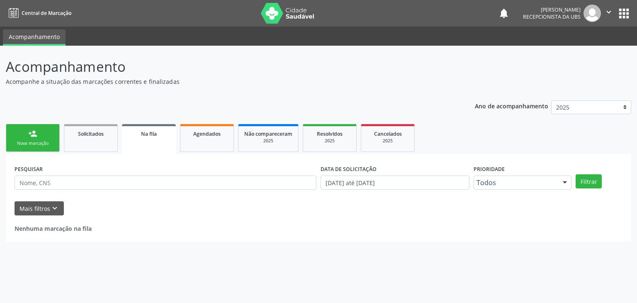
click at [39, 137] on link "person_add Nova marcação" at bounding box center [33, 138] width 54 height 28
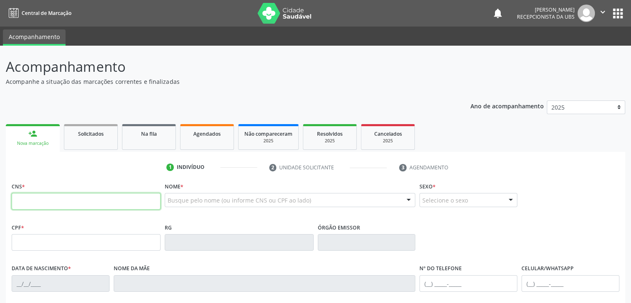
click at [40, 195] on input "text" at bounding box center [86, 201] width 149 height 17
type input "708 0018 6550 4629"
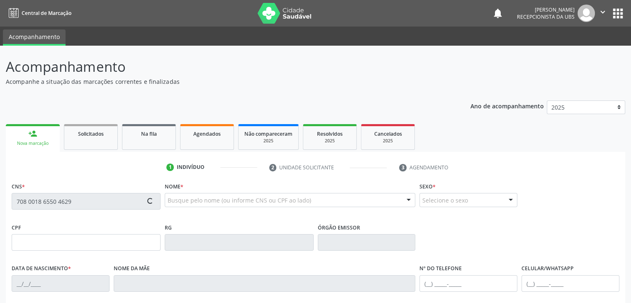
type input "126.003.944-78"
type input "[DATE]"
type input "Sileide [PERSON_NAME]"
type input "[PHONE_NUMBER]"
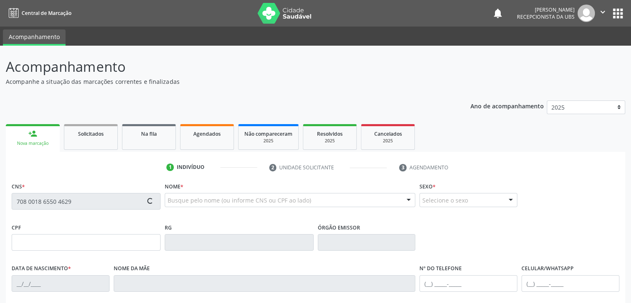
type input "13"
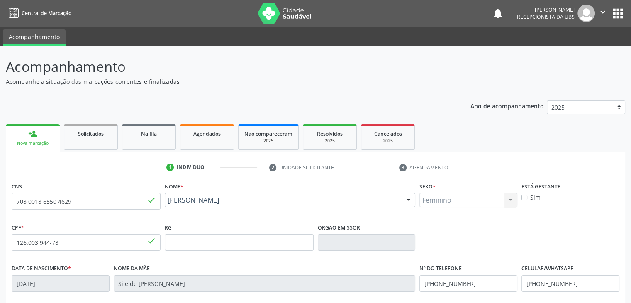
scroll to position [147, 0]
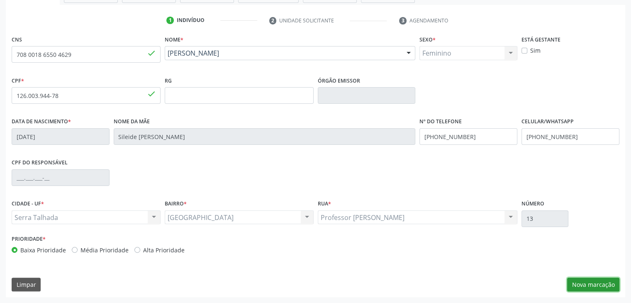
click at [596, 282] on button "Nova marcação" at bounding box center [593, 284] width 52 height 14
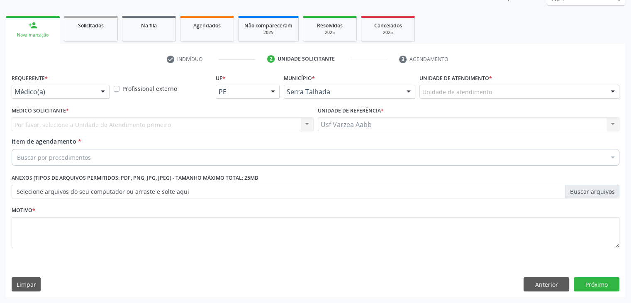
scroll to position [108, 0]
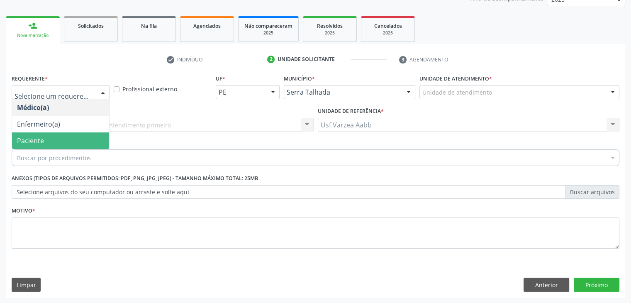
drag, startPoint x: 91, startPoint y: 93, endPoint x: 94, endPoint y: 136, distance: 42.8
click at [94, 136] on span "Paciente" at bounding box center [60, 140] width 97 height 17
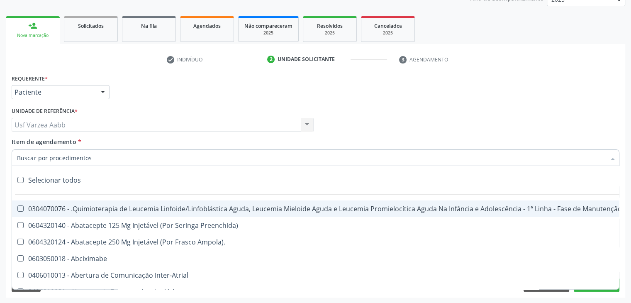
click at [91, 161] on div at bounding box center [316, 157] width 608 height 17
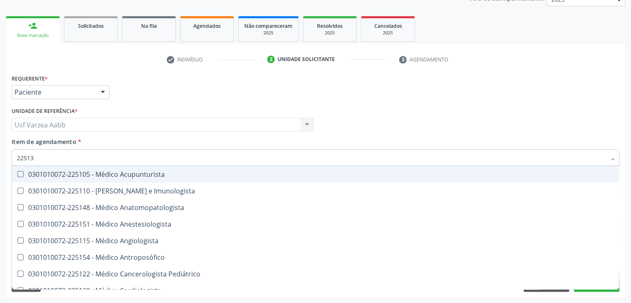
type input "225133"
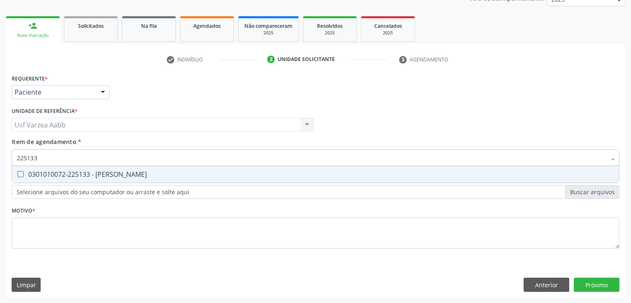
click at [97, 173] on div "0301010072-225133 - [PERSON_NAME]" at bounding box center [315, 174] width 597 height 7
checkbox Psiquiatra "true"
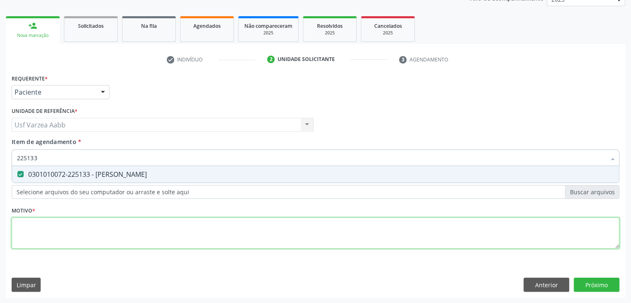
click at [100, 219] on div "Requerente * Paciente Médico(a) Enfermeiro(a) Paciente Nenhum resultado encontr…" at bounding box center [316, 166] width 608 height 188
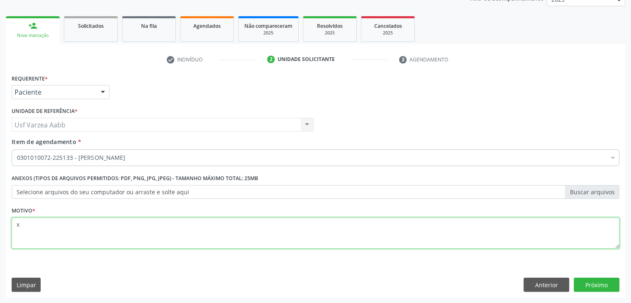
type textarea "x"
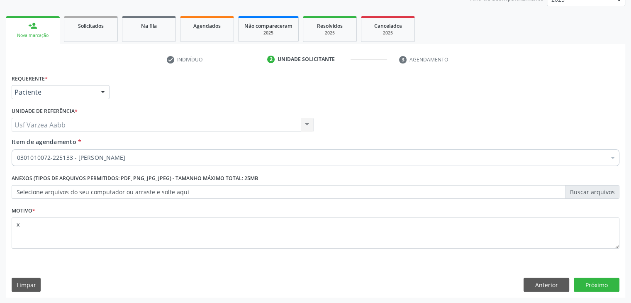
click at [133, 209] on div "Motivo * x" at bounding box center [316, 226] width 608 height 44
click at [601, 277] on button "Próximo" at bounding box center [597, 284] width 46 height 14
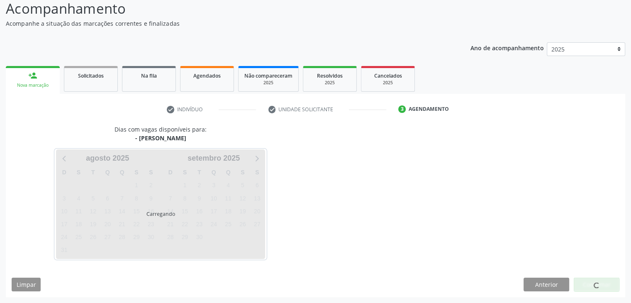
scroll to position [58, 0]
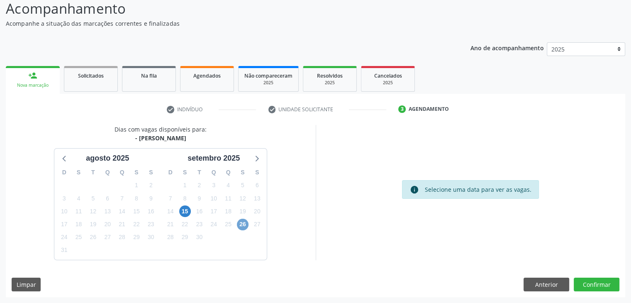
click at [241, 225] on span "26" at bounding box center [243, 225] width 12 height 12
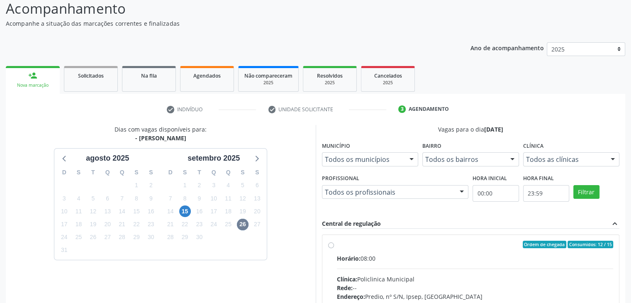
click at [326, 249] on div "Ordem de chegada Consumidos: 12 / 15 Horário: 08:00 Clínica: Policlinica Munici…" at bounding box center [470, 304] width 297 height 139
radio input "true"
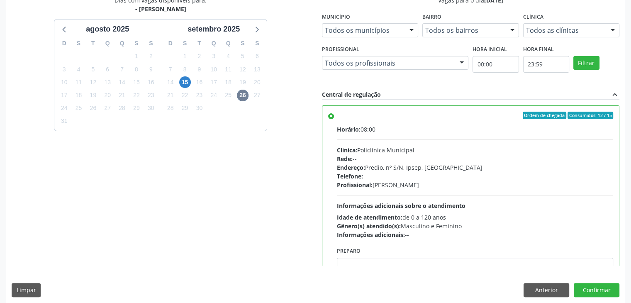
scroll to position [192, 0]
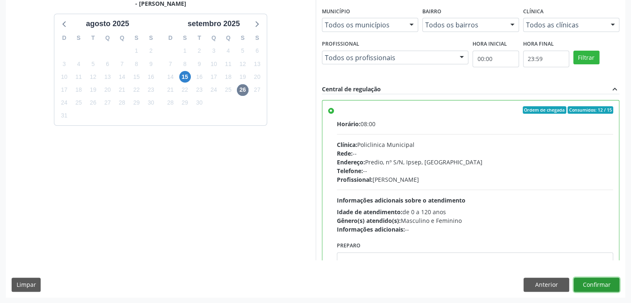
click at [587, 281] on button "Confirmar" at bounding box center [597, 284] width 46 height 14
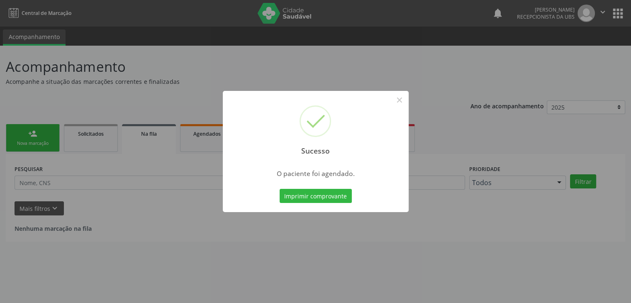
scroll to position [0, 0]
click at [314, 197] on button "Imprimir comprovante" at bounding box center [318, 196] width 72 height 14
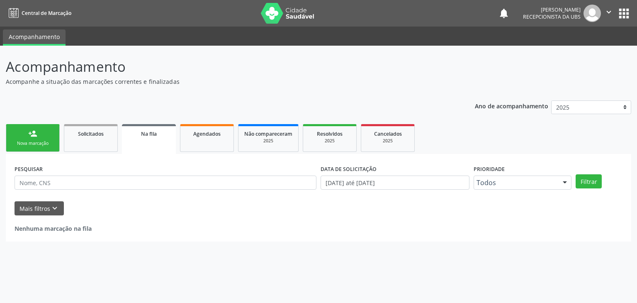
click at [43, 150] on link "person_add Nova marcação" at bounding box center [33, 138] width 54 height 28
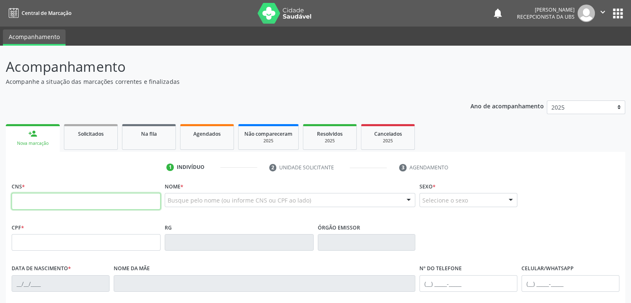
click at [53, 196] on input "text" at bounding box center [86, 201] width 149 height 17
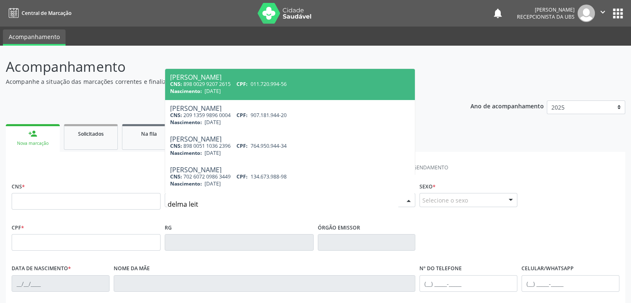
type input "delma leite"
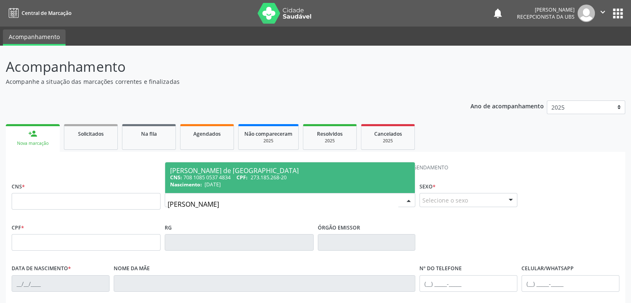
click at [229, 176] on div "CNS: 708 1085 0537 4834 CPF: 273.185.268-20" at bounding box center [290, 177] width 240 height 7
type input "708 1085 0537 4834"
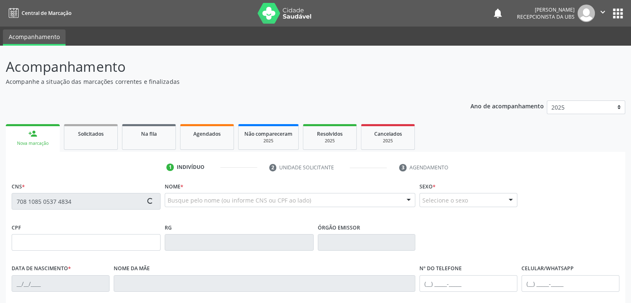
type input "273.185.268-20"
type input "03/06/1975"
type input "Leonice Leite de Lima"
type input "(87) 99810-7607"
type input "1467"
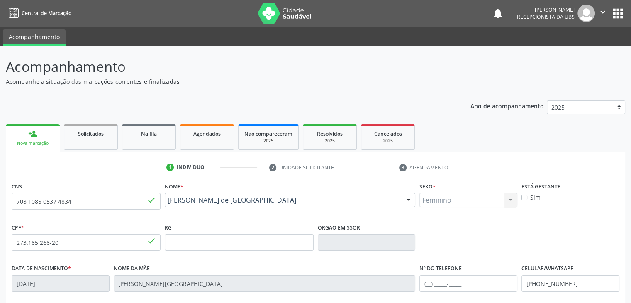
scroll to position [147, 0]
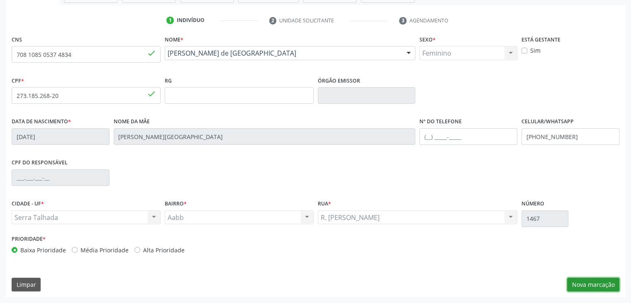
click at [596, 287] on button "Nova marcação" at bounding box center [593, 284] width 52 height 14
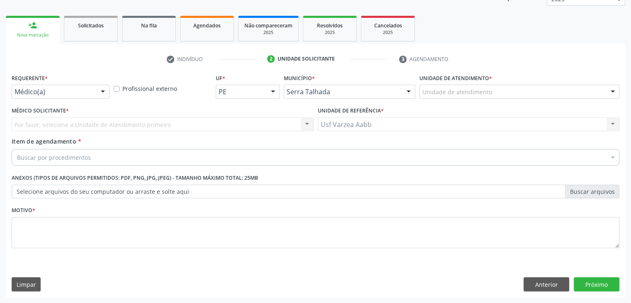
scroll to position [108, 0]
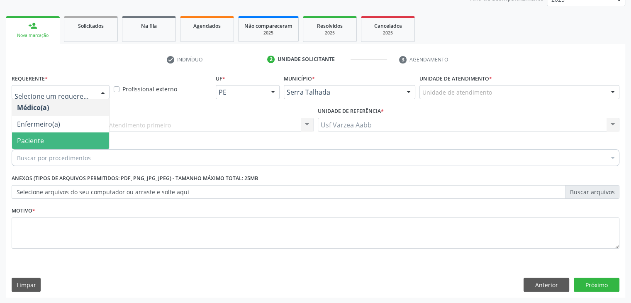
click at [78, 143] on span "Paciente" at bounding box center [60, 140] width 97 height 17
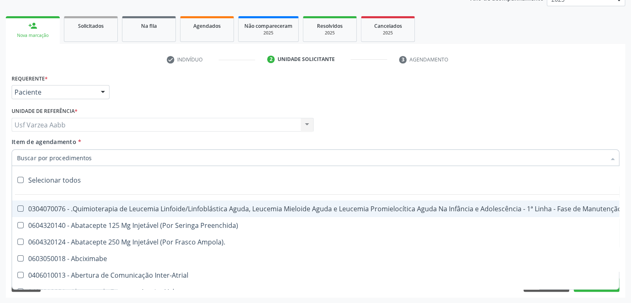
click at [78, 151] on div at bounding box center [316, 157] width 608 height 17
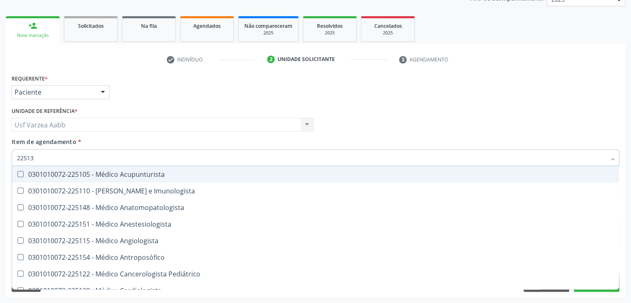
type input "225133"
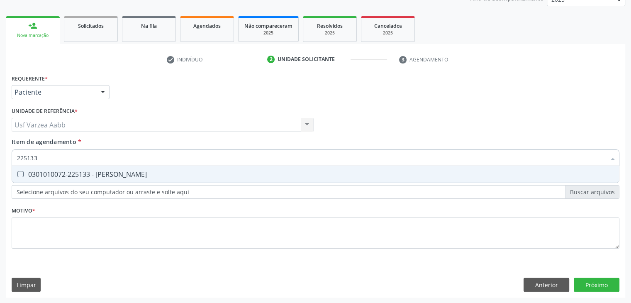
click at [92, 171] on div "0301010072-225133 - [PERSON_NAME]" at bounding box center [315, 174] width 597 height 7
checkbox Psiquiatra "true"
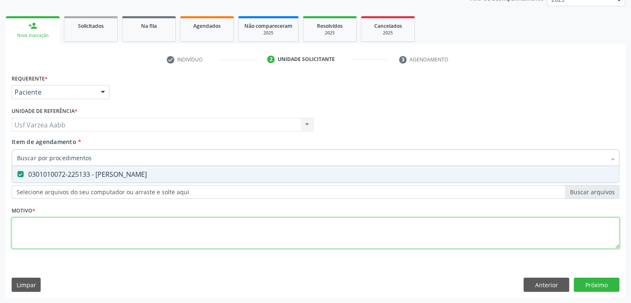
click at [102, 226] on div "Requerente * Paciente Médico(a) Enfermeiro(a) Paciente Nenhum resultado encontr…" at bounding box center [316, 166] width 608 height 188
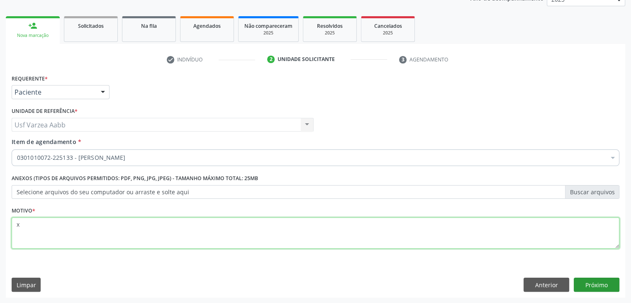
type textarea "x"
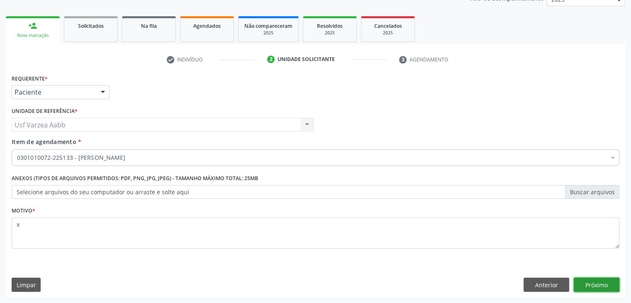
click at [581, 284] on button "Próximo" at bounding box center [597, 284] width 46 height 14
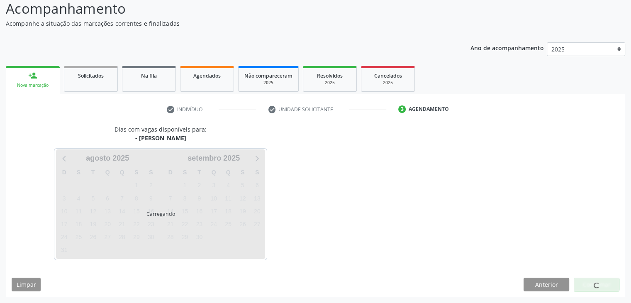
scroll to position [58, 0]
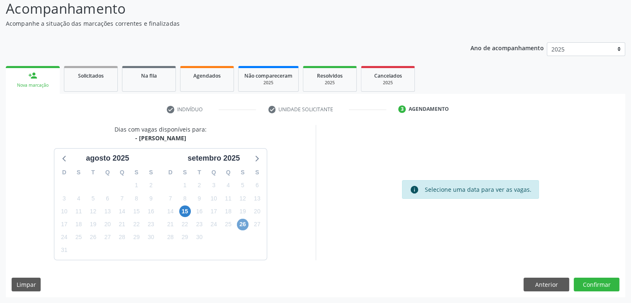
click at [248, 225] on span "26" at bounding box center [243, 225] width 12 height 12
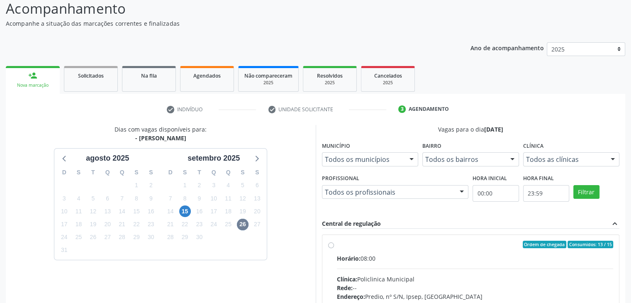
click at [337, 242] on label "Ordem de chegada Consumidos: 13 / 15 Horário: 08:00 Clínica: Policlinica Munici…" at bounding box center [475, 304] width 277 height 127
click at [330, 242] on input "Ordem de chegada Consumidos: 13 / 15 Horário: 08:00 Clínica: Policlinica Munici…" at bounding box center [331, 244] width 6 height 7
radio input "true"
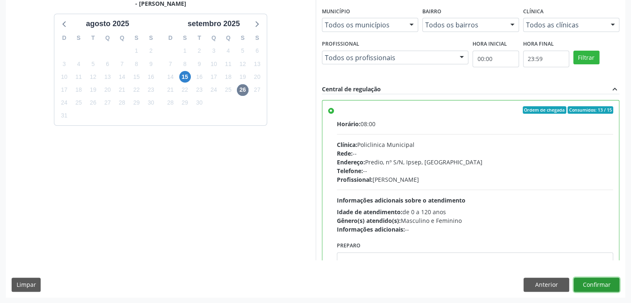
click at [604, 287] on button "Confirmar" at bounding box center [597, 284] width 46 height 14
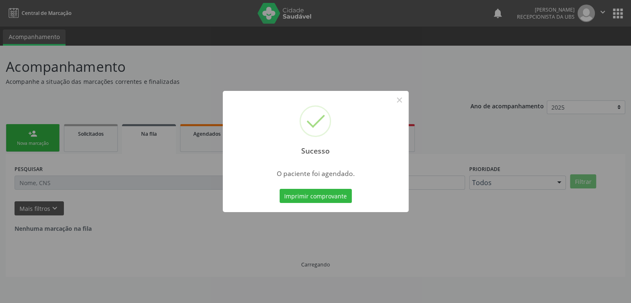
scroll to position [0, 0]
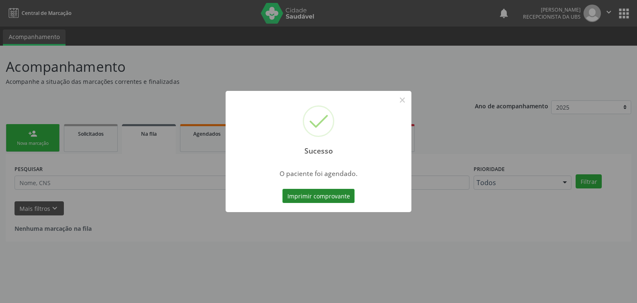
click at [338, 195] on button "Imprimir comprovante" at bounding box center [318, 196] width 72 height 14
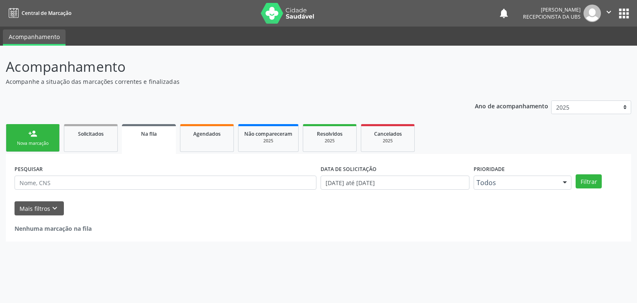
click at [31, 143] on div "Nova marcação" at bounding box center [32, 143] width 41 height 6
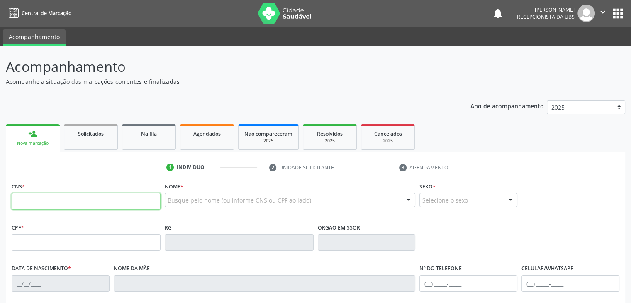
click at [55, 201] on input "text" at bounding box center [86, 201] width 149 height 17
type input "708 6045 6788 4080"
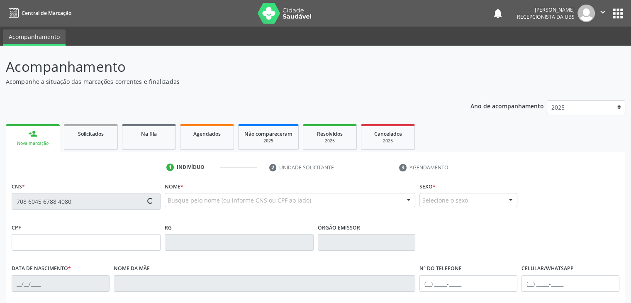
type input "110.880.934-00"
type input "25/09/2007"
type input "Cristiane Almeida Nogueira"
type input "(87) 99648-1868"
type input "027.742.414-30"
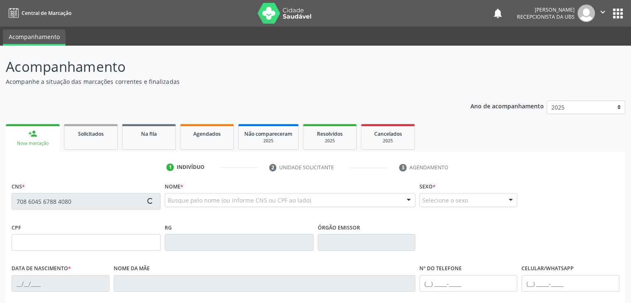
type input "35"
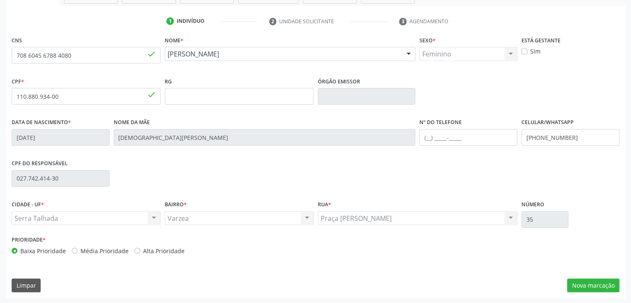
scroll to position [147, 0]
click at [602, 281] on button "Nova marcação" at bounding box center [593, 284] width 52 height 14
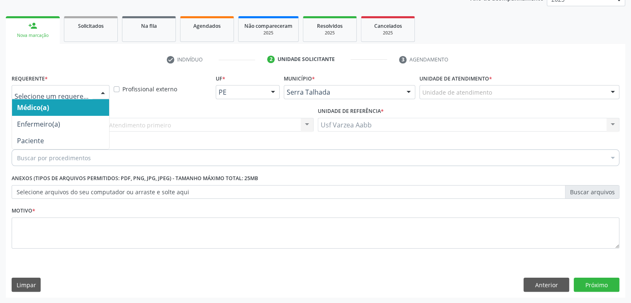
click at [38, 97] on div at bounding box center [61, 92] width 98 height 14
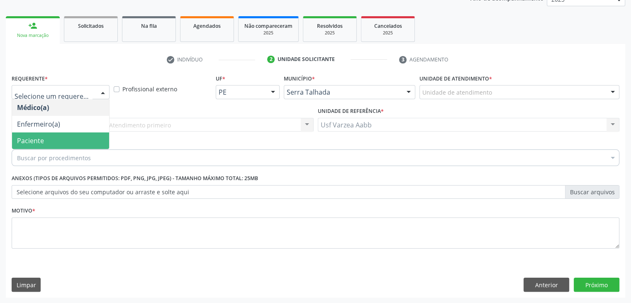
click at [39, 137] on span "Paciente" at bounding box center [30, 140] width 27 height 9
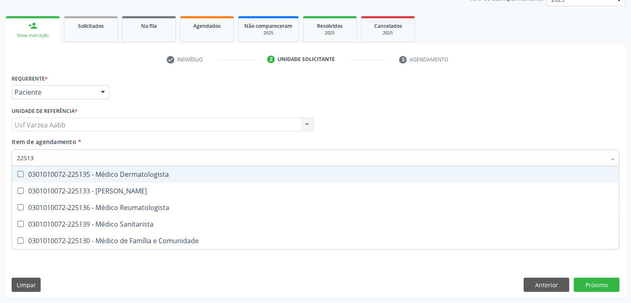
type input "225133"
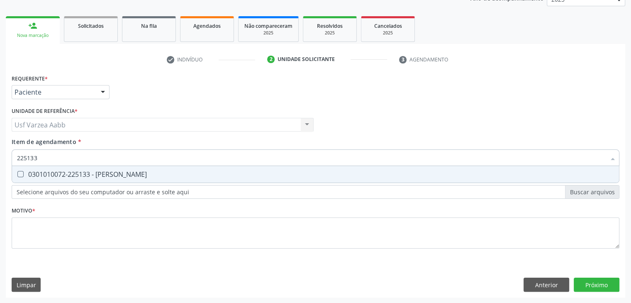
click at [73, 172] on div "0301010072-225133 - Médico Psiquiatra" at bounding box center [315, 174] width 597 height 7
checkbox Psiquiatra "true"
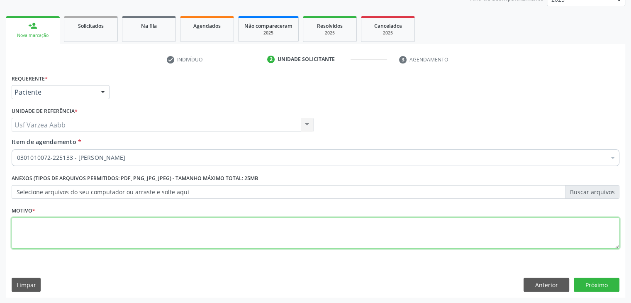
click at [93, 229] on div "Requerente * Paciente Médico(a) Enfermeiro(a) Paciente Nenhum resultado encontr…" at bounding box center [316, 166] width 608 height 188
type textarea "x"
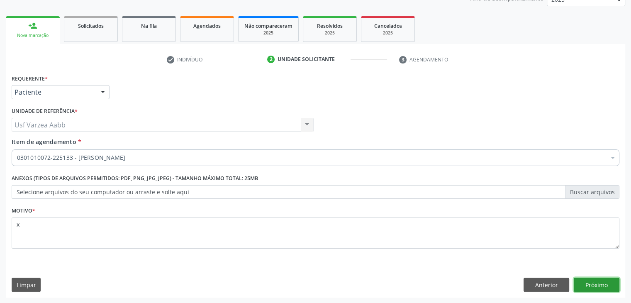
click at [589, 285] on button "Próximo" at bounding box center [597, 284] width 46 height 14
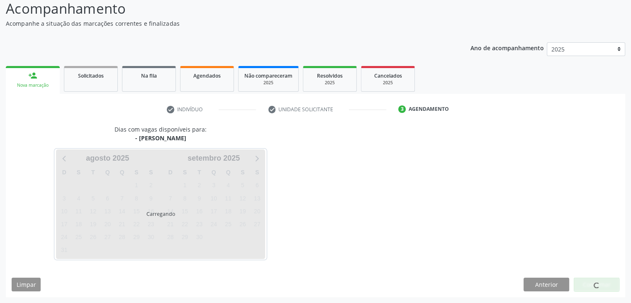
scroll to position [58, 0]
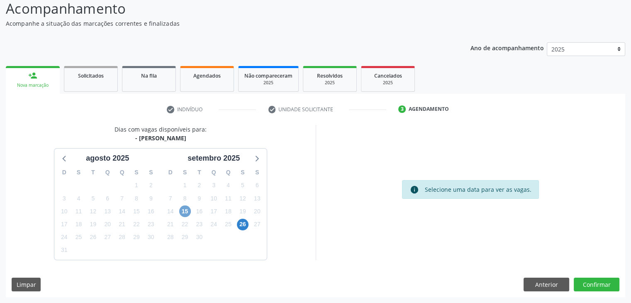
click at [184, 214] on span "15" at bounding box center [185, 211] width 12 height 12
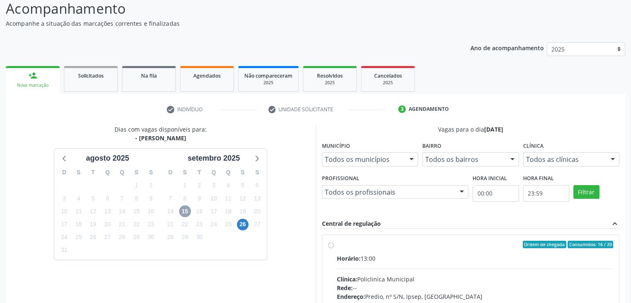
scroll to position [178, 0]
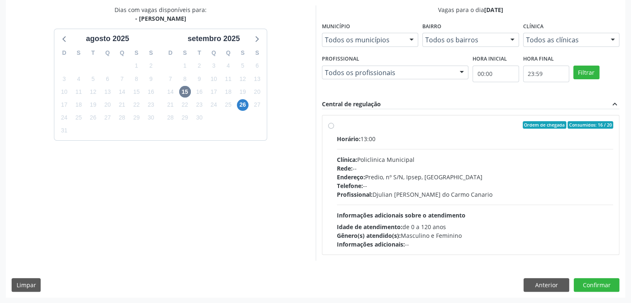
click at [337, 127] on label "Ordem de chegada Consumidos: 16 / 20 Horário: 13:00 Clínica: Policlinica Munici…" at bounding box center [475, 184] width 277 height 127
click at [333, 127] on input "Ordem de chegada Consumidos: 16 / 20 Horário: 13:00 Clínica: Policlinica Munici…" at bounding box center [331, 124] width 6 height 7
radio input "true"
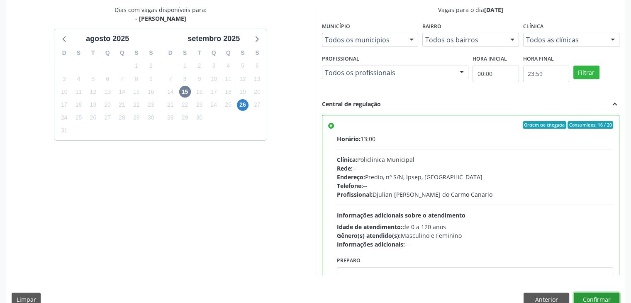
click at [598, 295] on button "Confirmar" at bounding box center [597, 299] width 46 height 14
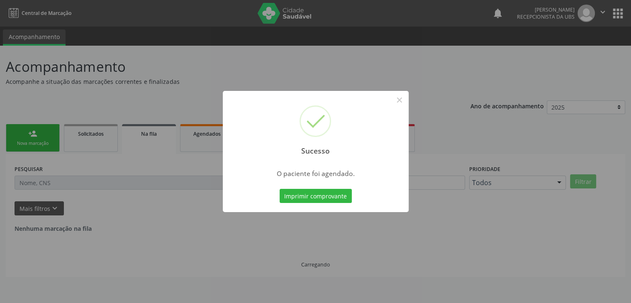
scroll to position [0, 0]
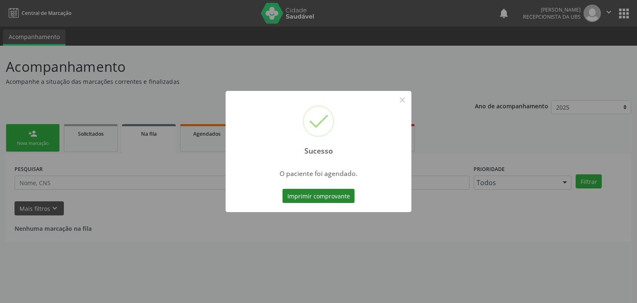
click at [342, 192] on button "Imprimir comprovante" at bounding box center [318, 196] width 72 height 14
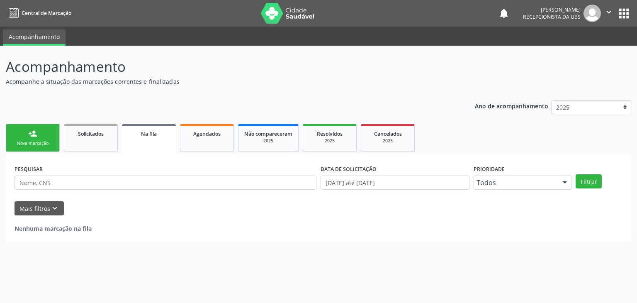
click at [18, 133] on link "person_add Nova marcação" at bounding box center [33, 138] width 54 height 28
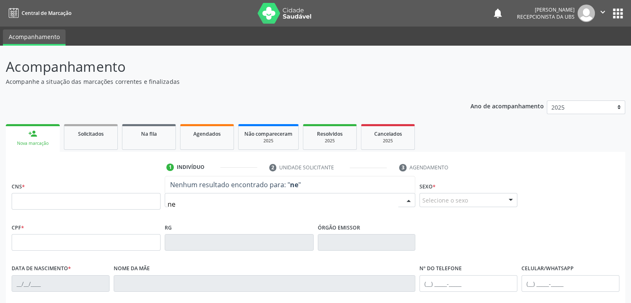
type input "n"
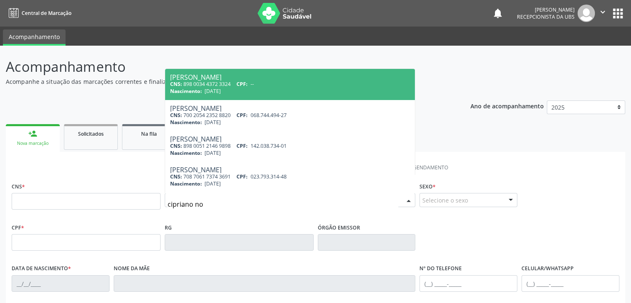
type input "cipriano nog"
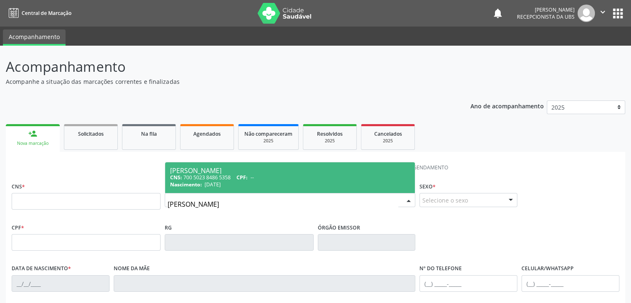
click at [285, 170] on div "Cipriano Nogueira Nunes" at bounding box center [290, 170] width 240 height 7
type input "700 5023 8486 5358"
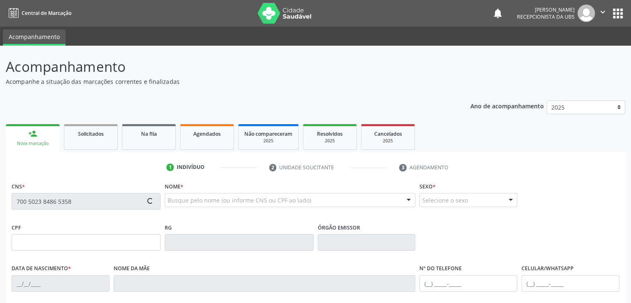
type input "02/01/1965"
type input "Luzia Panfilia Nogueira"
type input "(99) 99999-9999"
type input "(87) 99969-1337"
type input "098.949.344-04"
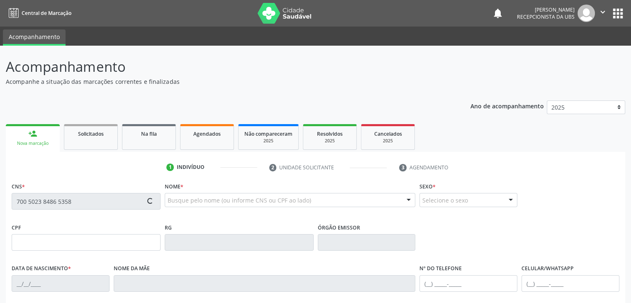
type input "649"
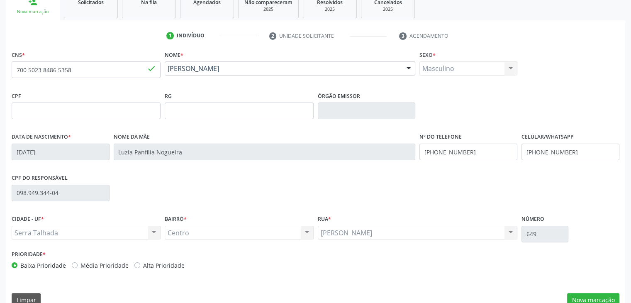
scroll to position [147, 0]
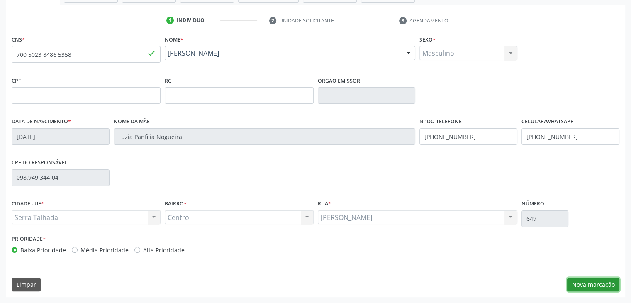
click at [601, 282] on button "Nova marcação" at bounding box center [593, 284] width 52 height 14
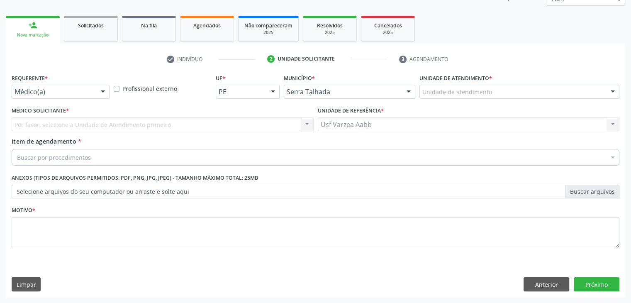
scroll to position [108, 0]
click at [59, 103] on div "Requerente * Médico(a) Médico(a) Enfermeiro(a) Paciente Nenhum resultado encont…" at bounding box center [61, 88] width 102 height 32
click at [58, 101] on div "Requerente * Médico(a) Médico(a) Enfermeiro(a) Paciente Nenhum resultado encont…" at bounding box center [61, 88] width 102 height 32
click at [58, 100] on div "Requerente * Médico(a) Médico(a) Enfermeiro(a) Paciente Nenhum resultado encont…" at bounding box center [61, 88] width 102 height 32
click at [57, 99] on div "Requerente * Médico(a) Médico(a) Enfermeiro(a) Paciente Nenhum resultado encont…" at bounding box center [61, 88] width 102 height 32
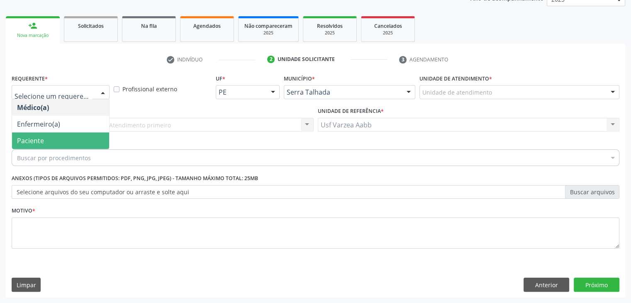
click at [58, 141] on span "Paciente" at bounding box center [60, 140] width 97 height 17
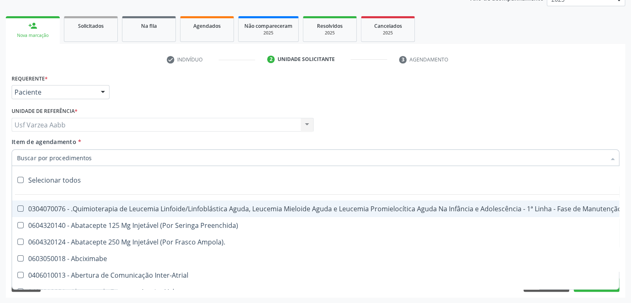
click at [62, 150] on div at bounding box center [316, 157] width 608 height 17
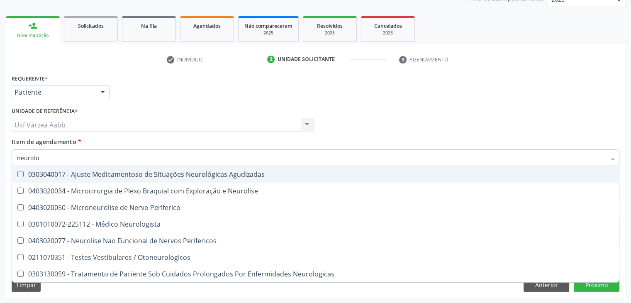
type input "neurolog"
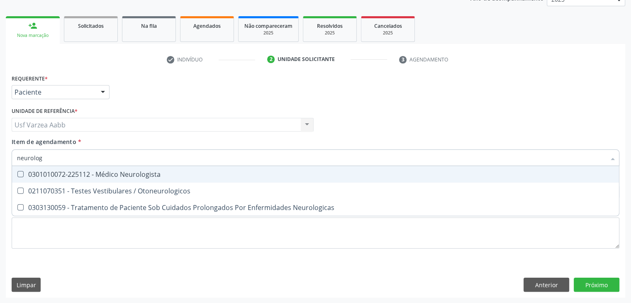
click at [107, 171] on div "0301010072-225112 - Médico Neurologista" at bounding box center [315, 174] width 597 height 7
checkbox Neurologista "true"
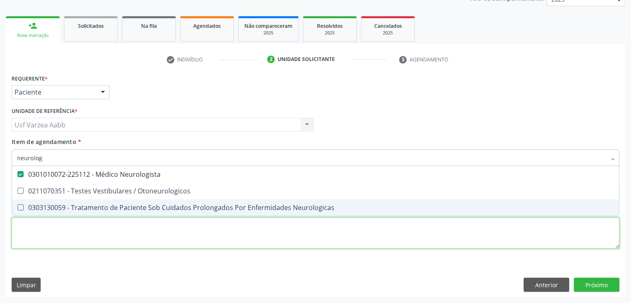
click at [117, 231] on div "Requerente * Paciente Médico(a) Enfermeiro(a) Paciente Nenhum resultado encontr…" at bounding box center [316, 166] width 608 height 188
checkbox Otoneurologicos "true"
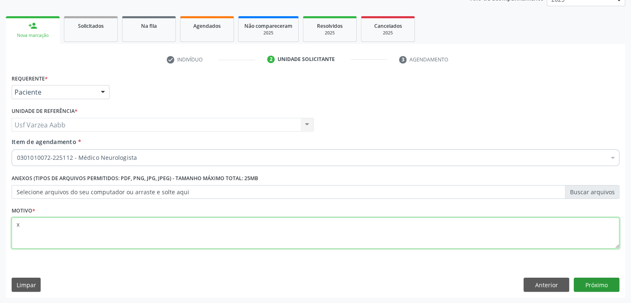
type textarea "x"
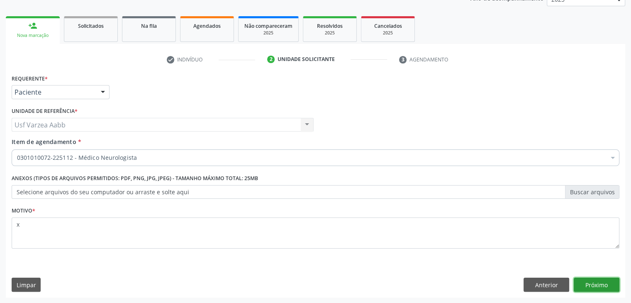
click at [599, 282] on button "Próximo" at bounding box center [597, 284] width 46 height 14
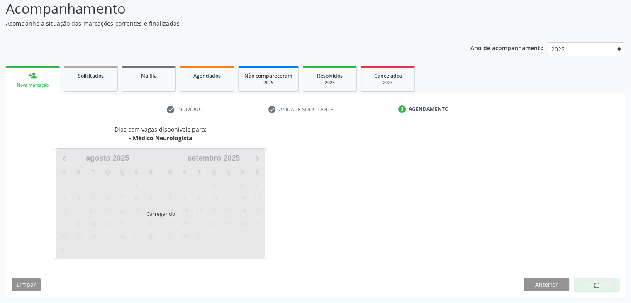
scroll to position [58, 0]
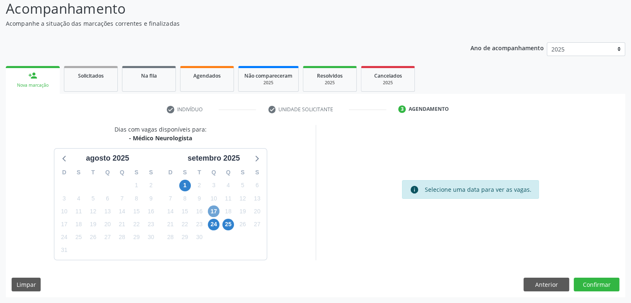
click at [215, 208] on span "17" at bounding box center [214, 211] width 12 height 12
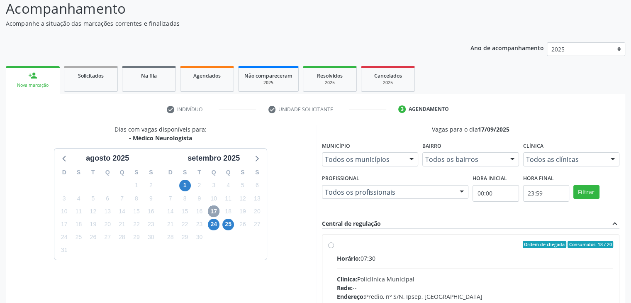
scroll to position [178, 0]
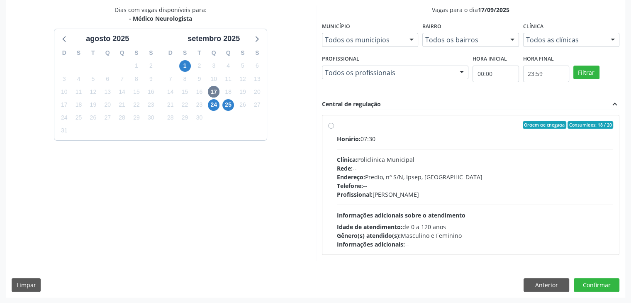
click at [337, 125] on label "Ordem de chegada Consumidos: 18 / 20 Horário: 07:30 Clínica: Policlinica Munici…" at bounding box center [475, 184] width 277 height 127
click at [330, 125] on input "Ordem de chegada Consumidos: 18 / 20 Horário: 07:30 Clínica: Policlinica Munici…" at bounding box center [331, 124] width 6 height 7
radio input "true"
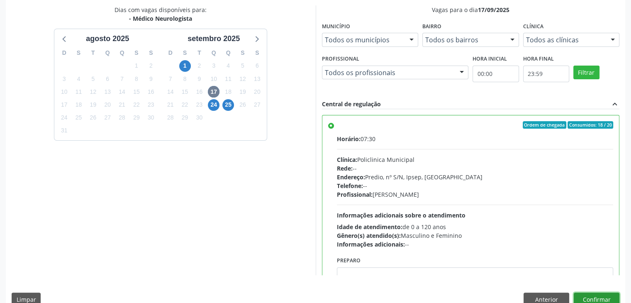
click at [605, 296] on button "Confirmar" at bounding box center [597, 299] width 46 height 14
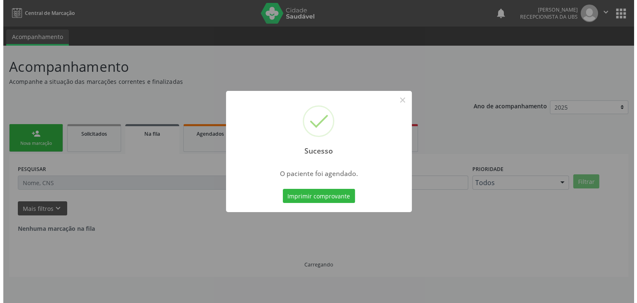
scroll to position [0, 0]
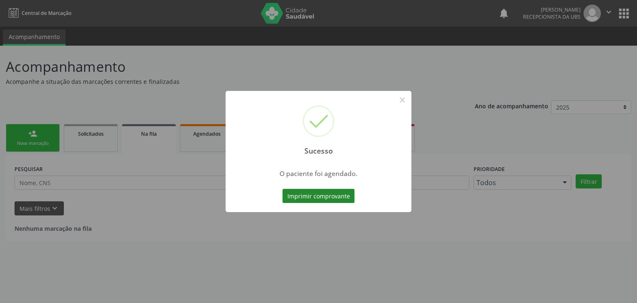
click at [328, 197] on button "Imprimir comprovante" at bounding box center [318, 196] width 72 height 14
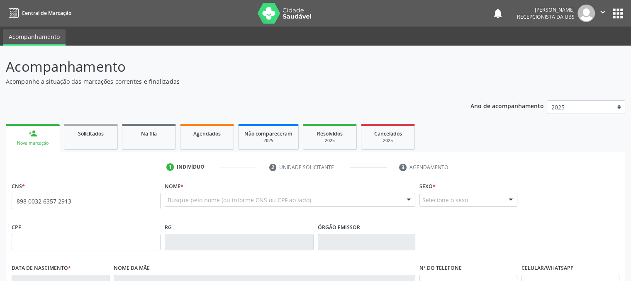
type input "898 0032 6357 2913"
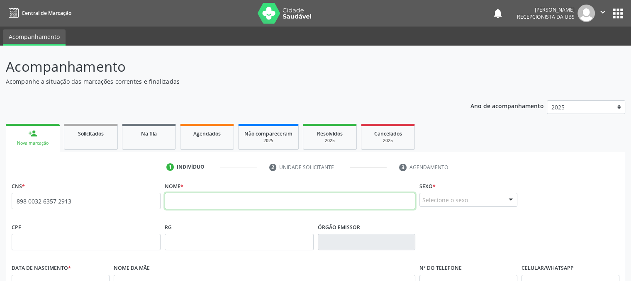
click at [207, 204] on input "text" at bounding box center [290, 201] width 251 height 17
type input "[PERSON_NAME]"
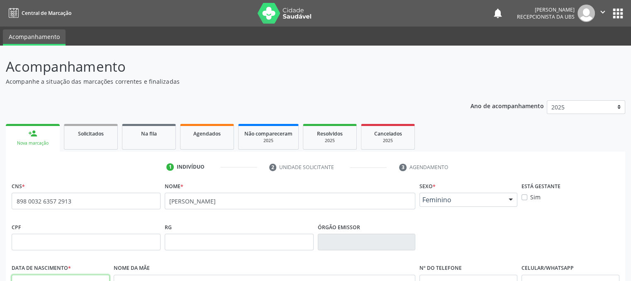
scroll to position [10, 0]
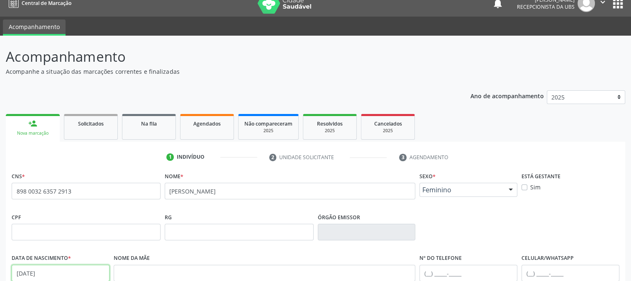
type input "[DATE]"
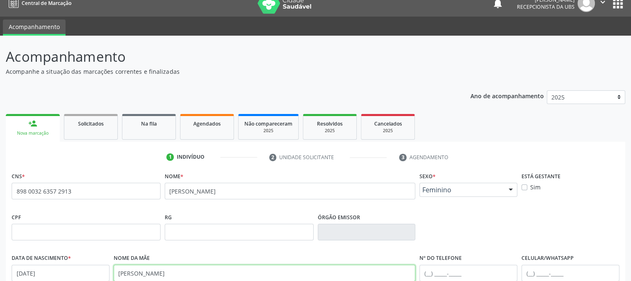
type input "[PERSON_NAME]"
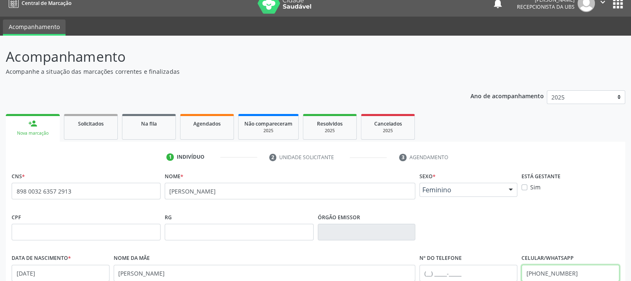
type input "[PHONE_NUMBER]"
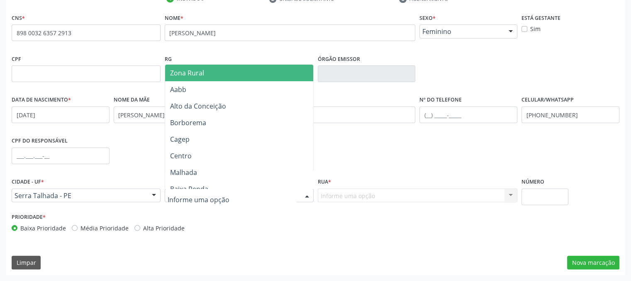
click at [202, 190] on div at bounding box center [239, 196] width 149 height 14
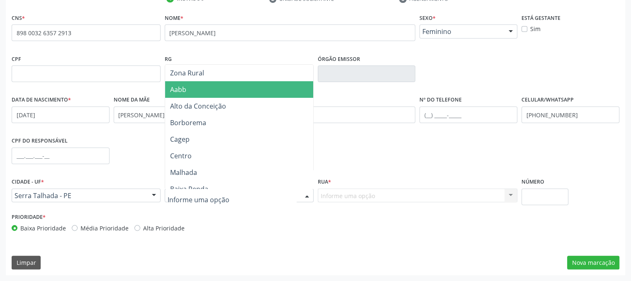
click at [195, 92] on span "Aabb" at bounding box center [239, 89] width 148 height 17
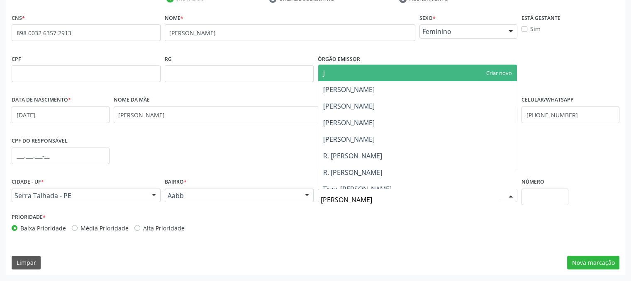
type input "JOA"
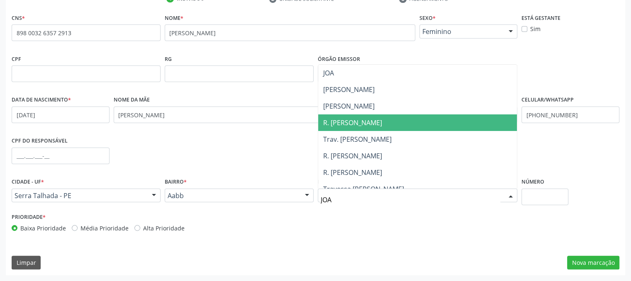
click at [377, 119] on span "R. [PERSON_NAME]" at bounding box center [352, 122] width 59 height 9
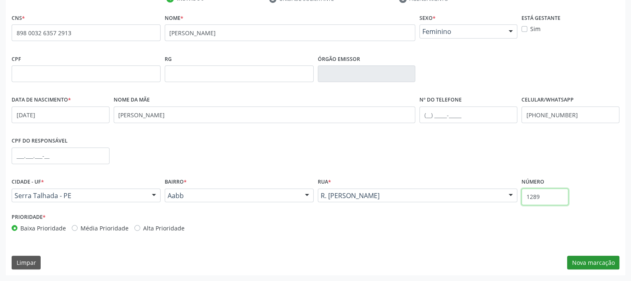
type input "1289"
click at [586, 267] on button "Nova marcação" at bounding box center [593, 263] width 52 height 14
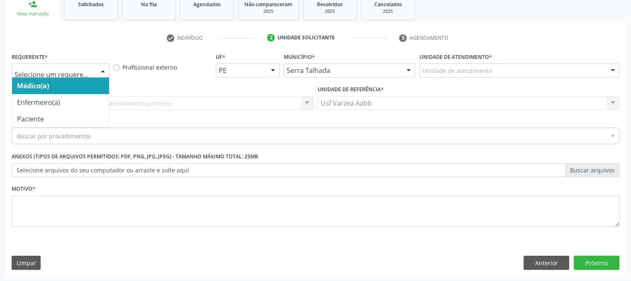
click at [70, 75] on div at bounding box center [61, 70] width 98 height 14
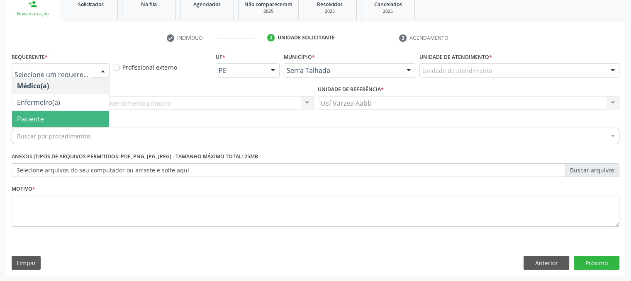
click at [66, 119] on span "Paciente" at bounding box center [60, 119] width 97 height 17
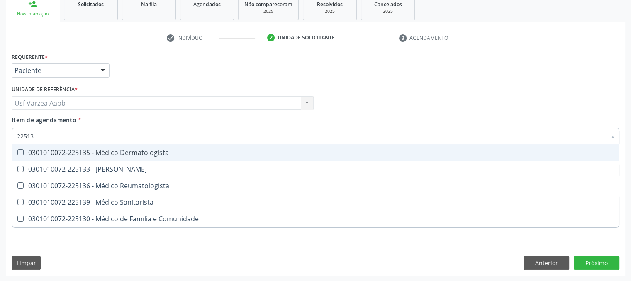
type input "225135"
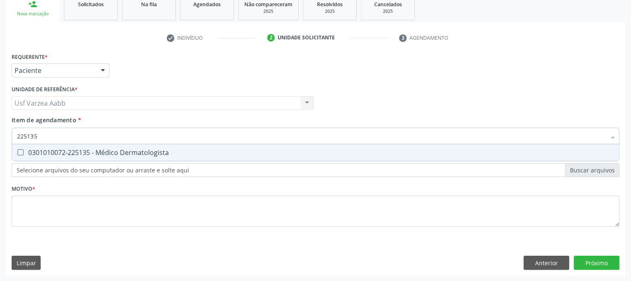
click at [83, 151] on div "0301010072-225135 - Médico Dermatologista" at bounding box center [315, 152] width 597 height 7
checkbox Dermatologista "true"
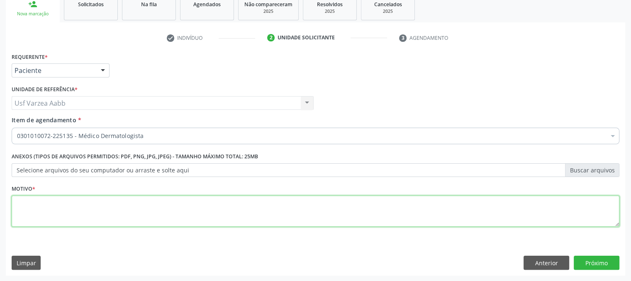
click at [81, 226] on div "Requerente * Paciente Médico(a) Enfermeiro(a) Paciente Nenhum resultado encontr…" at bounding box center [316, 145] width 608 height 188
type textarea "X"
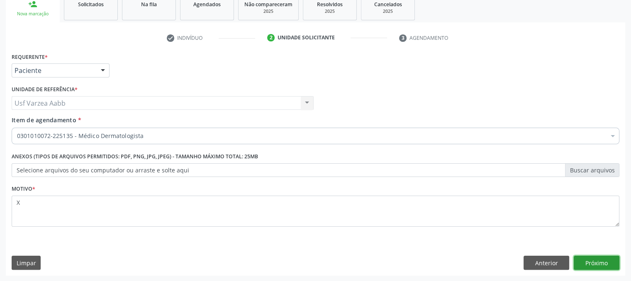
click at [580, 262] on button "Próximo" at bounding box center [597, 263] width 46 height 14
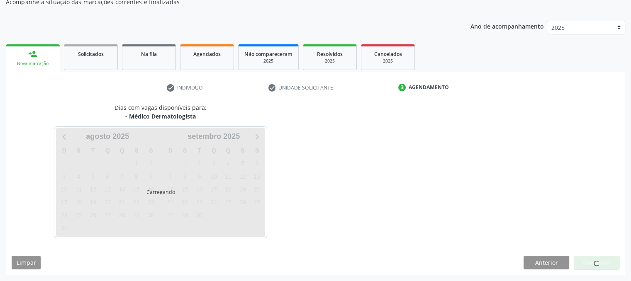
scroll to position [80, 0]
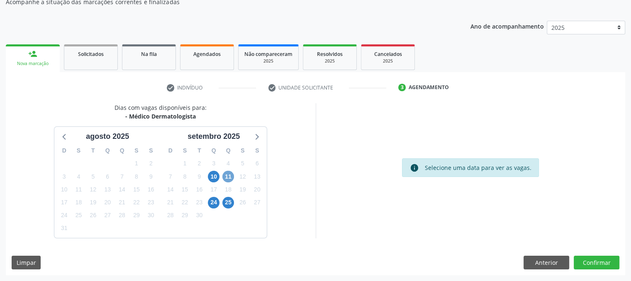
click at [230, 173] on span "11" at bounding box center [228, 177] width 12 height 12
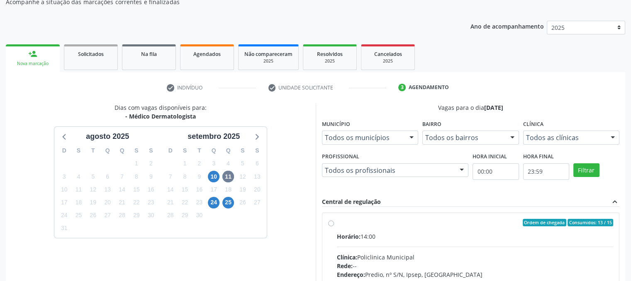
click at [337, 225] on label "Ordem de chegada Consumidos: 13 / 15 Horário: 14:00 Clínica: Policlinica Munici…" at bounding box center [475, 282] width 277 height 127
click at [328, 225] on input "Ordem de chegada Consumidos: 13 / 15 Horário: 14:00 Clínica: Policlinica Munici…" at bounding box center [331, 222] width 6 height 7
radio input "true"
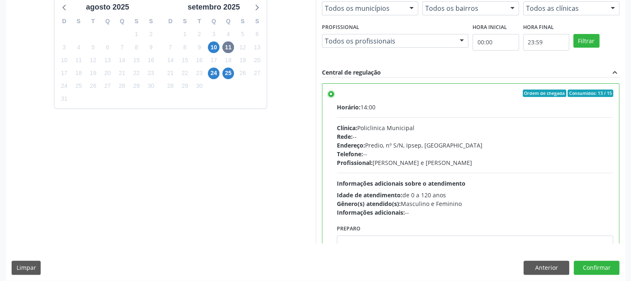
scroll to position [214, 0]
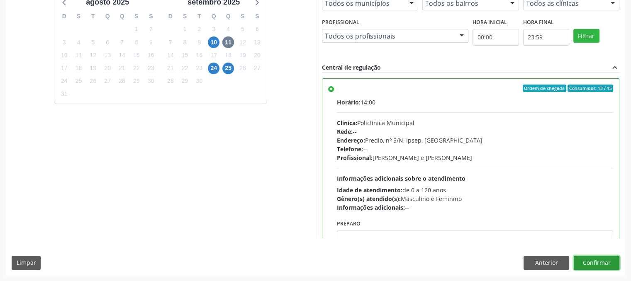
click at [595, 265] on button "Confirmar" at bounding box center [597, 263] width 46 height 14
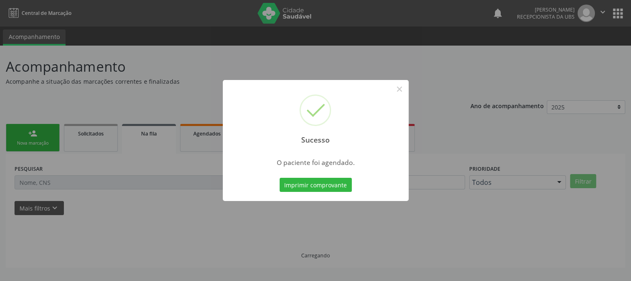
scroll to position [0, 0]
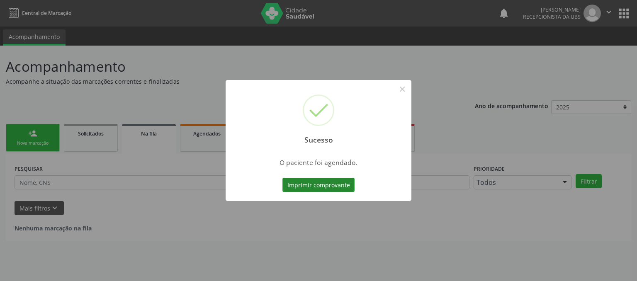
click at [327, 179] on button "Imprimir comprovante" at bounding box center [318, 185] width 72 height 14
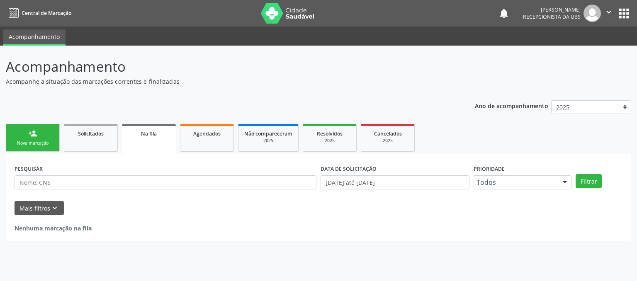
click at [43, 130] on link "person_add Nova marcação" at bounding box center [33, 138] width 54 height 28
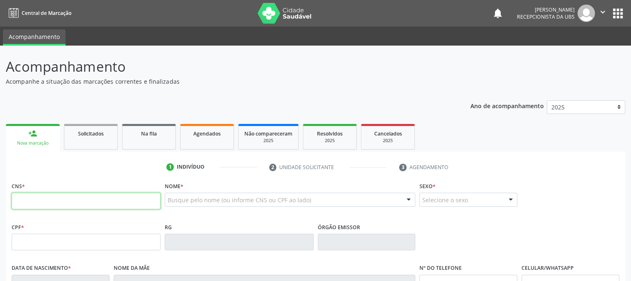
click at [51, 198] on input "text" at bounding box center [86, 201] width 149 height 17
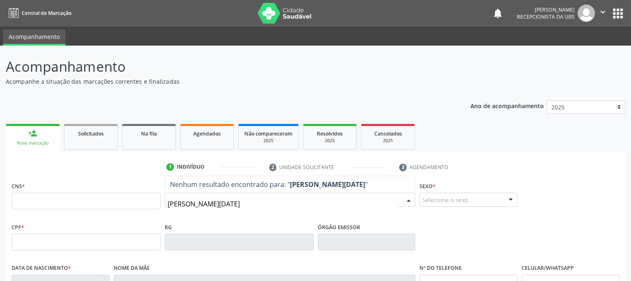
type input "MARIA LUCIA DA SILVA"
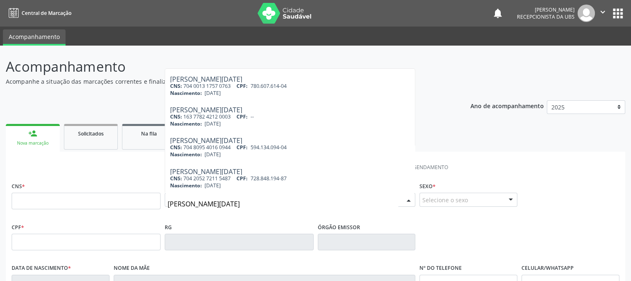
scroll to position [60, 0]
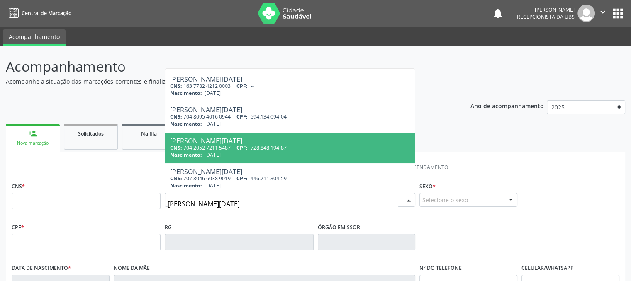
type input "704 2052 7211 5487"
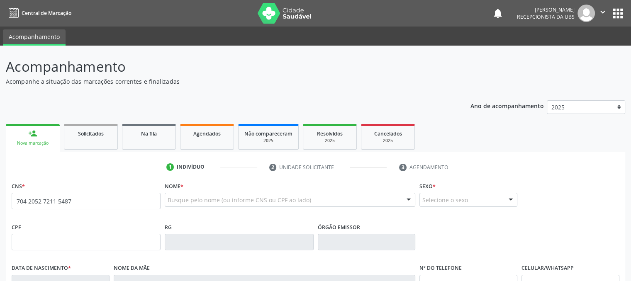
scroll to position [0, 0]
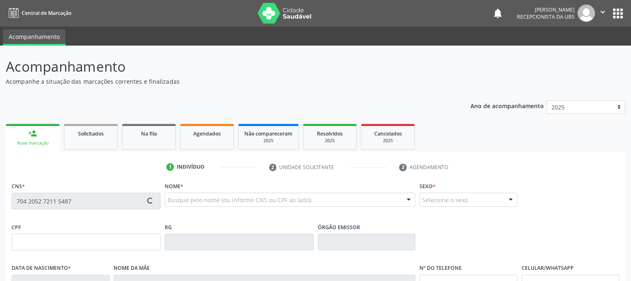
type input "728.848.194-87"
type input "07/05/1970"
type input "Antonia Leite da Silva"
type input "(87) 99962-0905"
type input "095.406.814-99"
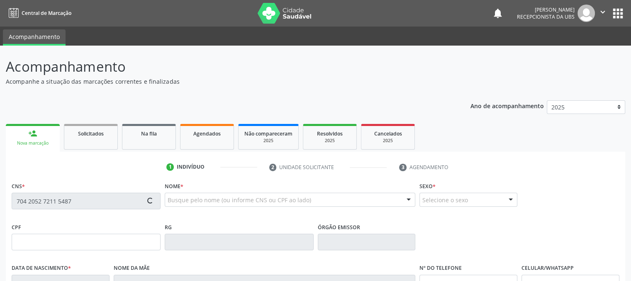
type input "340"
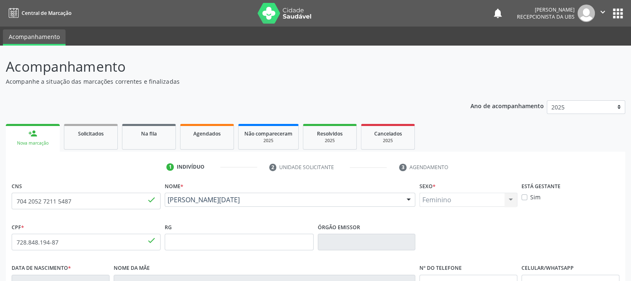
scroll to position [168, 0]
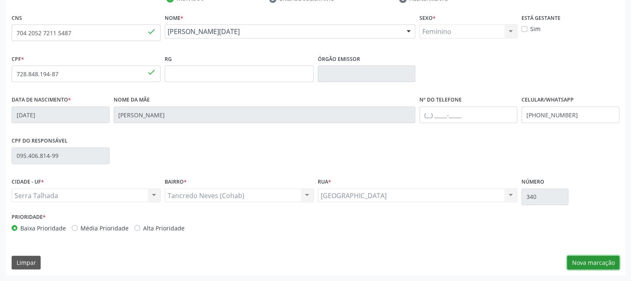
click at [585, 264] on button "Nova marcação" at bounding box center [593, 263] width 52 height 14
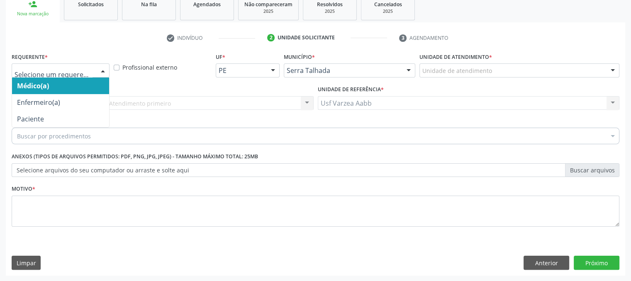
click at [64, 74] on div at bounding box center [61, 70] width 98 height 14
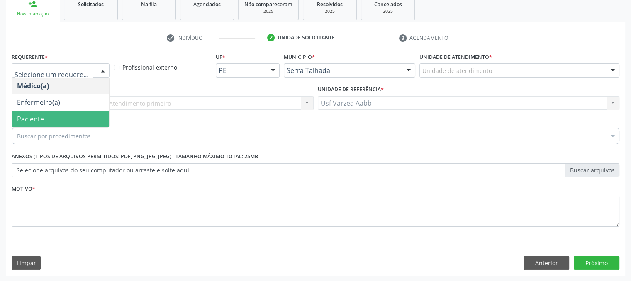
click at [60, 111] on span "Paciente" at bounding box center [60, 119] width 97 height 17
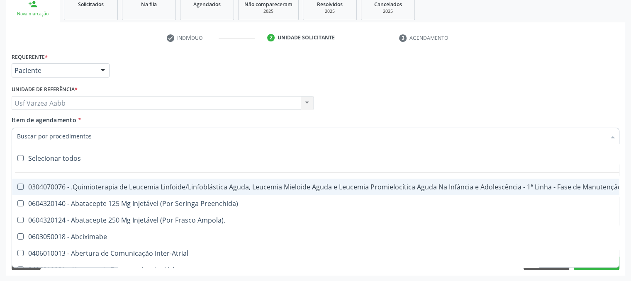
click at [56, 141] on div at bounding box center [316, 136] width 608 height 17
click at [56, 140] on input "Item de agendamento *" at bounding box center [311, 136] width 589 height 17
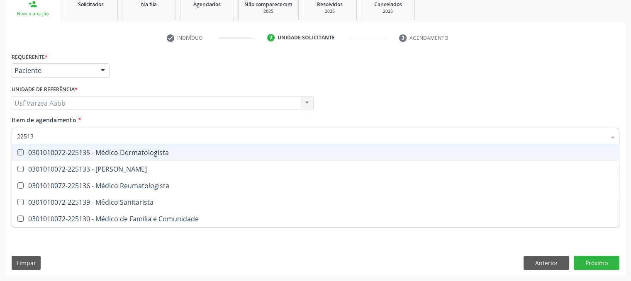
type input "225135"
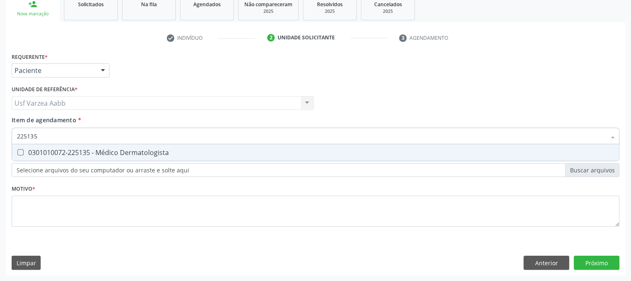
click at [84, 160] on span "0301010072-225135 - Médico Dermatologista" at bounding box center [315, 152] width 607 height 17
checkbox Dermatologista "true"
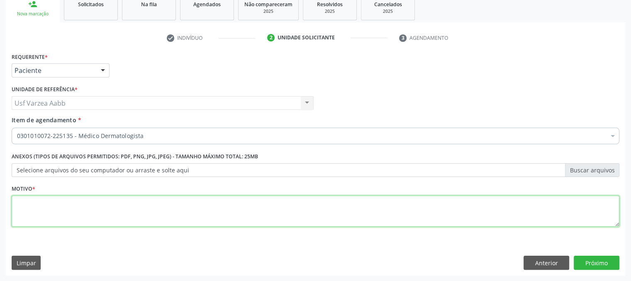
click at [84, 213] on div "Requerente * Paciente Médico(a) Enfermeiro(a) Paciente Nenhum resultado encontr…" at bounding box center [316, 145] width 608 height 188
type textarea "X"
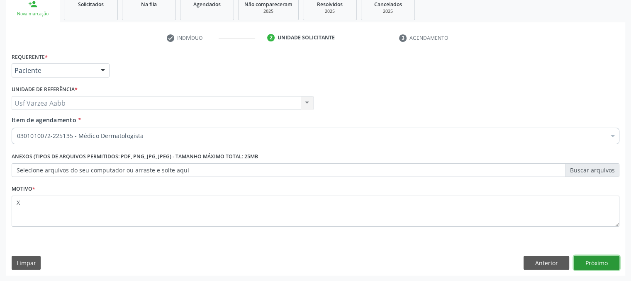
click at [587, 263] on button "Próximo" at bounding box center [597, 263] width 46 height 14
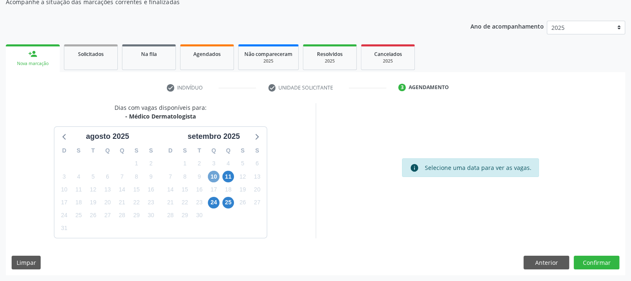
click at [208, 179] on span "10" at bounding box center [214, 177] width 12 height 12
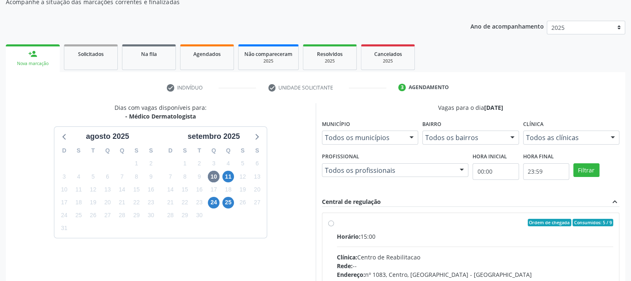
click at [337, 223] on label "Ordem de chegada Consumidos: 5 / 9 Horário: 15:00 Clínica: Centro de Reabilitac…" at bounding box center [475, 282] width 277 height 127
click at [331, 223] on input "Ordem de chegada Consumidos: 5 / 9 Horário: 15:00 Clínica: Centro de Reabilitac…" at bounding box center [331, 222] width 6 height 7
radio input "true"
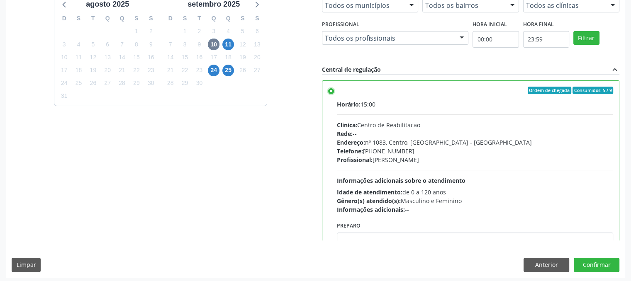
scroll to position [214, 0]
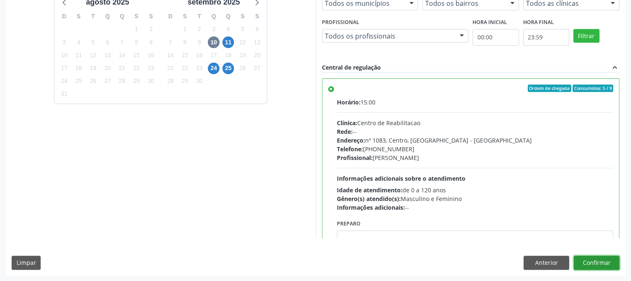
click at [596, 261] on button "Confirmar" at bounding box center [597, 263] width 46 height 14
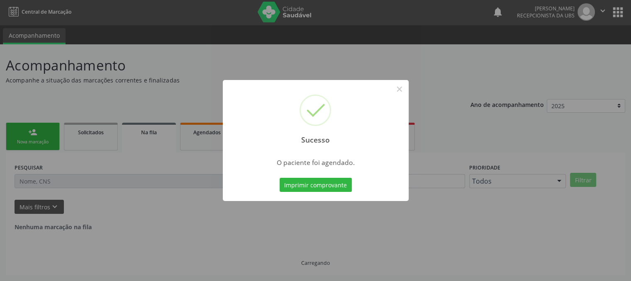
scroll to position [0, 0]
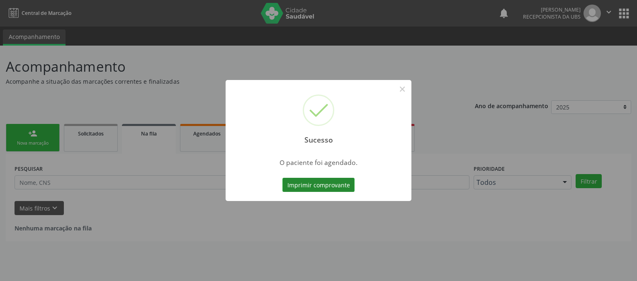
click at [341, 185] on button "Imprimir comprovante" at bounding box center [318, 185] width 72 height 14
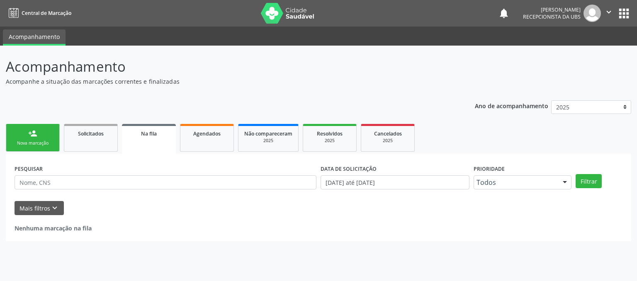
click at [44, 143] on div "Nova marcação" at bounding box center [32, 143] width 41 height 6
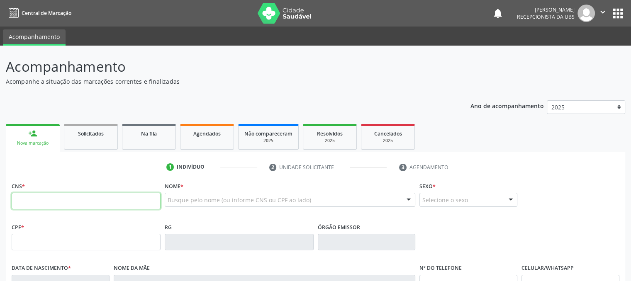
click at [58, 195] on input "text" at bounding box center [86, 201] width 149 height 17
type input "898 0063 1591 3042"
type input "183.979.124-10"
type input "30/11/2022"
type input "Tháis de Souza Santos"
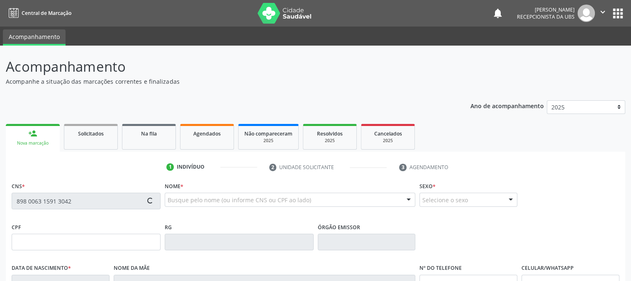
type input "(87) 99999-9999"
type input "(87) 98103-4582"
type input "009.622.404-51"
type input "321"
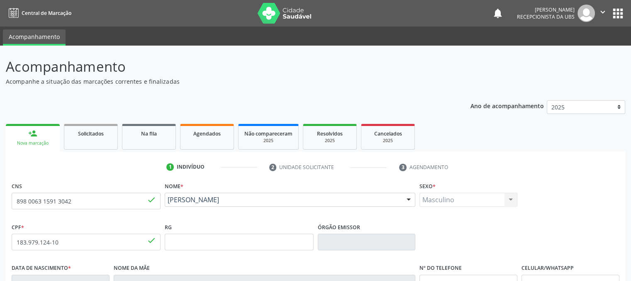
scroll to position [168, 0]
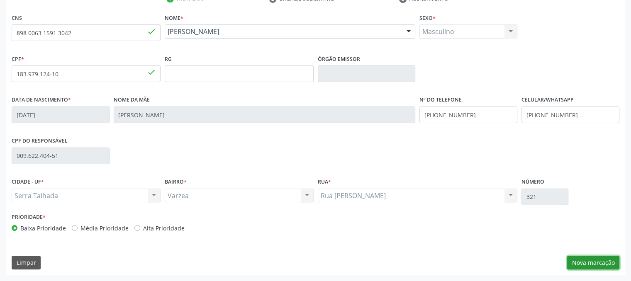
click at [578, 268] on button "Nova marcação" at bounding box center [593, 263] width 52 height 14
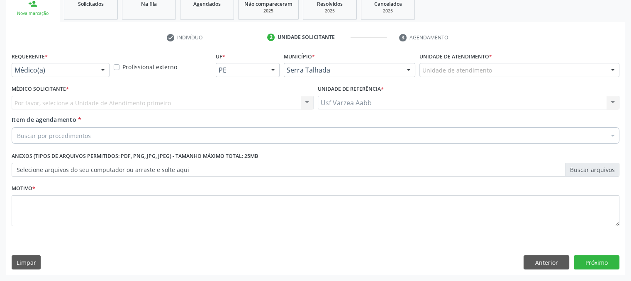
scroll to position [129, 0]
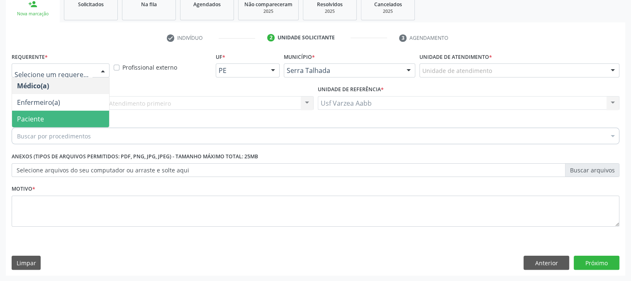
click at [46, 115] on span "Paciente" at bounding box center [60, 119] width 97 height 17
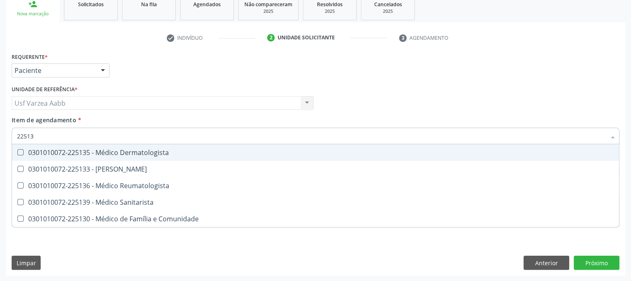
type input "225135"
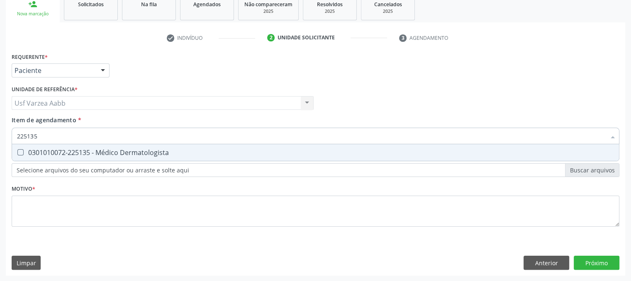
click at [83, 149] on div "0301010072-225135 - Médico Dermatologista" at bounding box center [315, 152] width 597 height 7
checkbox Dermatologista "true"
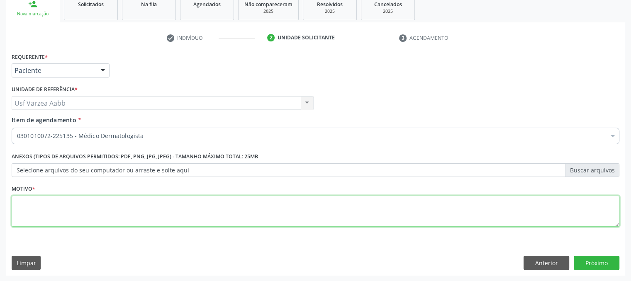
click at [97, 203] on div "Requerente * Paciente Médico(a) Enfermeiro(a) Paciente Nenhum resultado encontr…" at bounding box center [316, 145] width 608 height 188
type textarea "X"
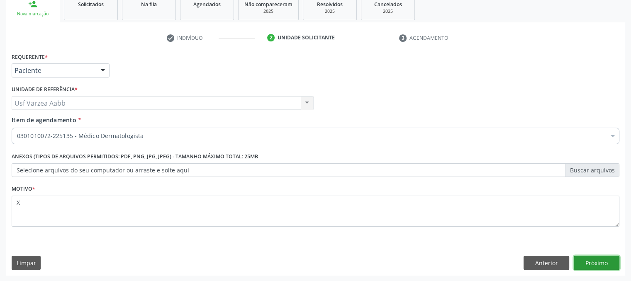
click at [590, 265] on button "Próximo" at bounding box center [597, 263] width 46 height 14
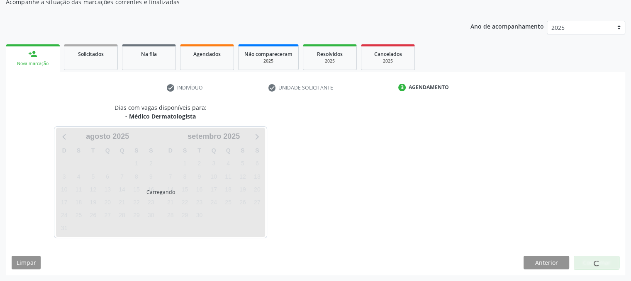
scroll to position [80, 0]
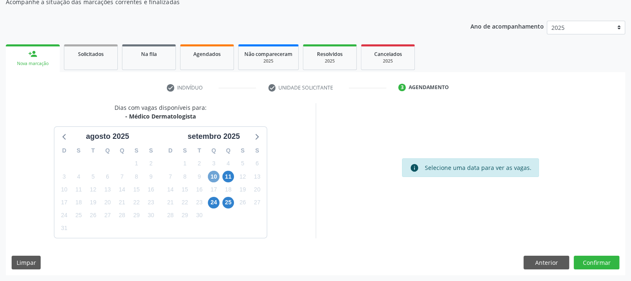
click at [214, 178] on span "10" at bounding box center [214, 177] width 12 height 12
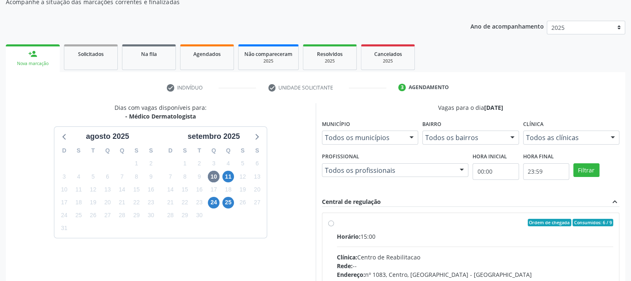
click at [333, 224] on div "Ordem de chegada Consumidos: 6 / 9 Horário: 15:00 Clínica: Centro de Reabilitac…" at bounding box center [470, 282] width 285 height 127
radio input "true"
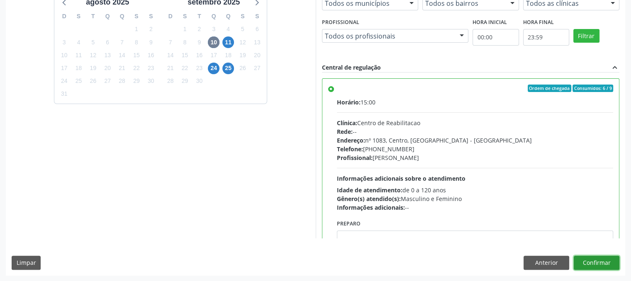
click at [596, 258] on button "Confirmar" at bounding box center [597, 263] width 46 height 14
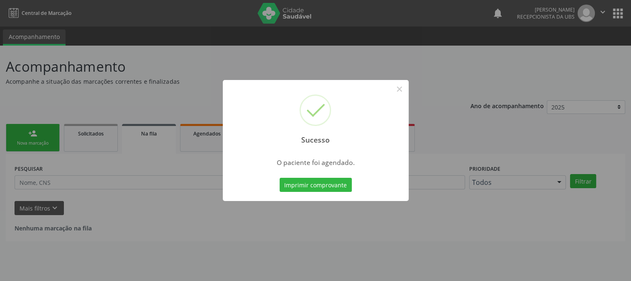
scroll to position [0, 0]
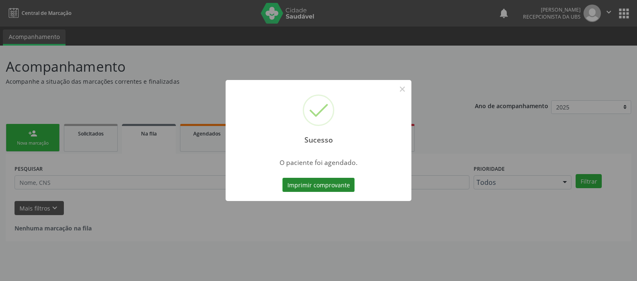
click at [323, 190] on button "Imprimir comprovante" at bounding box center [318, 185] width 72 height 14
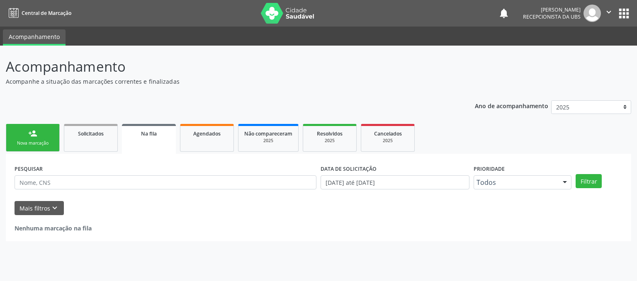
click at [46, 140] on div "Nova marcação" at bounding box center [32, 143] width 41 height 6
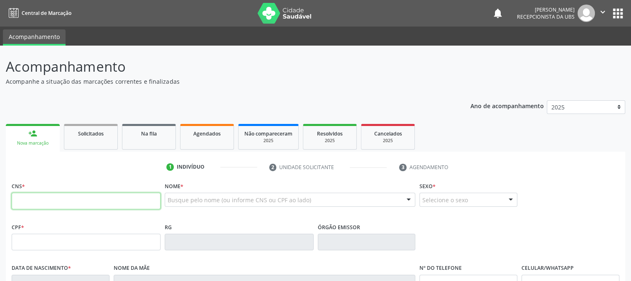
click at [37, 201] on input "text" at bounding box center [86, 201] width 149 height 17
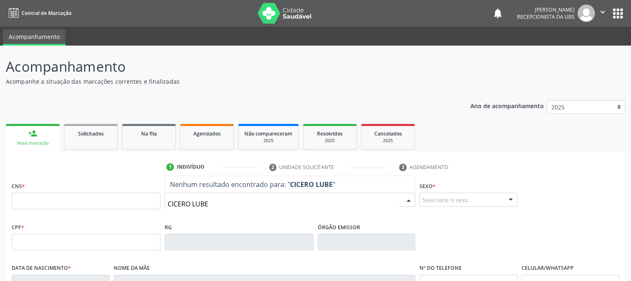
type input "CICERO LUBER"
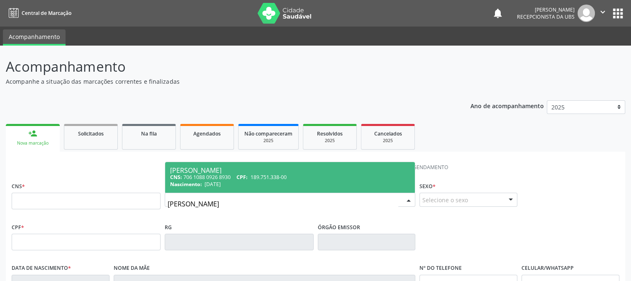
click at [227, 179] on div "CNS: 706 1088 0926 8930 CPF: 189.751.338-00" at bounding box center [290, 177] width 240 height 7
type input "706 1088 0926 8930"
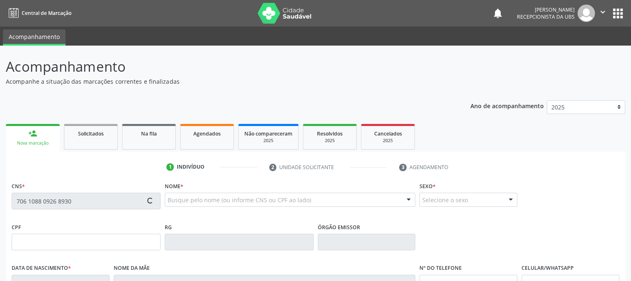
type input "189.751.338-00"
type input "13/07/1974"
type input "Maria do Socorro Pereira"
type input "(87) 99941-7529"
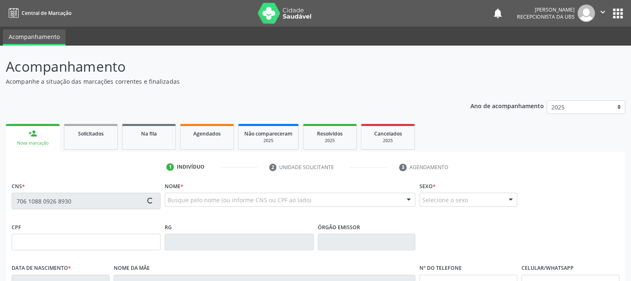
type input "024.054.864-74"
type input "80"
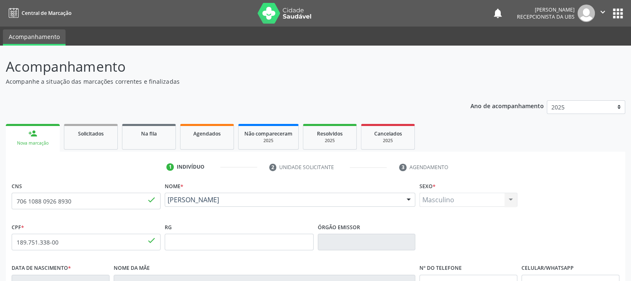
scroll to position [168, 0]
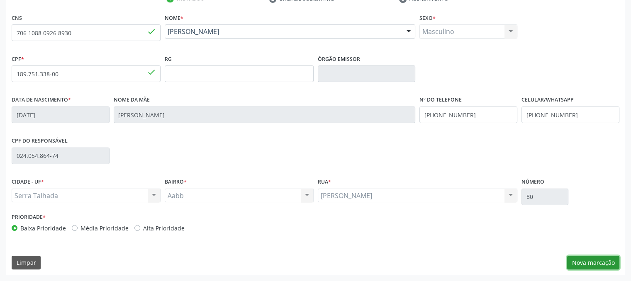
click at [586, 257] on button "Nova marcação" at bounding box center [593, 263] width 52 height 14
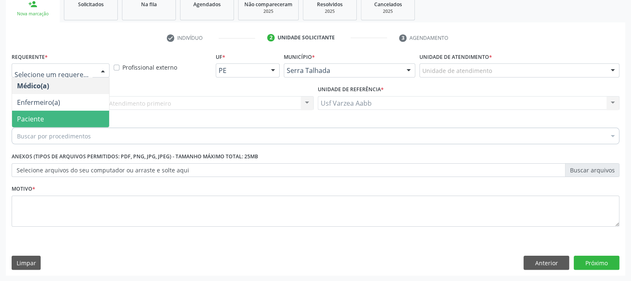
click at [67, 114] on span "Paciente" at bounding box center [60, 119] width 97 height 17
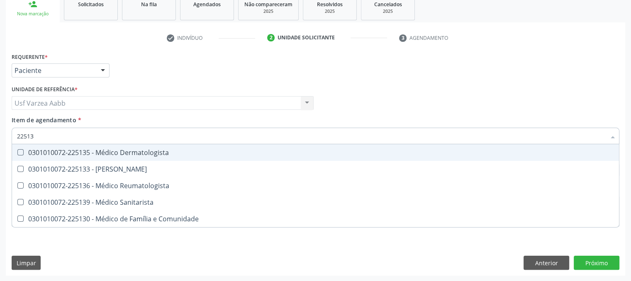
type input "225136"
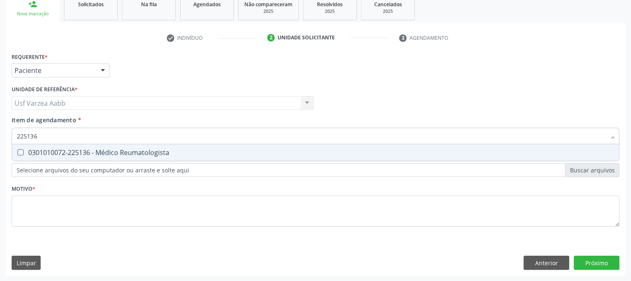
click at [97, 151] on div "0301010072-225136 - Médico Reumatologista" at bounding box center [315, 152] width 597 height 7
checkbox Reumatologista "true"
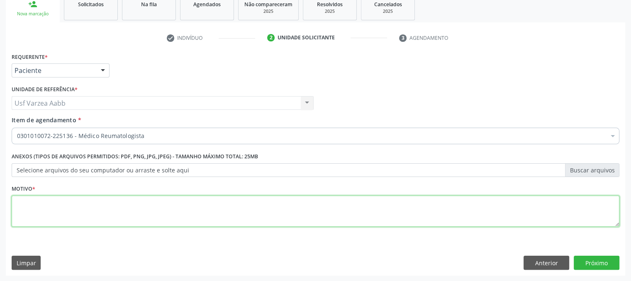
click at [122, 217] on div "Requerente * Paciente Médico(a) Enfermeiro(a) Paciente Nenhum resultado encontr…" at bounding box center [316, 145] width 608 height 188
type textarea "X"
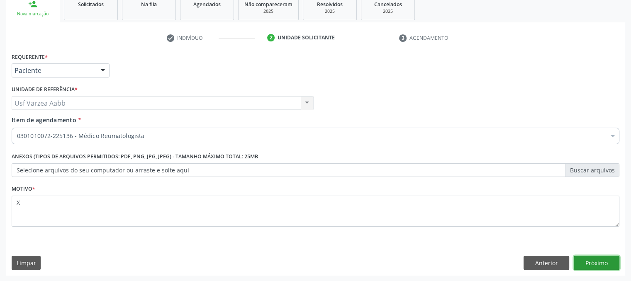
click at [596, 268] on button "Próximo" at bounding box center [597, 263] width 46 height 14
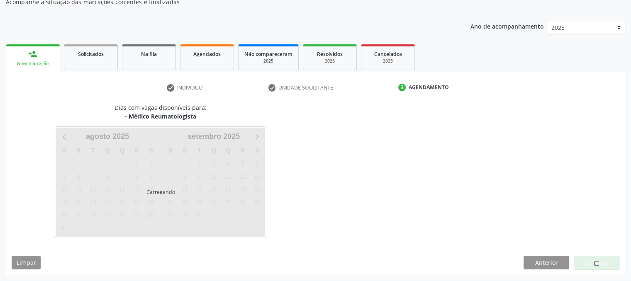
scroll to position [80, 0]
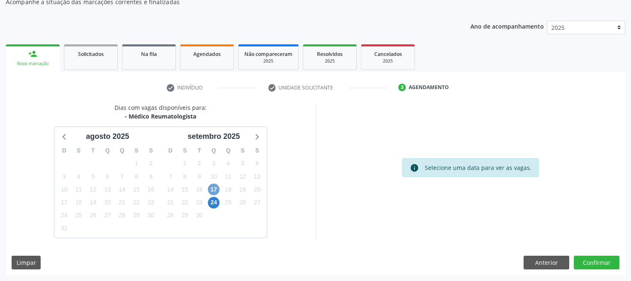
click at [211, 190] on span "17" at bounding box center [214, 190] width 12 height 12
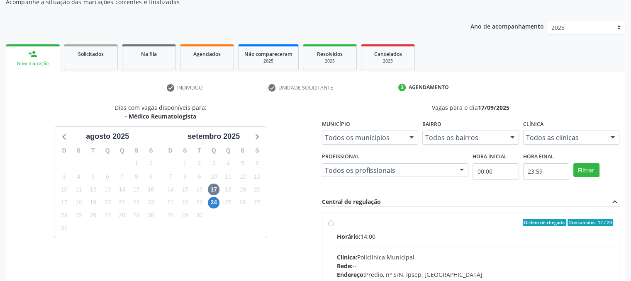
click at [327, 225] on div "Ordem de chegada Consumidos: 12 / 20 Horário: 14:00 Clínica: Policlinica Munici…" at bounding box center [470, 282] width 297 height 139
radio input "true"
click at [628, 257] on div "Acompanhamento Acompanhe a situação das marcações correntes e finalizadas Relat…" at bounding box center [315, 191] width 631 height 450
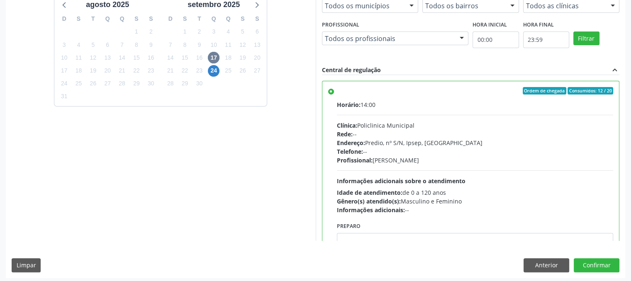
scroll to position [214, 0]
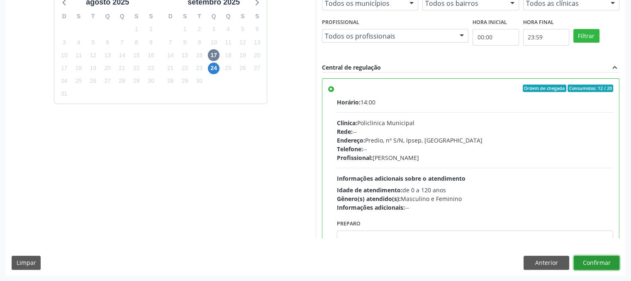
click at [590, 266] on button "Confirmar" at bounding box center [597, 263] width 46 height 14
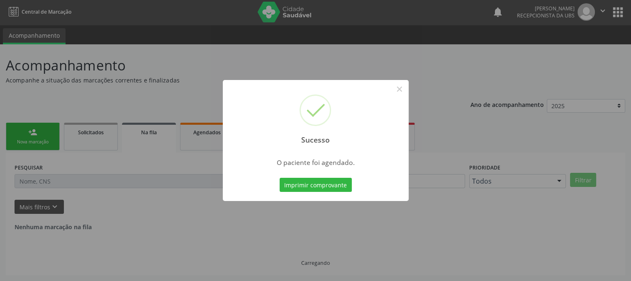
scroll to position [0, 0]
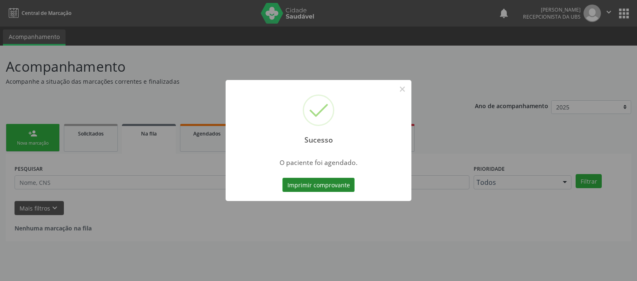
click at [350, 185] on button "Imprimir comprovante" at bounding box center [318, 185] width 72 height 14
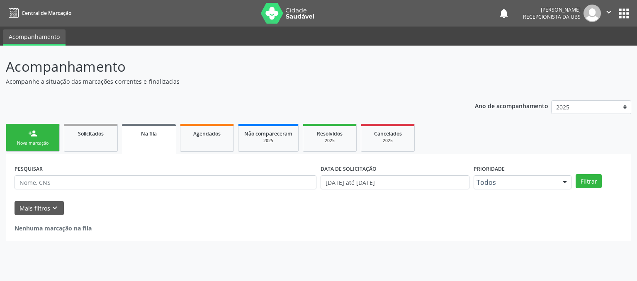
click at [48, 138] on link "person_add Nova marcação" at bounding box center [33, 138] width 54 height 28
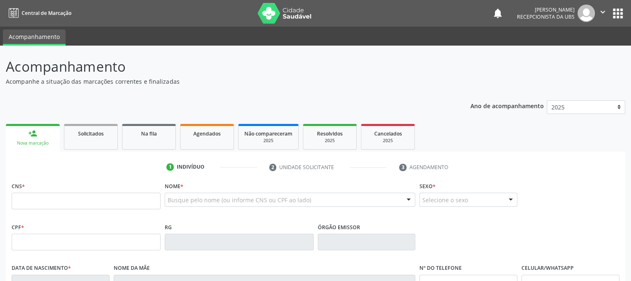
click at [192, 193] on div "Busque pelo nome (ou informe CNS ou CPF ao lado)" at bounding box center [290, 200] width 251 height 14
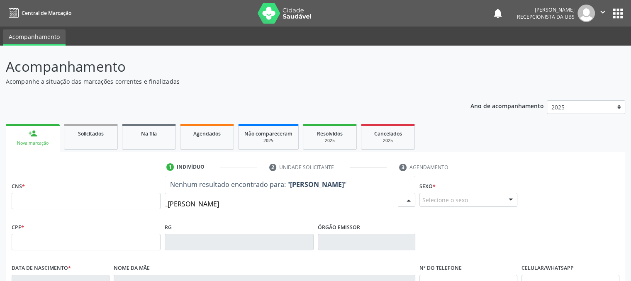
type input "JACINTA MARIA DE S"
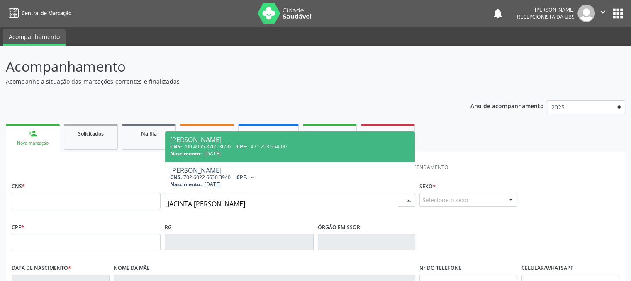
click at [239, 150] on div "Nascimento: 02/01/1952" at bounding box center [290, 153] width 240 height 7
type input "700 4055 8765 3650"
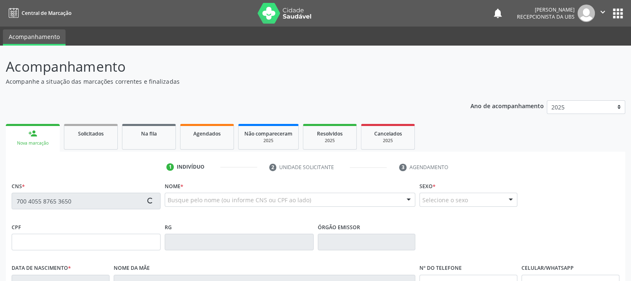
type input "471.293.954-00"
type input "02/01/1952"
type input "Maria do Socorro Carvalho de Souza"
type input "(87) 99636-1531"
type input "1437"
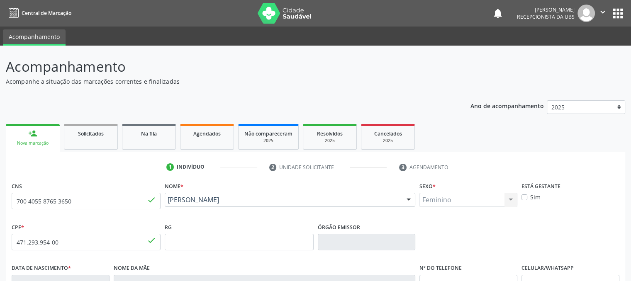
scroll to position [168, 0]
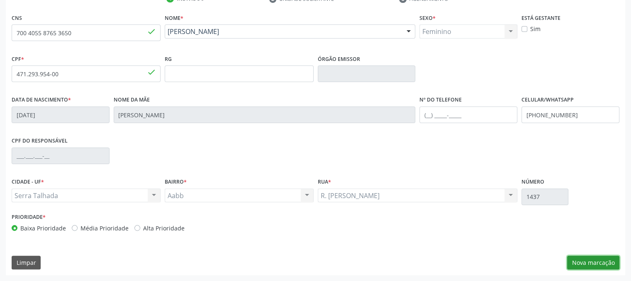
click at [593, 265] on button "Nova marcação" at bounding box center [593, 263] width 52 height 14
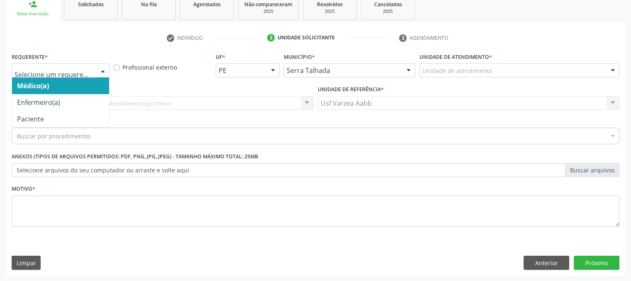
click at [64, 75] on div at bounding box center [61, 70] width 98 height 14
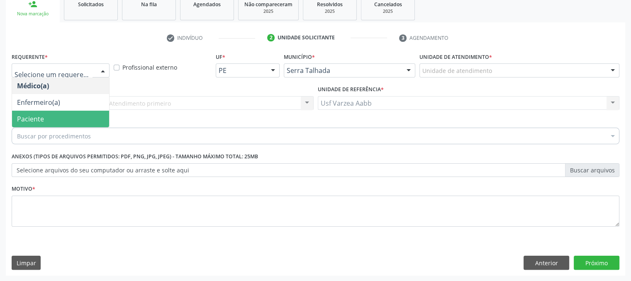
click at [70, 126] on span "Paciente" at bounding box center [60, 119] width 97 height 17
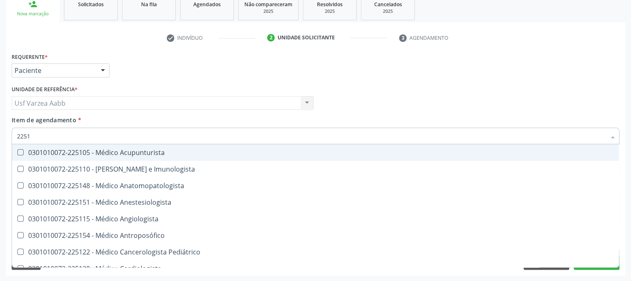
type input "22513"
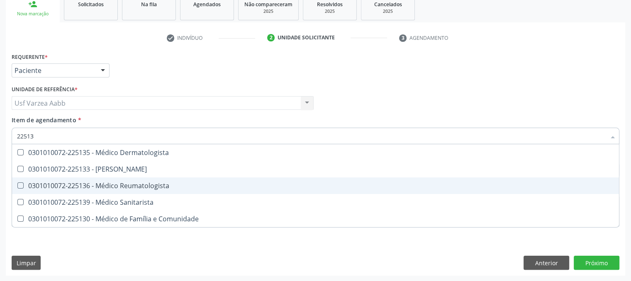
click at [109, 182] on div "0301010072-225136 - Médico Reumatologista" at bounding box center [315, 185] width 597 height 7
checkbox Reumatologista "true"
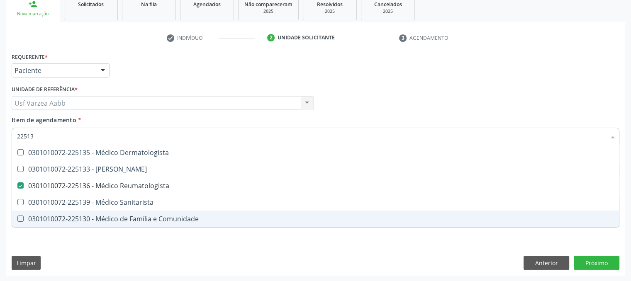
checkbox Psiquiatra "true"
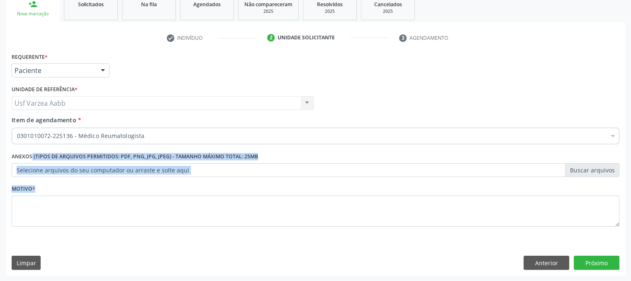
drag, startPoint x: 93, startPoint y: 248, endPoint x: 96, endPoint y: 200, distance: 48.2
click at [96, 200] on div "Requerente * Paciente Médico(a) Enfermeiro(a) Paciente Nenhum resultado encontr…" at bounding box center [315, 163] width 619 height 225
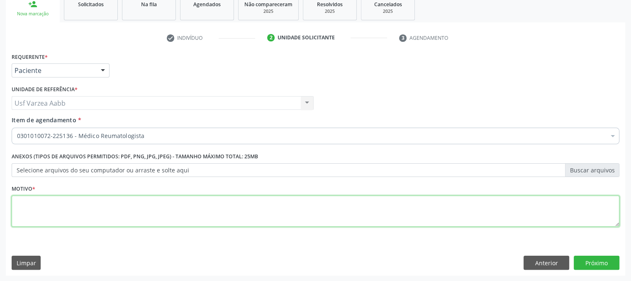
click at [96, 200] on textarea at bounding box center [316, 212] width 608 height 32
type textarea "X"
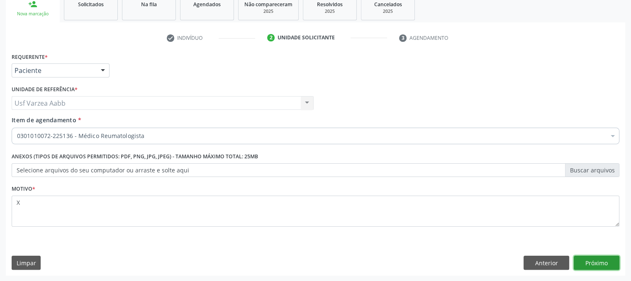
click at [602, 263] on button "Próximo" at bounding box center [597, 263] width 46 height 14
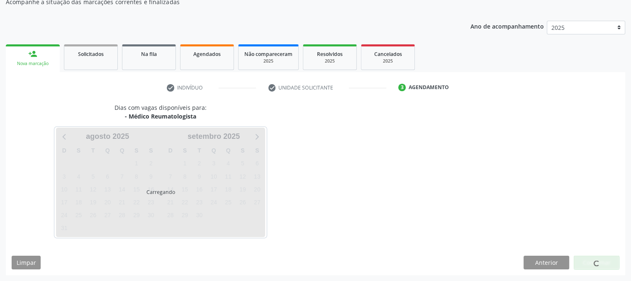
scroll to position [80, 0]
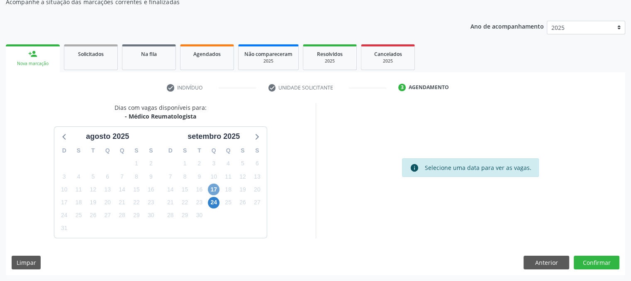
click at [212, 191] on span "17" at bounding box center [214, 190] width 12 height 12
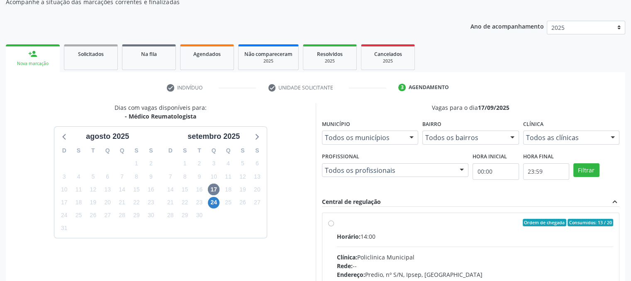
click at [337, 224] on label "Ordem de chegada Consumidos: 13 / 20 Horário: 14:00 Clínica: Policlinica Munici…" at bounding box center [475, 282] width 277 height 127
click at [328, 224] on input "Ordem de chegada Consumidos: 13 / 20 Horário: 14:00 Clínica: Policlinica Munici…" at bounding box center [331, 222] width 6 height 7
radio input "true"
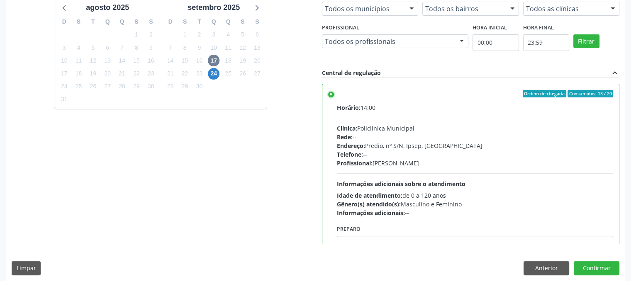
scroll to position [214, 0]
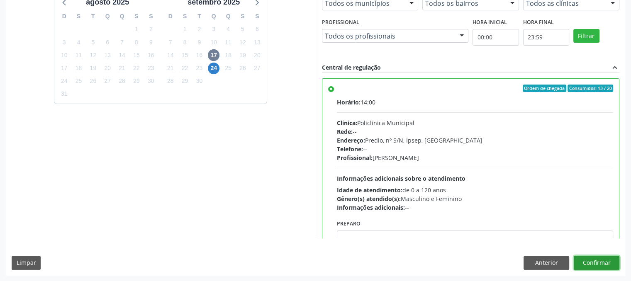
click at [604, 260] on button "Confirmar" at bounding box center [597, 263] width 46 height 14
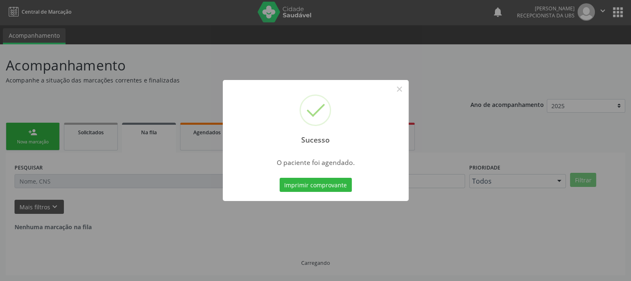
scroll to position [0, 0]
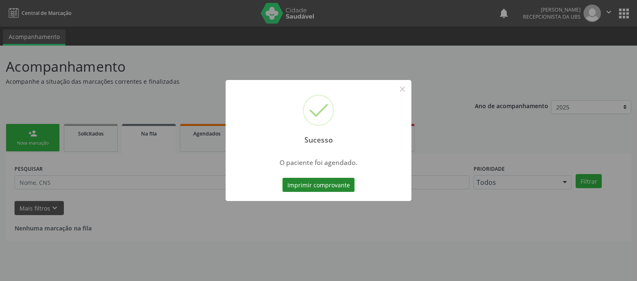
click at [333, 182] on button "Imprimir comprovante" at bounding box center [318, 185] width 72 height 14
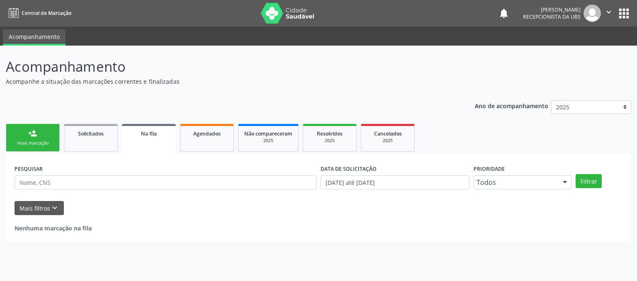
click at [29, 128] on link "person_add Nova marcação" at bounding box center [33, 138] width 54 height 28
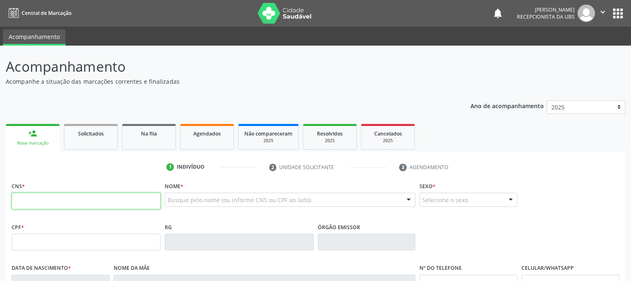
click at [67, 203] on input "text" at bounding box center [86, 201] width 149 height 17
type input "705 4014 7408 0296"
type input "056.783.214-71"
type input "04/10/1984"
type input "Maria Alice da Silva"
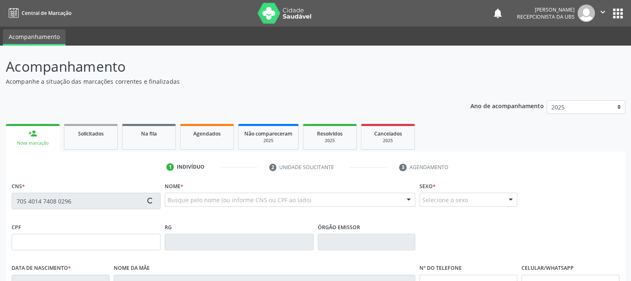
type input "(99) 99999-9999"
type input "(87) 99811-3103"
type input "880.337.244-04"
type input "192"
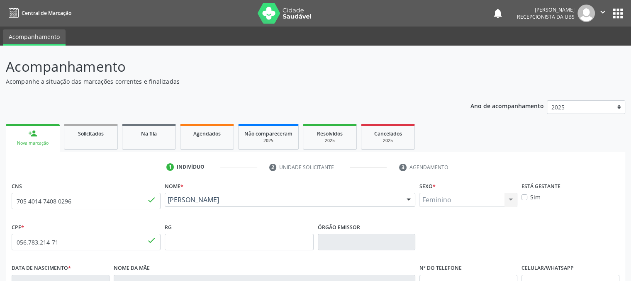
scroll to position [168, 0]
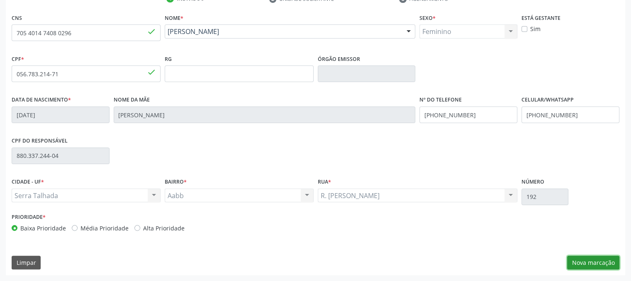
click at [589, 263] on button "Nova marcação" at bounding box center [593, 263] width 52 height 14
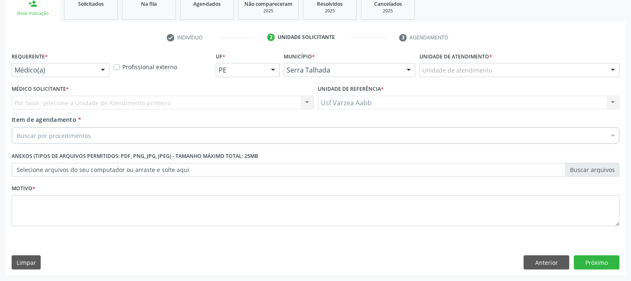
scroll to position [129, 0]
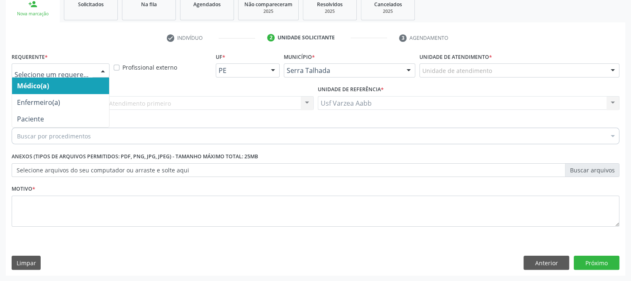
drag, startPoint x: 92, startPoint y: 71, endPoint x: 91, endPoint y: 101, distance: 29.9
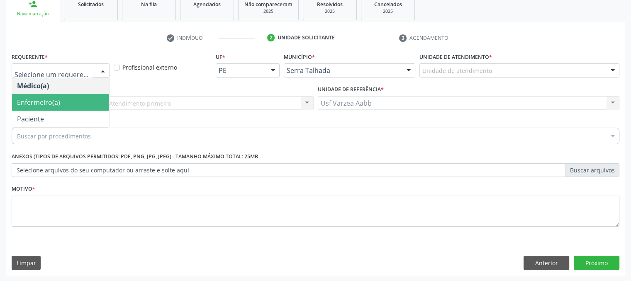
click at [91, 101] on span "Enfermeiro(a)" at bounding box center [60, 102] width 97 height 17
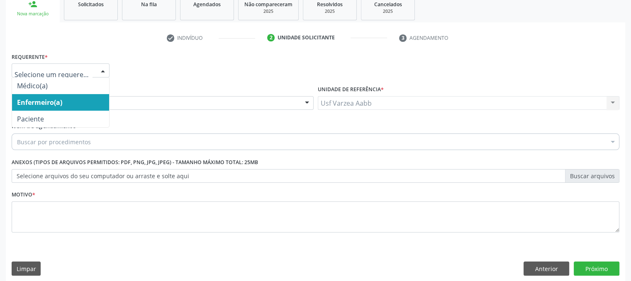
drag, startPoint x: 80, startPoint y: 70, endPoint x: 73, endPoint y: 114, distance: 44.0
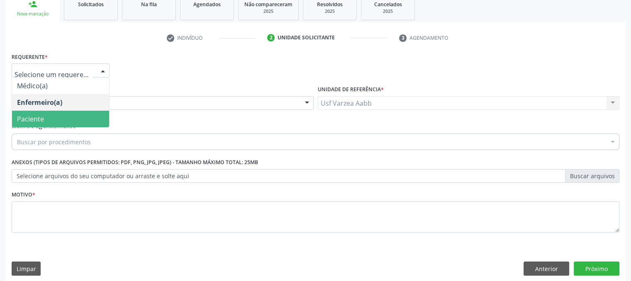
click at [73, 114] on span "Paciente" at bounding box center [60, 119] width 97 height 17
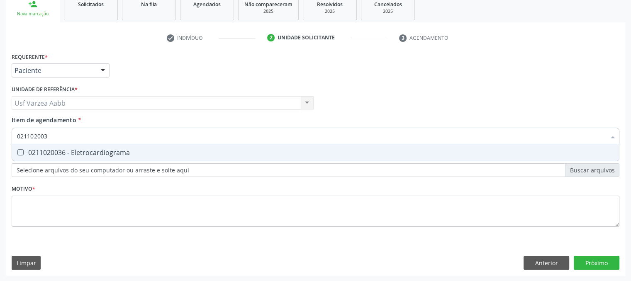
type input "0211020036"
click at [83, 149] on div "0211020036 - Eletrocardiograma" at bounding box center [315, 152] width 597 height 7
checkbox Eletrocardiograma "true"
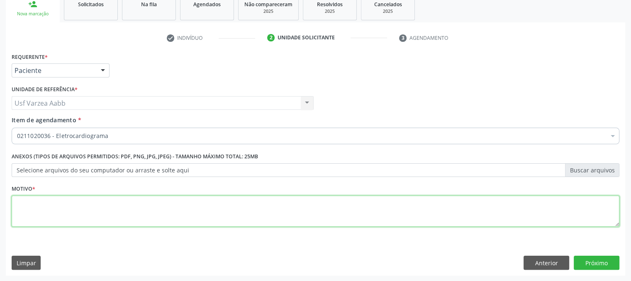
click at [106, 211] on div "Requerente * Paciente Médico(a) Enfermeiro(a) Paciente Nenhum resultado encontr…" at bounding box center [316, 145] width 608 height 188
type textarea "X"
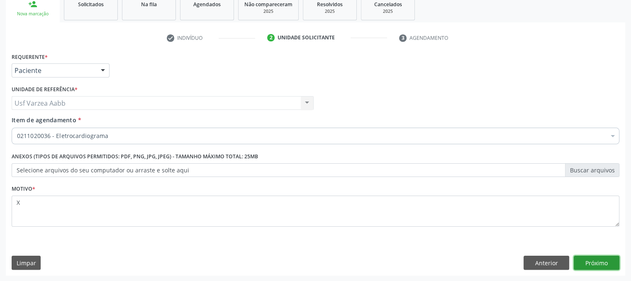
click at [607, 259] on button "Próximo" at bounding box center [597, 263] width 46 height 14
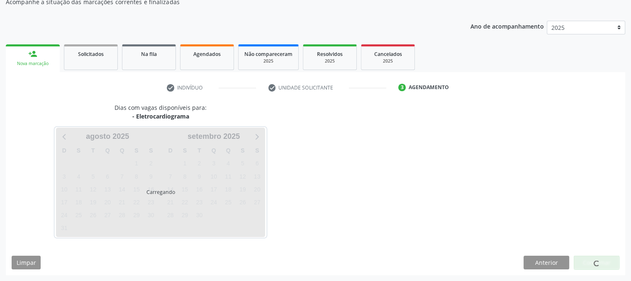
scroll to position [80, 0]
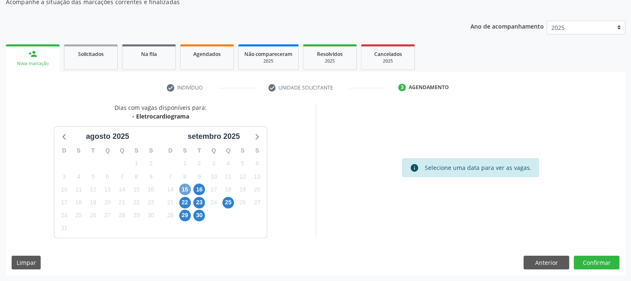
click at [182, 191] on span "15" at bounding box center [185, 190] width 12 height 12
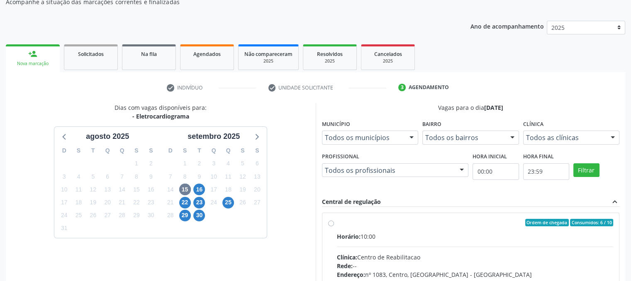
click at [337, 224] on label "Ordem de chegada Consumidos: 6 / 10 Horário: 10:00 Clínica: Centro de Reabilita…" at bounding box center [475, 282] width 277 height 127
click at [331, 224] on input "Ordem de chegada Consumidos: 6 / 10 Horário: 10:00 Clínica: Centro de Reabilita…" at bounding box center [331, 222] width 6 height 7
radio input "true"
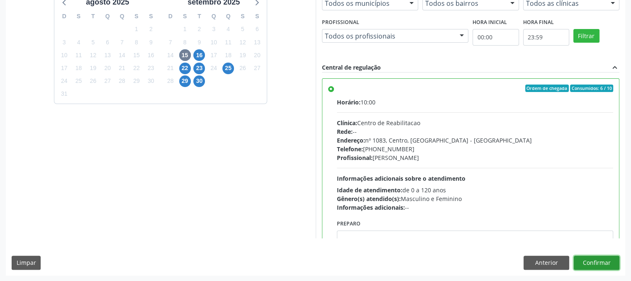
click at [597, 262] on button "Confirmar" at bounding box center [597, 263] width 46 height 14
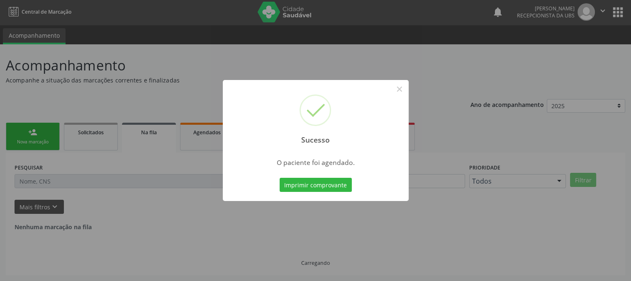
scroll to position [0, 0]
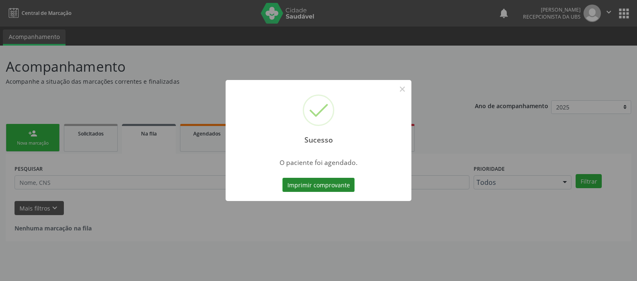
click at [329, 185] on button "Imprimir comprovante" at bounding box center [318, 185] width 72 height 14
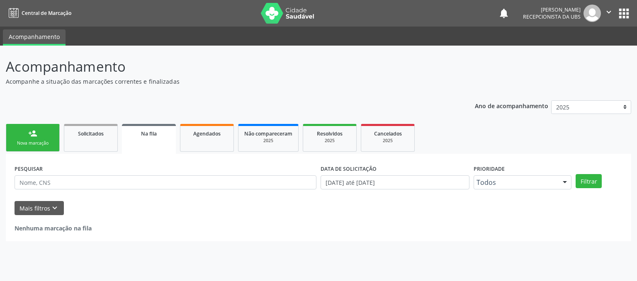
click at [48, 130] on link "person_add Nova marcação" at bounding box center [33, 138] width 54 height 28
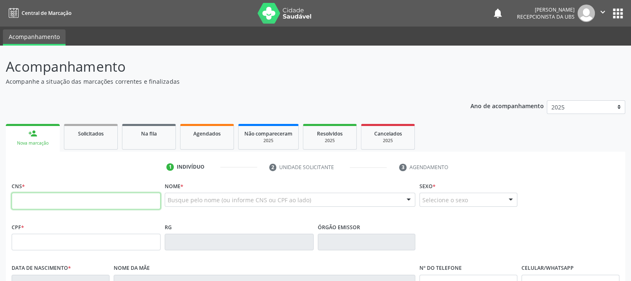
click at [80, 195] on input "text" at bounding box center [86, 201] width 149 height 17
type input "898 0034 2161 7149"
type input "17/05/1971"
type input "Zilda Pereira da Paixão"
type input "(87) 99935-6089"
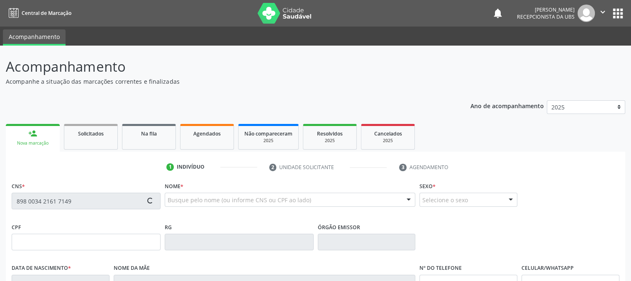
type input "69"
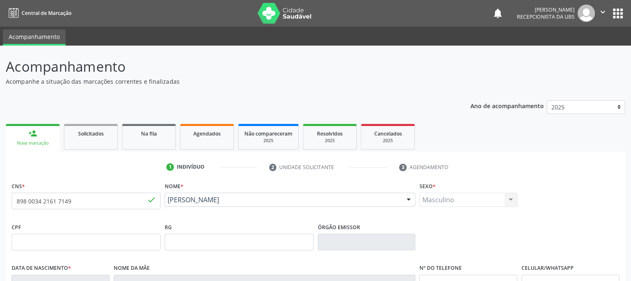
scroll to position [168, 0]
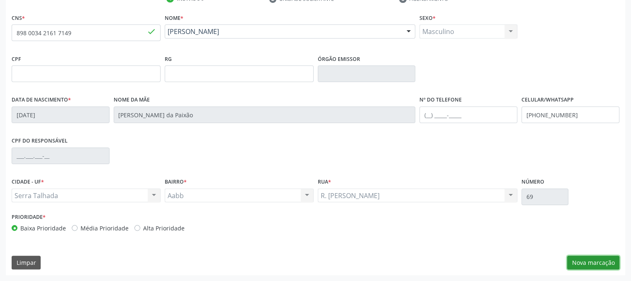
click at [589, 263] on button "Nova marcação" at bounding box center [593, 263] width 52 height 14
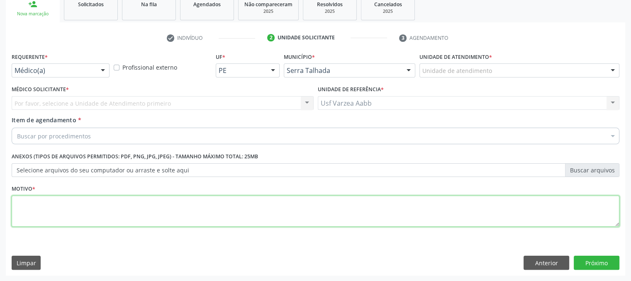
click at [507, 224] on textarea at bounding box center [316, 212] width 608 height 32
type textarea "X"
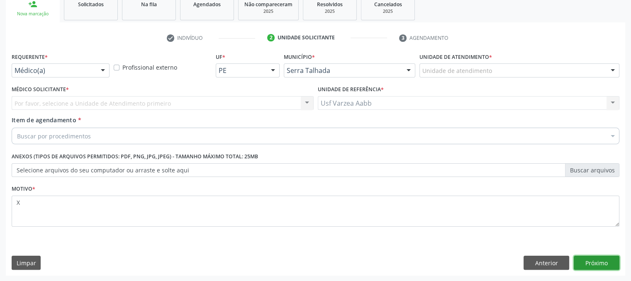
click at [609, 259] on button "Próximo" at bounding box center [597, 263] width 46 height 14
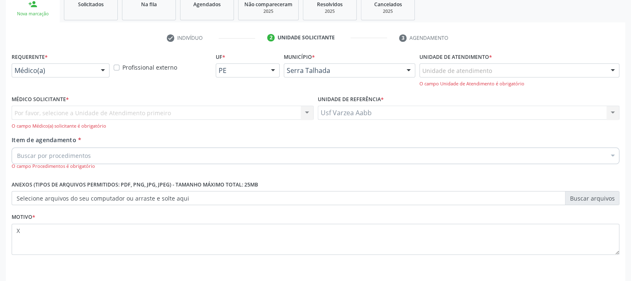
click at [60, 77] on div "Requerente * Médico(a) Médico(a) Enfermeiro(a) Paciente Nenhum resultado encont…" at bounding box center [61, 72] width 102 height 42
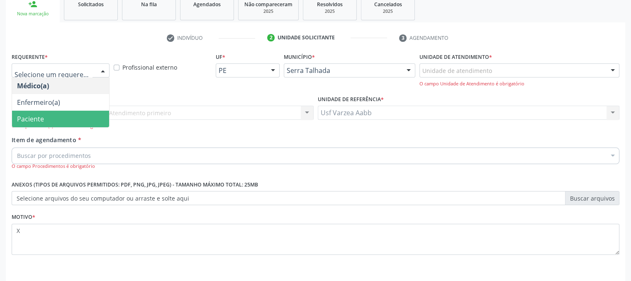
click at [54, 118] on span "Paciente" at bounding box center [60, 119] width 97 height 17
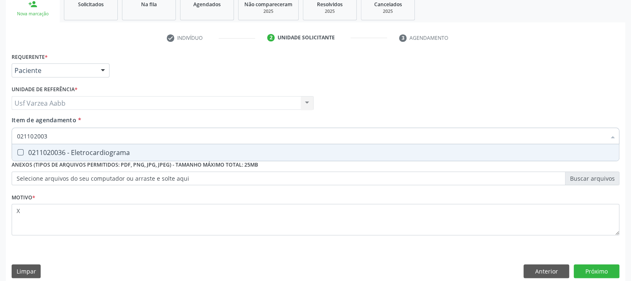
type input "0211020036"
click at [81, 150] on div "0211020036 - Eletrocardiograma" at bounding box center [315, 152] width 597 height 7
checkbox Eletrocardiograma "true"
click at [581, 271] on button "Próximo" at bounding box center [597, 272] width 46 height 14
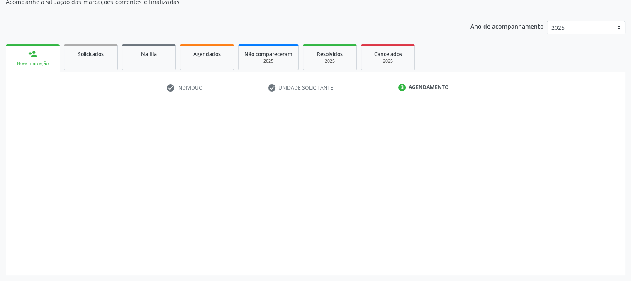
scroll to position [80, 0]
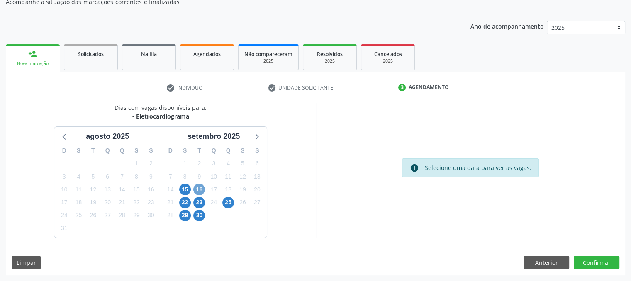
click at [202, 191] on span "16" at bounding box center [199, 190] width 12 height 12
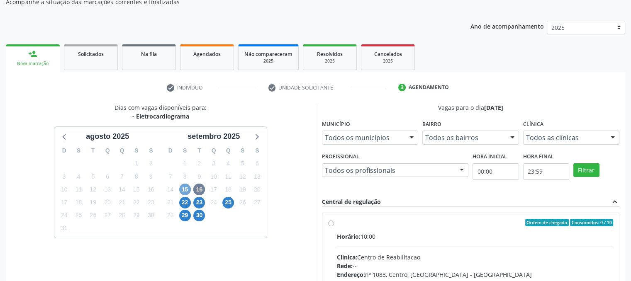
click at [188, 190] on span "15" at bounding box center [185, 190] width 12 height 12
click at [337, 221] on label "Ordem de chegada Consumidos: 7 / 10 Horário: 10:00 Clínica: Centro de Reabilita…" at bounding box center [475, 282] width 277 height 127
click at [330, 221] on input "Ordem de chegada Consumidos: 7 / 10 Horário: 10:00 Clínica: Centro de Reabilita…" at bounding box center [331, 222] width 6 height 7
radio input "true"
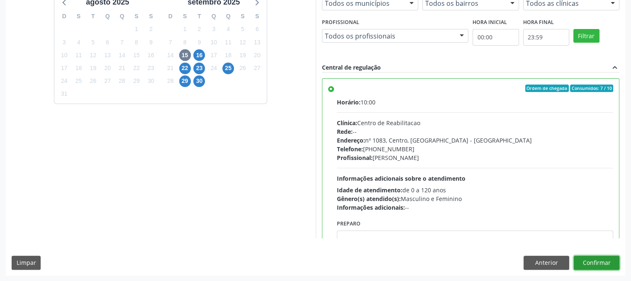
click at [598, 257] on button "Confirmar" at bounding box center [597, 263] width 46 height 14
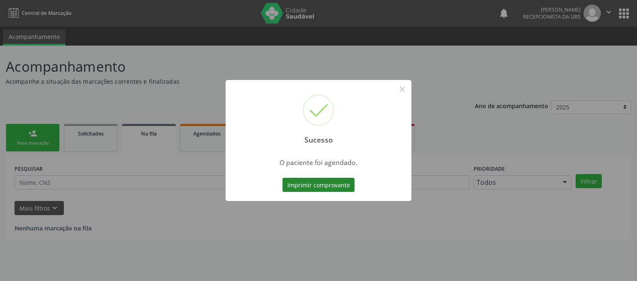
click at [314, 187] on button "Imprimir comprovante" at bounding box center [318, 185] width 72 height 14
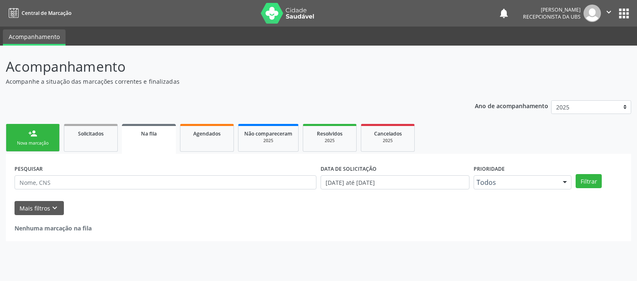
click at [45, 144] on div "Nova marcação" at bounding box center [32, 143] width 41 height 6
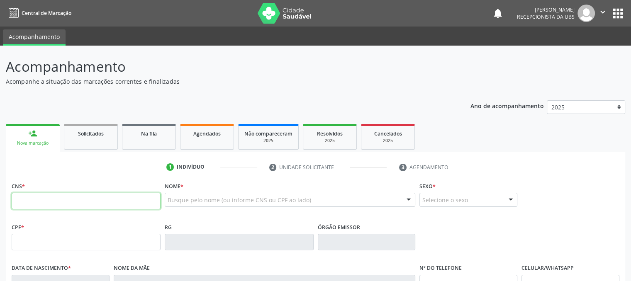
click at [67, 197] on input "text" at bounding box center [86, 201] width 149 height 17
type input "703 2026 2562 6590"
type input "682.534.434-04"
type input "1[DATE]"
type input "[PERSON_NAME]"
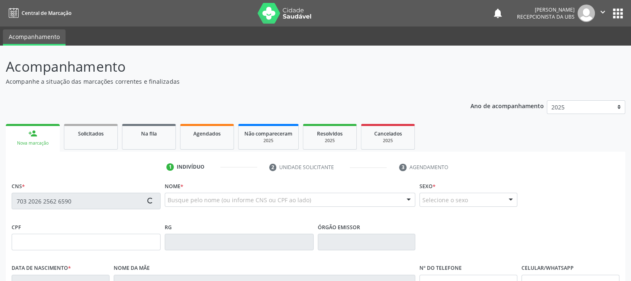
type input "[PHONE_NUMBER]"
type input "027.257.414-75"
type input "985"
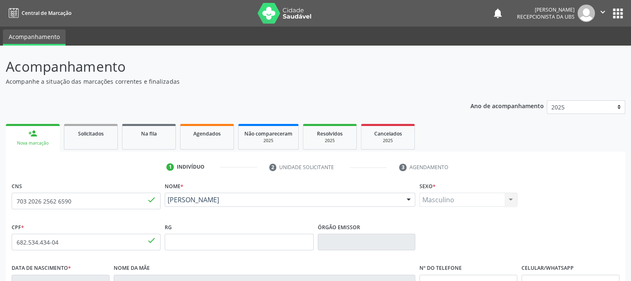
scroll to position [168, 0]
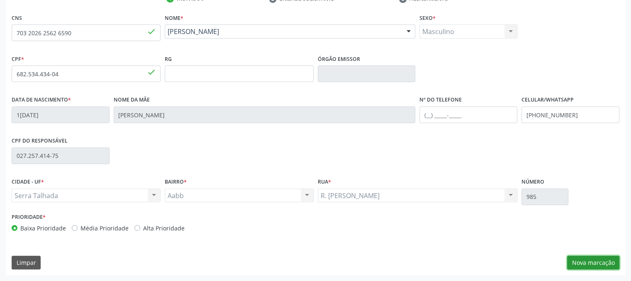
click at [587, 260] on button "Nova marcação" at bounding box center [593, 263] width 52 height 14
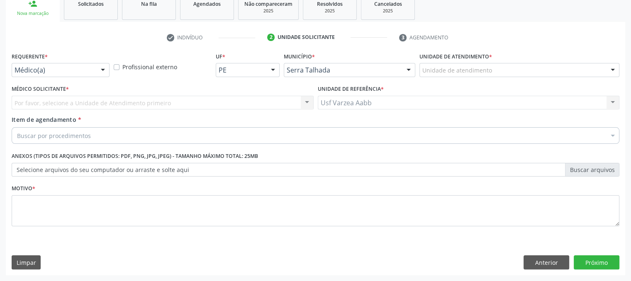
scroll to position [129, 0]
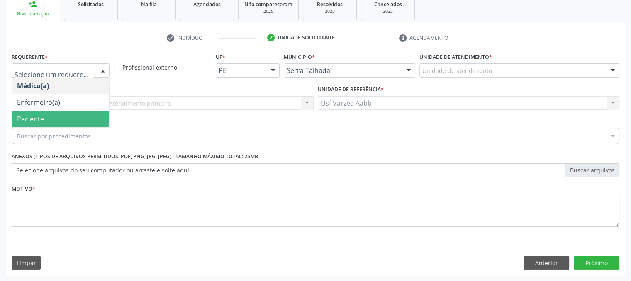
drag, startPoint x: 67, startPoint y: 68, endPoint x: 73, endPoint y: 116, distance: 48.1
click at [73, 116] on span "Paciente" at bounding box center [60, 119] width 97 height 17
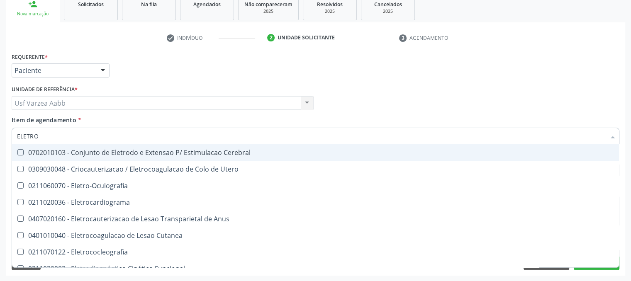
type input "ELETROC"
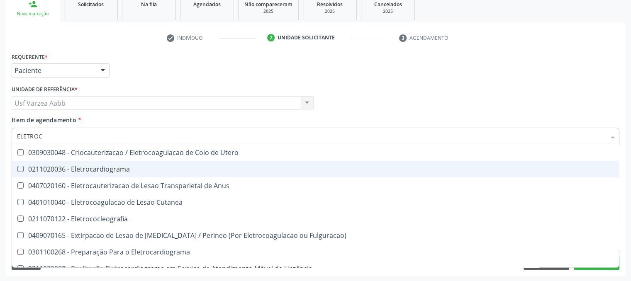
click at [104, 169] on div "0211020036 - Eletrocardiograma" at bounding box center [315, 169] width 597 height 7
checkbox Eletrocardiograma "true"
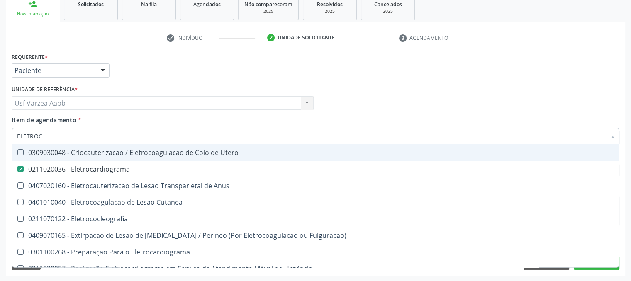
click at [377, 111] on div "Médico Solicitante Por favor, selecione a Unidade de Atendimento primeiro Nenhu…" at bounding box center [316, 99] width 612 height 32
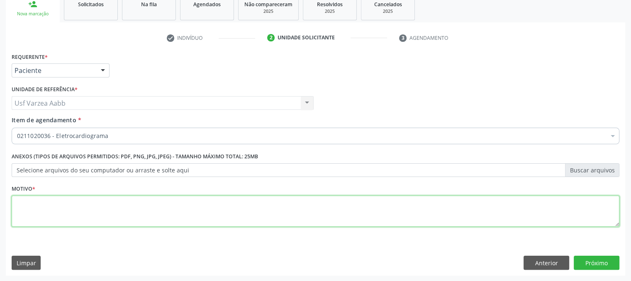
click at [156, 208] on textarea at bounding box center [316, 212] width 608 height 32
type textarea "X"
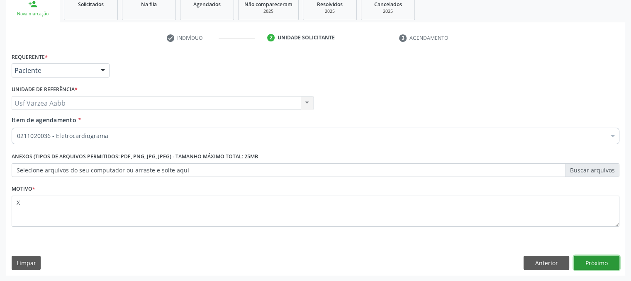
click at [601, 265] on button "Próximo" at bounding box center [597, 263] width 46 height 14
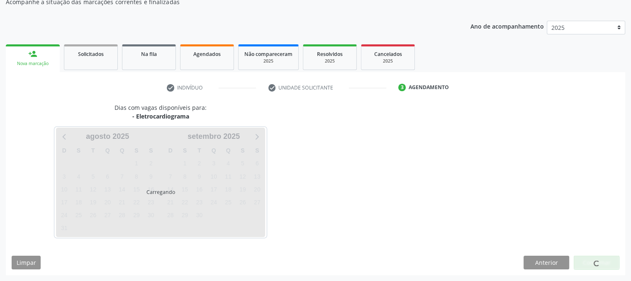
scroll to position [80, 0]
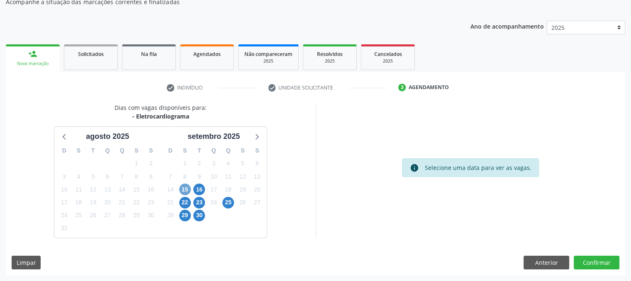
click at [188, 186] on span "15" at bounding box center [185, 190] width 12 height 12
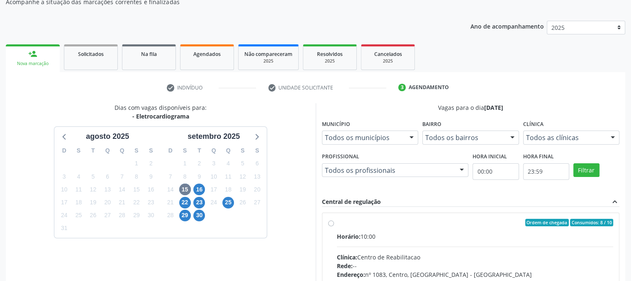
click at [330, 228] on div "Ordem de chegada Consumidos: 8 / 10 Horário: 10:00 Clínica: Centro de Reabilita…" at bounding box center [470, 282] width 285 height 127
radio input "true"
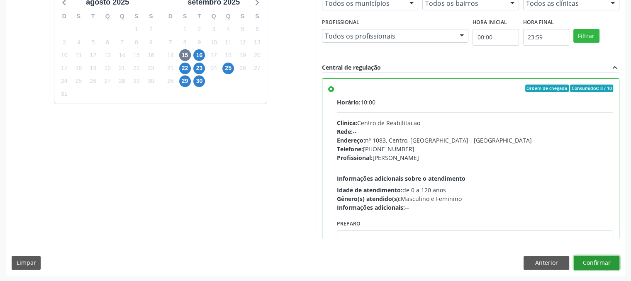
click at [598, 261] on button "Confirmar" at bounding box center [597, 263] width 46 height 14
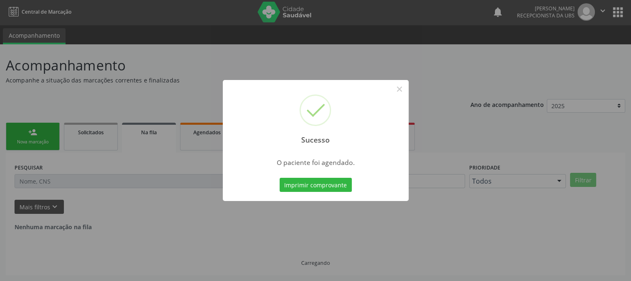
scroll to position [0, 0]
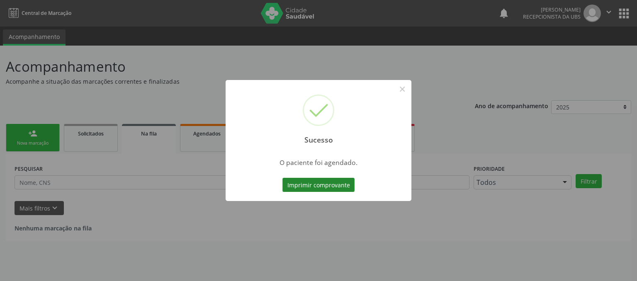
click at [342, 186] on button "Imprimir comprovante" at bounding box center [318, 185] width 72 height 14
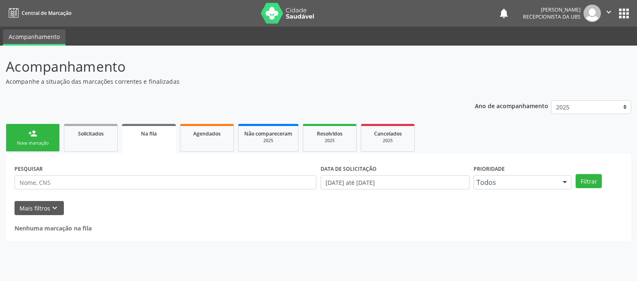
click at [21, 150] on link "person_add Nova marcação" at bounding box center [33, 138] width 54 height 28
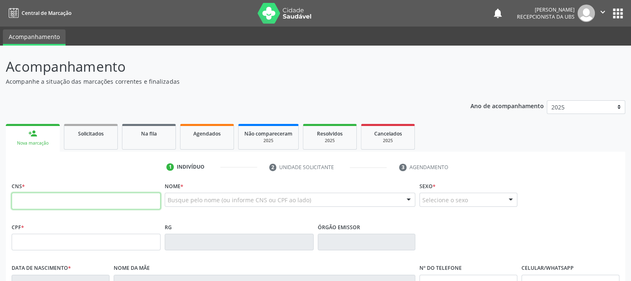
click at [111, 199] on input "text" at bounding box center [86, 201] width 149 height 17
type input "898 0064 1130 6186"
type input "006.762.584-33"
type input "[DATE]"
type input "[PERSON_NAME]"
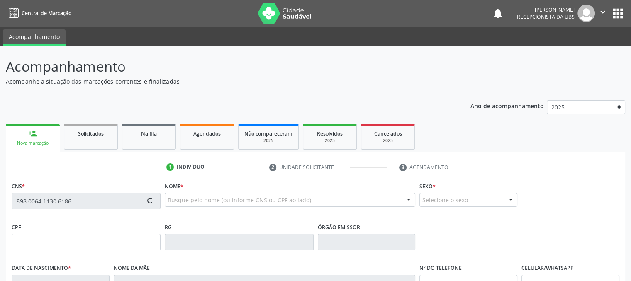
type input "[PHONE_NUMBER]"
type input "870"
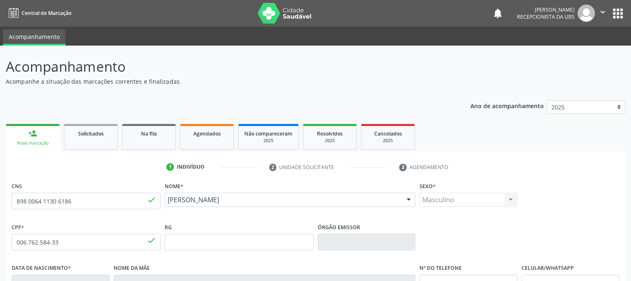
scroll to position [168, 0]
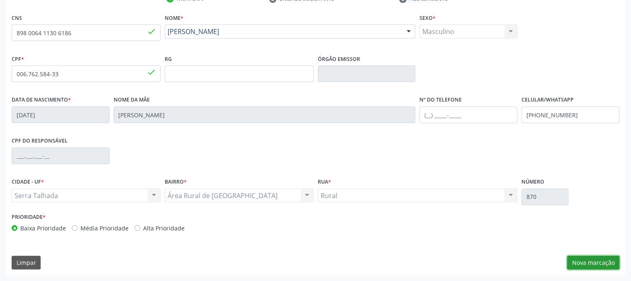
click at [599, 261] on button "Nova marcação" at bounding box center [593, 263] width 52 height 14
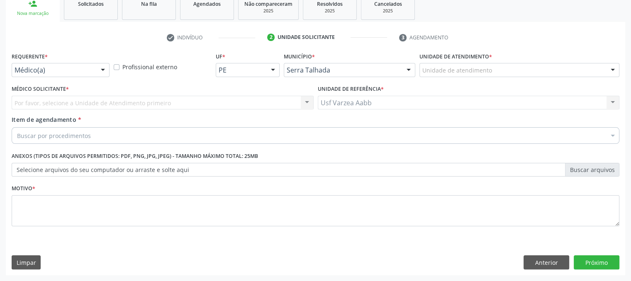
scroll to position [129, 0]
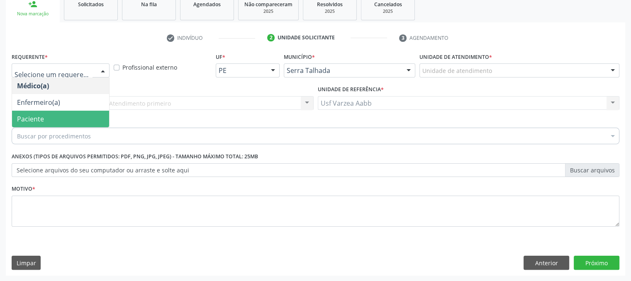
click at [66, 119] on span "Paciente" at bounding box center [60, 119] width 97 height 17
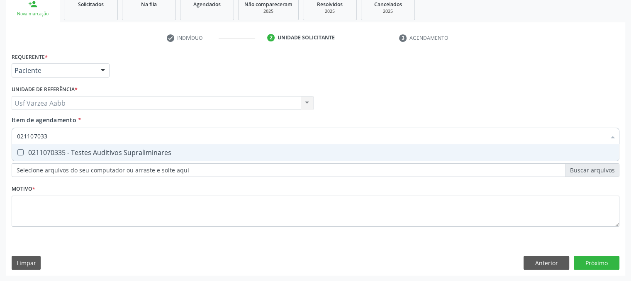
type input "0211070335"
click at [113, 149] on div "0211070335 - Testes Auditivos Supraliminares" at bounding box center [315, 152] width 597 height 7
checkbox Supraliminares "true"
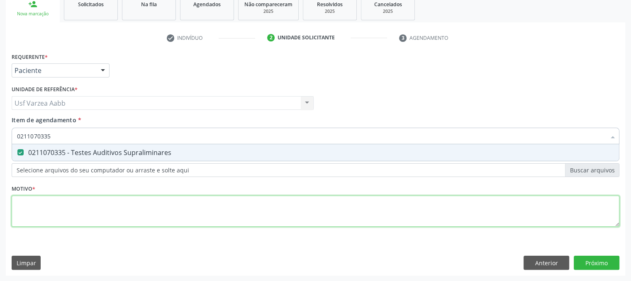
click at [131, 209] on div "Requerente * Paciente Médico(a) Enfermeiro(a) Paciente Nenhum resultado encontr…" at bounding box center [316, 145] width 608 height 188
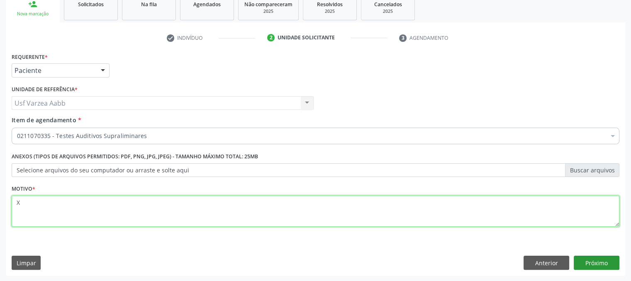
type textarea "X"
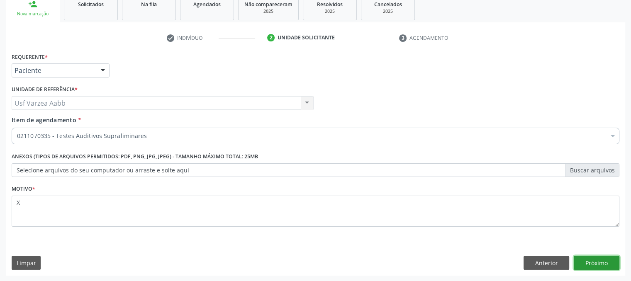
click at [595, 259] on button "Próximo" at bounding box center [597, 263] width 46 height 14
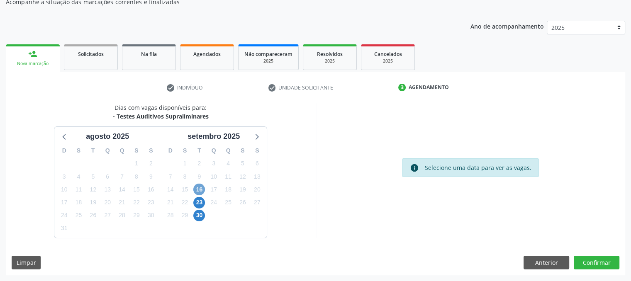
click at [197, 188] on span "16" at bounding box center [199, 190] width 12 height 12
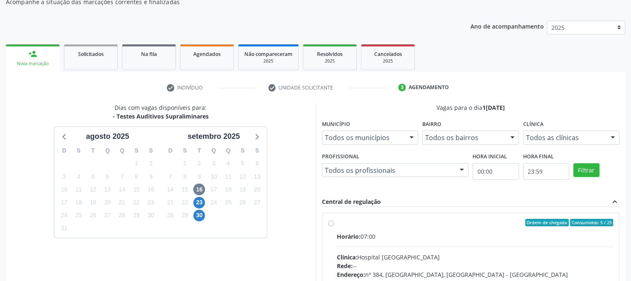
click at [337, 223] on label "Ordem de chegada Consumidos: 5 / 25 Horário: 07:00 Clínica: Hospital [GEOGRAPHI…" at bounding box center [475, 282] width 277 height 127
click at [333, 223] on input "Ordem de chegada Consumidos: 5 / 25 Horário: 07:00 Clínica: Hospital [GEOGRAPHI…" at bounding box center [331, 222] width 6 height 7
radio input "true"
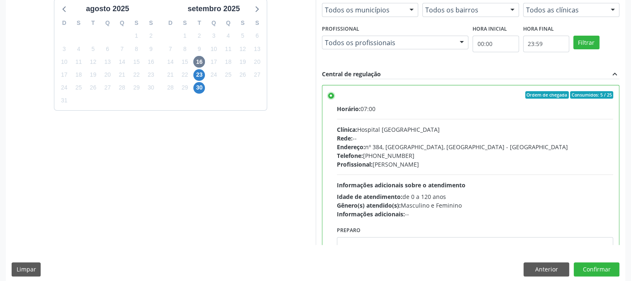
scroll to position [214, 0]
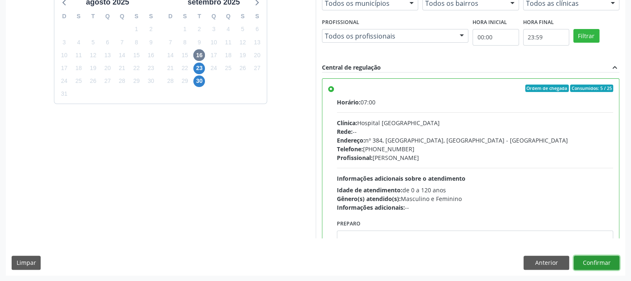
click at [612, 263] on button "Confirmar" at bounding box center [597, 263] width 46 height 14
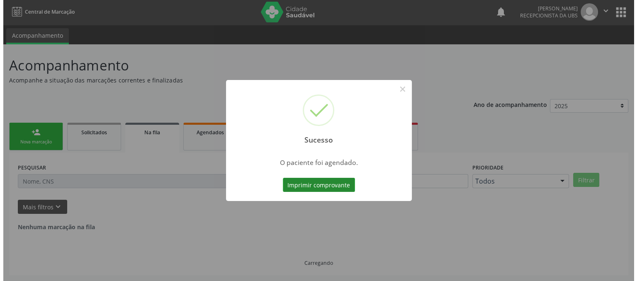
scroll to position [0, 0]
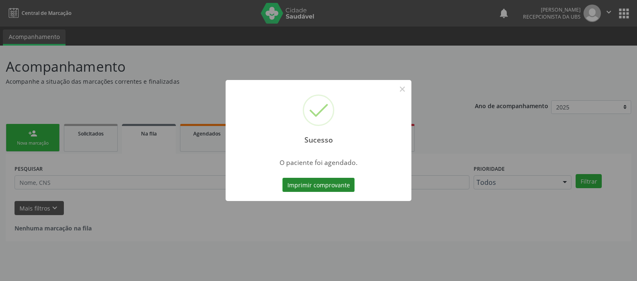
click at [314, 190] on button "Imprimir comprovante" at bounding box center [318, 185] width 72 height 14
